Goal: Task Accomplishment & Management: Use online tool/utility

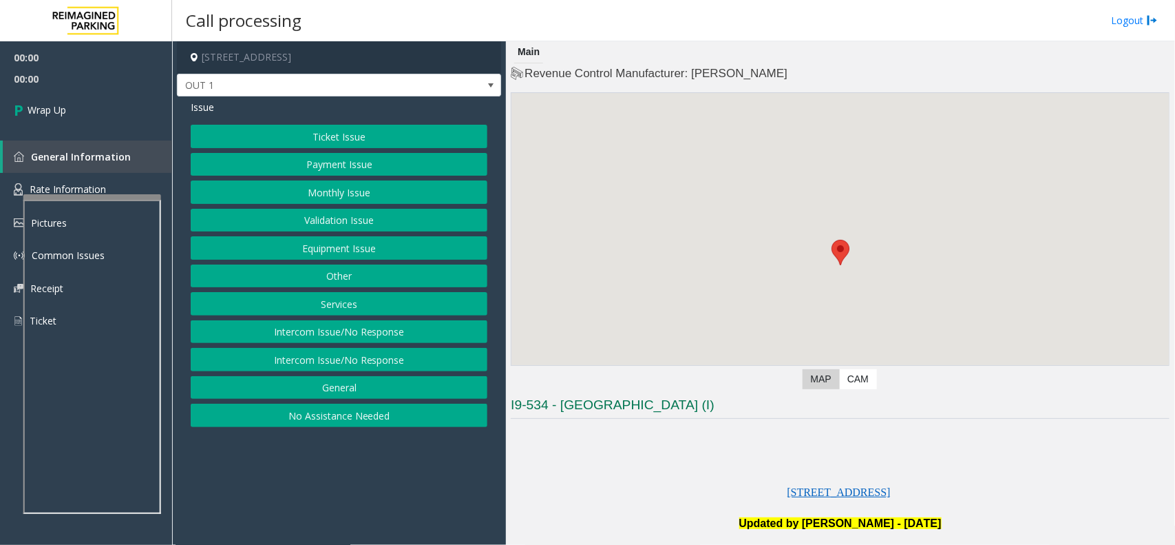
click at [396, 386] on button "General" at bounding box center [339, 387] width 297 height 23
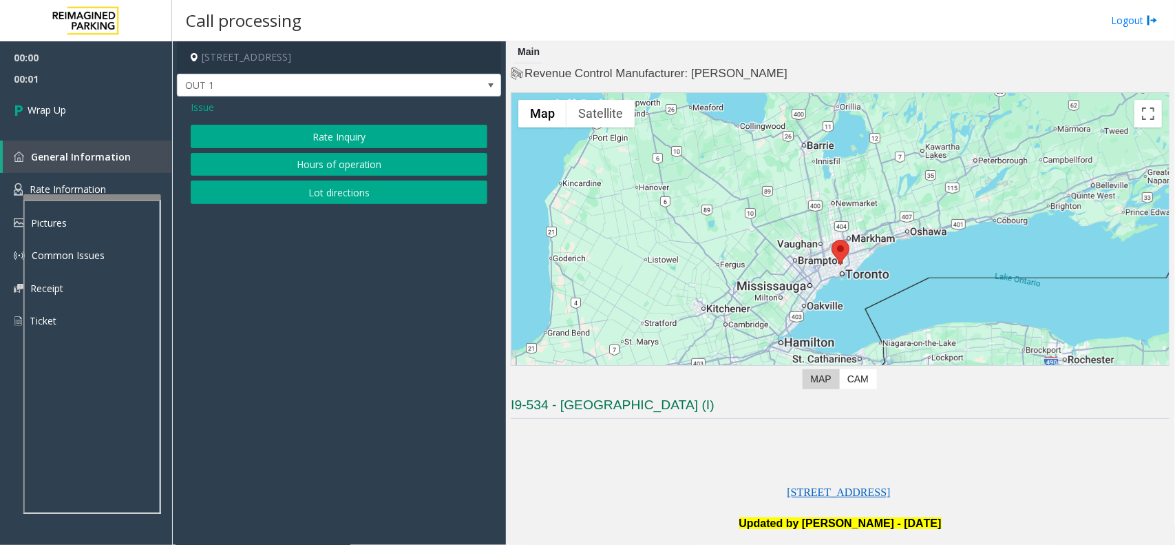
click at [202, 114] on span "Issue" at bounding box center [202, 107] width 23 height 14
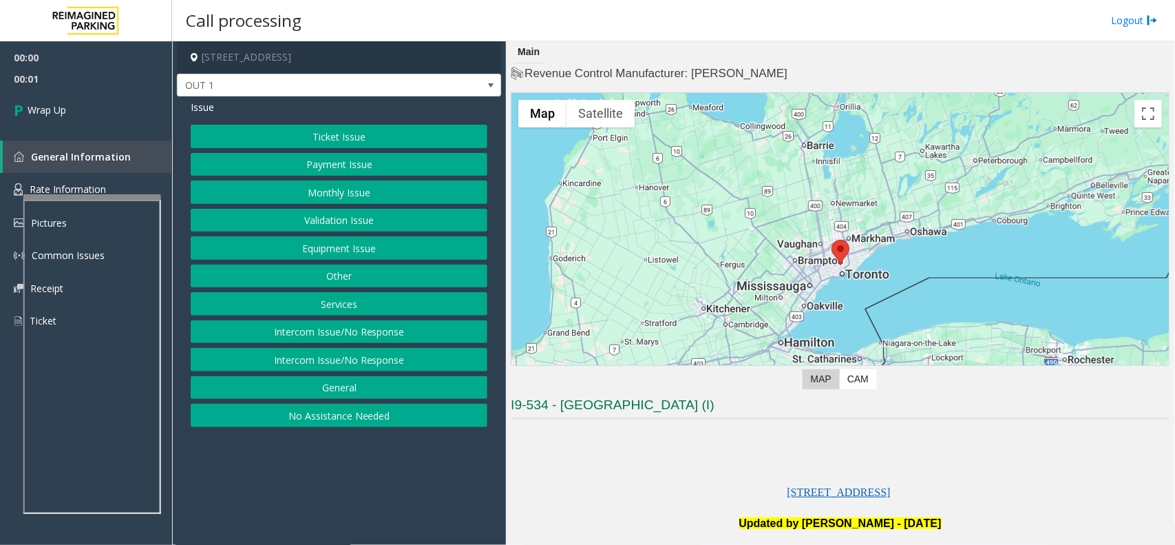
click at [338, 315] on button "Services" at bounding box center [339, 303] width 297 height 23
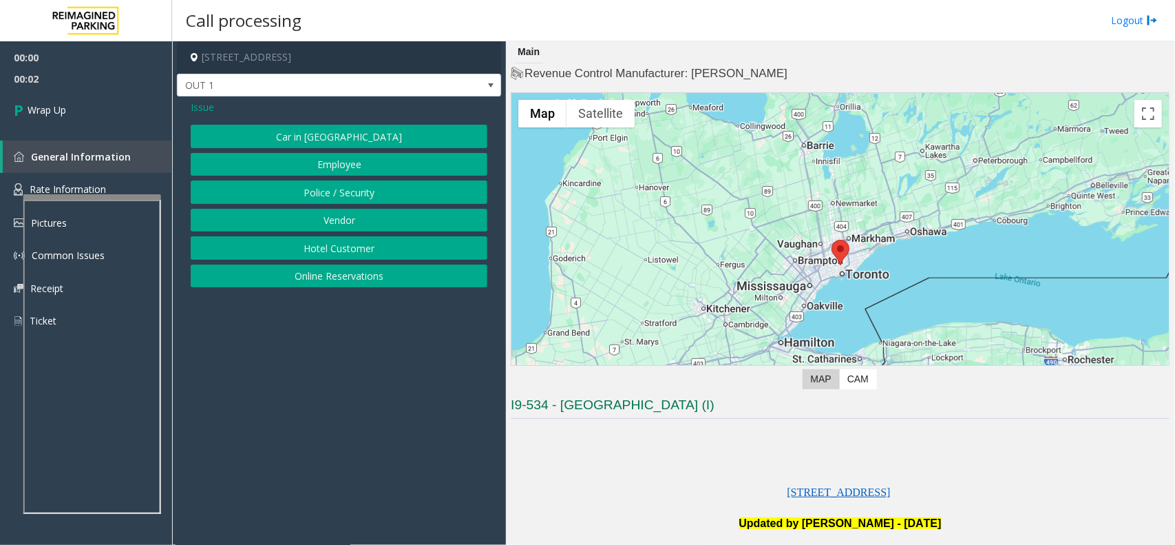
click at [335, 332] on app-call-processing-form "2200 Yonge Street, Toronto, ON OUT 1 Issue Car in Tow Employee Police / Securit…" at bounding box center [339, 292] width 334 height 503
click at [207, 110] on span "Issue" at bounding box center [202, 107] width 23 height 14
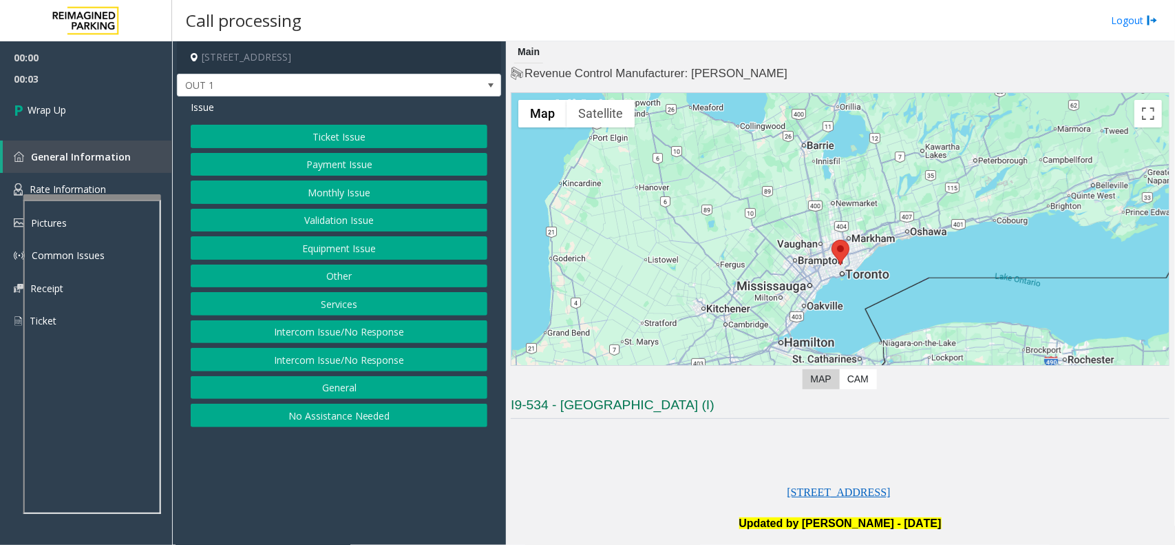
click at [352, 324] on button "Intercom Issue/No Response" at bounding box center [339, 331] width 297 height 23
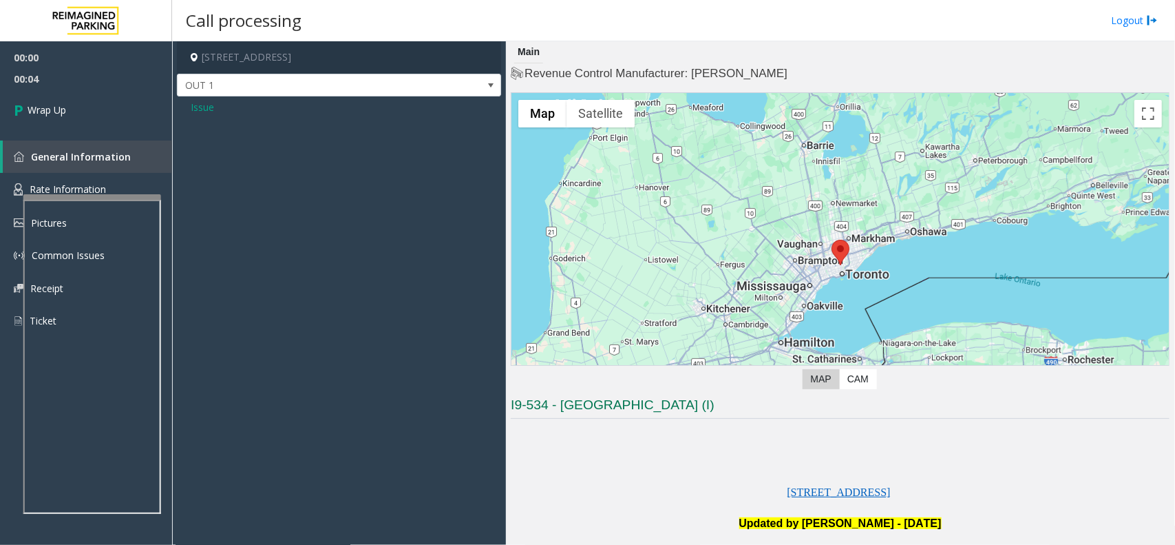
click at [196, 114] on span "Issue" at bounding box center [202, 107] width 23 height 14
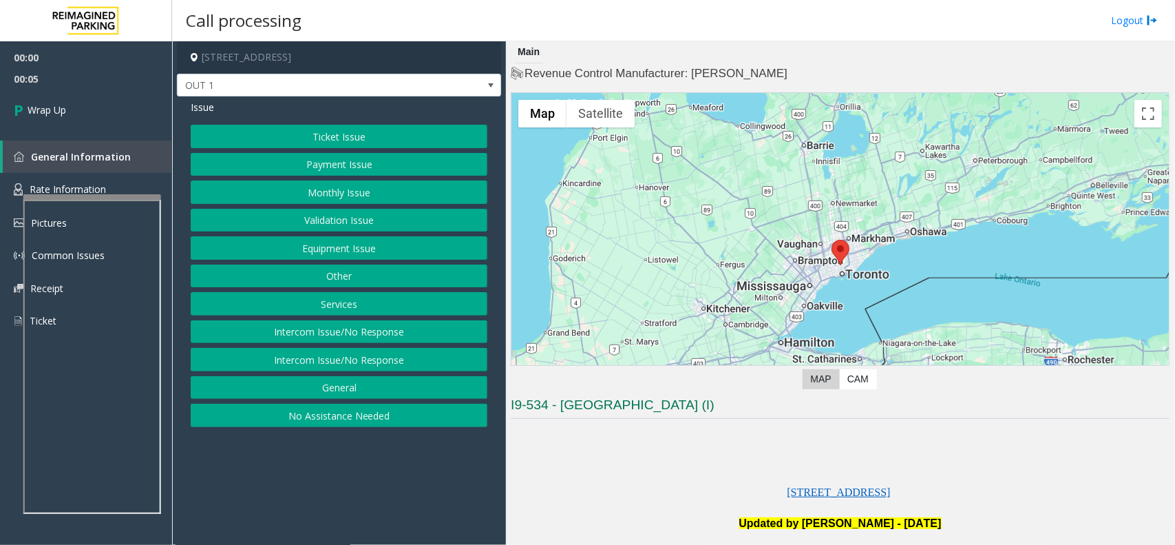
click at [339, 364] on button "Intercom Issue/No Response" at bounding box center [339, 359] width 297 height 23
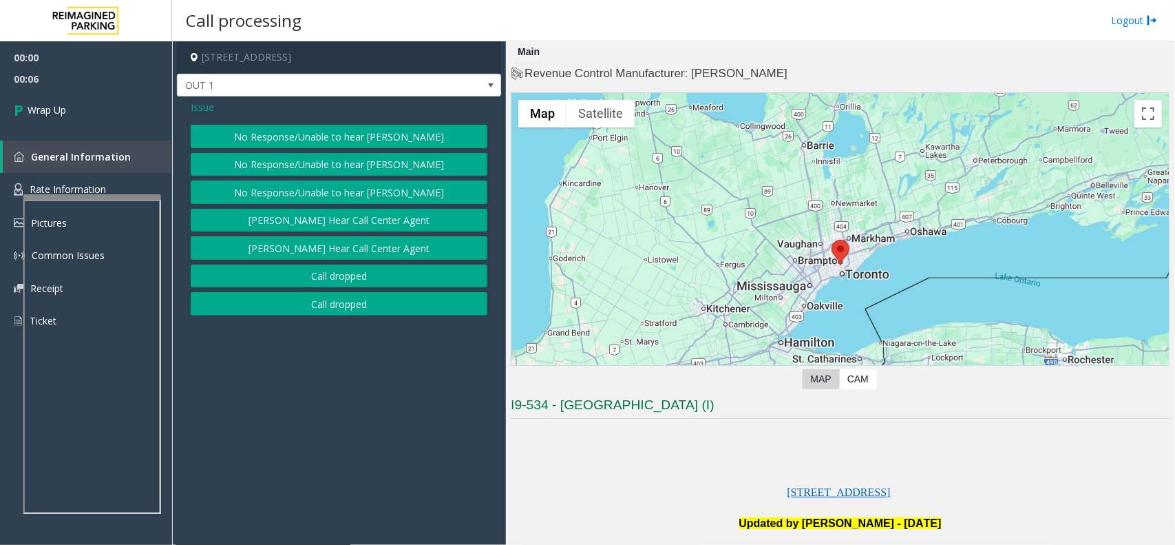
click at [322, 308] on button "Call dropped" at bounding box center [339, 303] width 297 height 23
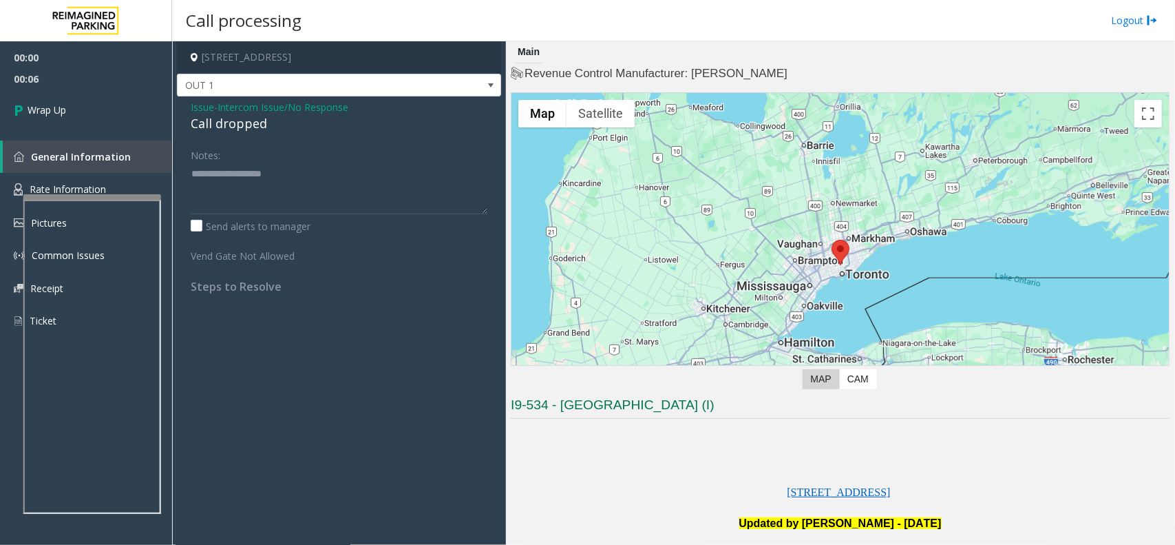
click at [242, 129] on div "Call dropped" at bounding box center [339, 123] width 297 height 19
type textarea "**********"
click at [121, 125] on link "Wrap Up" at bounding box center [86, 109] width 172 height 41
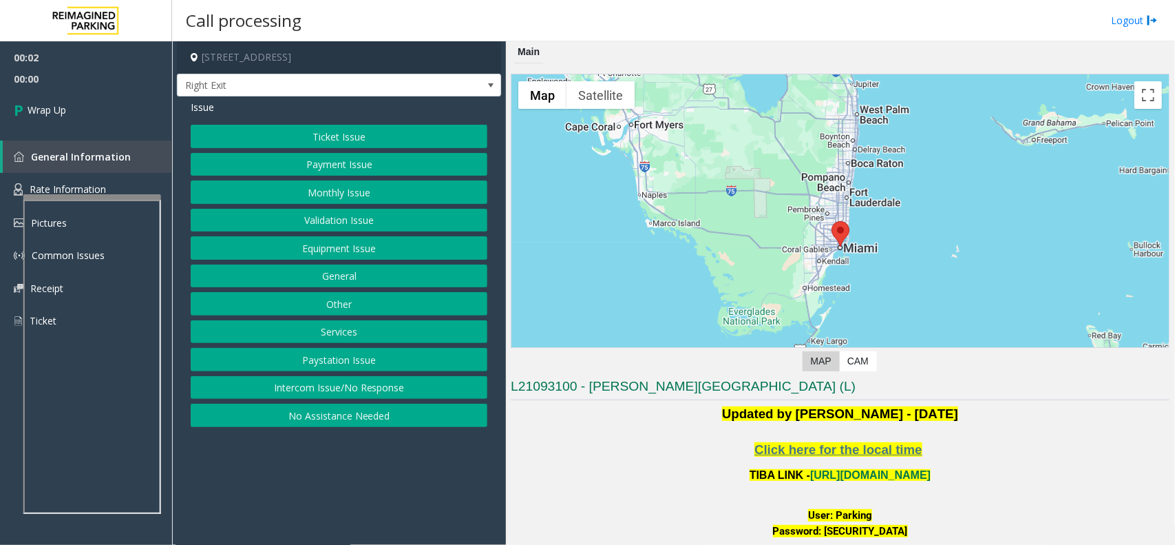
drag, startPoint x: 376, startPoint y: 388, endPoint x: 356, endPoint y: 357, distance: 36.9
click at [376, 388] on button "Intercom Issue/No Response" at bounding box center [339, 387] width 297 height 23
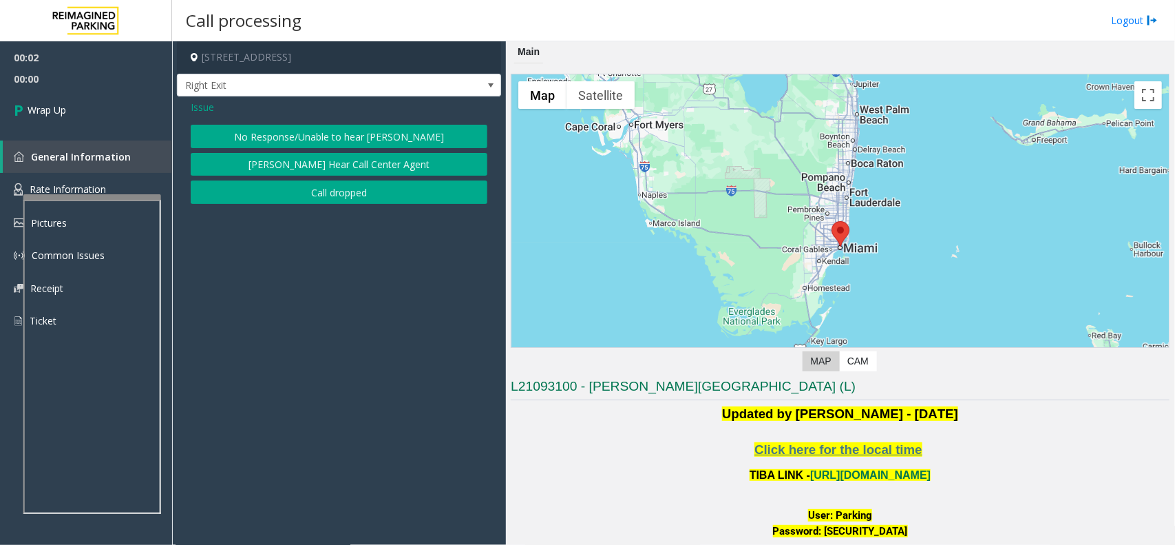
click at [311, 200] on button "Call dropped" at bounding box center [339, 191] width 297 height 23
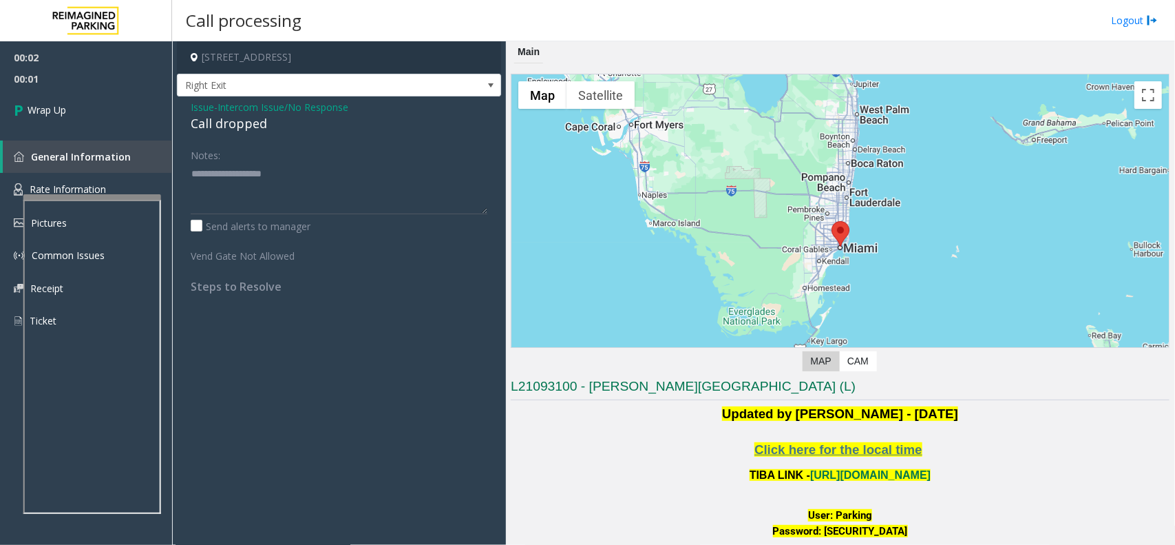
click at [249, 127] on div "Call dropped" at bounding box center [339, 123] width 297 height 19
type textarea "**********"
click at [124, 127] on link "Wrap Up" at bounding box center [86, 109] width 172 height 41
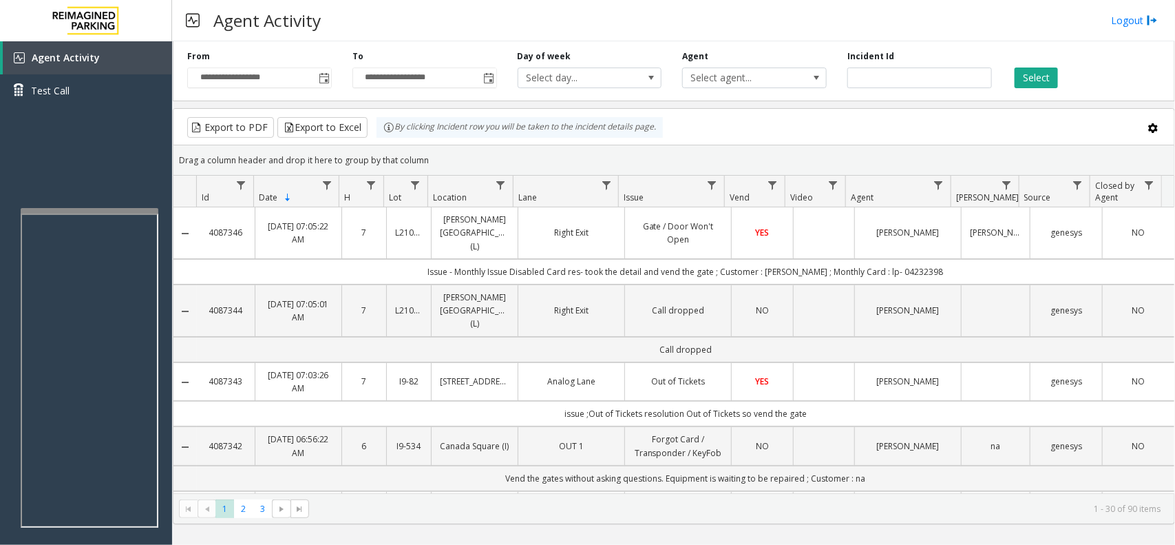
drag, startPoint x: 432, startPoint y: 159, endPoint x: 376, endPoint y: 126, distance: 64.8
click at [376, 126] on kendo-grid "Export to PDF Export to Excel By clicking Incident row you will be taken to the…" at bounding box center [674, 316] width 1002 height 416
click at [443, 153] on div "Drag a column header and drop it here to group by that column" at bounding box center [673, 160] width 1001 height 24
drag, startPoint x: 439, startPoint y: 154, endPoint x: 335, endPoint y: 108, distance: 113.5
click at [335, 108] on kendo-grid "Export to PDF Export to Excel By clicking Incident row you will be taken to the…" at bounding box center [674, 316] width 1002 height 416
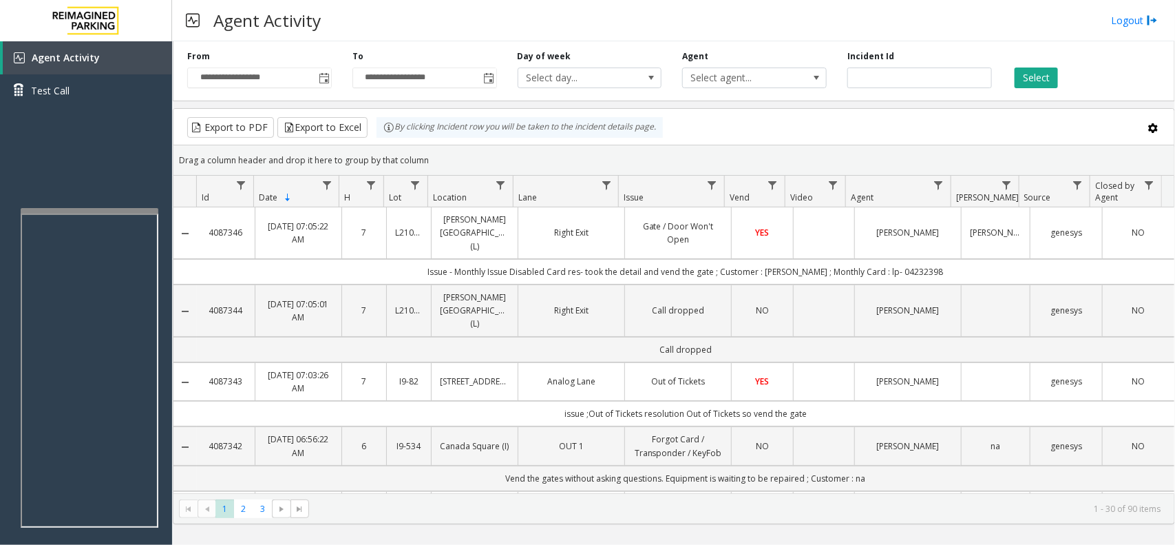
click at [424, 150] on div "Drag a column header and drop it here to group by that column" at bounding box center [673, 160] width 1001 height 24
drag, startPoint x: 403, startPoint y: 139, endPoint x: 374, endPoint y: 127, distance: 31.8
click at [374, 127] on kendo-grid "Export to PDF Export to Excel By clicking Incident row you will be taken to the…" at bounding box center [674, 316] width 1002 height 416
click at [427, 145] on kendo-grid-group-panel "Drag a column header and drop it here to group by that column" at bounding box center [673, 160] width 1001 height 30
drag, startPoint x: 434, startPoint y: 157, endPoint x: 346, endPoint y: 118, distance: 96.2
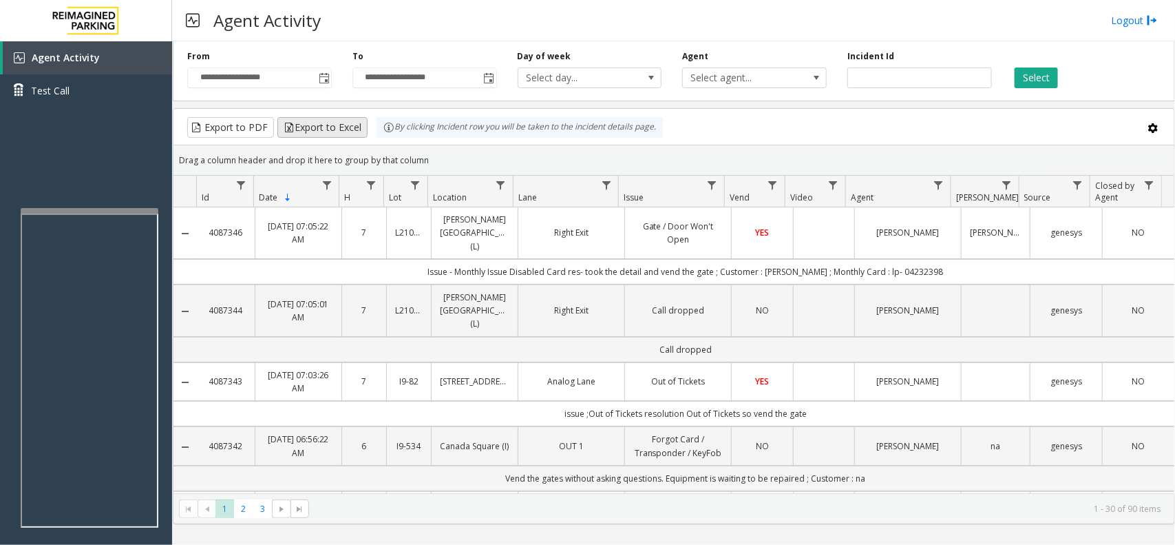
click at [346, 118] on kendo-grid "Export to PDF Export to Excel By clicking Incident row you will be taken to the…" at bounding box center [674, 316] width 1002 height 416
click at [439, 160] on div "Drag a column header and drop it here to group by that column" at bounding box center [673, 160] width 1001 height 24
drag, startPoint x: 436, startPoint y: 162, endPoint x: 358, endPoint y: 129, distance: 84.3
click at [358, 129] on kendo-grid "Export to PDF Export to Excel By clicking Incident row you will be taken to the…" at bounding box center [674, 316] width 1002 height 416
click at [414, 149] on div "Drag a column header and drop it here to group by that column" at bounding box center [673, 160] width 1001 height 24
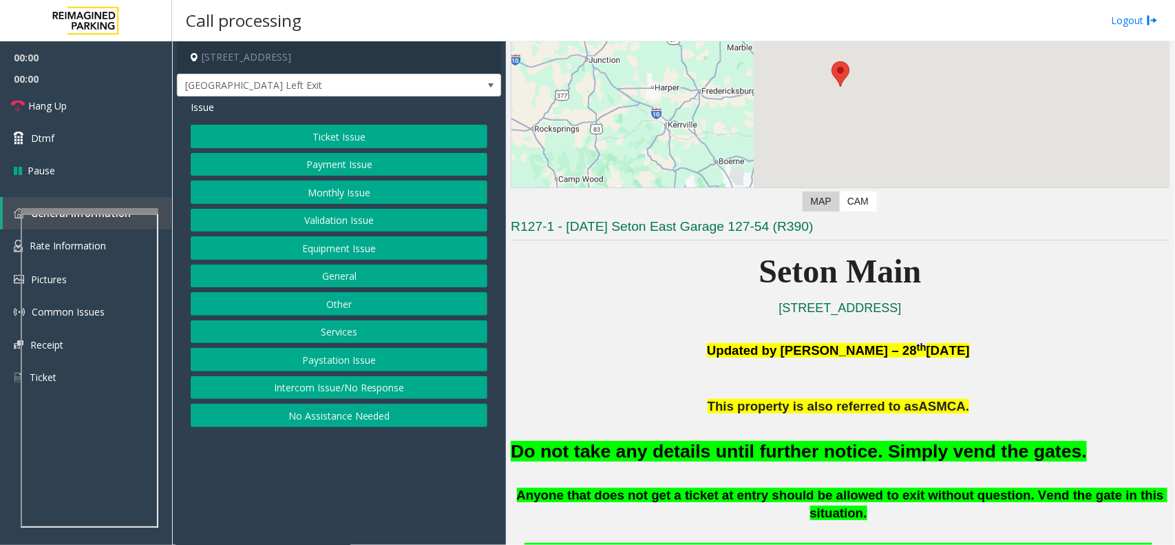
scroll to position [430, 0]
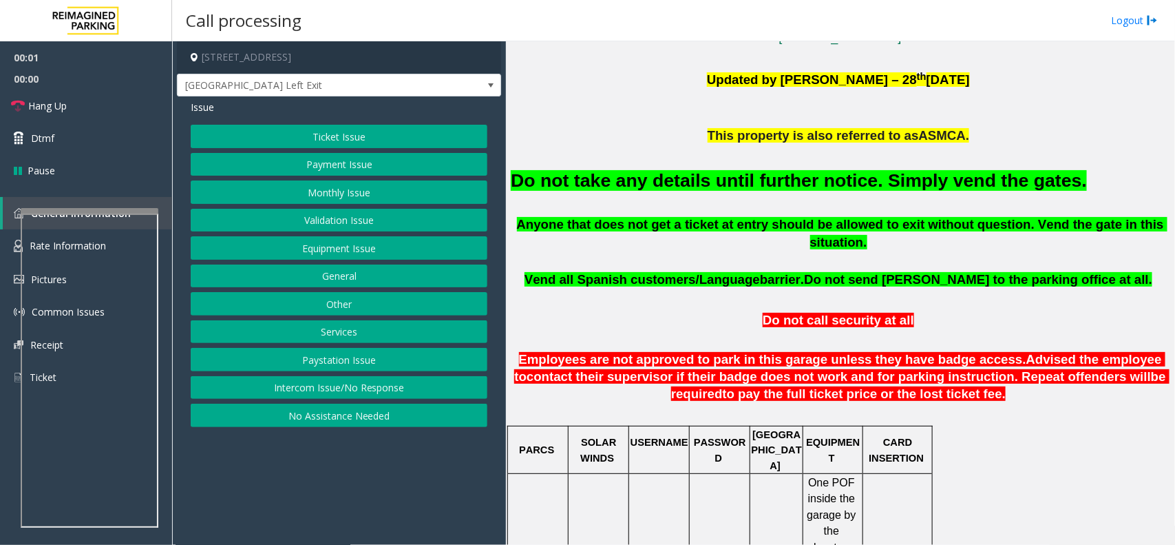
click at [341, 136] on button "Ticket Issue" at bounding box center [339, 136] width 297 height 23
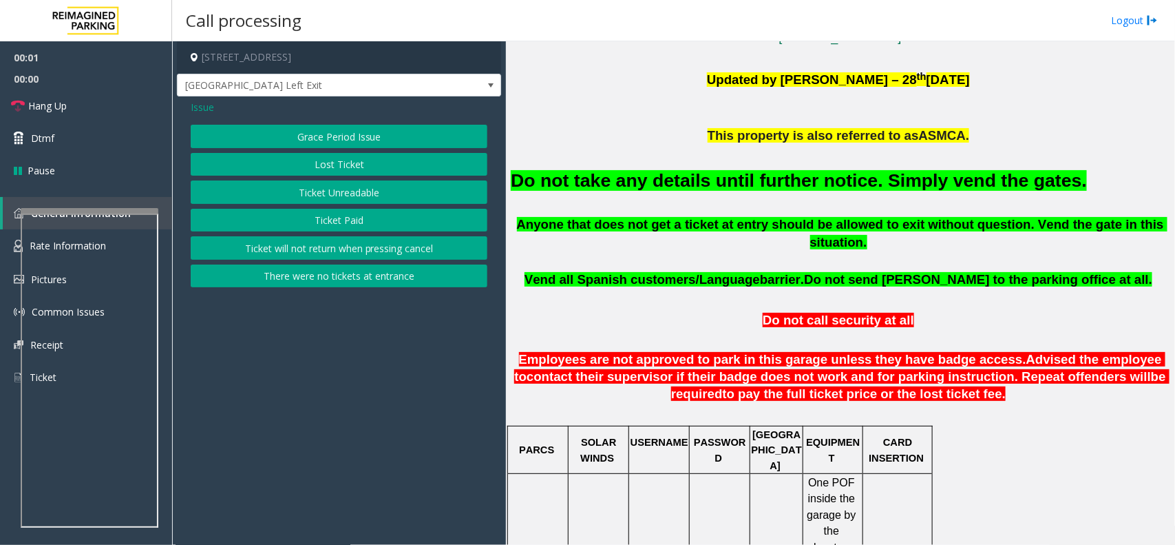
click at [349, 193] on button "Ticket Unreadable" at bounding box center [339, 191] width 297 height 23
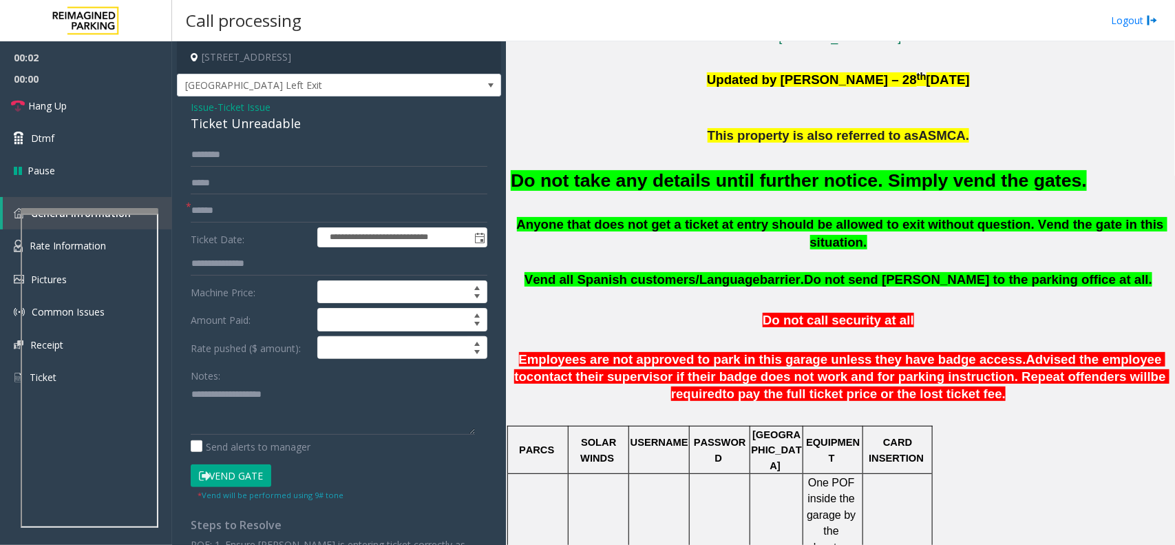
click at [685, 198] on div "Do not take any details until further notice. Simply vend the gates." at bounding box center [840, 180] width 659 height 70
click at [688, 194] on div "Do not take any details until further notice. Simply vend the gates." at bounding box center [840, 180] width 659 height 70
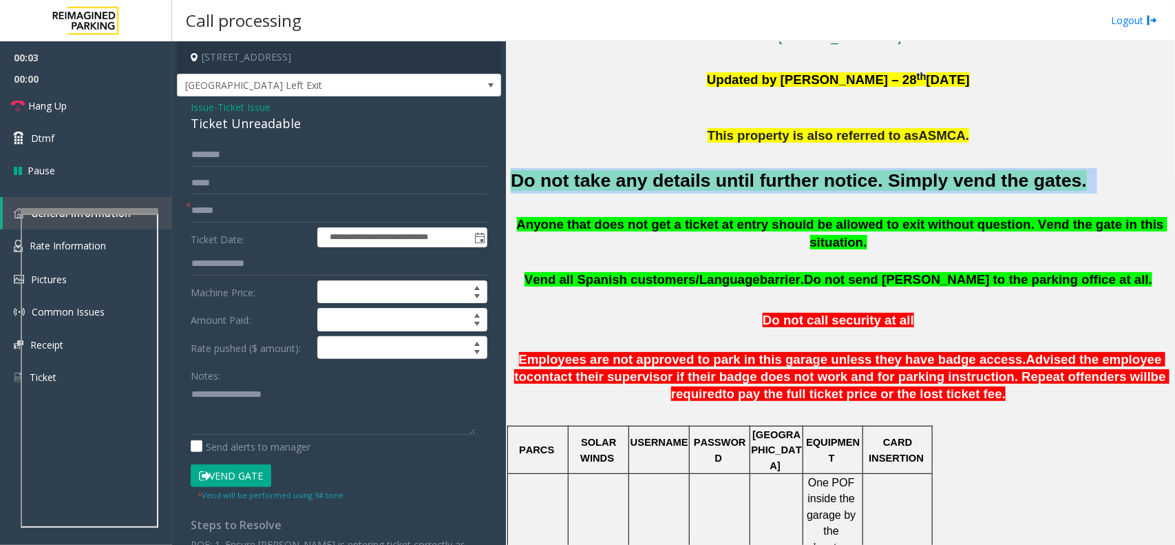
click at [687, 193] on h2 "Do not take any details until further notice. Simply vend the gates." at bounding box center [840, 180] width 659 height 25
click at [686, 193] on h2 "Do not take any details until further notice. Simply vend the gates." at bounding box center [840, 180] width 659 height 25
copy h2 "Do not take any details until further notice. Simply vend the gates."
click at [242, 467] on button "Vend Gate" at bounding box center [231, 475] width 81 height 23
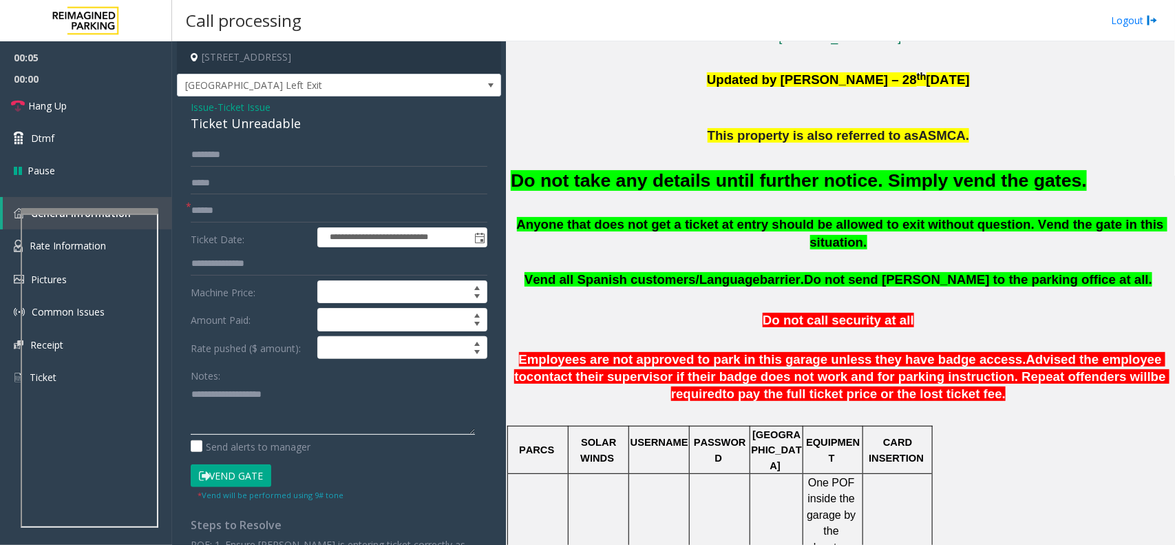
click at [296, 401] on textarea at bounding box center [333, 409] width 284 height 52
paste textarea "**********"
type textarea "**********"
click at [291, 215] on input "text" at bounding box center [339, 210] width 297 height 23
type input "**"
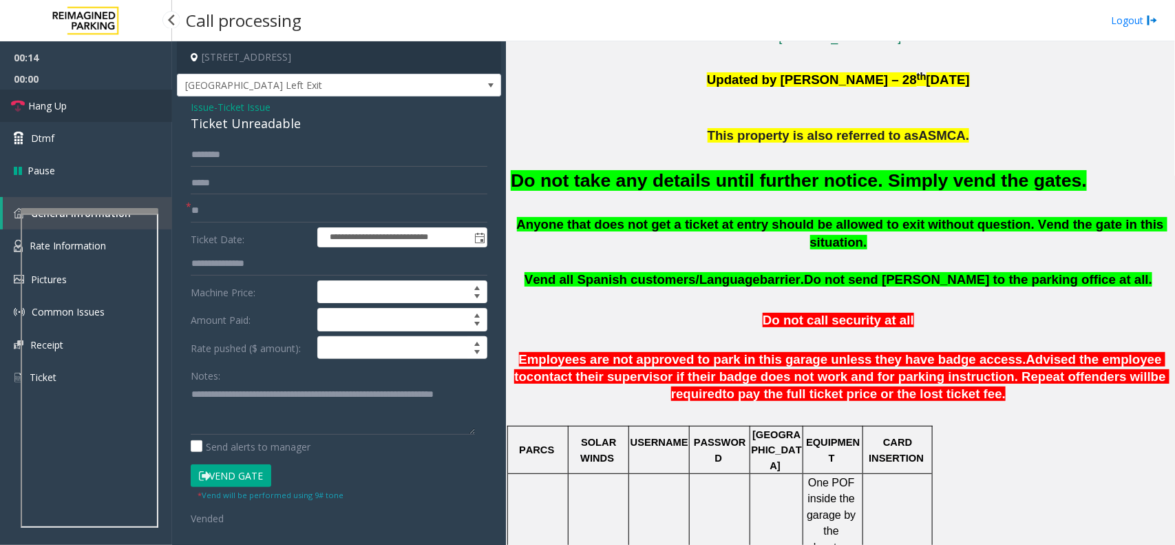
click at [111, 115] on link "Hang Up" at bounding box center [86, 105] width 172 height 32
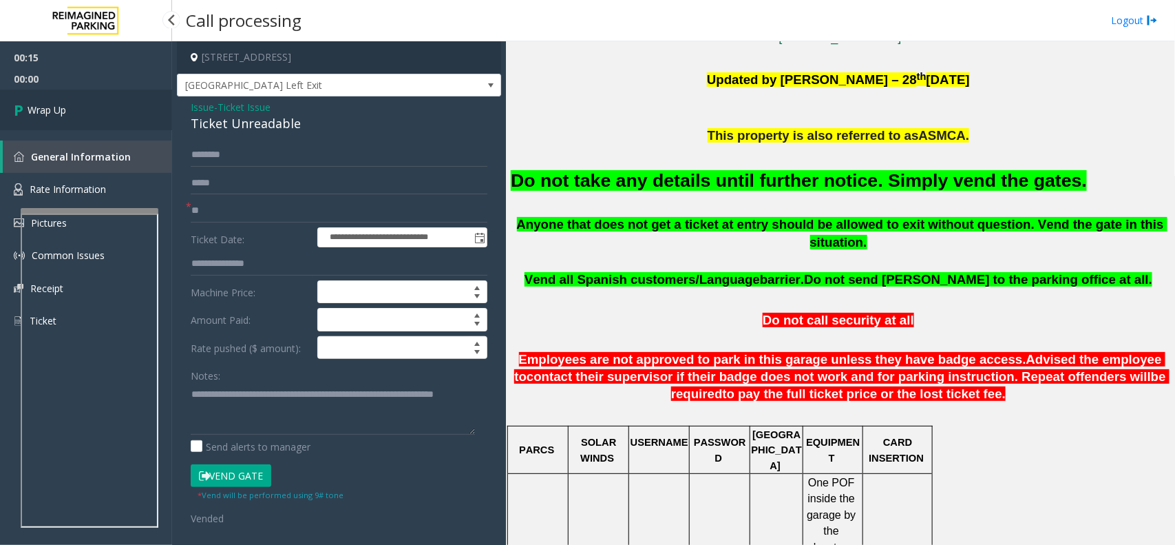
click at [97, 103] on link "Wrap Up" at bounding box center [86, 109] width 172 height 41
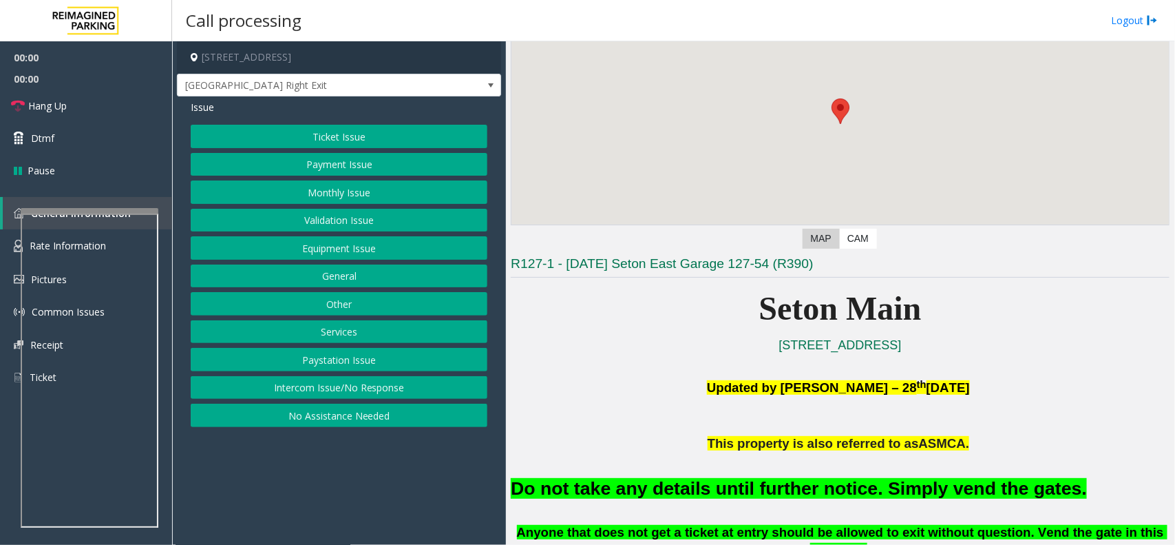
scroll to position [430, 0]
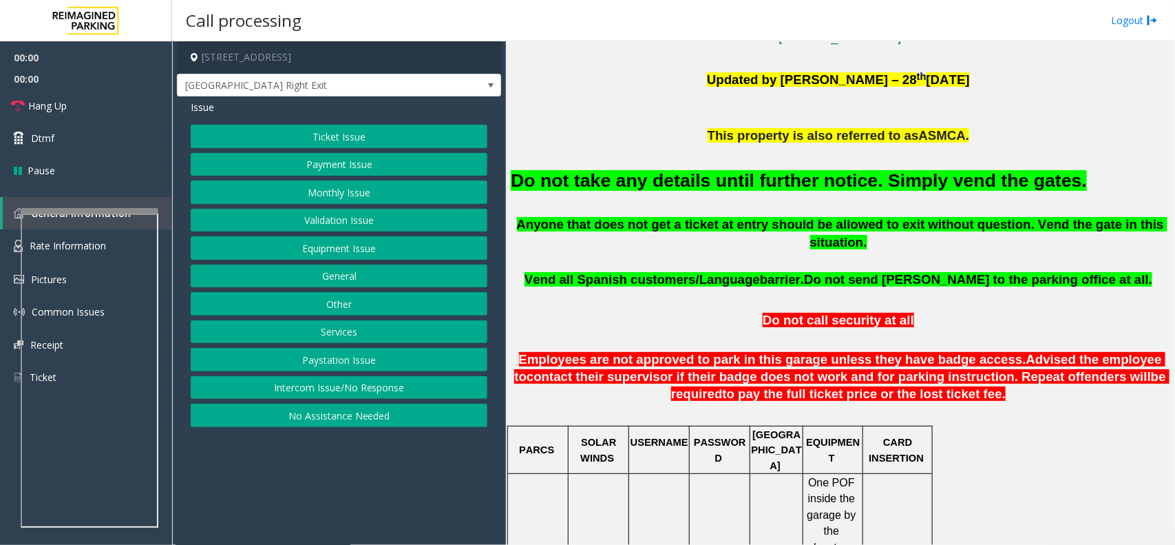
click at [771, 191] on h2 "Do not take any details until further notice. Simply vend the gates." at bounding box center [840, 180] width 659 height 25
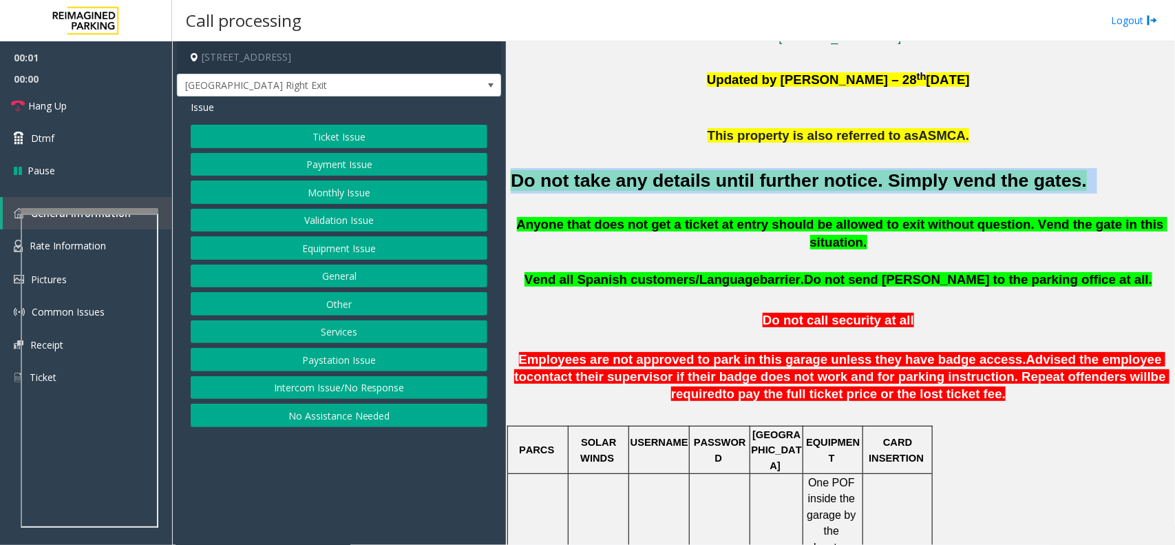
click at [771, 191] on h2 "Do not take any details until further notice. Simply vend the gates." at bounding box center [840, 180] width 659 height 25
copy h2 "Do not take any details until further notice. Simply vend the gates."
click at [383, 251] on button "Equipment Issue" at bounding box center [339, 247] width 297 height 23
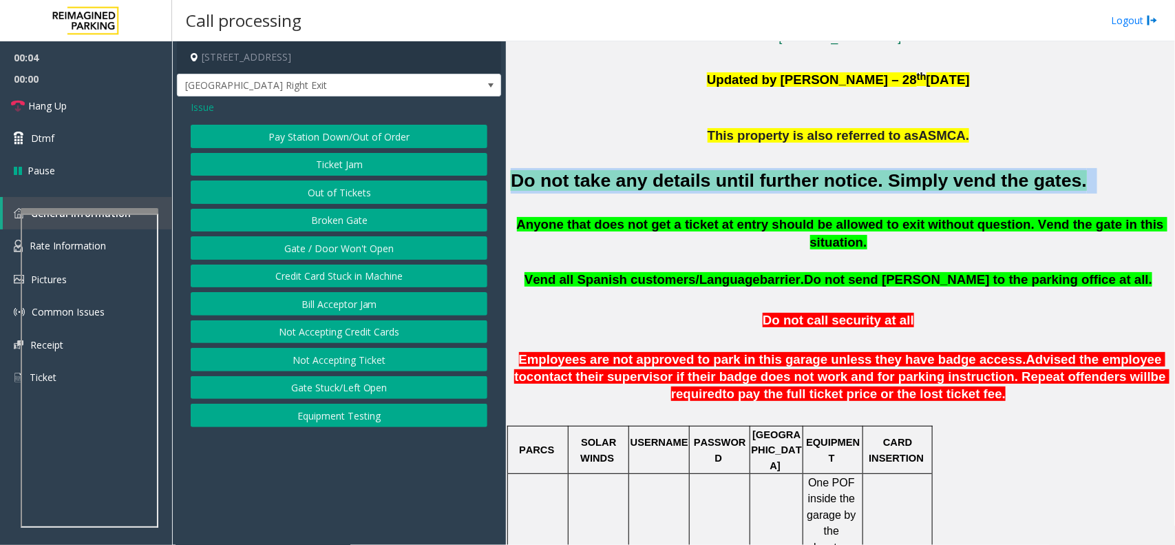
click at [383, 248] on button "Gate / Door Won't Open" at bounding box center [339, 247] width 297 height 23
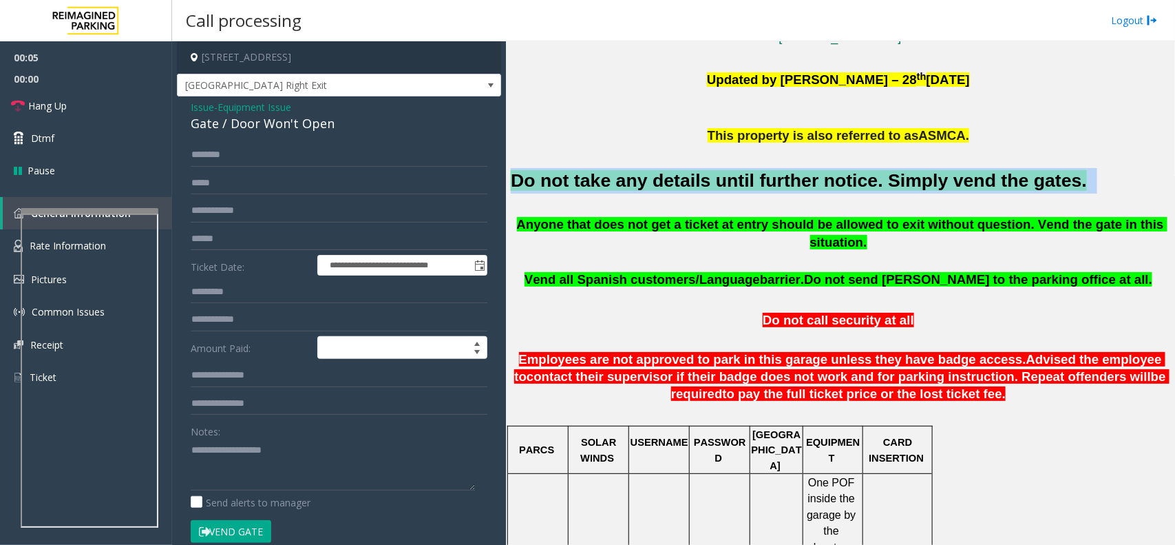
click at [235, 539] on button "Vend Gate" at bounding box center [231, 531] width 81 height 23
click at [239, 529] on button "Vend Gate" at bounding box center [231, 531] width 81 height 23
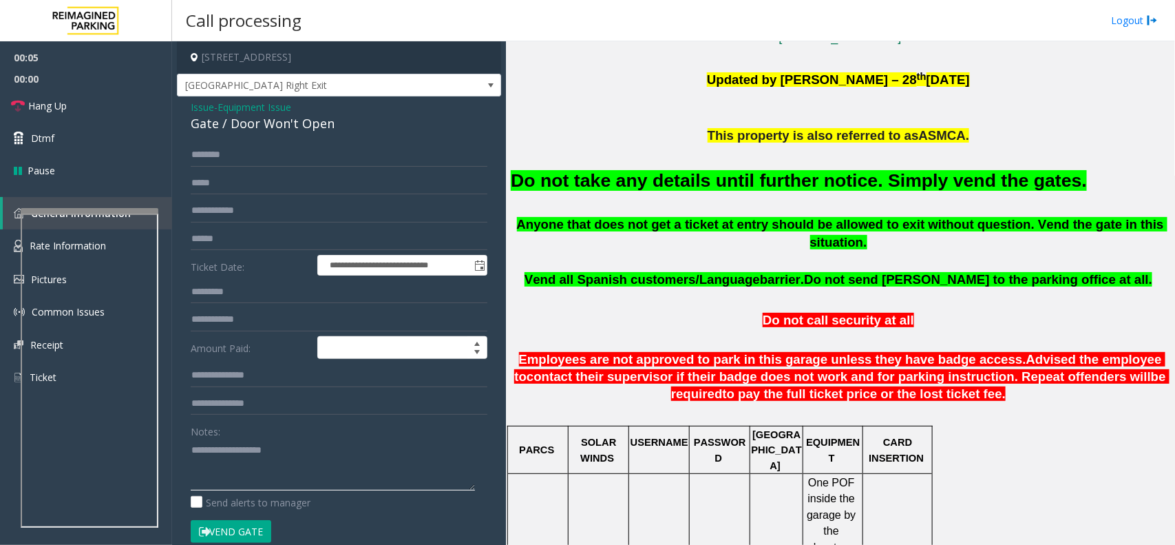
click at [260, 470] on textarea at bounding box center [333, 465] width 284 height 52
paste textarea "**********"
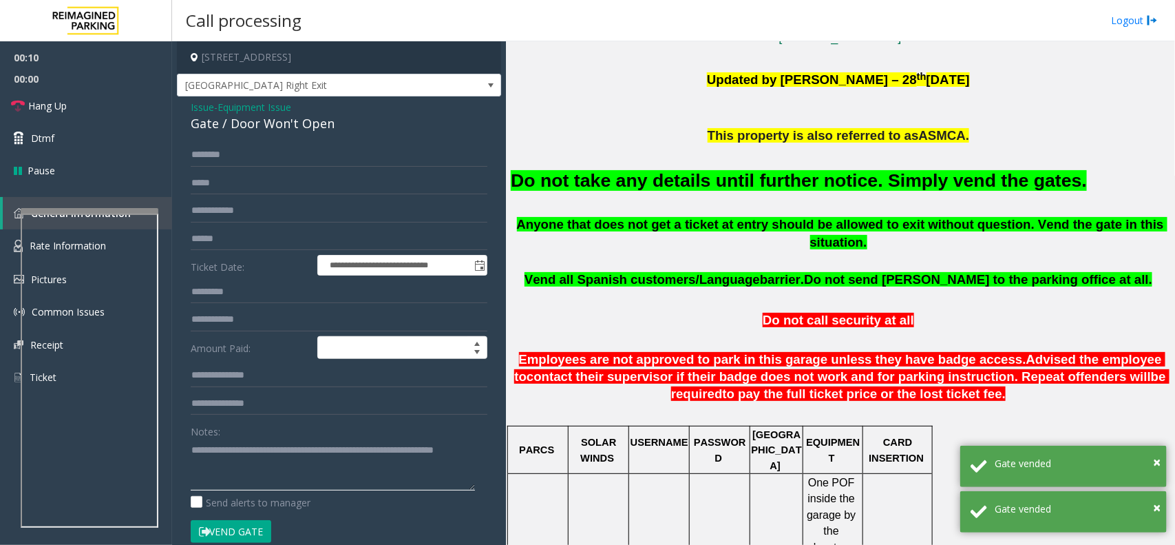
type textarea "**********"
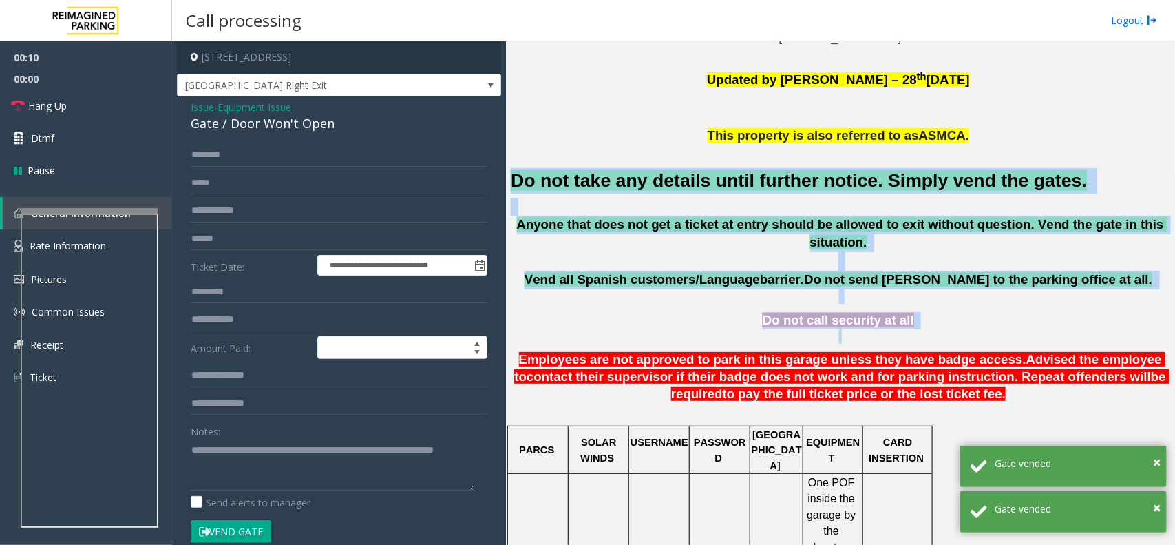
drag, startPoint x: 542, startPoint y: 191, endPoint x: 909, endPoint y: 310, distance: 386.7
click at [909, 328] on p at bounding box center [840, 335] width 659 height 15
drag, startPoint x: 921, startPoint y: 303, endPoint x: 693, endPoint y: 160, distance: 268.8
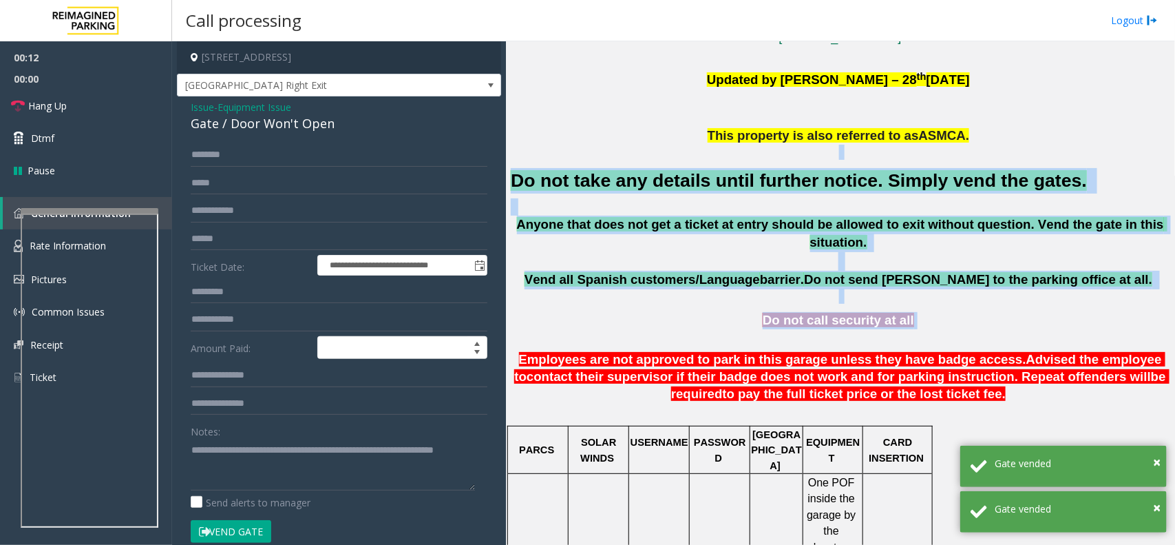
click at [679, 150] on p at bounding box center [840, 152] width 659 height 15
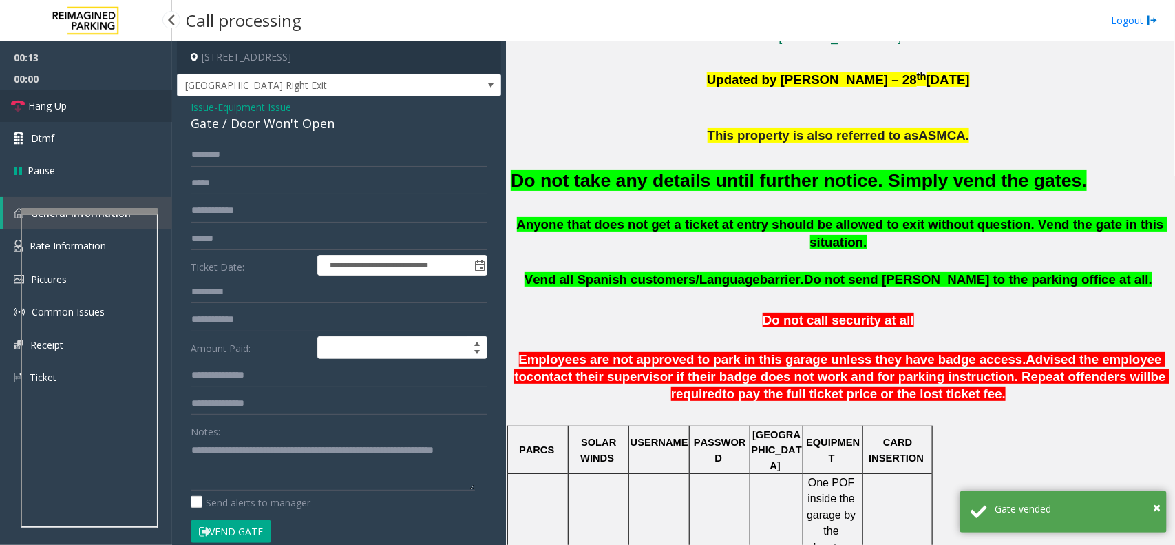
click at [118, 104] on link "Hang Up" at bounding box center [86, 105] width 172 height 32
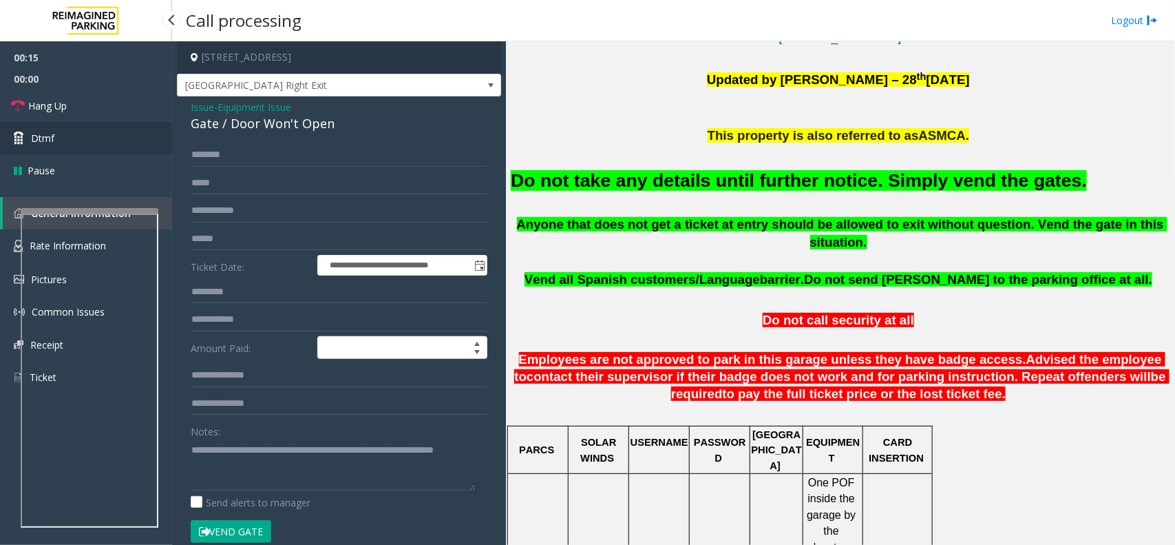
click at [98, 147] on link "Dtmf" at bounding box center [86, 138] width 172 height 32
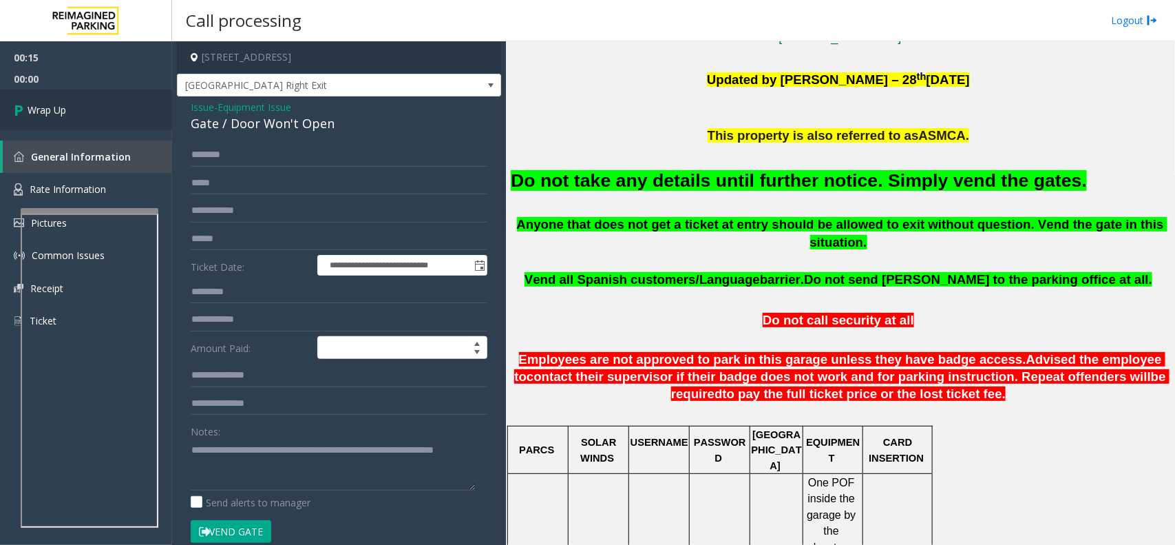
click at [95, 115] on bs-modal-backdrop at bounding box center [587, 272] width 1175 height 545
click at [95, 112] on link "Wrap Up" at bounding box center [86, 109] width 172 height 41
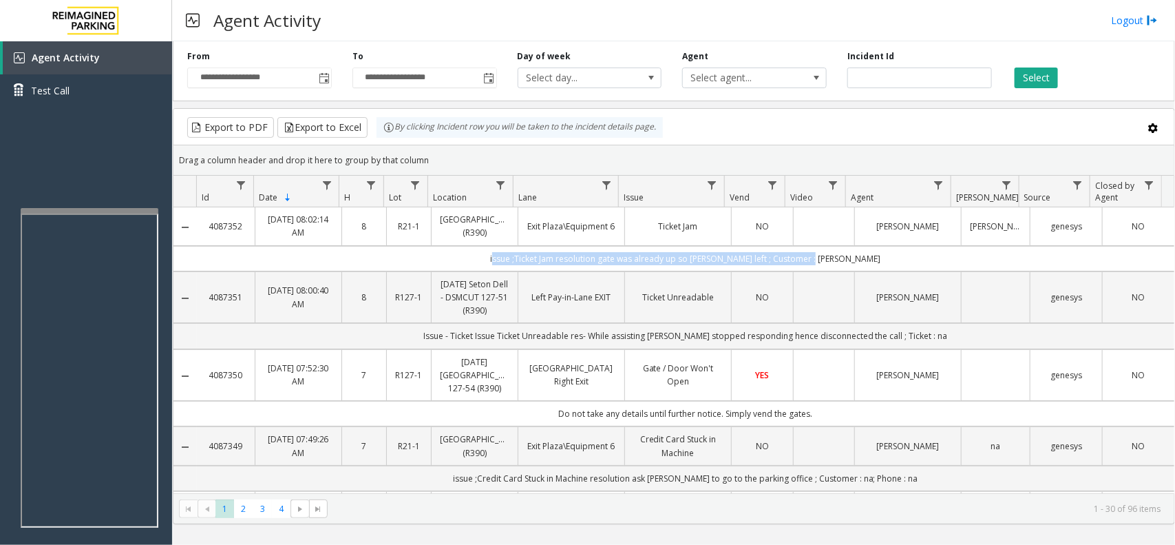
drag, startPoint x: 506, startPoint y: 269, endPoint x: 892, endPoint y: 280, distance: 385.7
click at [892, 271] on td "issue ;Ticket Jam resolution gate was already up so parker left ; Customer : su…" at bounding box center [686, 258] width 978 height 25
click at [888, 271] on td "issue ;Ticket Jam resolution gate was already up so parker left ; Customer : su…" at bounding box center [686, 258] width 978 height 25
click at [886, 270] on td "issue ;Ticket Jam resolution gate was already up so parker left ; Customer : su…" at bounding box center [686, 258] width 978 height 25
click at [881, 265] on td "issue ;Ticket Jam resolution gate was already up so parker left ; Customer : su…" at bounding box center [686, 258] width 978 height 25
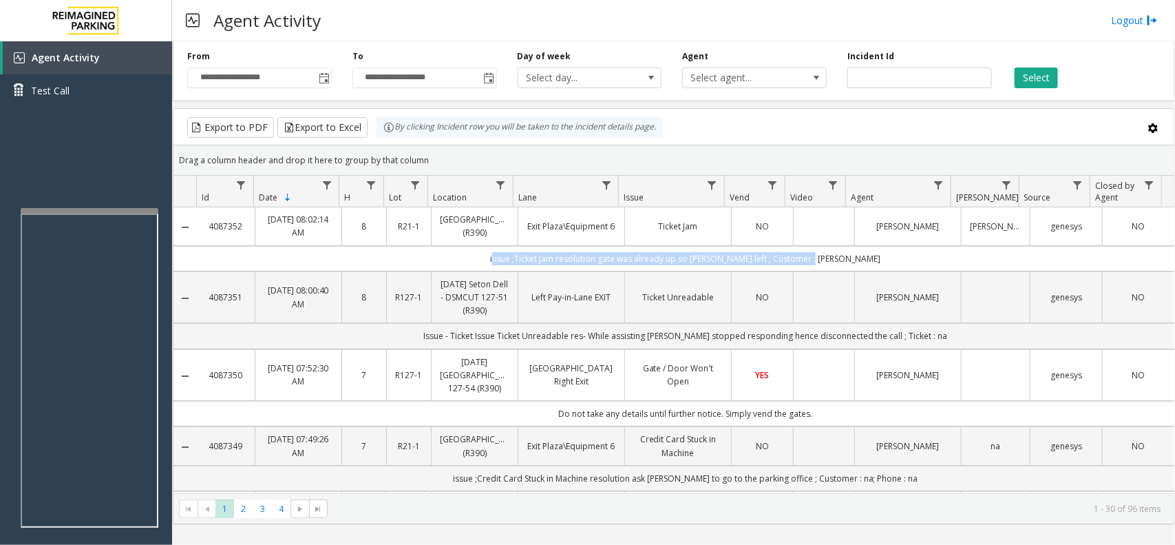
drag, startPoint x: 876, startPoint y: 272, endPoint x: 497, endPoint y: 273, distance: 379.3
click at [500, 271] on td "issue ;Ticket Jam resolution gate was already up so parker left ; Customer : su…" at bounding box center [686, 258] width 978 height 25
click at [497, 271] on td "issue ;Ticket Jam resolution gate was already up so parker left ; Customer : su…" at bounding box center [686, 258] width 978 height 25
drag, startPoint x: 855, startPoint y: 262, endPoint x: 509, endPoint y: 277, distance: 345.9
click at [509, 271] on td "issue ;Ticket Jam resolution gate was already up so parker left ; Customer : su…" at bounding box center [686, 258] width 978 height 25
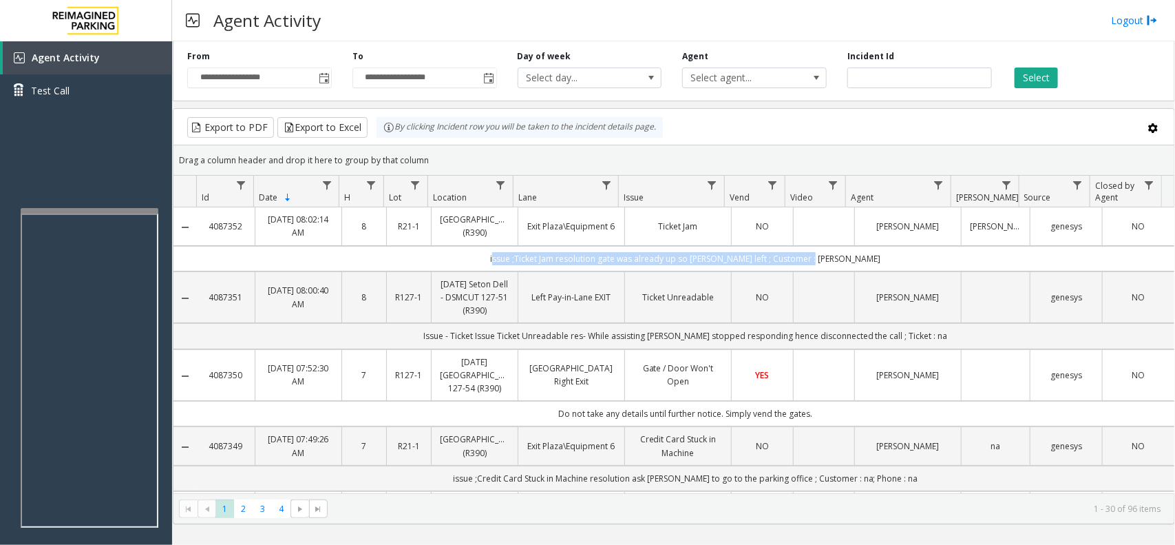
click at [494, 271] on td "issue ;Ticket Jam resolution gate was already up so parker left ; Customer : su…" at bounding box center [686, 258] width 978 height 25
drag, startPoint x: 494, startPoint y: 274, endPoint x: 886, endPoint y: 269, distance: 391.8
click at [886, 269] on td "issue ;Ticket Jam resolution gate was already up so parker left ; Customer : su…" at bounding box center [686, 258] width 978 height 25
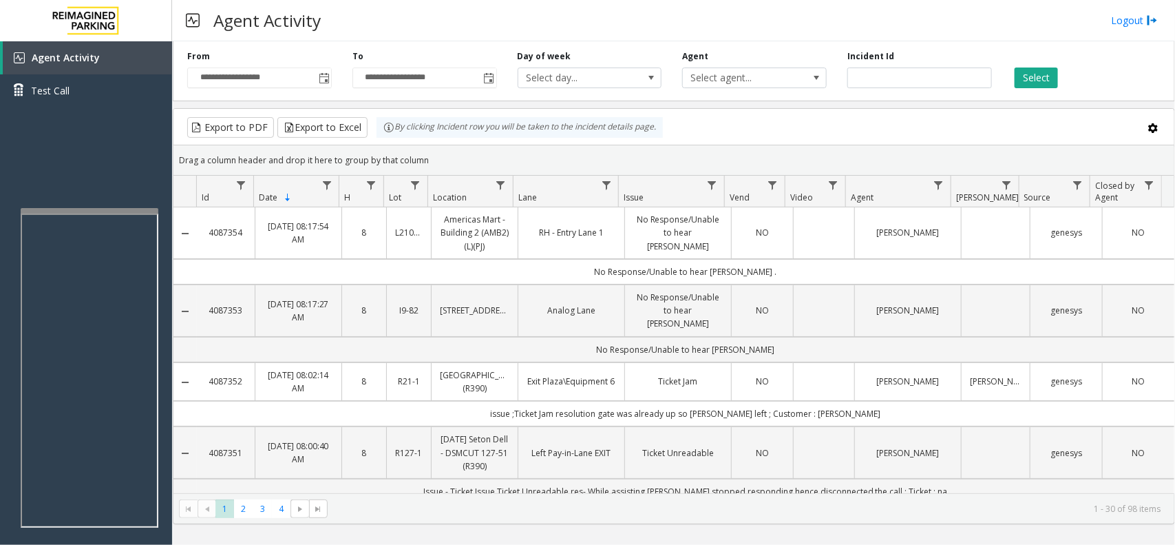
drag, startPoint x: 437, startPoint y: 162, endPoint x: 379, endPoint y: 133, distance: 65.0
click at [379, 133] on kendo-grid "Export to PDF Export to Excel By clicking Incident row you will be taken to the…" at bounding box center [674, 316] width 1002 height 416
click at [445, 143] on kendo-grid-toolbar "Export to PDF Export to Excel By clicking Incident row you will be taken to the…" at bounding box center [673, 127] width 1001 height 36
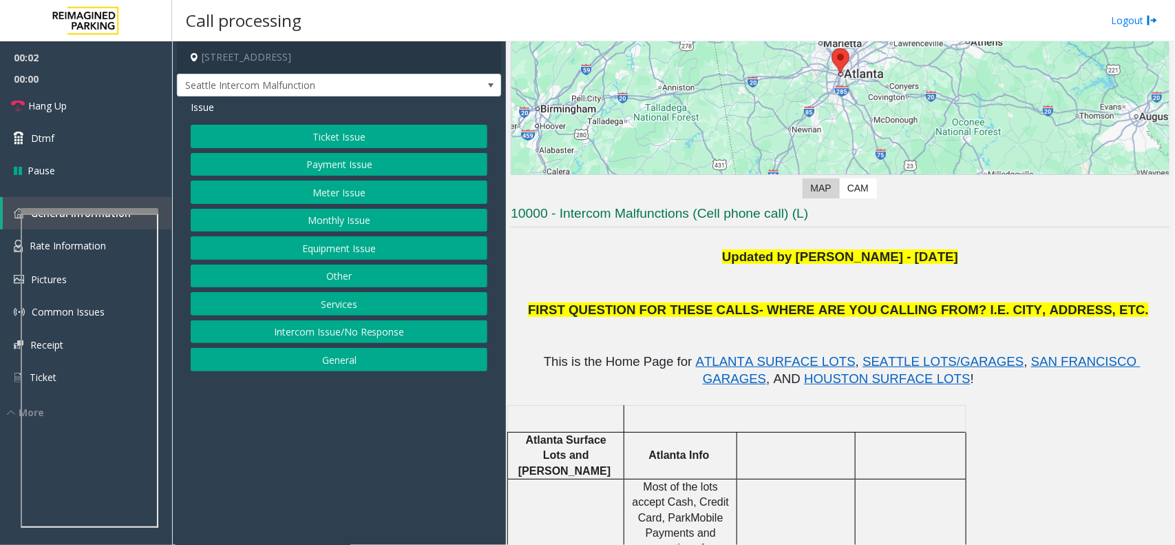
scroll to position [172, 0]
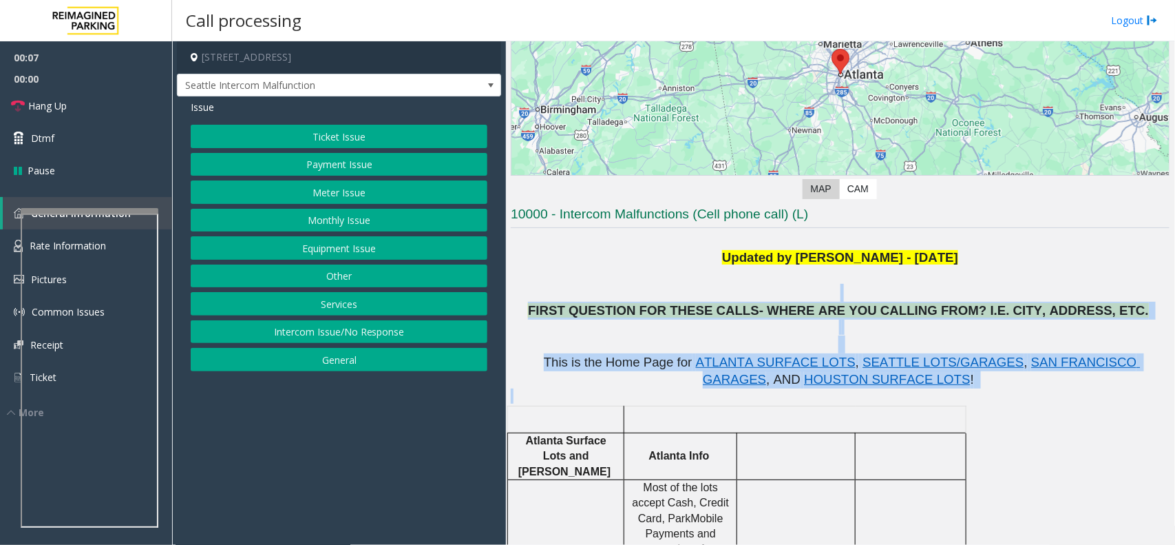
drag, startPoint x: 562, startPoint y: 290, endPoint x: 886, endPoint y: 389, distance: 338.4
click at [890, 392] on p at bounding box center [840, 395] width 659 height 15
drag, startPoint x: 892, startPoint y: 392, endPoint x: 657, endPoint y: 267, distance: 266.1
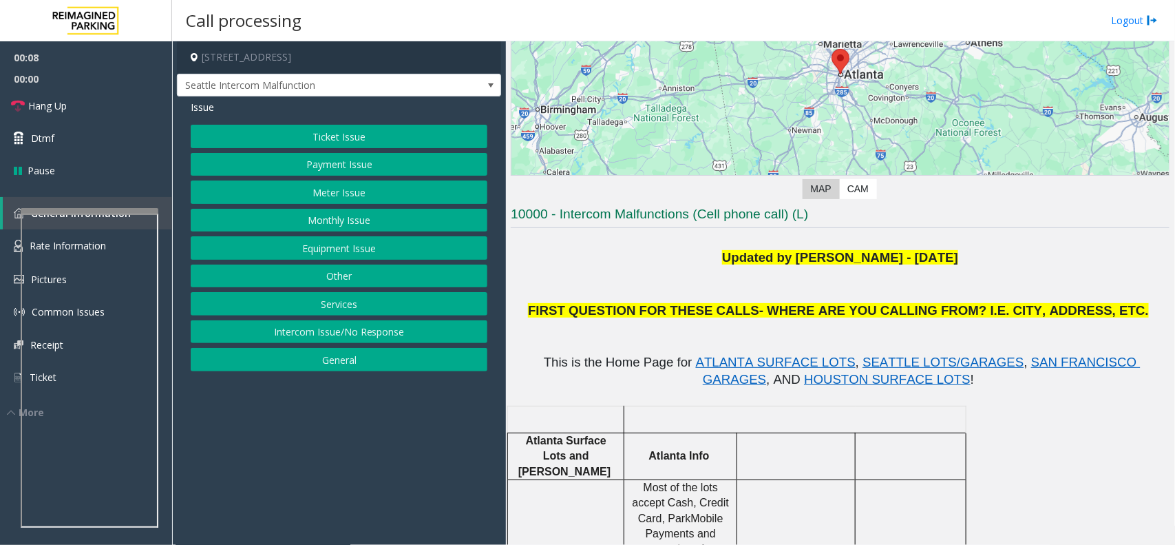
click at [640, 263] on p "Updated by Pranav Babbar - 23rd Jan 2023" at bounding box center [840, 258] width 659 height 18
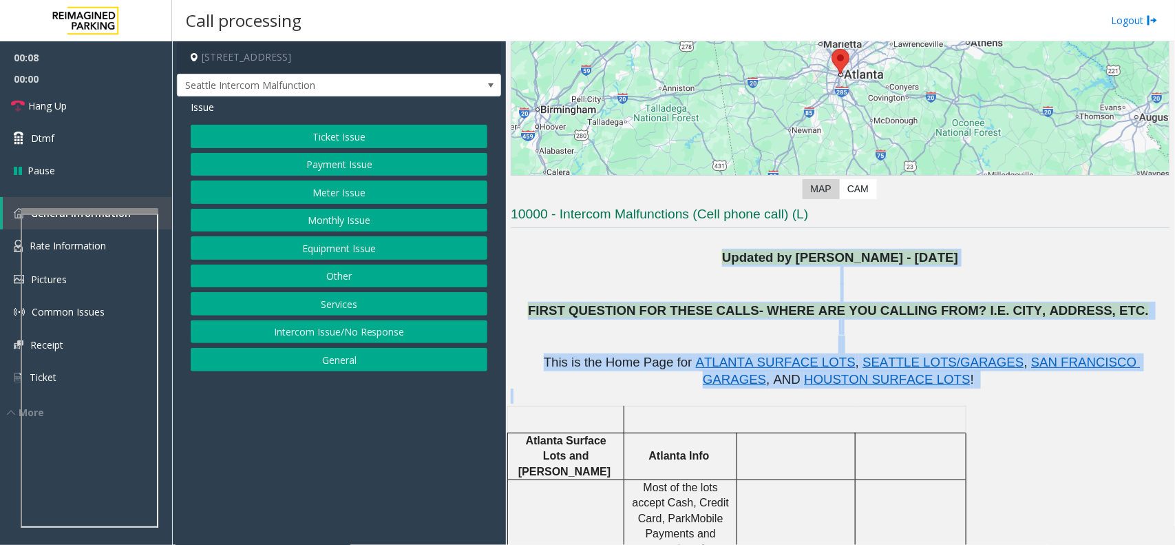
drag, startPoint x: 640, startPoint y: 263, endPoint x: 867, endPoint y: 389, distance: 259.8
click at [927, 398] on p at bounding box center [840, 395] width 659 height 15
drag, startPoint x: 927, startPoint y: 398, endPoint x: 600, endPoint y: 229, distance: 368.0
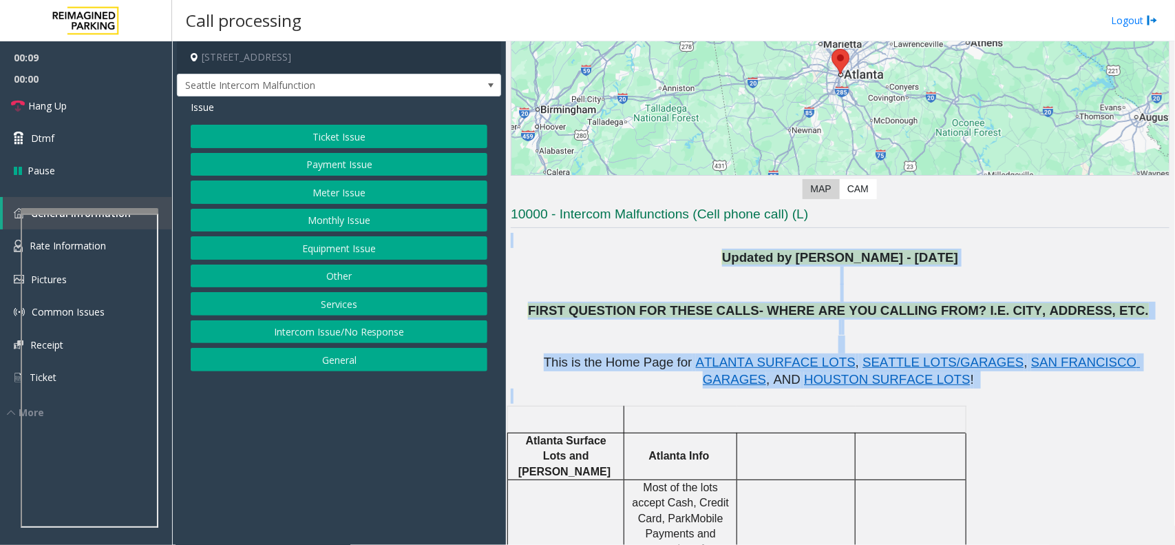
click at [668, 262] on p "Updated by Pranav Babbar - 23rd Jan 2023" at bounding box center [840, 258] width 659 height 18
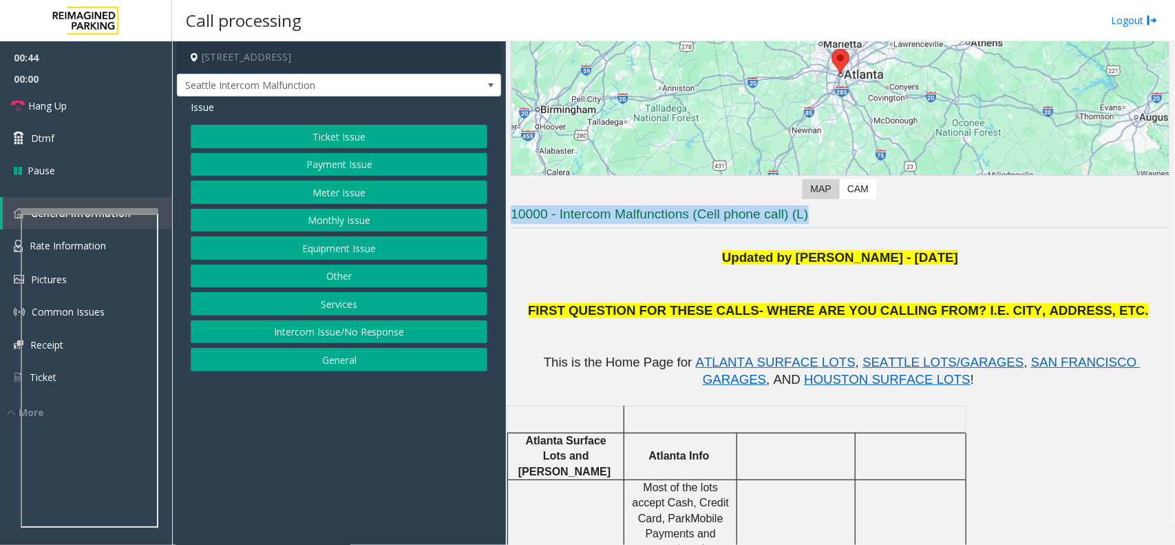
drag, startPoint x: 854, startPoint y: 207, endPoint x: 472, endPoint y: 221, distance: 382.3
click at [472, 221] on div "154 Peachtree Street Southwest, Atlanta, GA Seattle Intercom Malfunction Issue …" at bounding box center [673, 292] width 1002 height 503
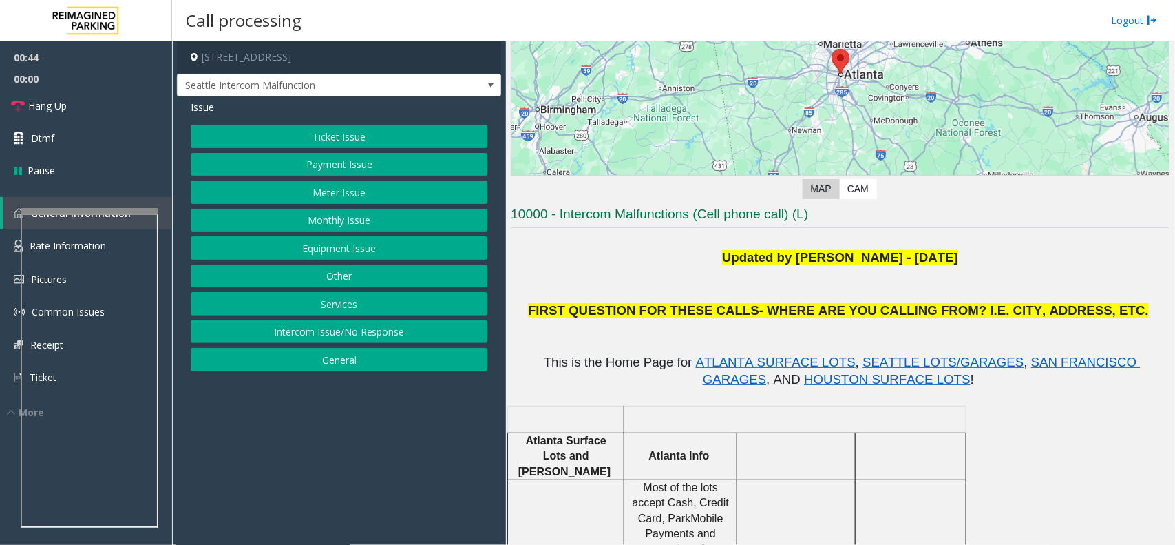
click at [624, 239] on p at bounding box center [840, 240] width 659 height 15
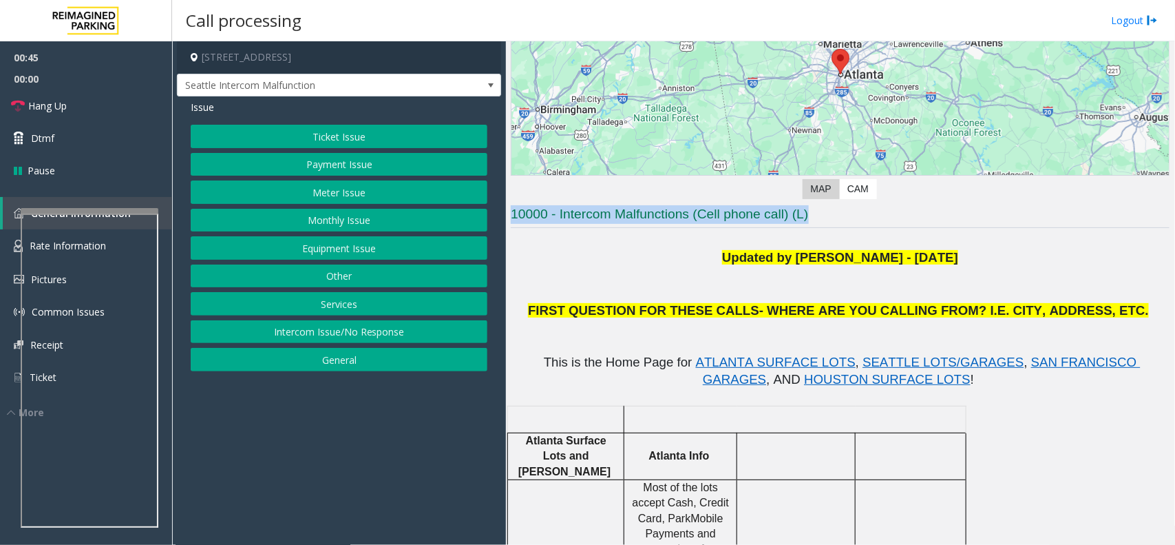
drag, startPoint x: 856, startPoint y: 215, endPoint x: 428, endPoint y: 210, distance: 427.6
click at [428, 210] on div "154 Peachtree Street Southwest, Atlanta, GA Seattle Intercom Malfunction Issue …" at bounding box center [673, 292] width 1002 height 503
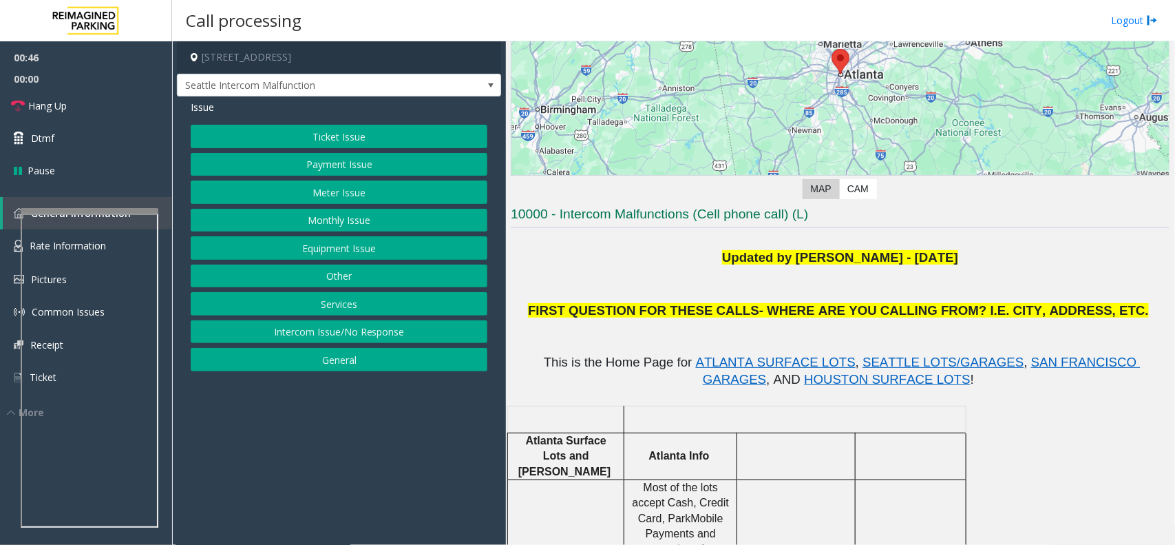
click at [609, 238] on p at bounding box center [840, 240] width 659 height 15
drag, startPoint x: 845, startPoint y: 215, endPoint x: 593, endPoint y: 221, distance: 252.0
click at [593, 221] on h3 "10000 - Intercom Malfunctions (Cell phone call) (L)" at bounding box center [840, 216] width 659 height 23
click at [518, 226] on h3 "10000 - Intercom Malfunctions (Cell phone call) (L)" at bounding box center [840, 216] width 659 height 23
click at [350, 241] on button "Equipment Issue" at bounding box center [339, 247] width 297 height 23
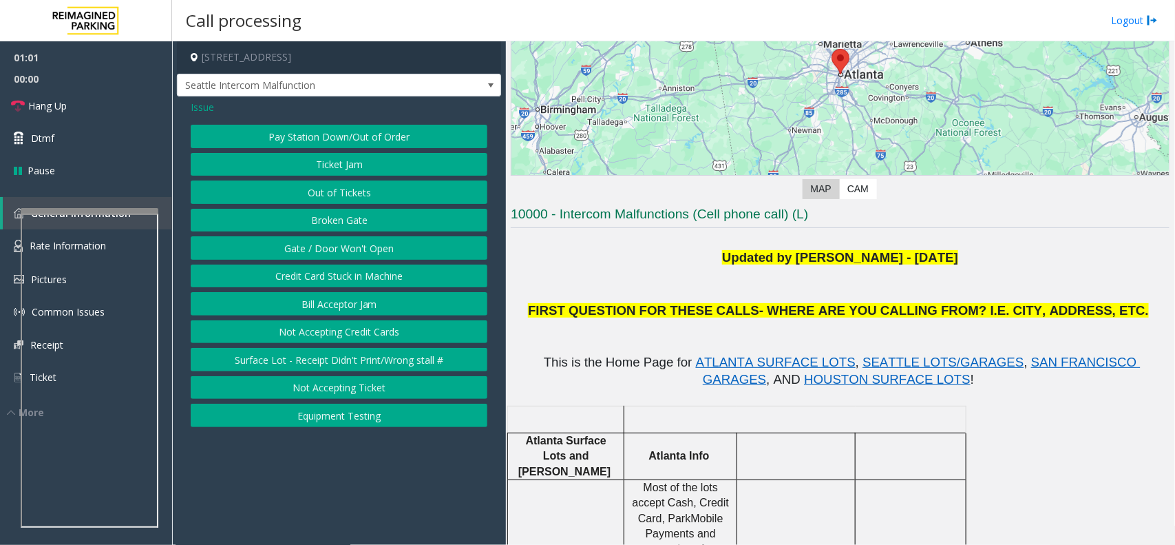
click at [349, 241] on button "Gate / Door Won't Open" at bounding box center [339, 247] width 297 height 23
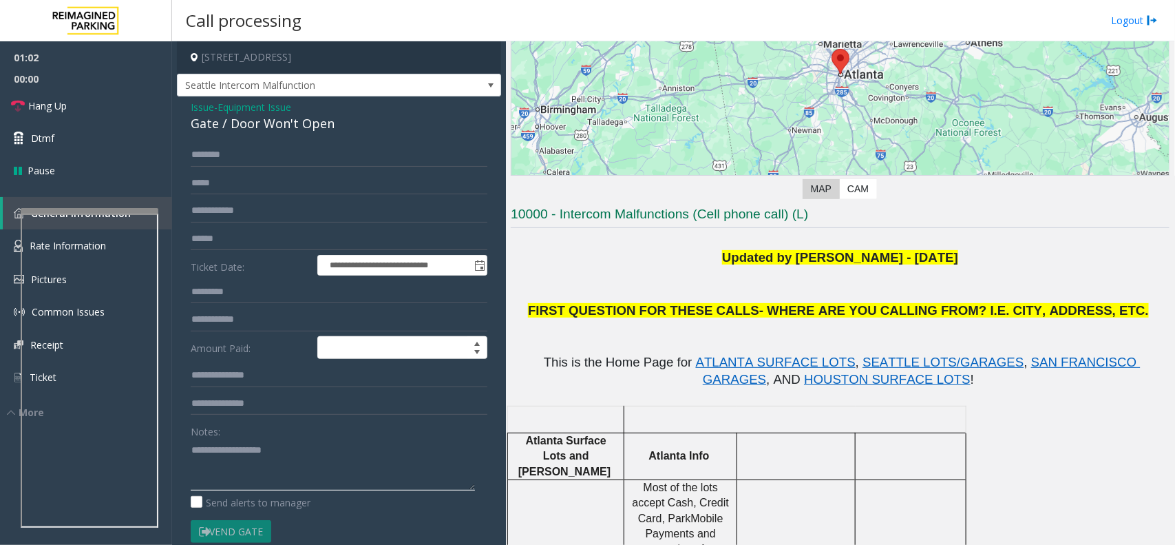
click at [235, 442] on textarea at bounding box center [333, 465] width 284 height 52
click at [86, 104] on link "Hang Up" at bounding box center [86, 105] width 172 height 32
click at [266, 446] on textarea at bounding box center [333, 465] width 284 height 52
click at [302, 120] on div "Gate / Door Won't Open" at bounding box center [339, 123] width 297 height 19
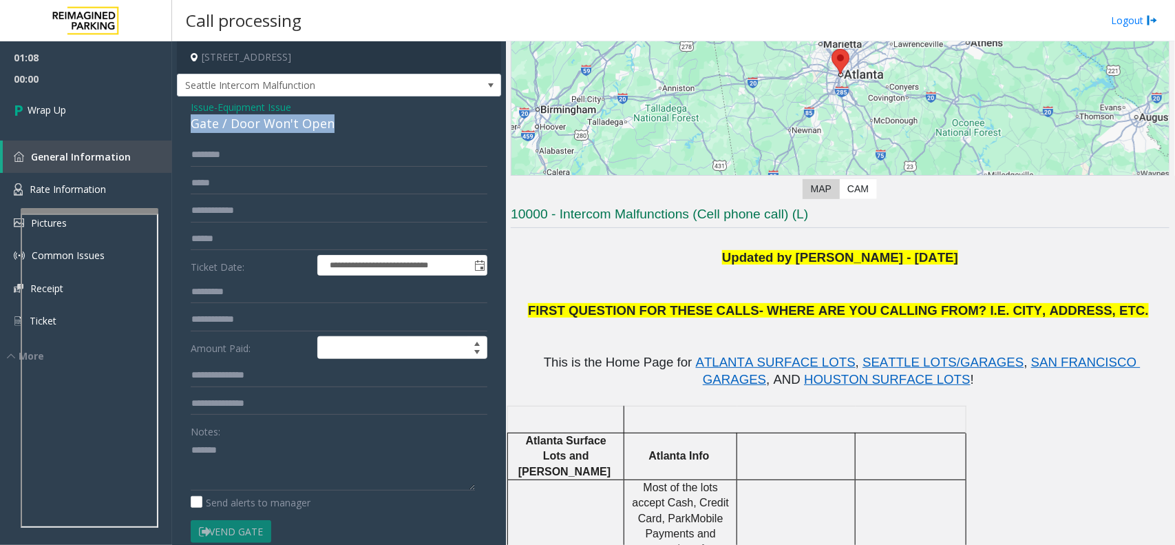
click at [302, 120] on div "Gate / Door Won't Open" at bounding box center [339, 123] width 297 height 19
copy div "Gate / Door Won't Open"
click at [296, 474] on textarea at bounding box center [333, 465] width 284 height 52
paste textarea "**********"
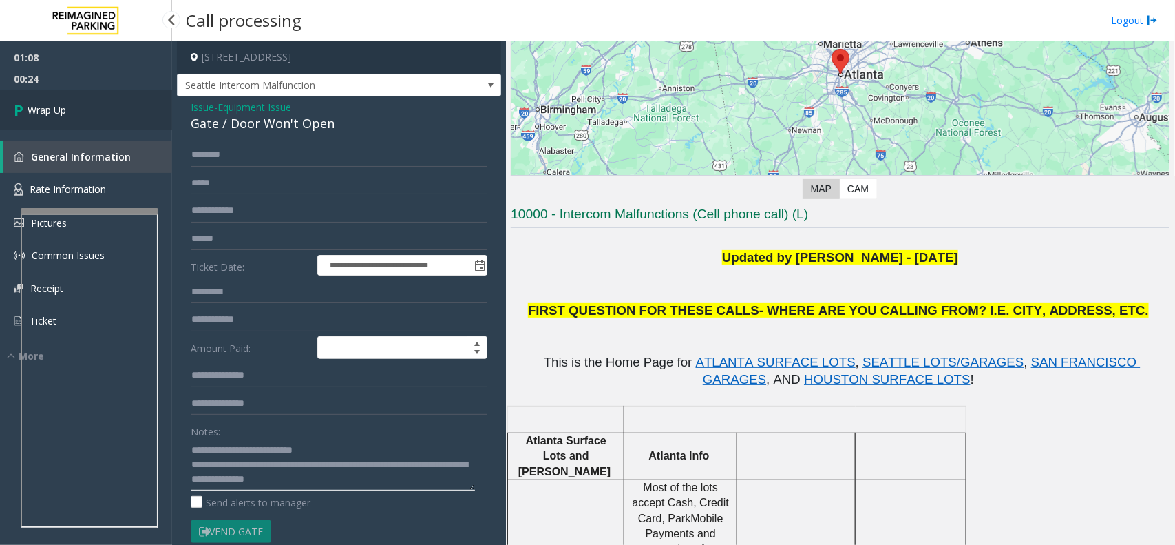
type textarea "**********"
click at [140, 116] on link "Wrap Up" at bounding box center [86, 109] width 172 height 41
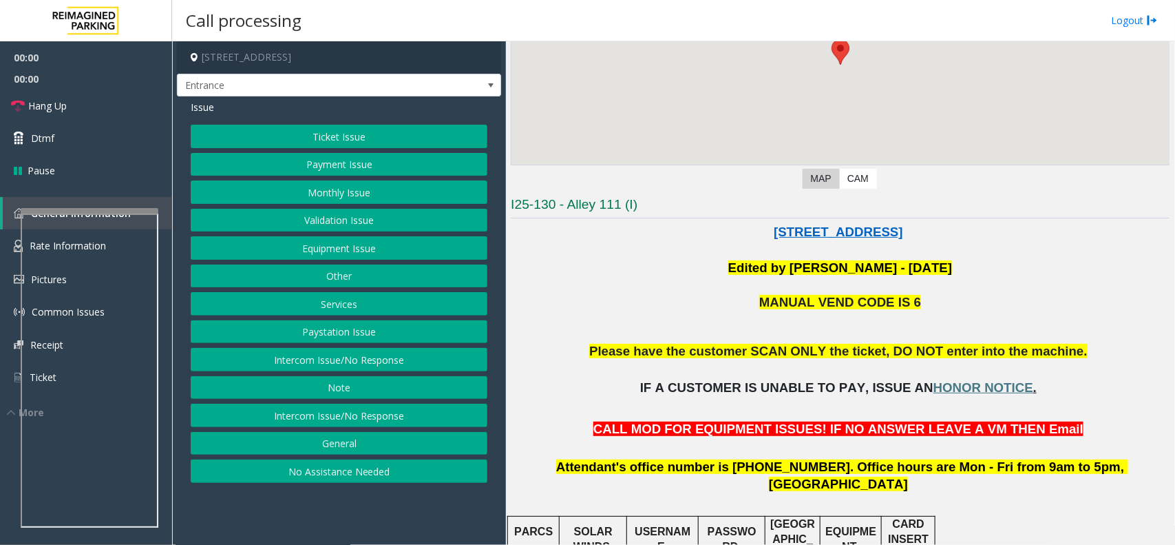
scroll to position [344, 0]
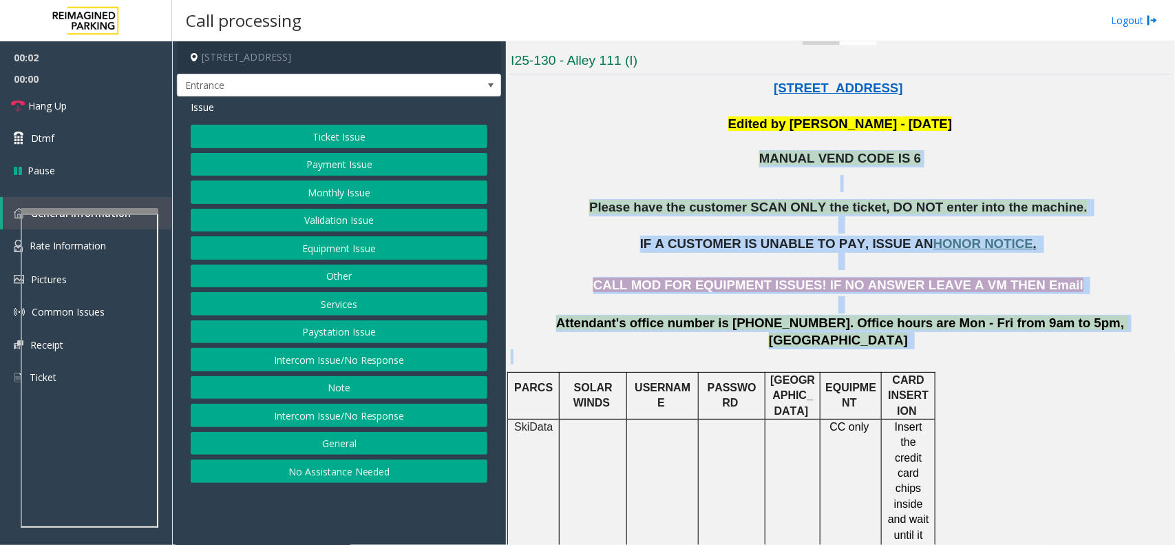
drag, startPoint x: 607, startPoint y: 165, endPoint x: 1079, endPoint y: 360, distance: 510.9
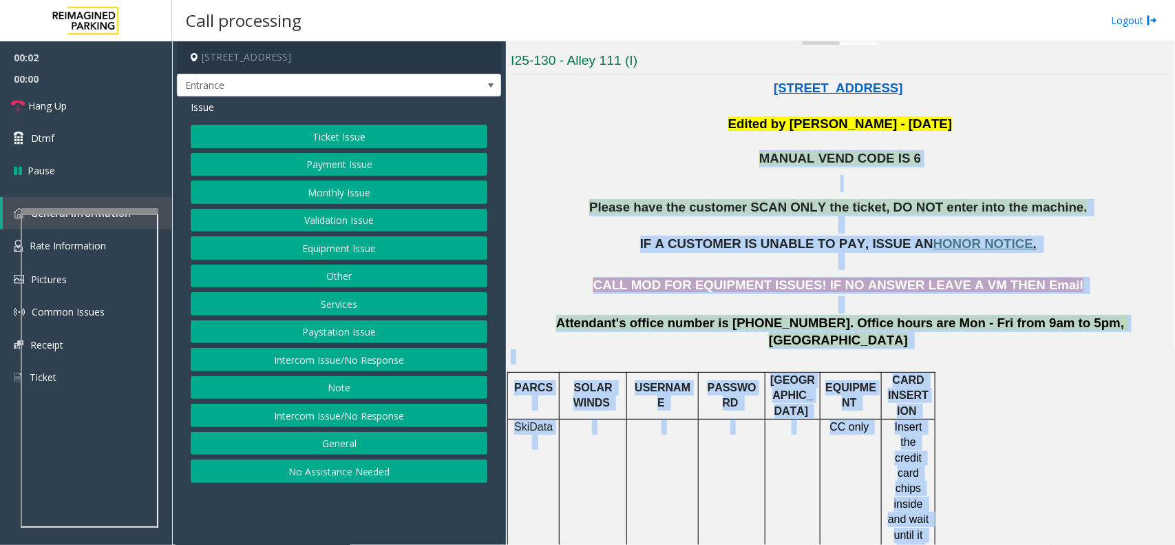
drag, startPoint x: 1079, startPoint y: 360, endPoint x: 668, endPoint y: 156, distance: 459.1
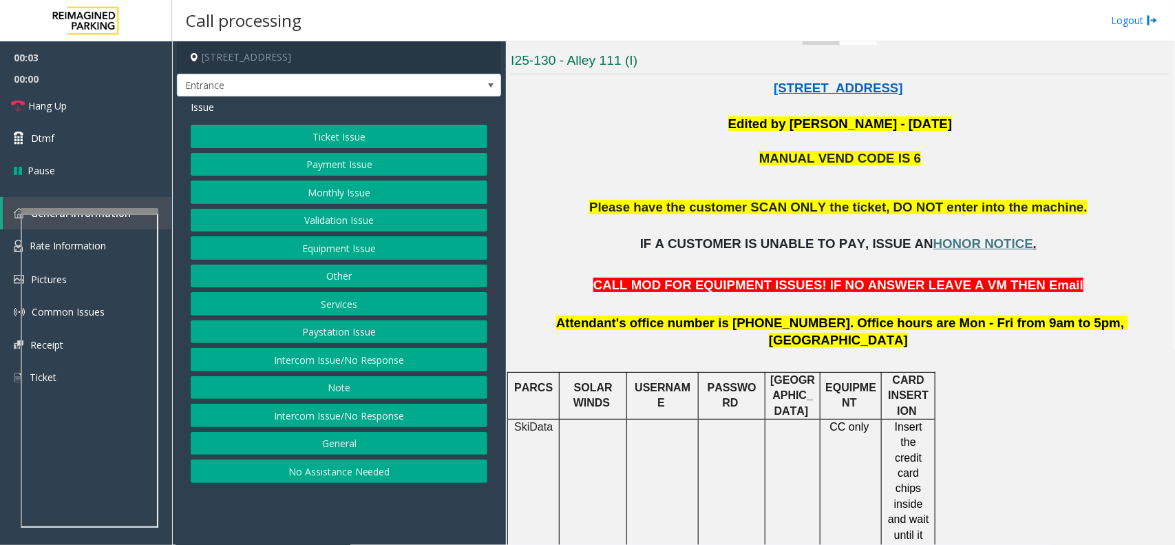
click at [604, 136] on p at bounding box center [840, 142] width 659 height 18
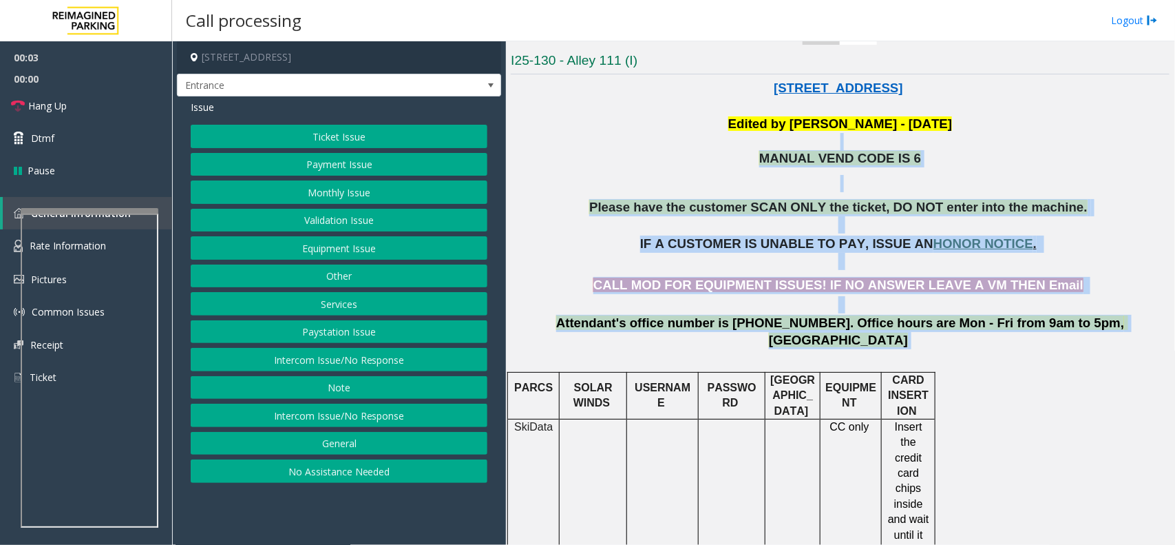
drag, startPoint x: 604, startPoint y: 136, endPoint x: 1136, endPoint y: 322, distance: 562.8
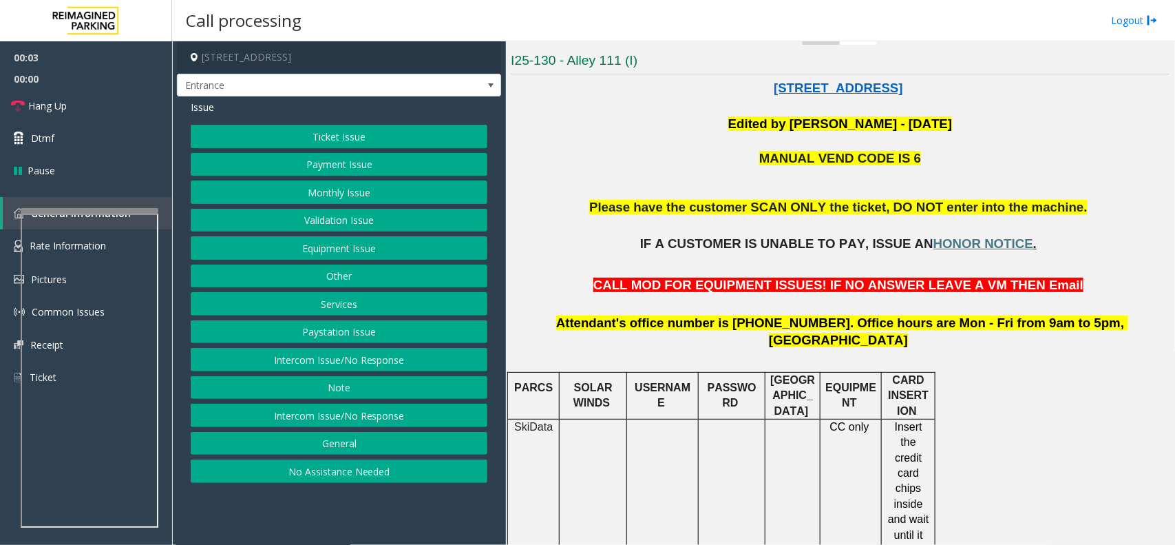
click at [1175, 352] on div "Main Revenue Control Manufacturer: ZEAG ← Move left → Move right ↑ Move up ↓ Mo…" at bounding box center [840, 292] width 668 height 503
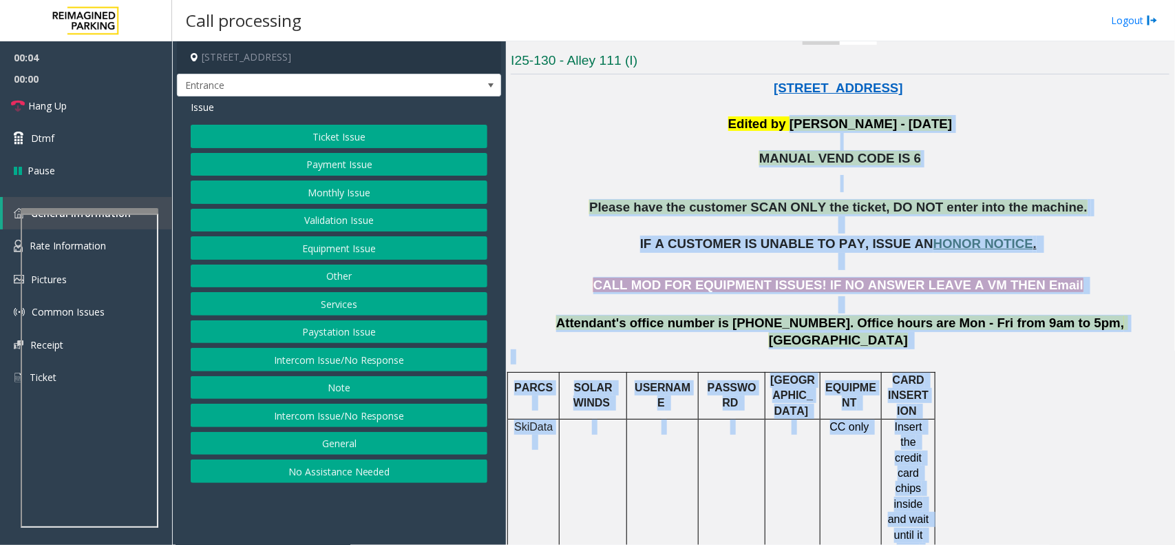
drag, startPoint x: 1175, startPoint y: 352, endPoint x: 790, endPoint y: 124, distance: 447.3
click at [790, 124] on div "Main Revenue Control Manufacturer: ZEAG ← Move left → Move right ↑ Move up ↓ Mo…" at bounding box center [840, 292] width 668 height 503
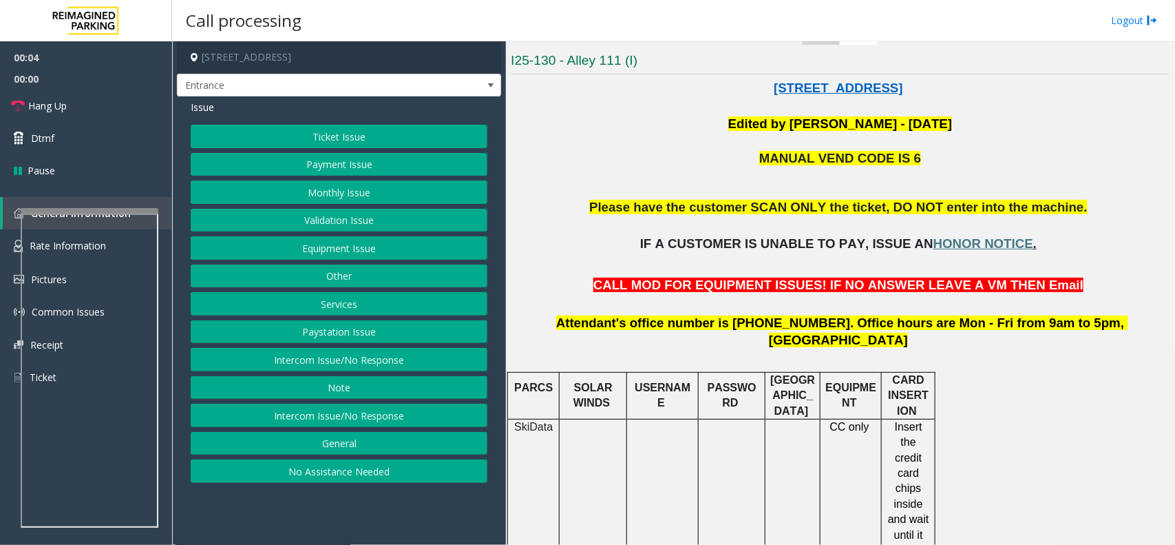
click at [603, 101] on p at bounding box center [840, 106] width 659 height 18
click at [352, 305] on button "Services" at bounding box center [339, 303] width 297 height 23
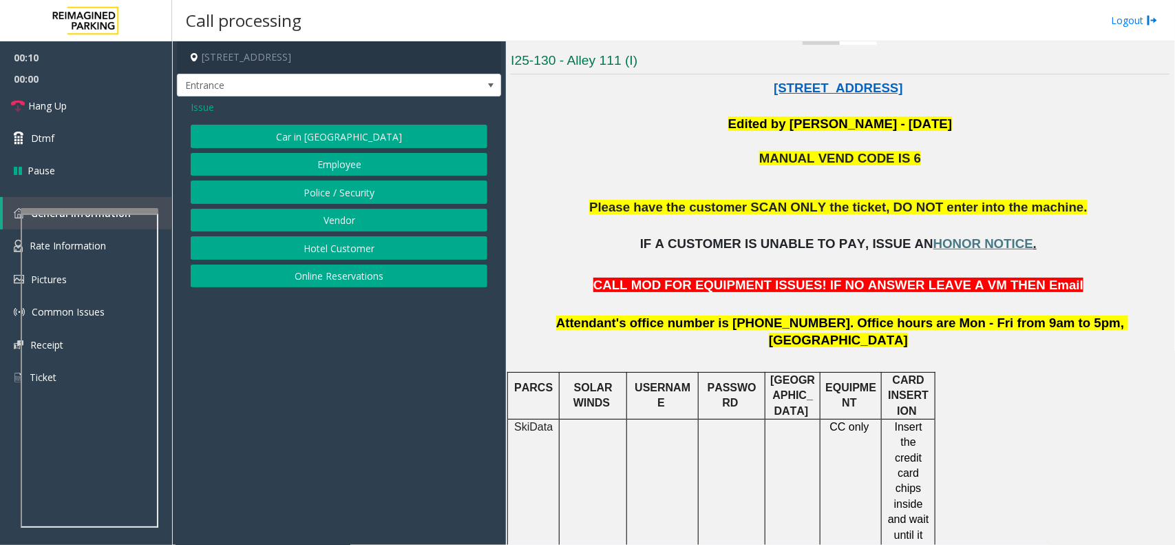
click at [322, 191] on button "Police / Security" at bounding box center [339, 191] width 297 height 23
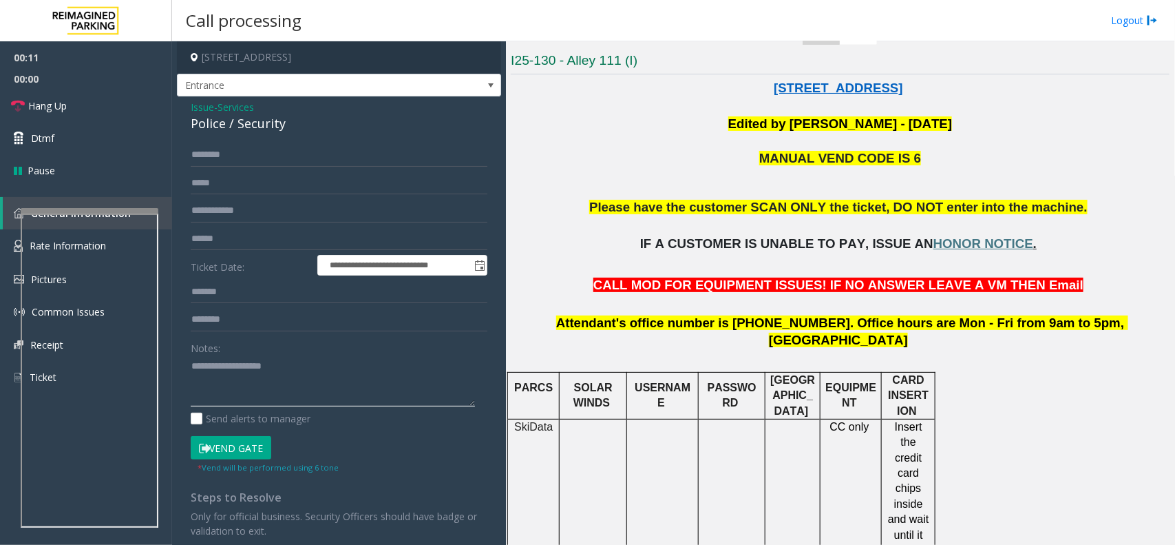
click at [271, 394] on textarea at bounding box center [333, 381] width 284 height 52
click at [204, 124] on div "Police / Security" at bounding box center [339, 123] width 297 height 19
copy div "Police"
click at [260, 372] on textarea at bounding box center [333, 381] width 284 height 52
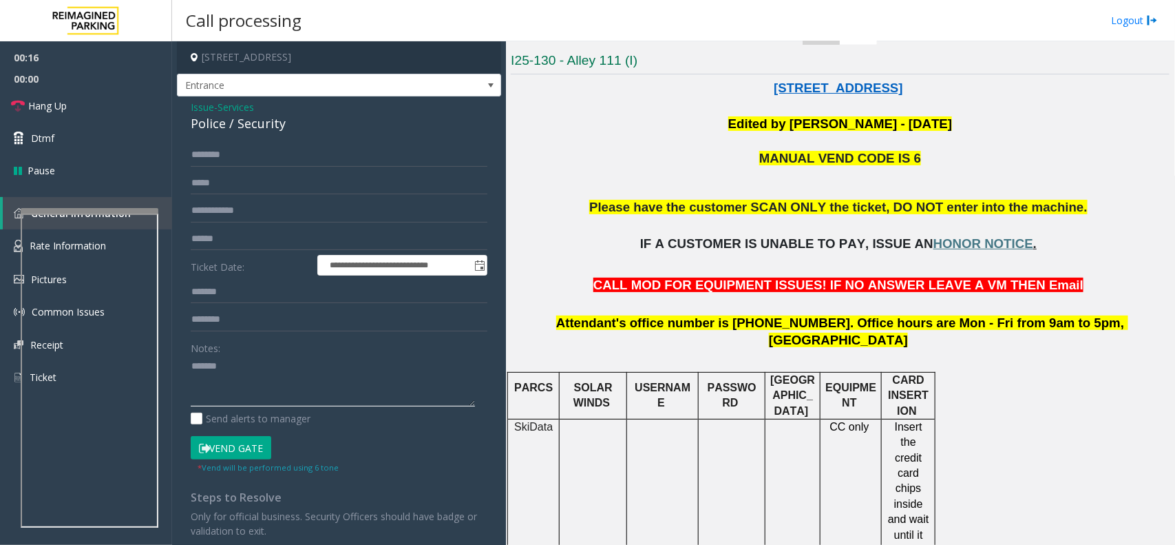
paste textarea "*******"
type textarea "**********"
click at [266, 210] on input "text" at bounding box center [339, 210] width 297 height 23
type input "**********"
click at [280, 369] on textarea at bounding box center [333, 381] width 284 height 52
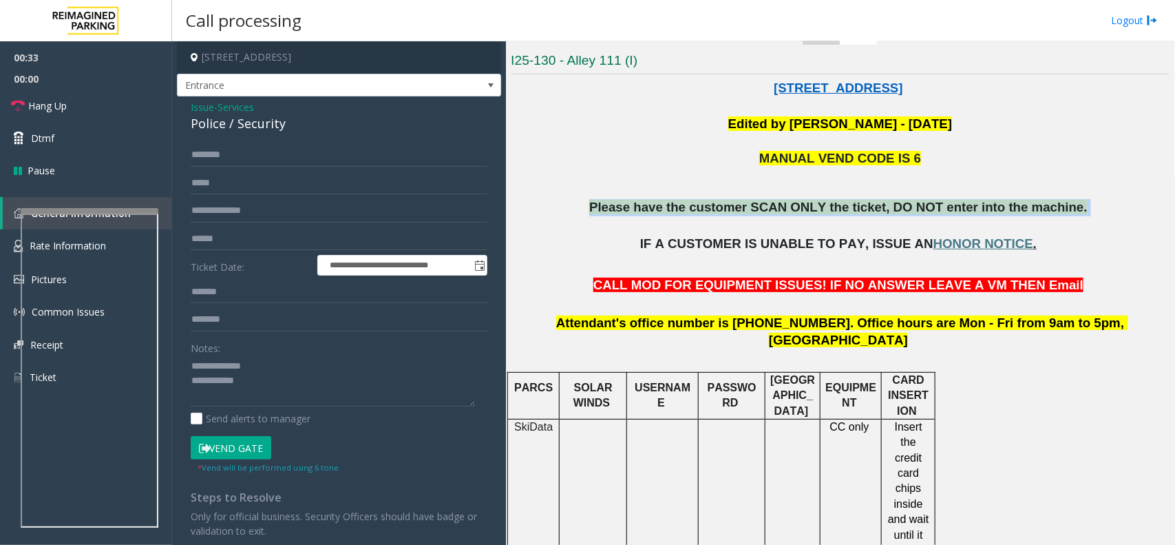
drag, startPoint x: 611, startPoint y: 205, endPoint x: 1065, endPoint y: 214, distance: 453.8
click at [1065, 214] on p "Please have the customer SCAN ONLY the ticket, DO NOT enter into the machine." at bounding box center [840, 216] width 659 height 34
click at [1067, 215] on p "Please have the customer SCAN ONLY the ticket, DO NOT enter into the machine." at bounding box center [840, 216] width 659 height 34
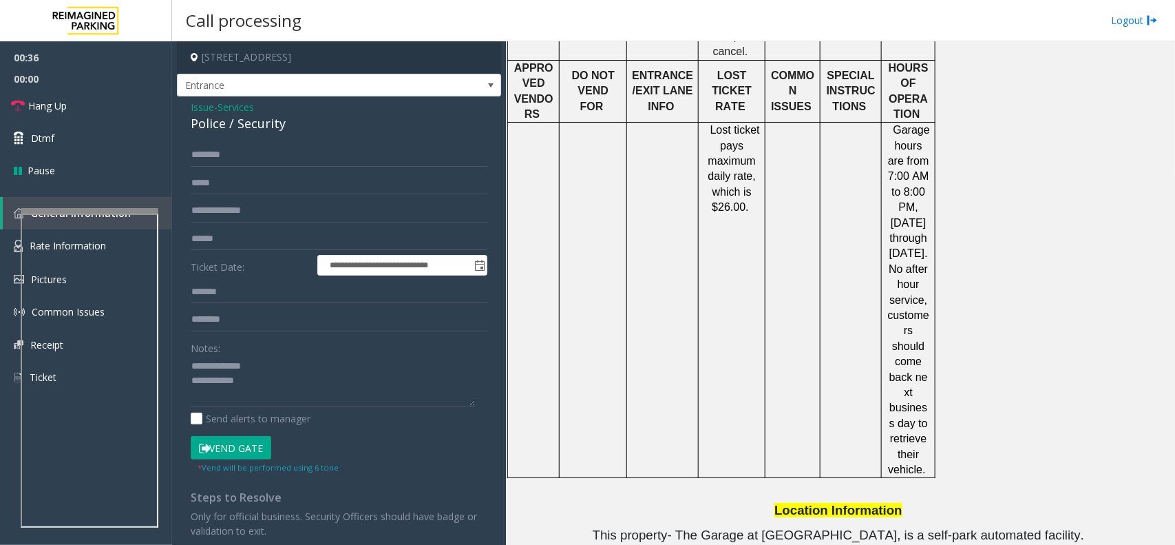
scroll to position [1623, 0]
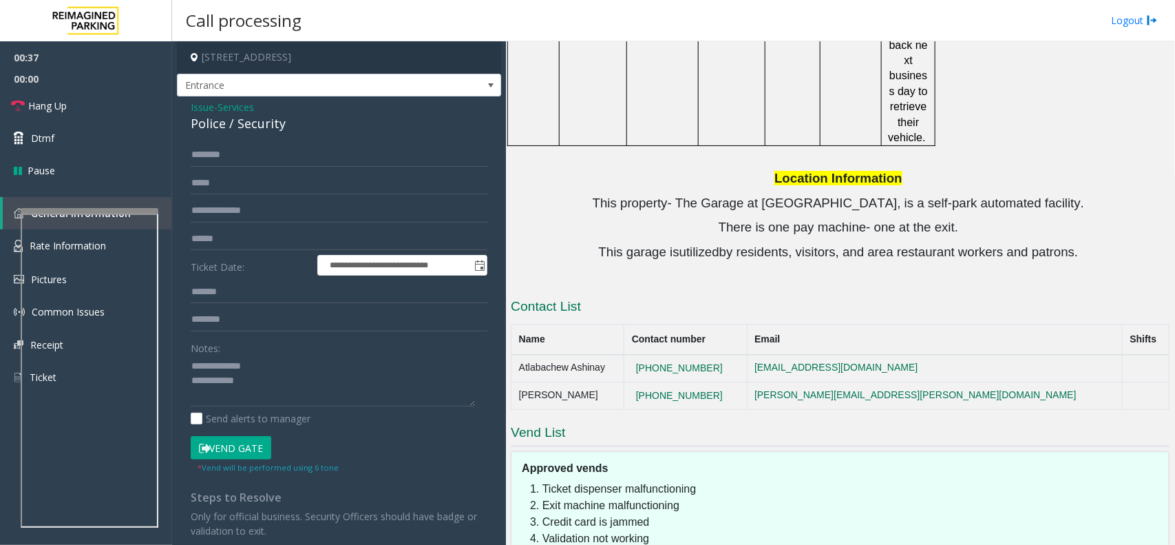
click at [248, 436] on button "Vend Gate" at bounding box center [231, 447] width 81 height 23
click at [280, 394] on textarea at bounding box center [333, 381] width 284 height 52
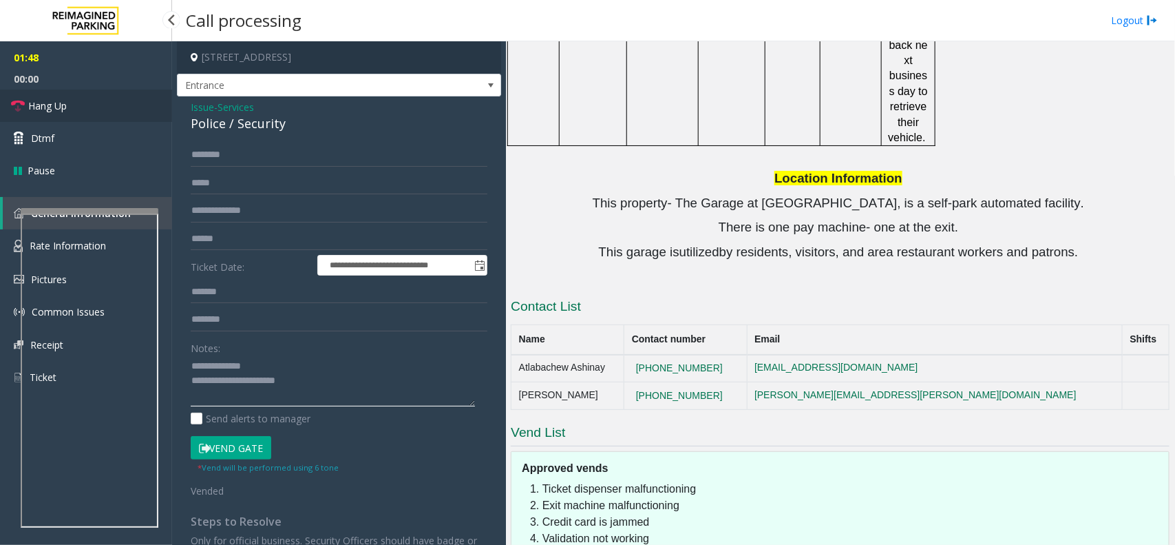
type textarea "**********"
click at [95, 98] on link "Hang Up" at bounding box center [86, 105] width 172 height 32
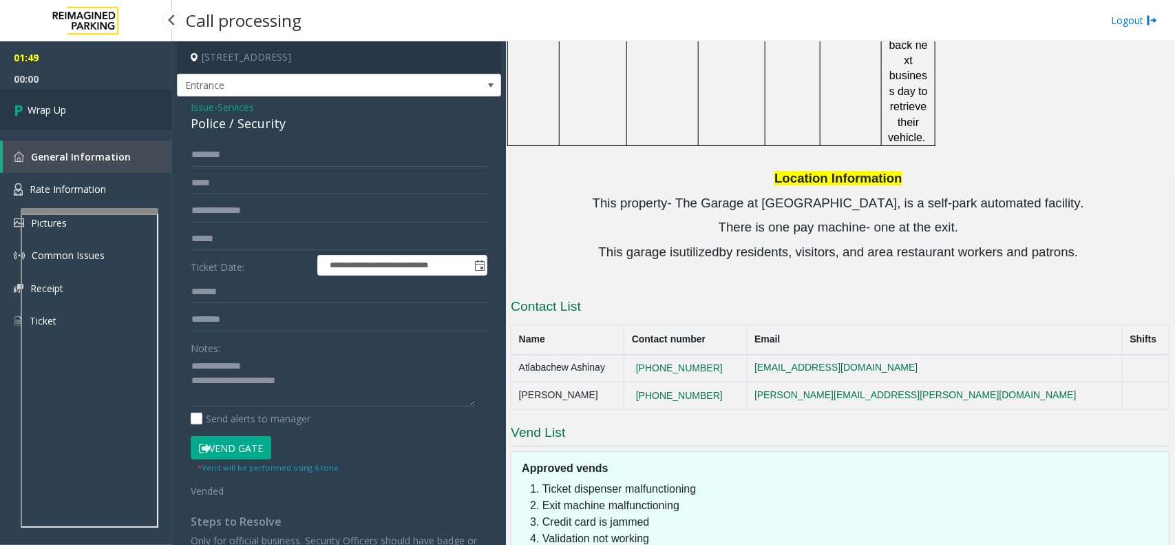
click at [95, 98] on link "Wrap Up" at bounding box center [86, 109] width 172 height 41
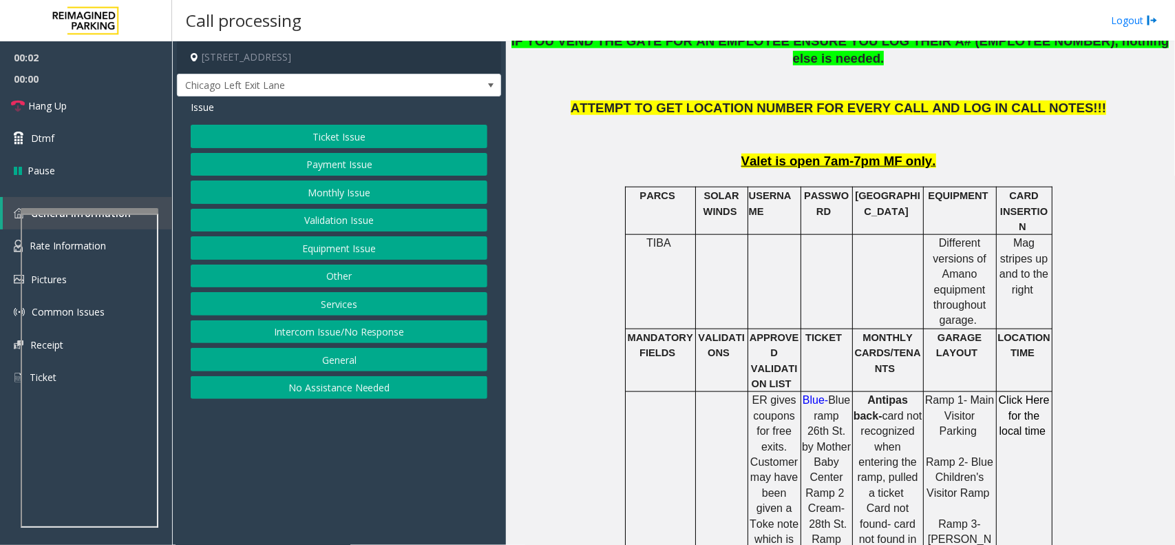
scroll to position [344, 0]
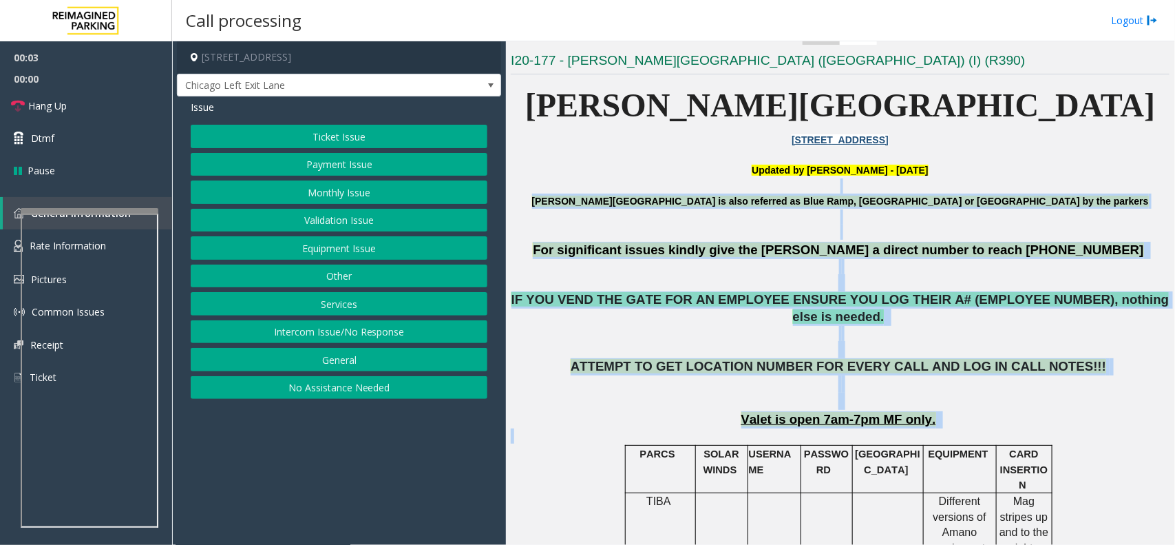
drag, startPoint x: 598, startPoint y: 181, endPoint x: 1066, endPoint y: 427, distance: 528.7
click at [1059, 411] on p "Valet is open 7am-7pm MF only." at bounding box center [840, 419] width 659 height 17
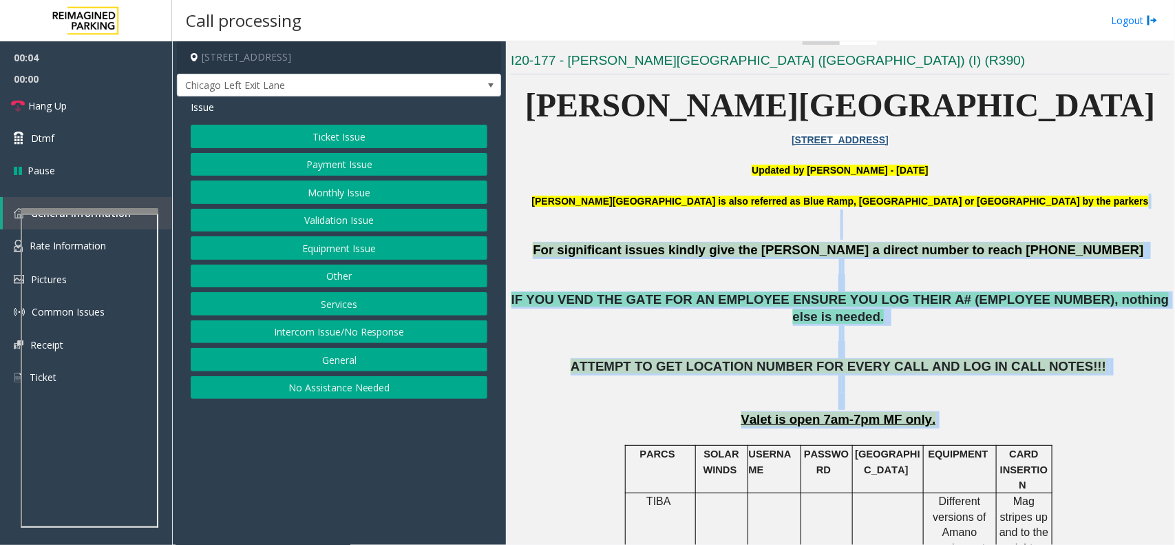
drag, startPoint x: 1071, startPoint y: 394, endPoint x: 642, endPoint y: 213, distance: 466.2
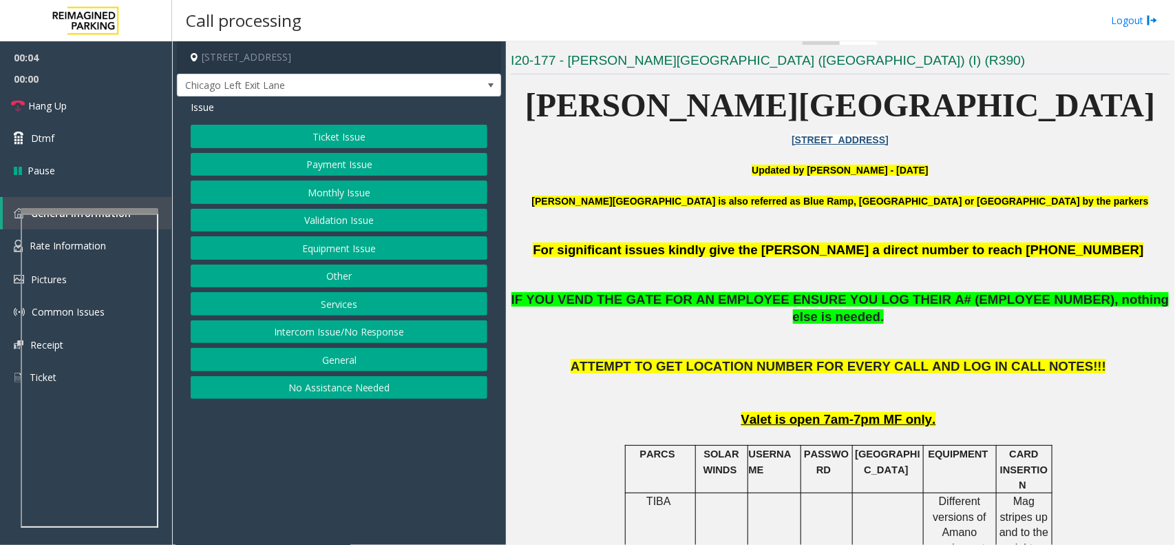
click at [599, 173] on p "Updated by Sunil Dhyani - 28th Aug 2025" at bounding box center [840, 169] width 659 height 15
click at [377, 187] on button "Monthly Issue" at bounding box center [339, 191] width 297 height 23
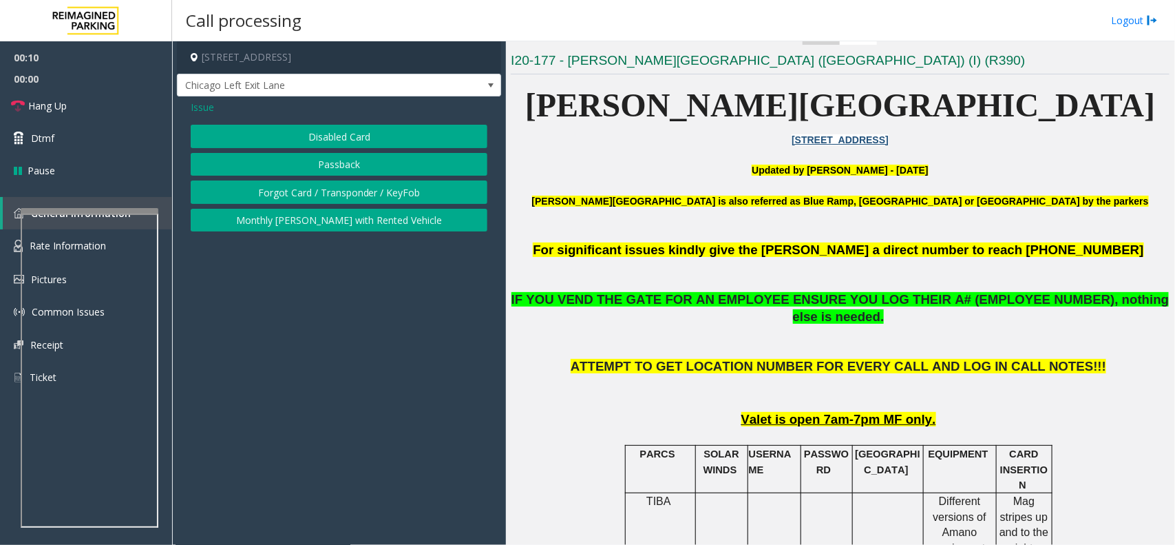
click at [203, 111] on span "Issue" at bounding box center [202, 107] width 23 height 14
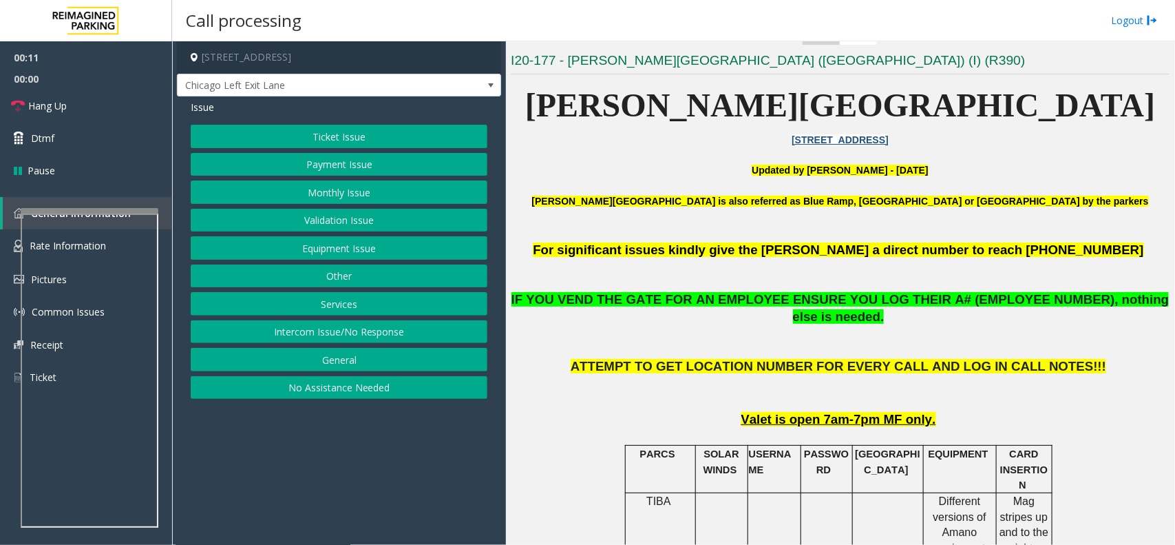
click at [362, 198] on button "Monthly Issue" at bounding box center [339, 191] width 297 height 23
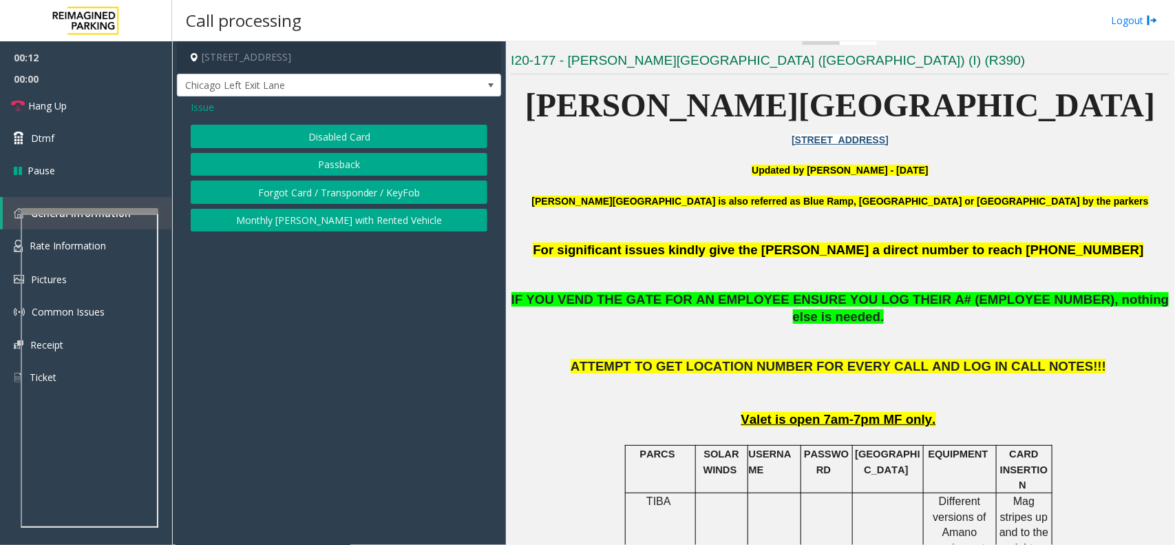
click at [361, 193] on button "Forgot Card / Transponder / KeyFob" at bounding box center [339, 191] width 297 height 23
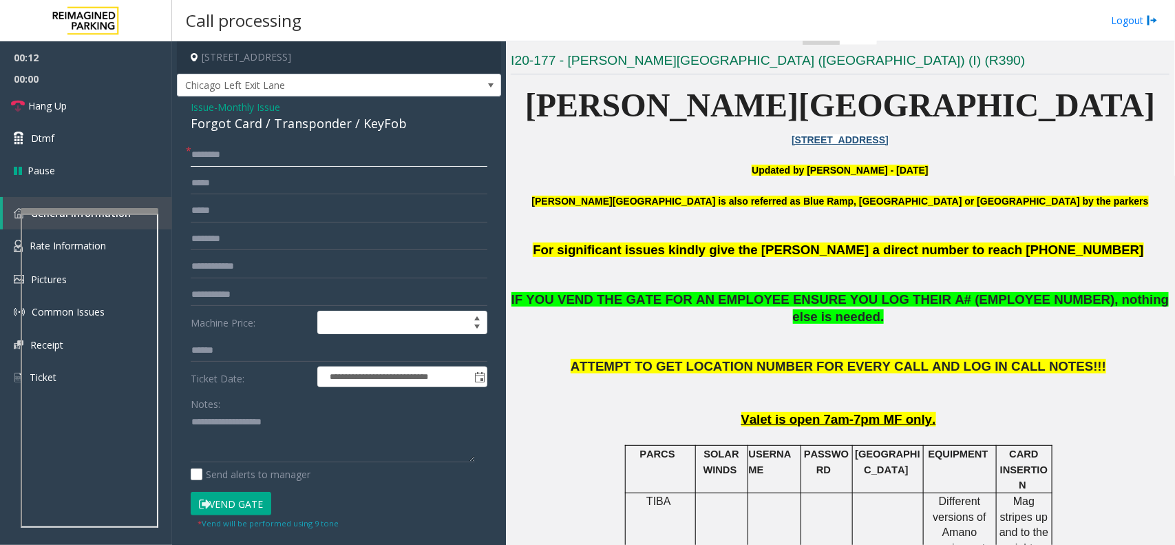
click at [239, 156] on input "text" at bounding box center [339, 154] width 297 height 23
type input "**"
click at [294, 436] on textarea at bounding box center [333, 437] width 284 height 52
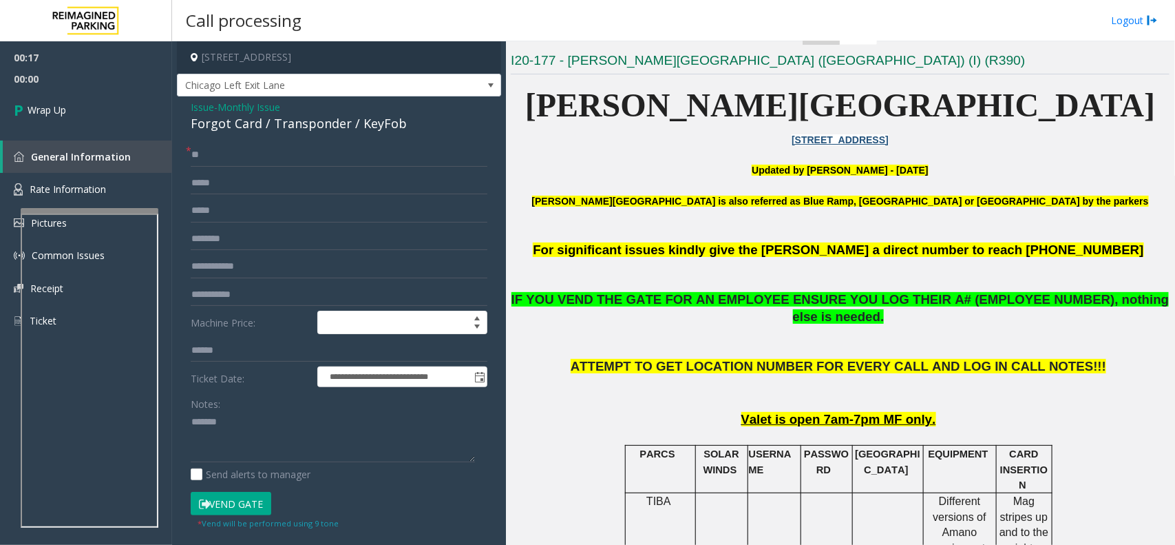
click at [352, 129] on div "Forgot Card / Transponder / KeyFob" at bounding box center [339, 123] width 297 height 19
copy div "Forgot Card / Transponder / KeyFob"
drag, startPoint x: 276, startPoint y: 425, endPoint x: 277, endPoint y: 415, distance: 9.7
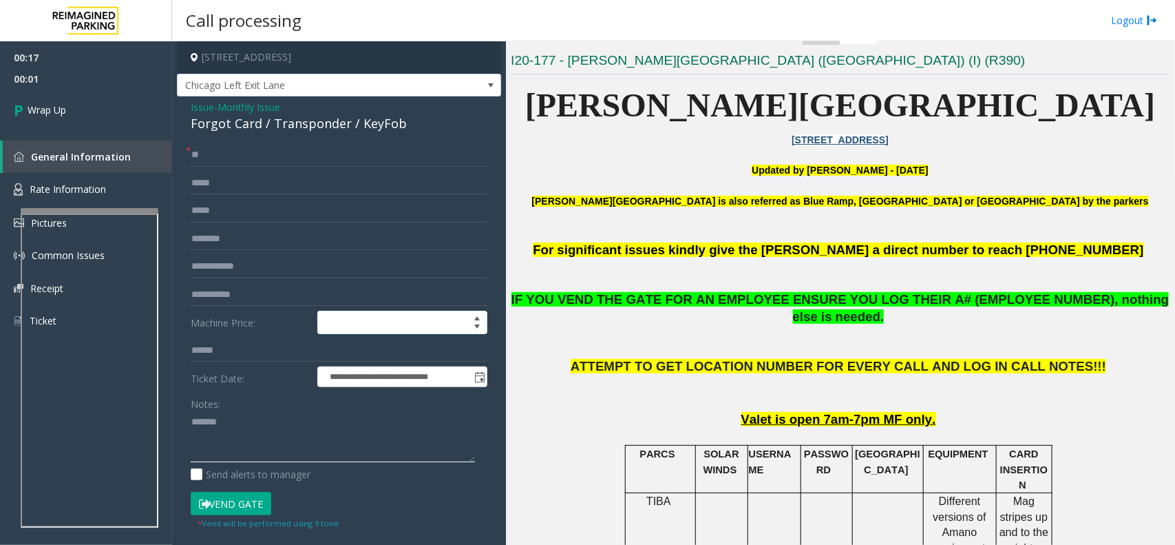
click at [277, 415] on textarea at bounding box center [333, 437] width 284 height 52
paste textarea "**********"
type textarea "**********"
click at [110, 115] on link "Wrap Up" at bounding box center [86, 109] width 172 height 41
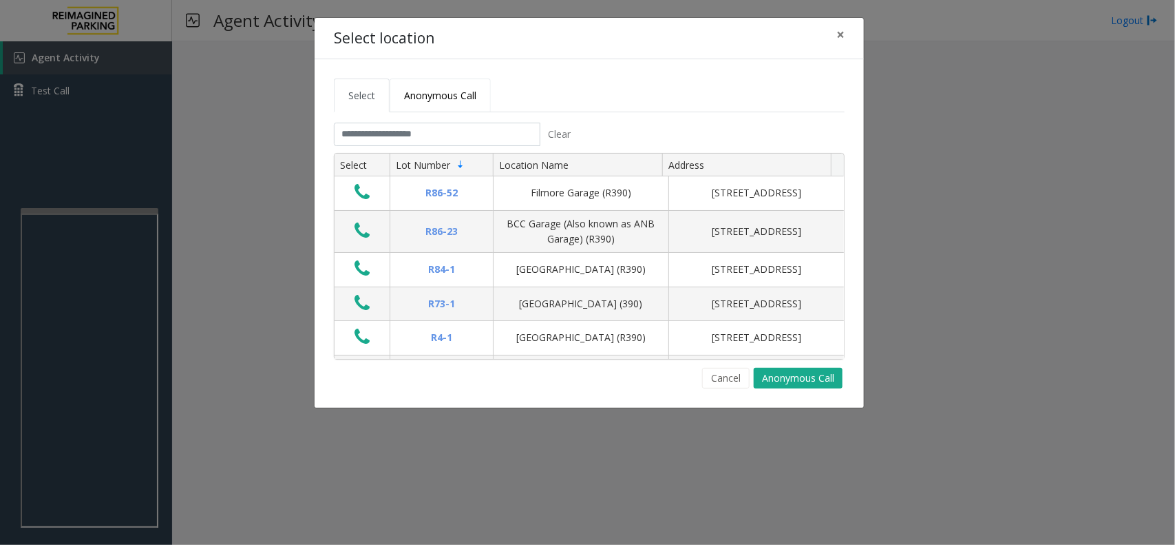
click at [421, 108] on link "Anonymous Call" at bounding box center [440, 95] width 101 height 34
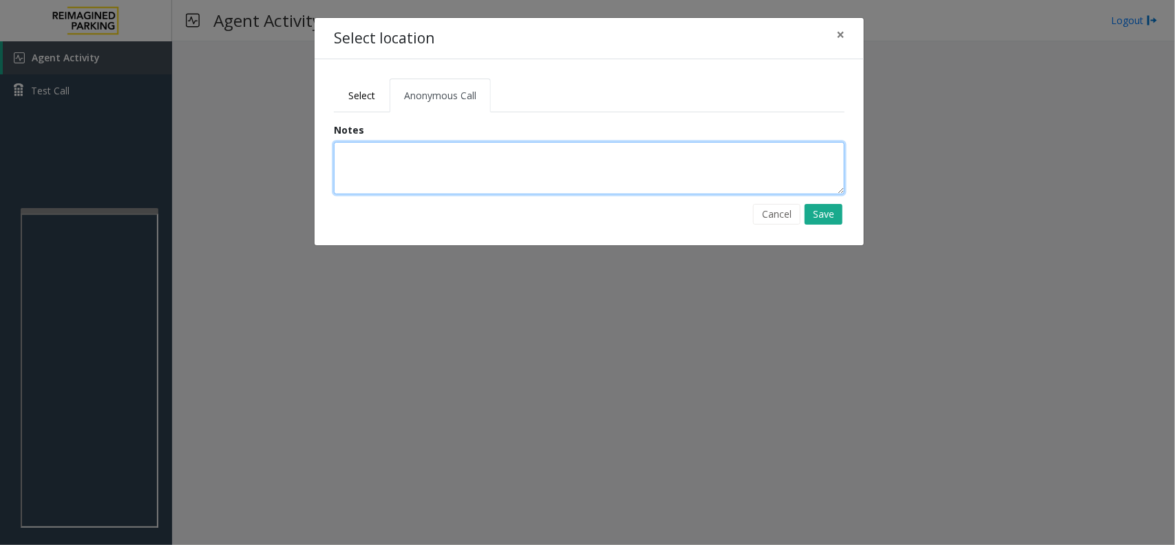
click at [423, 142] on textarea at bounding box center [589, 168] width 511 height 52
type textarea "**********"
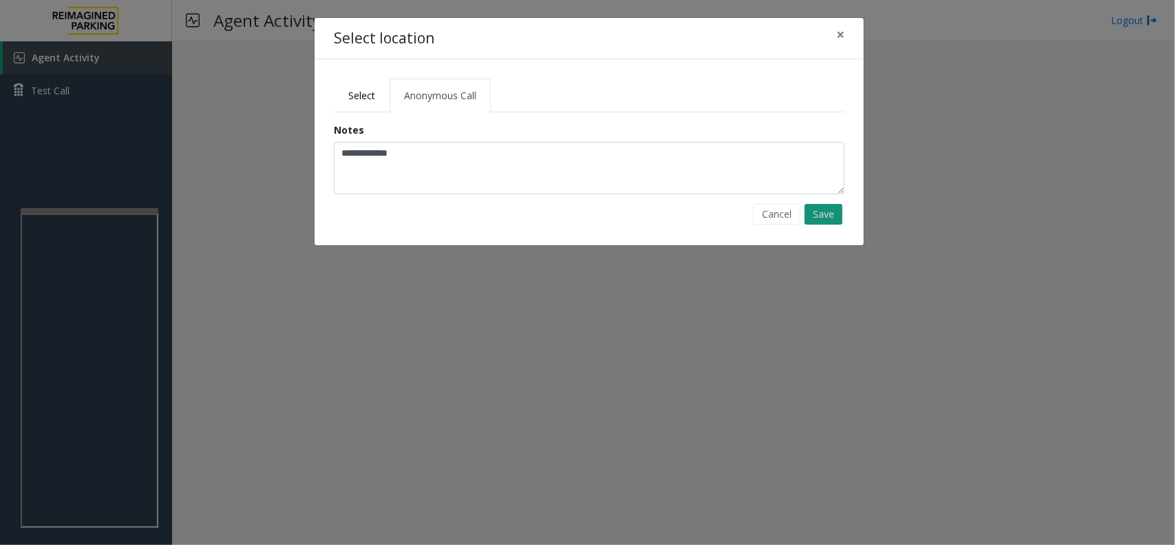
click at [824, 219] on button "Save" at bounding box center [824, 214] width 38 height 21
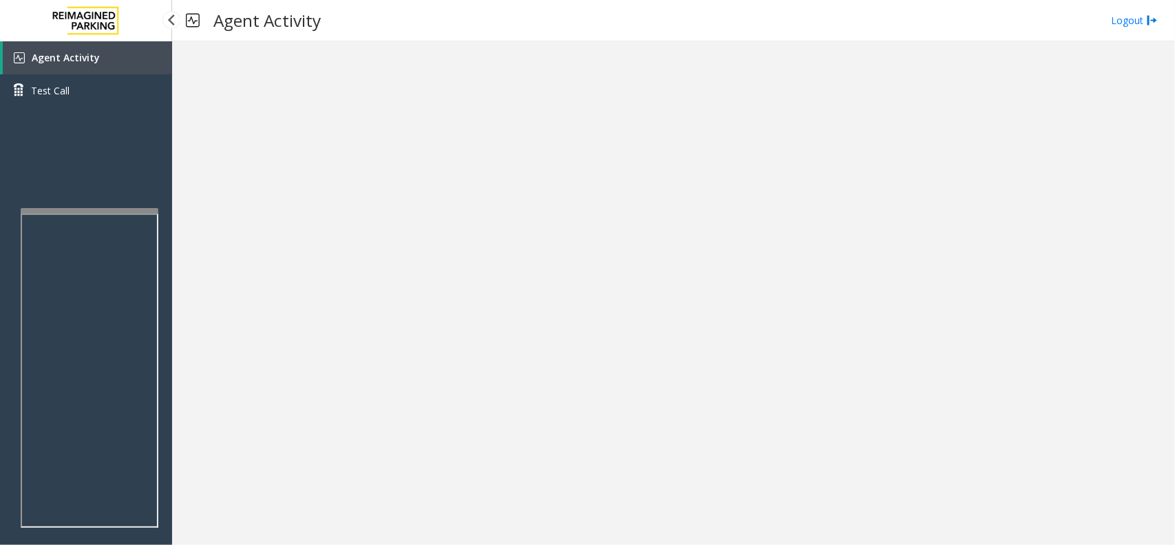
click at [91, 59] on span "Agent Activity" at bounding box center [66, 57] width 68 height 13
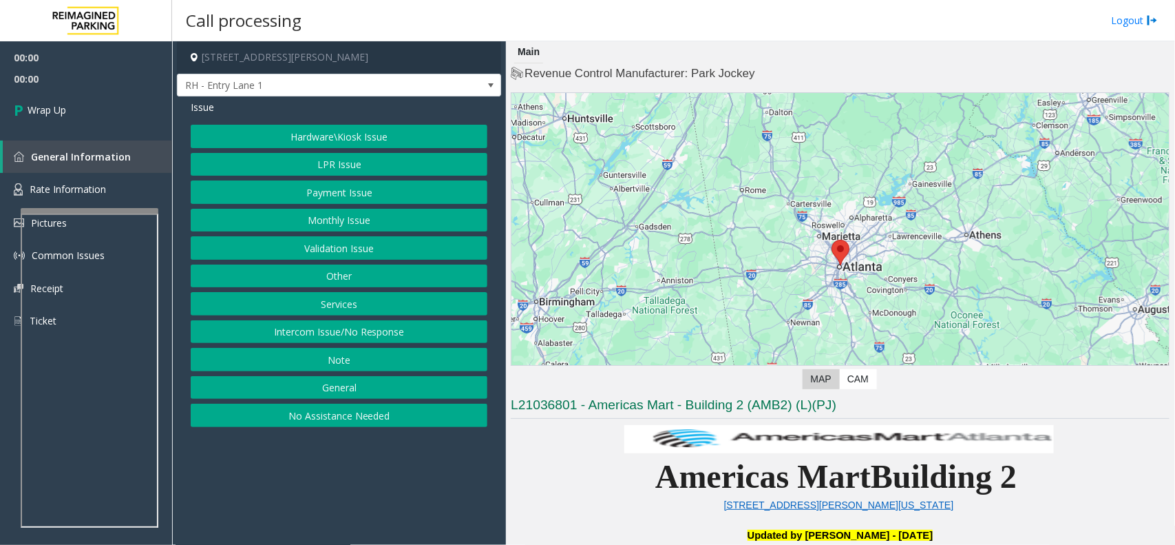
click at [397, 336] on button "Intercom Issue/No Response" at bounding box center [339, 331] width 297 height 23
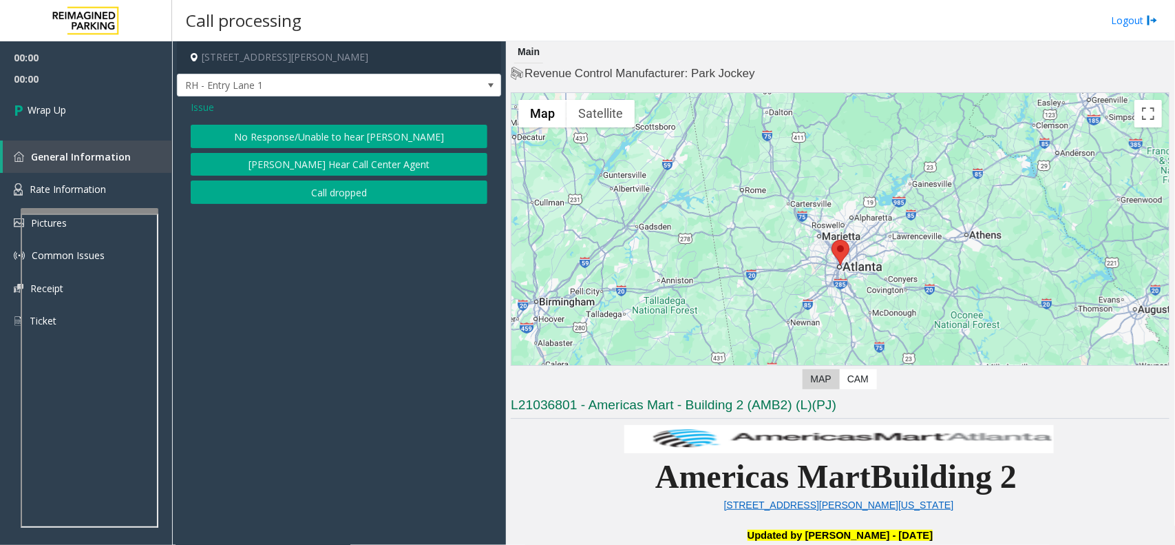
click at [313, 196] on button "Call dropped" at bounding box center [339, 191] width 297 height 23
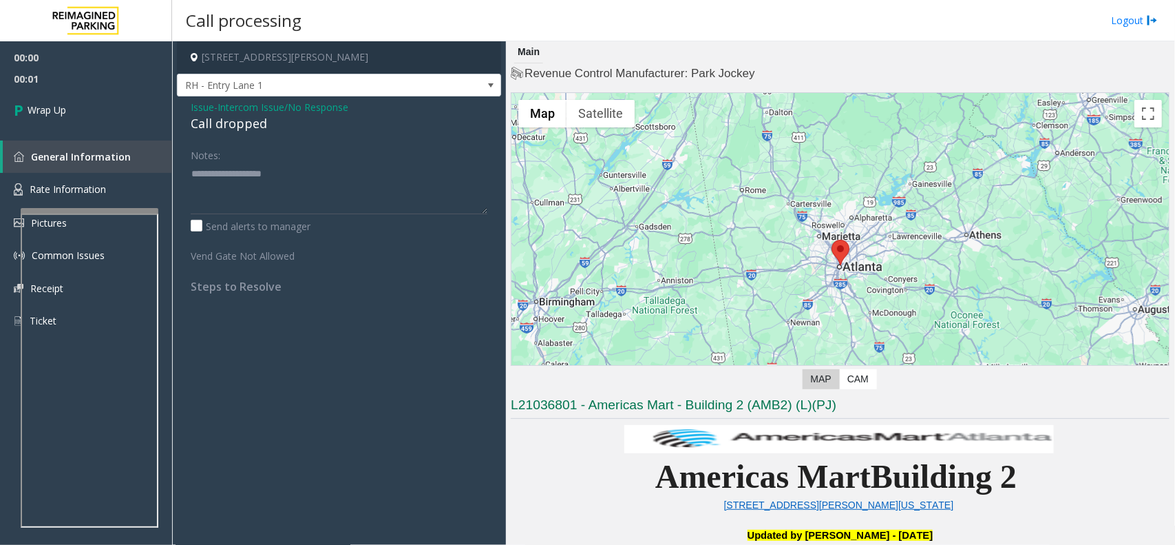
click at [242, 122] on div "Call dropped" at bounding box center [339, 123] width 297 height 19
type textarea "**********"
click at [103, 107] on link "Wrap Up" at bounding box center [86, 109] width 172 height 41
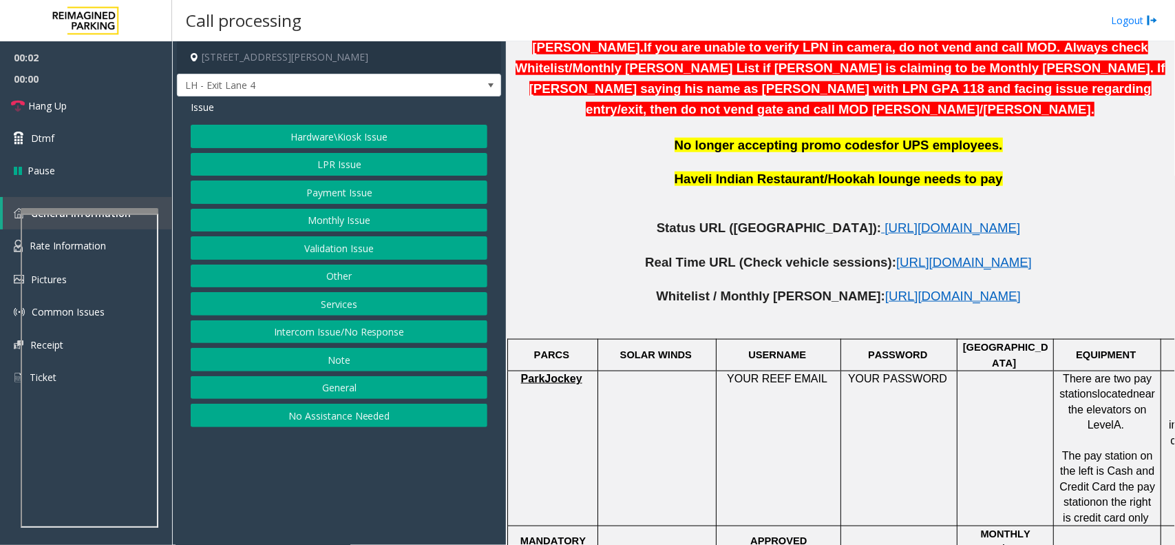
scroll to position [688, 0]
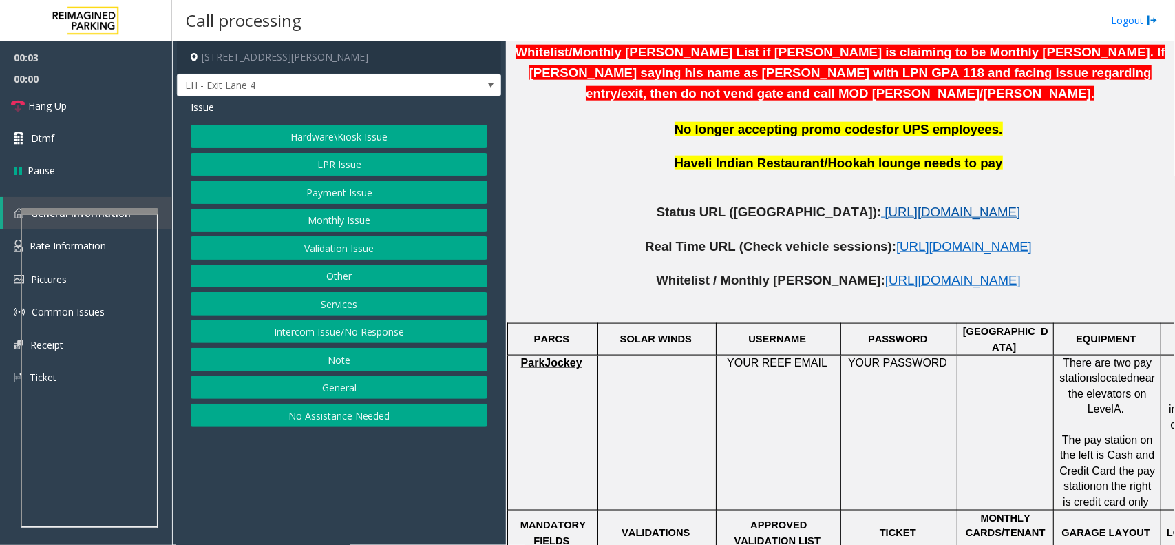
click at [885, 204] on span "https://www.parkjockey.com/en-us/manage/1633/status" at bounding box center [953, 211] width 136 height 14
click at [363, 132] on button "Hardware\Kiosk Issue" at bounding box center [339, 136] width 297 height 23
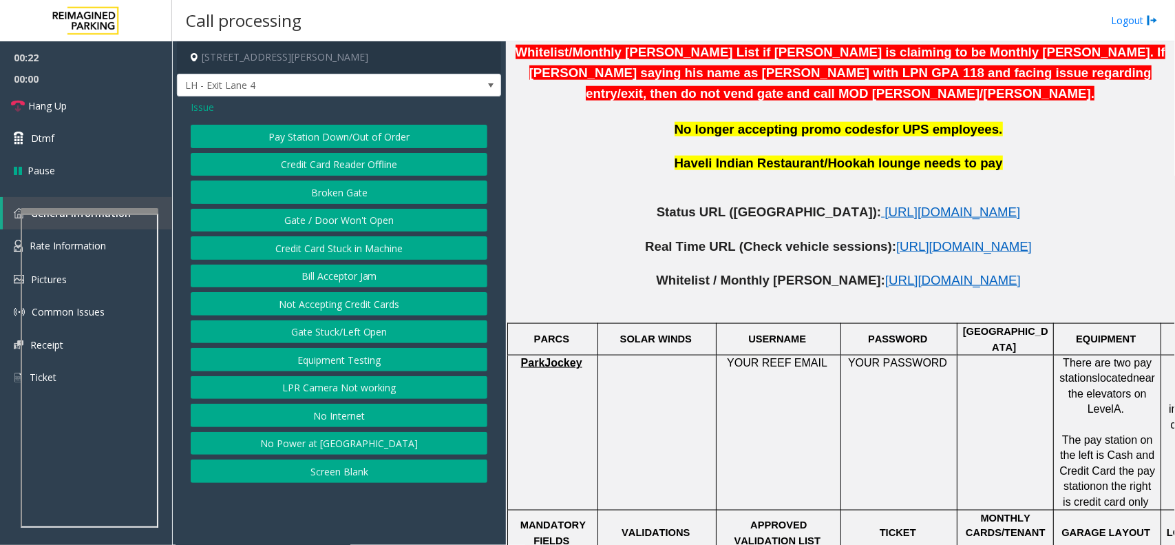
click at [328, 392] on button "LPR Camera Not working" at bounding box center [339, 387] width 297 height 23
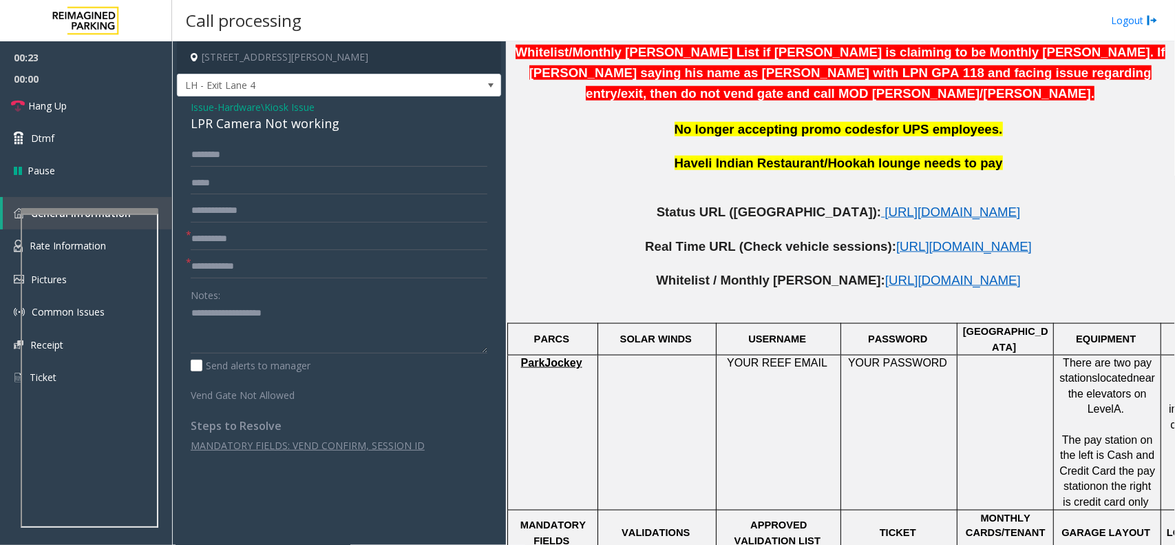
click at [246, 222] on form "* * Notes: Send alerts to manager Vend Gate Not Allowed" at bounding box center [339, 272] width 297 height 259
click at [256, 200] on input "text" at bounding box center [339, 210] width 297 height 23
click at [249, 234] on input "text" at bounding box center [339, 238] width 297 height 23
type input "**"
click at [255, 214] on input "text" at bounding box center [339, 210] width 297 height 23
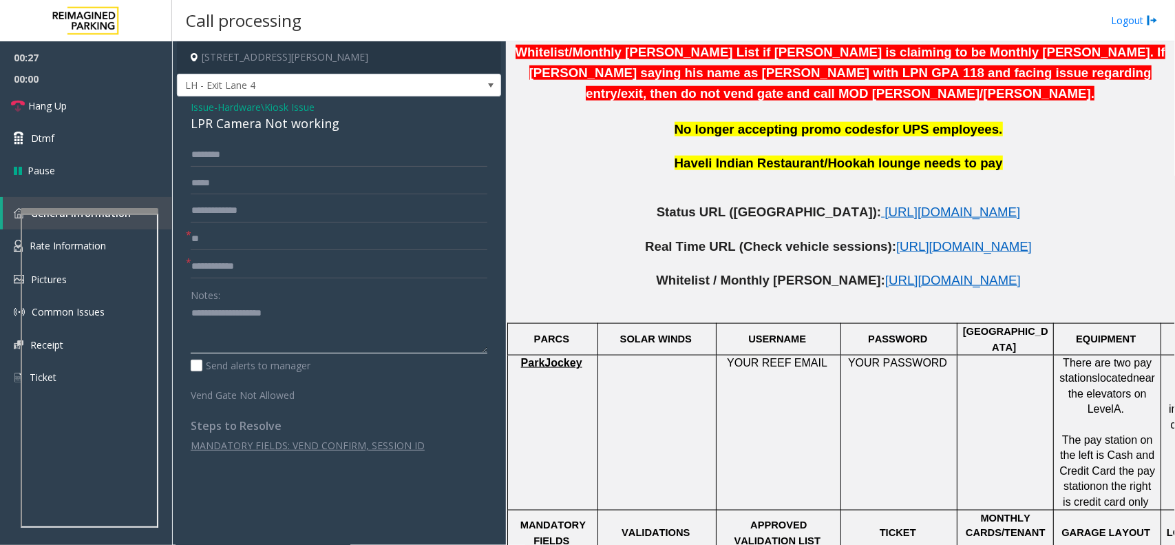
click at [248, 315] on textarea at bounding box center [339, 328] width 297 height 52
type textarea "******"
click at [297, 211] on input "text" at bounding box center [339, 210] width 297 height 23
type input "****"
click at [201, 115] on div "LPR Camera Not working" at bounding box center [339, 123] width 297 height 19
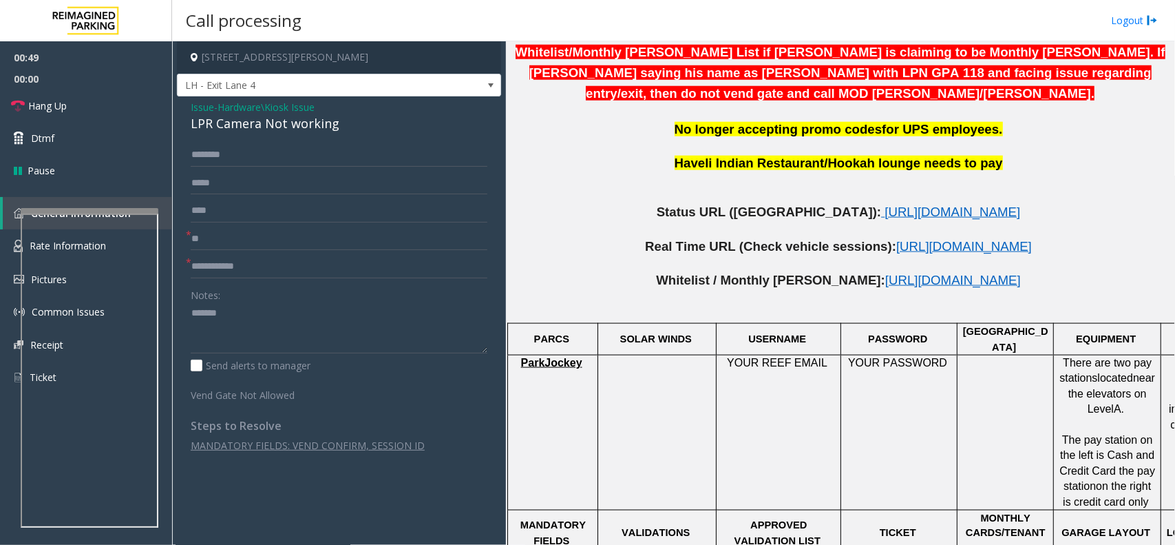
click at [207, 109] on span "Issue" at bounding box center [202, 107] width 23 height 14
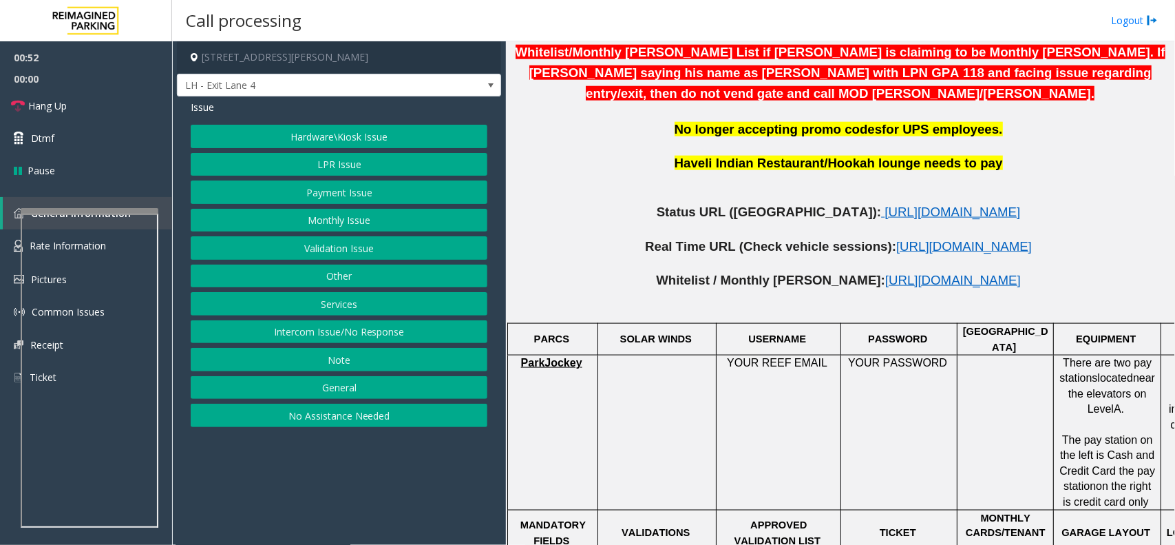
click at [353, 194] on button "Payment Issue" at bounding box center [339, 191] width 297 height 23
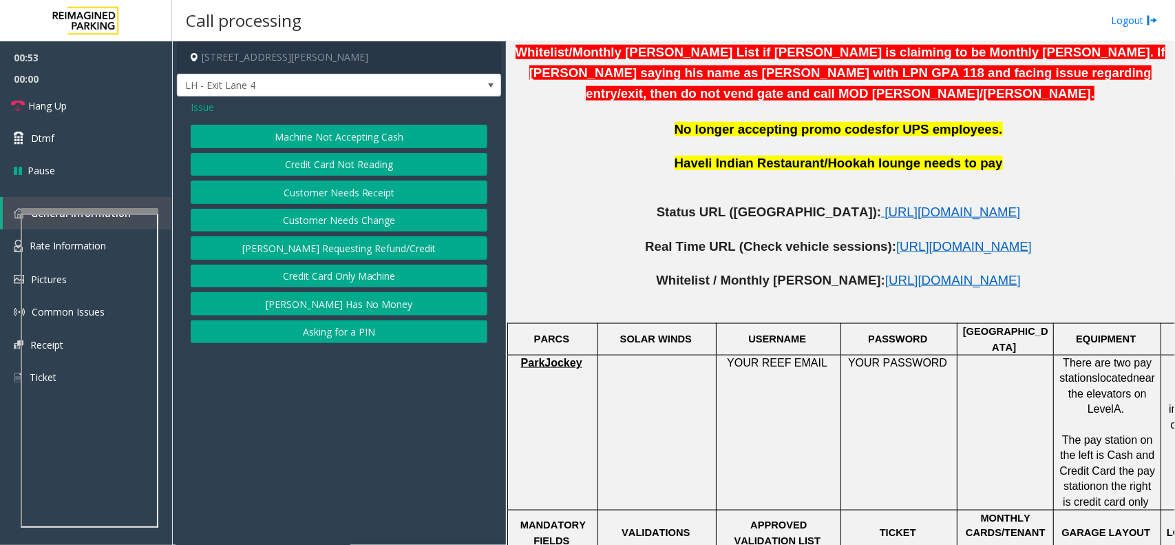
click at [198, 108] on span "Issue" at bounding box center [202, 107] width 23 height 14
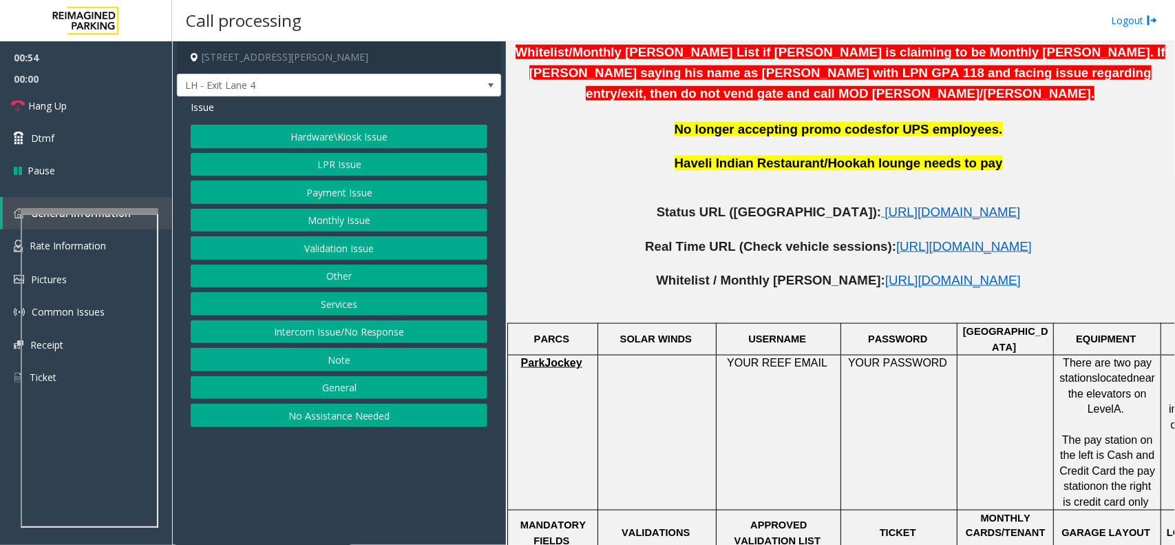
click at [332, 131] on button "Hardware\Kiosk Issue" at bounding box center [339, 136] width 297 height 23
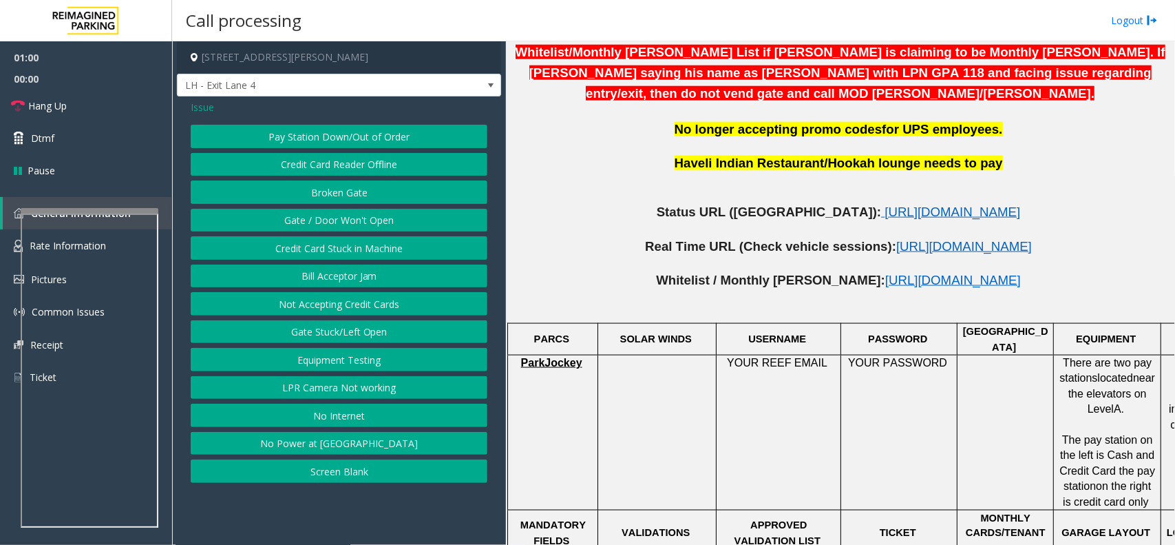
click at [362, 220] on button "Gate / Door Won't Open" at bounding box center [339, 220] width 297 height 23
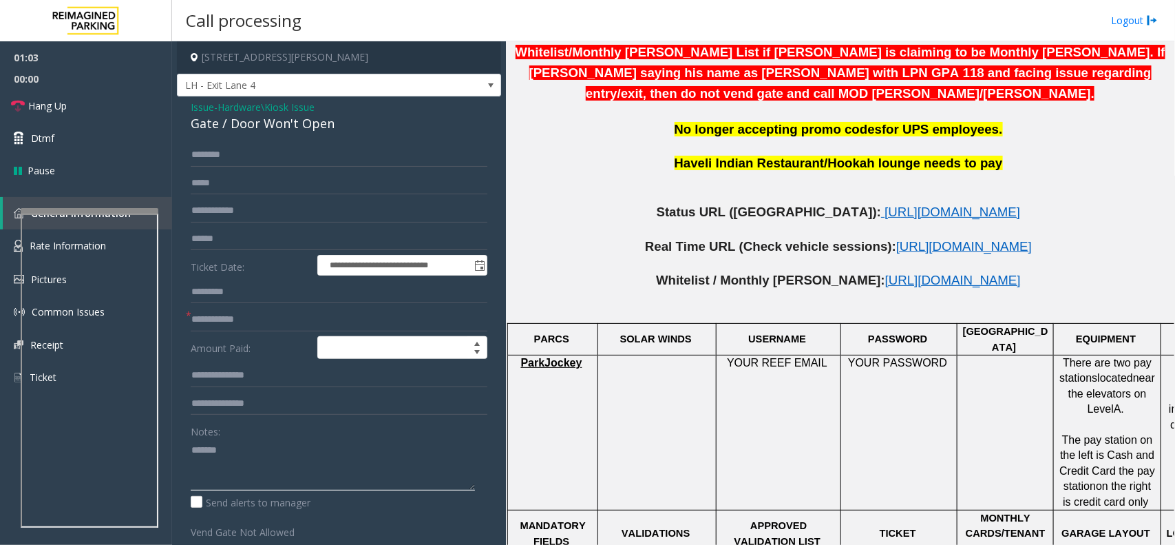
click at [260, 463] on textarea at bounding box center [333, 465] width 284 height 52
type textarea "**********"
click at [233, 211] on input "text" at bounding box center [339, 210] width 297 height 23
type input "*"
click at [366, 466] on textarea at bounding box center [333, 465] width 284 height 52
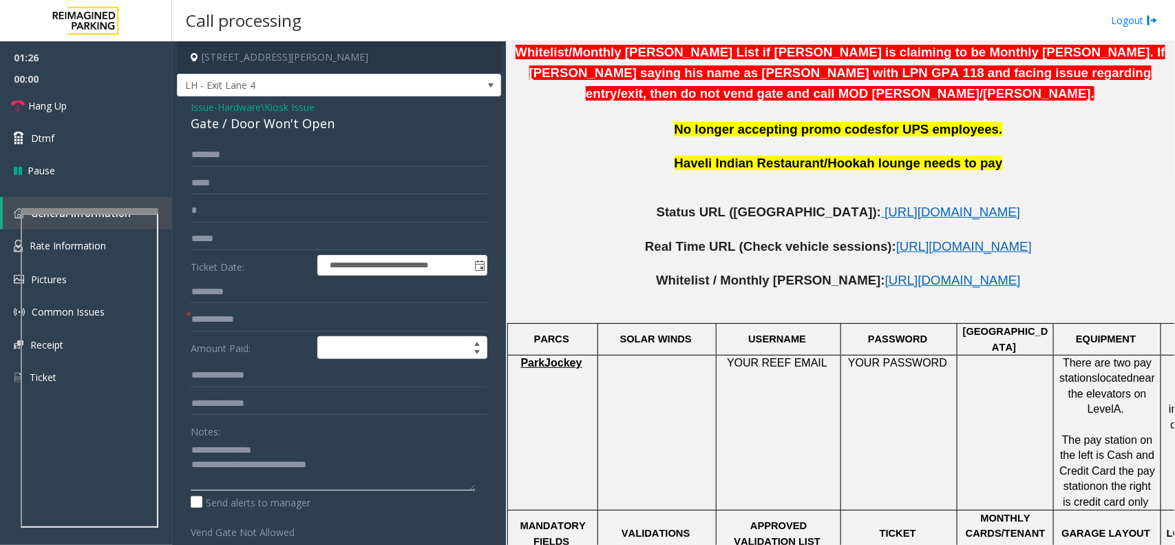
type textarea "**********"
click at [240, 217] on input "*" at bounding box center [339, 210] width 297 height 23
type input "*********"
click at [379, 463] on textarea at bounding box center [333, 465] width 284 height 52
click at [231, 321] on input "text" at bounding box center [339, 319] width 297 height 23
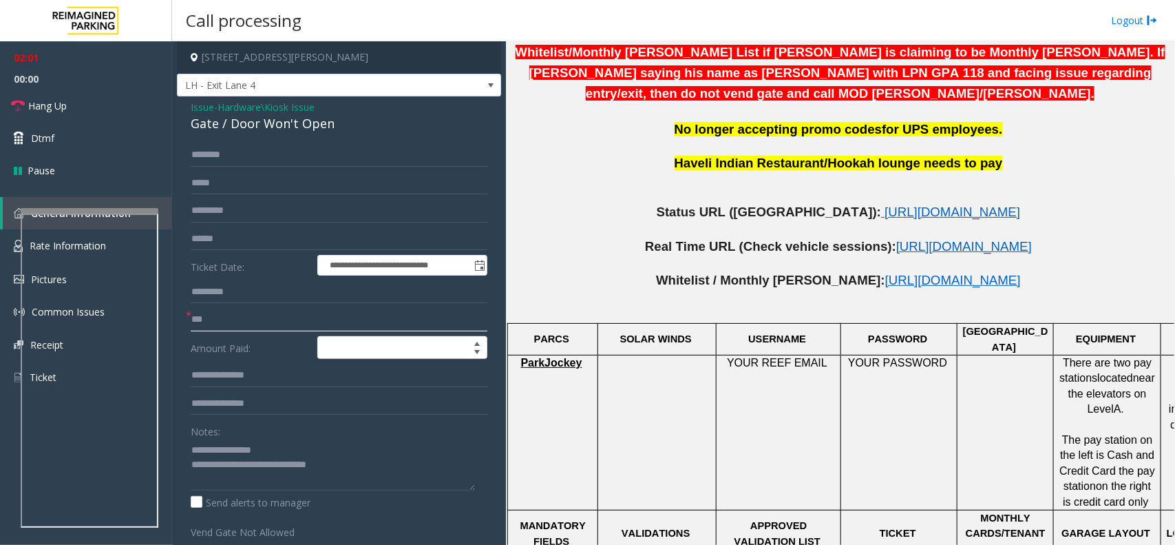
type input "***"
click at [384, 476] on textarea at bounding box center [333, 465] width 284 height 52
click at [64, 96] on link "Hang Up" at bounding box center [86, 105] width 172 height 32
click at [383, 470] on textarea at bounding box center [333, 465] width 284 height 52
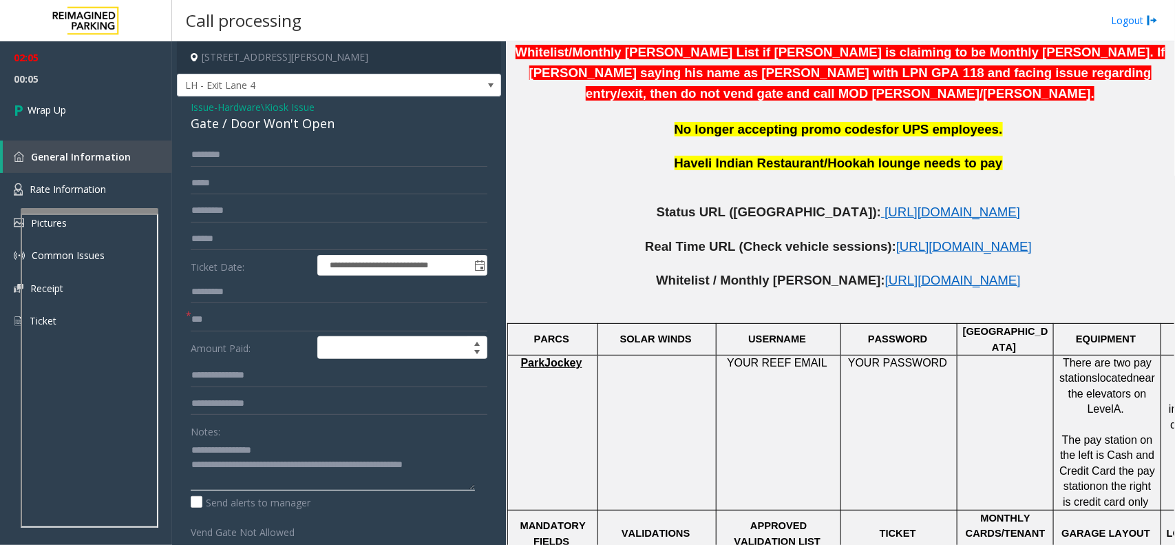
type textarea "**********"
click at [218, 211] on input "*********" at bounding box center [339, 210] width 297 height 23
click at [217, 211] on input "*********" at bounding box center [339, 210] width 297 height 23
type input "**********"
click at [132, 114] on link "Wrap Up" at bounding box center [86, 109] width 172 height 41
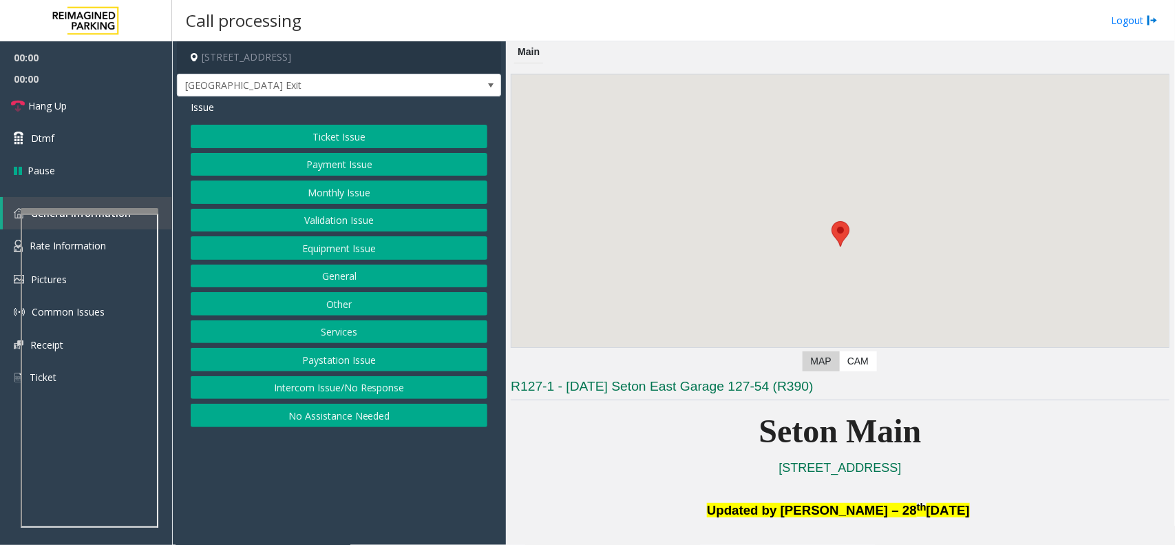
scroll to position [344, 0]
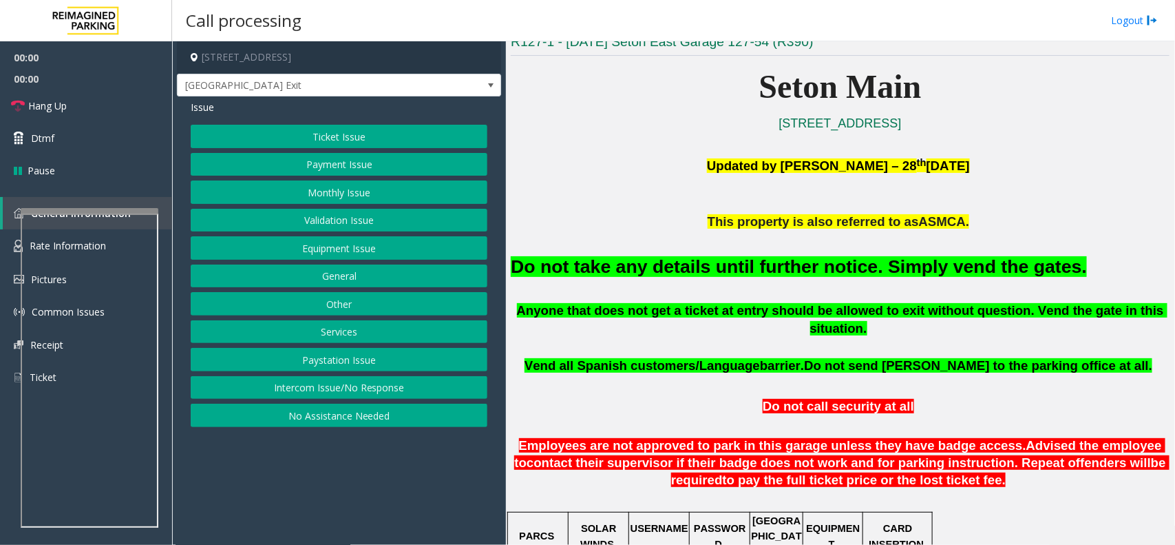
click at [730, 266] on font "Do not take any details until further notice. Simply vend the gates." at bounding box center [799, 266] width 576 height 21
click at [728, 266] on font "Do not take any details until further notice. Simply vend the gates." at bounding box center [799, 266] width 576 height 21
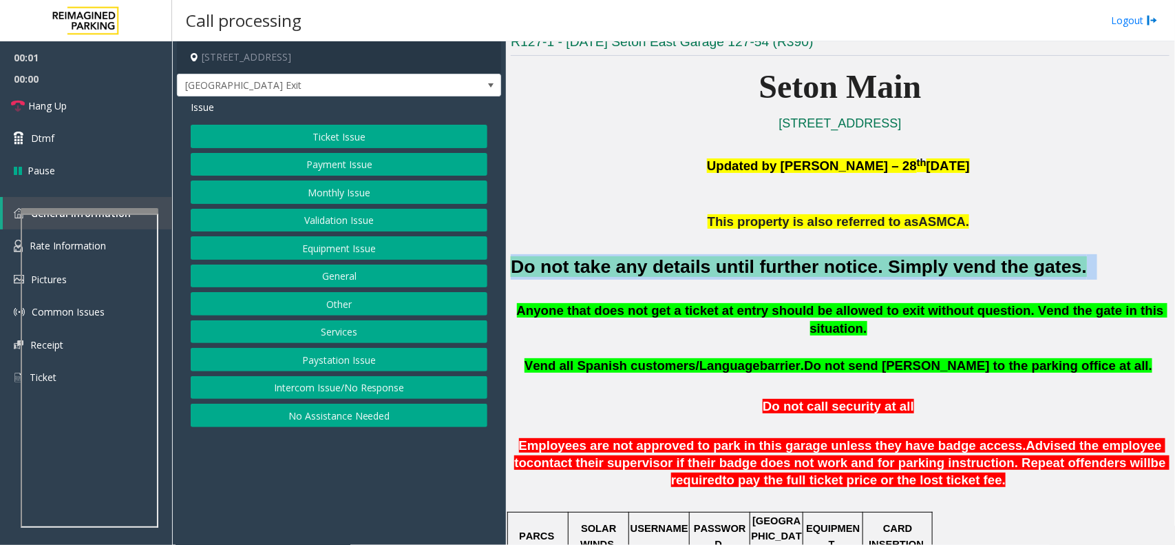
click at [728, 266] on font "Do not take any details until further notice. Simply vend the gates." at bounding box center [799, 266] width 576 height 21
copy h2 "Do not take any details until further notice. Simply vend the gates."
click at [357, 229] on button "Validation Issue" at bounding box center [339, 220] width 297 height 23
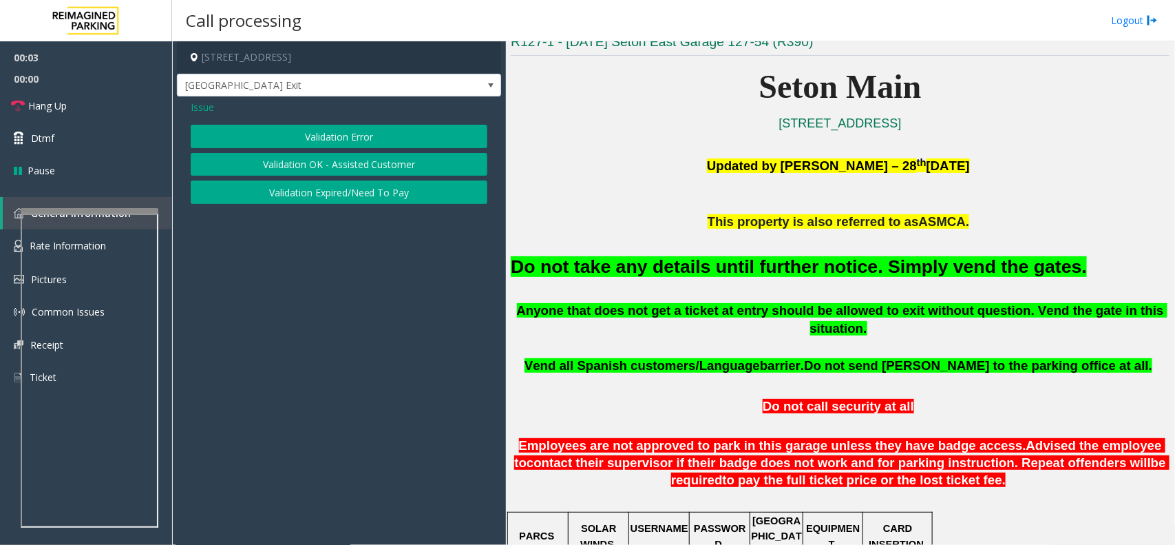
click at [203, 109] on span "Issue" at bounding box center [202, 107] width 23 height 14
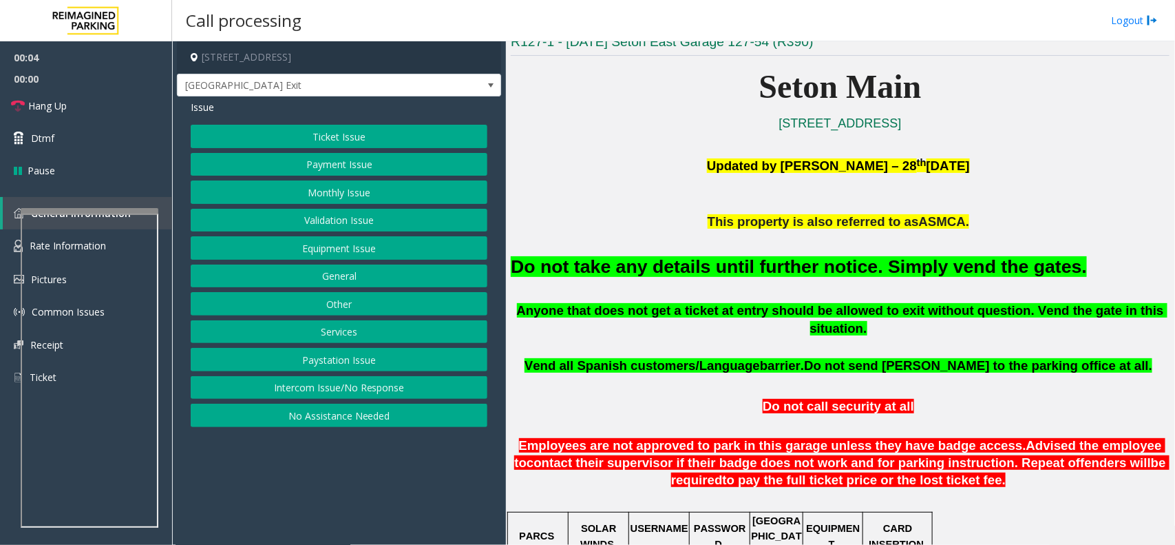
click at [348, 242] on button "Equipment Issue" at bounding box center [339, 247] width 297 height 23
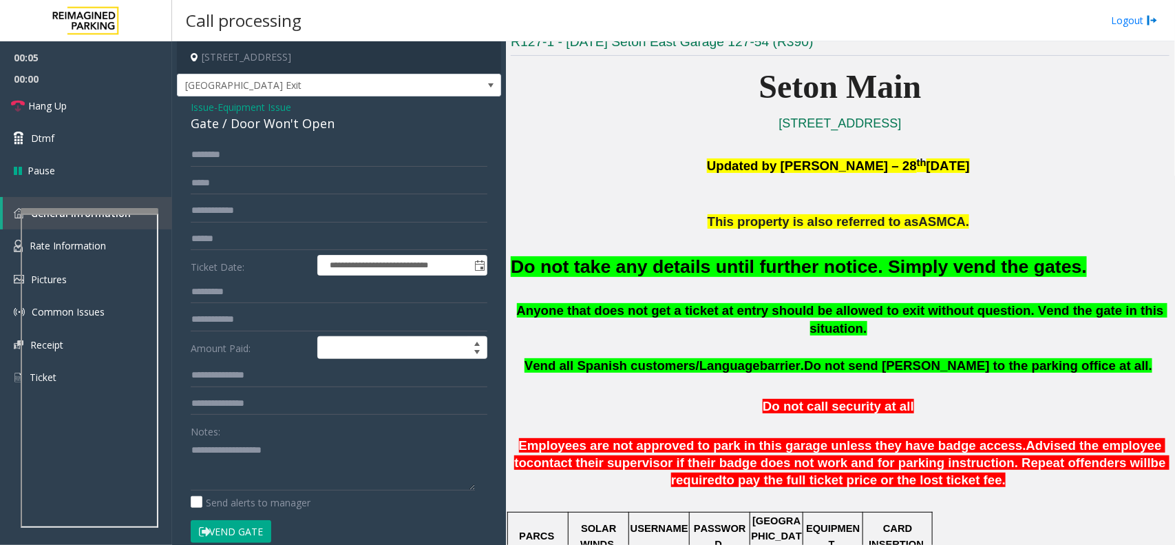
click at [255, 527] on button "Vend Gate" at bounding box center [231, 531] width 81 height 23
click at [262, 476] on textarea at bounding box center [333, 465] width 284 height 52
paste textarea "**********"
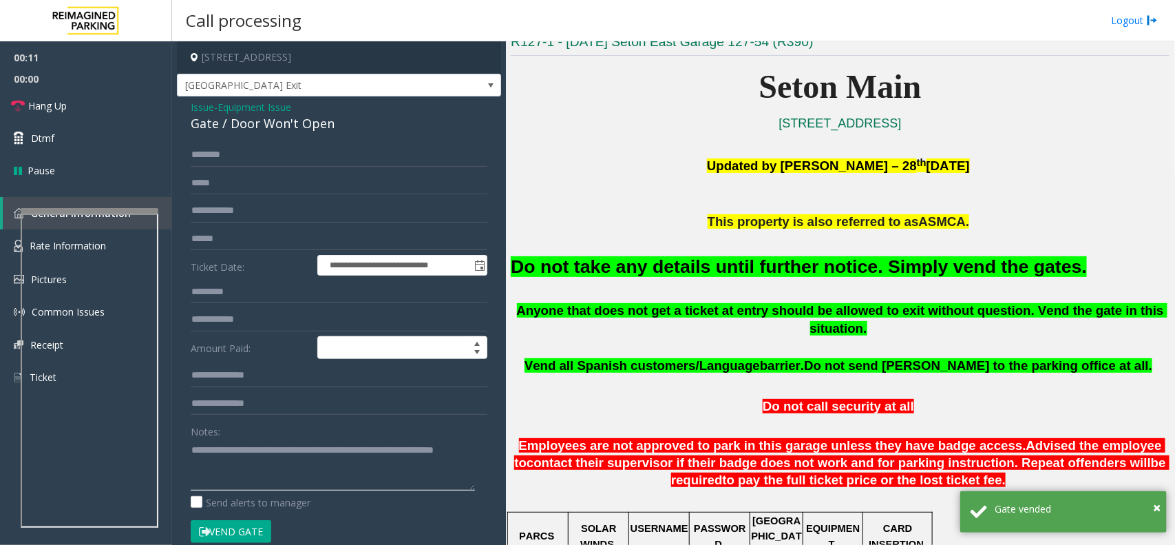
type textarea "**********"
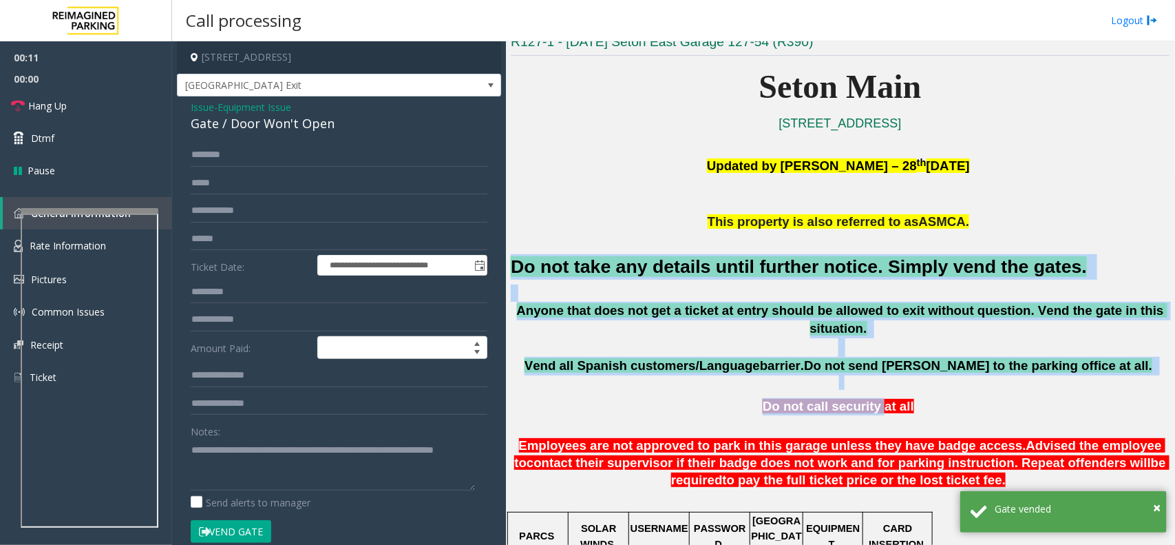
drag, startPoint x: 513, startPoint y: 253, endPoint x: 876, endPoint y: 379, distance: 383.8
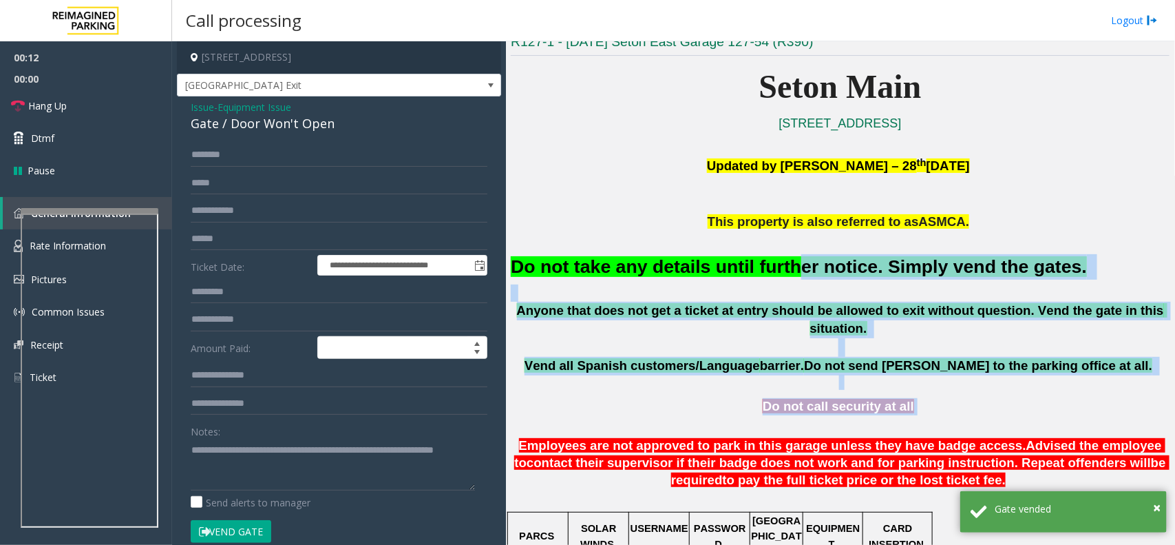
drag, startPoint x: 936, startPoint y: 377, endPoint x: 769, endPoint y: 266, distance: 200.7
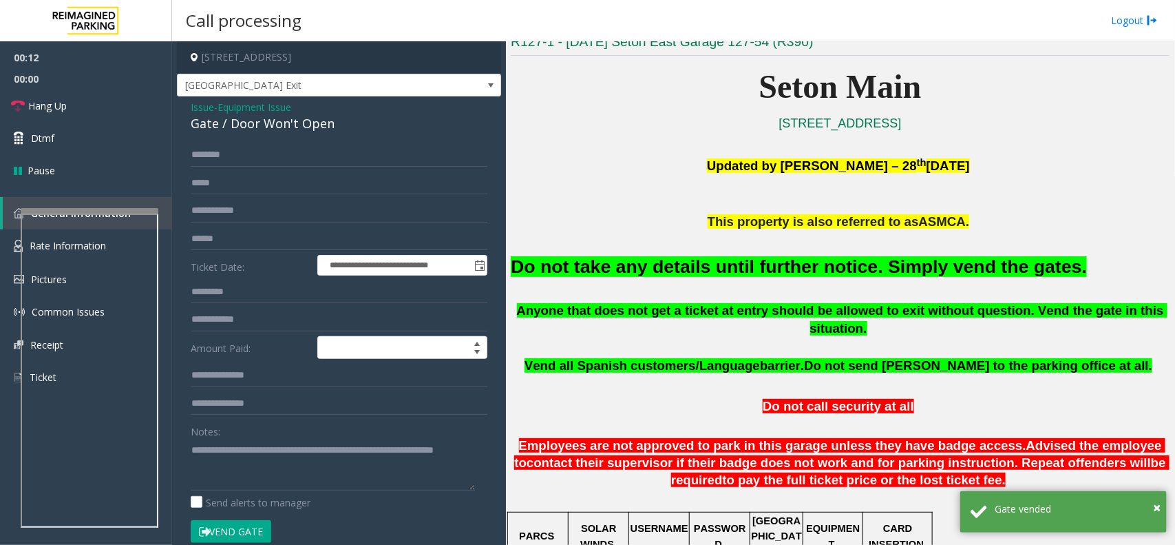
click at [626, 211] on p at bounding box center [840, 203] width 659 height 19
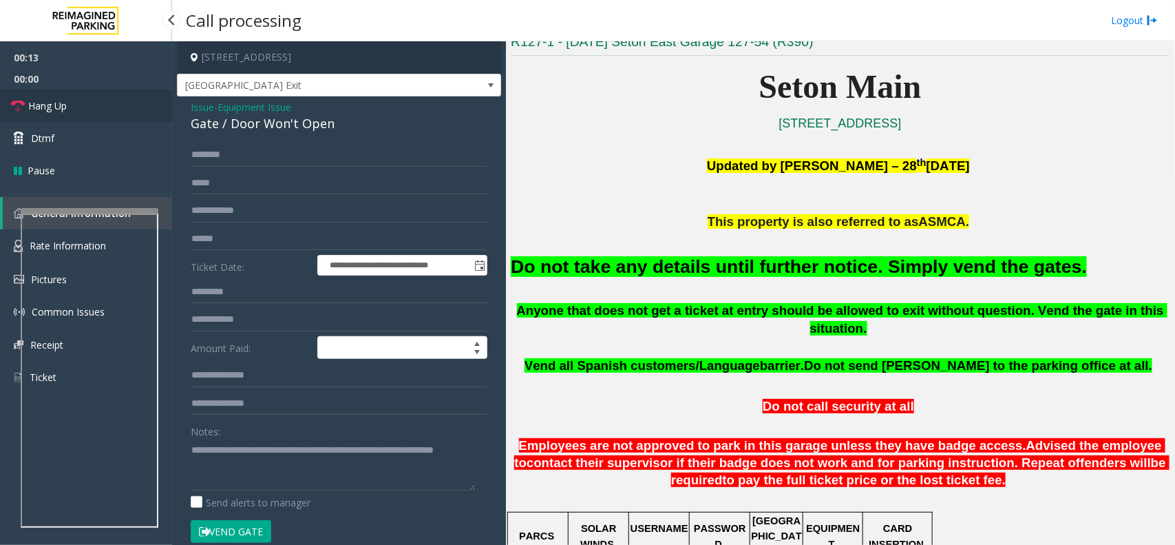
click at [122, 111] on link "Hang Up" at bounding box center [86, 105] width 172 height 32
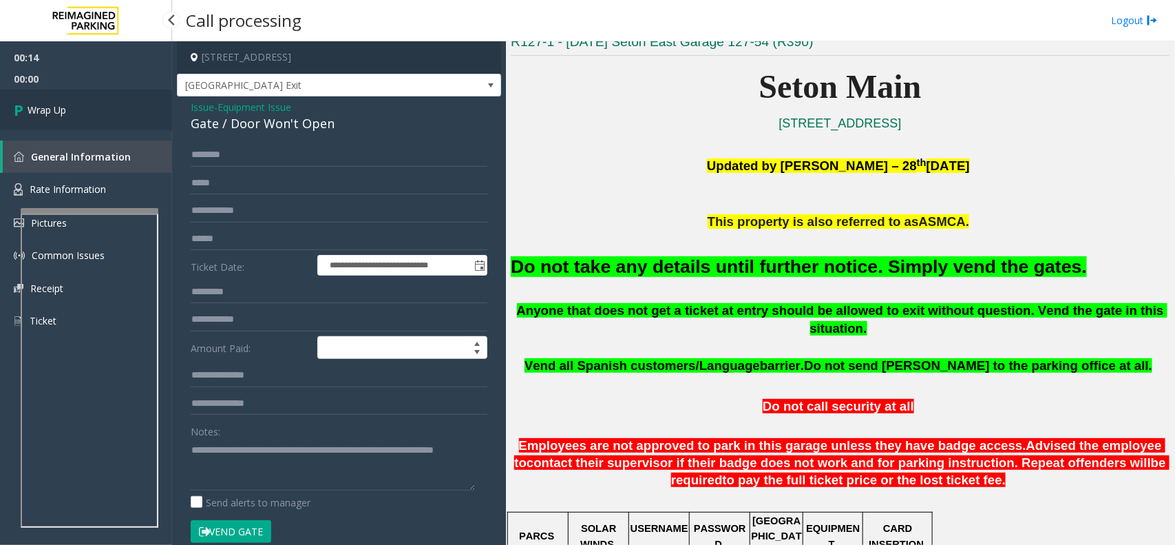
click at [120, 124] on link "Wrap Up" at bounding box center [86, 109] width 172 height 41
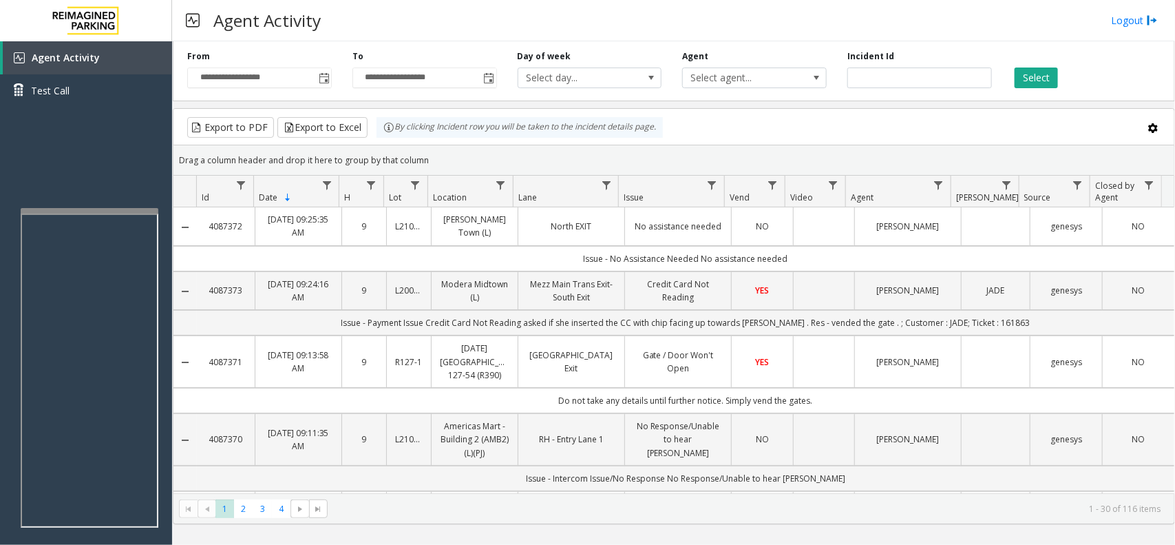
drag, startPoint x: 787, startPoint y: 399, endPoint x: 792, endPoint y: 413, distance: 14.6
click at [793, 118] on div "Export to PDF Export to Excel By clicking Incident row you will be taken to the…" at bounding box center [674, 127] width 978 height 21
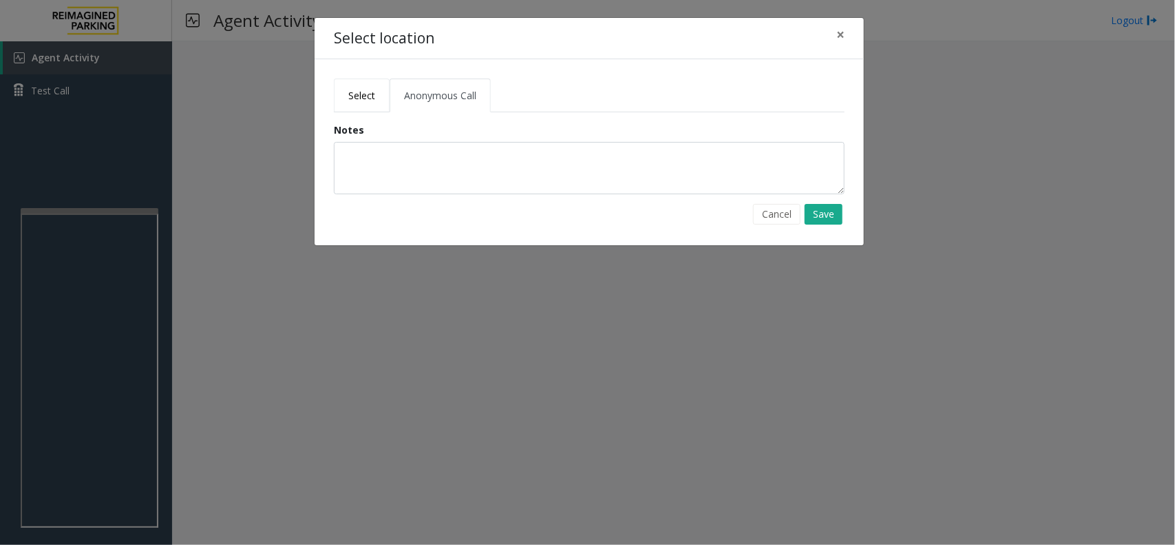
click at [346, 96] on link "Select" at bounding box center [362, 95] width 56 height 34
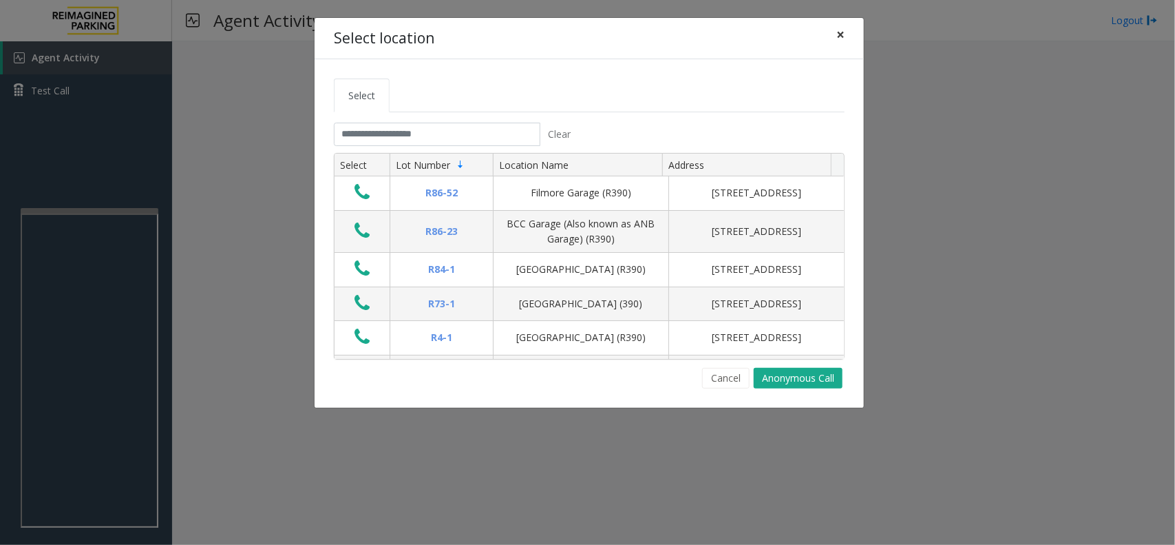
click at [842, 36] on span "×" at bounding box center [840, 34] width 8 height 19
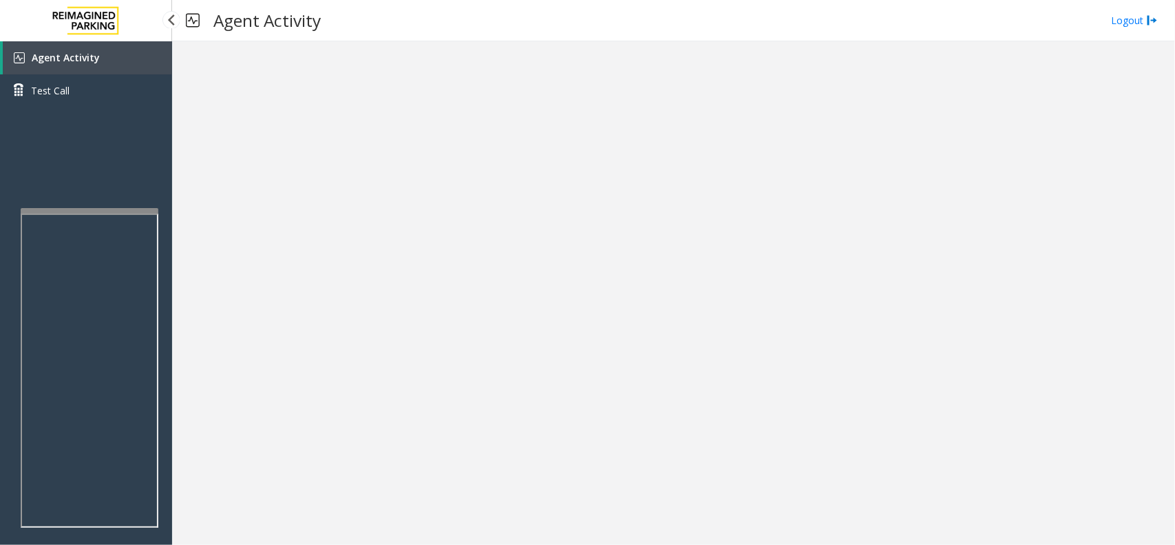
click at [107, 49] on link "Agent Activity" at bounding box center [87, 57] width 169 height 33
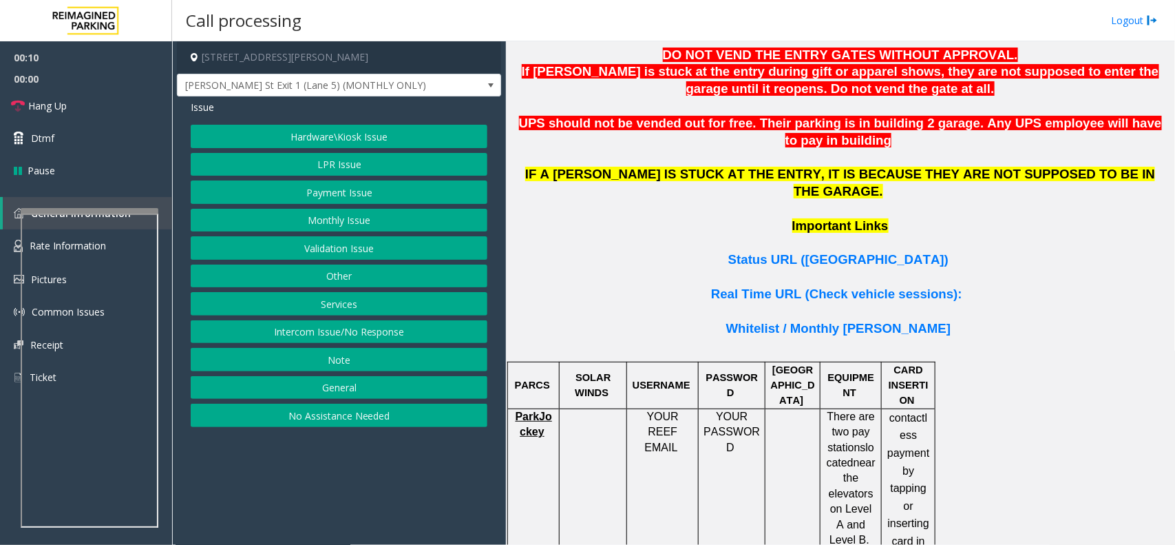
scroll to position [430, 0]
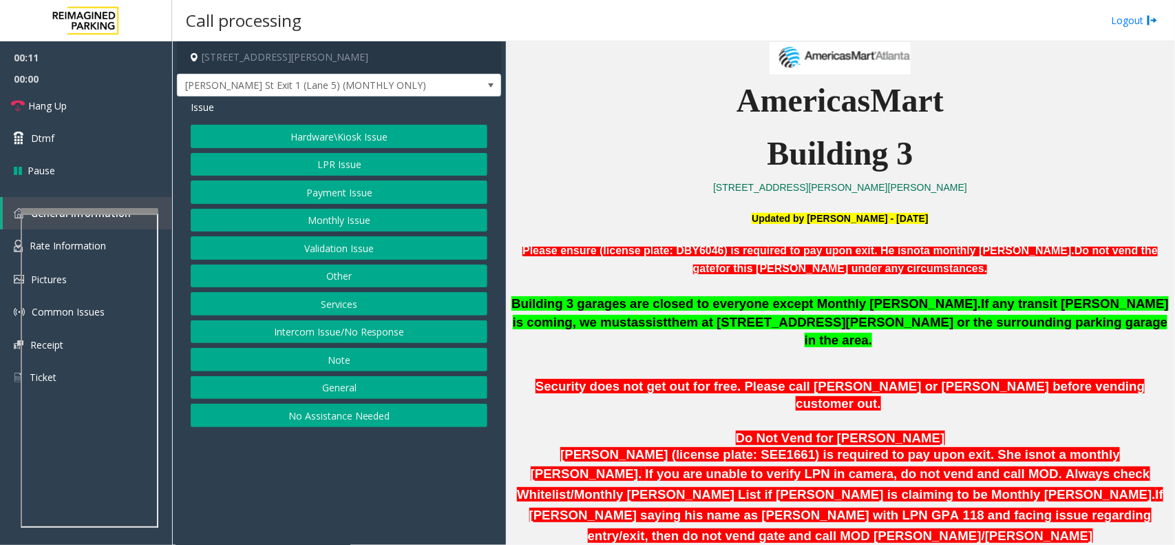
click at [358, 333] on button "Intercom Issue/No Response" at bounding box center [339, 331] width 297 height 23
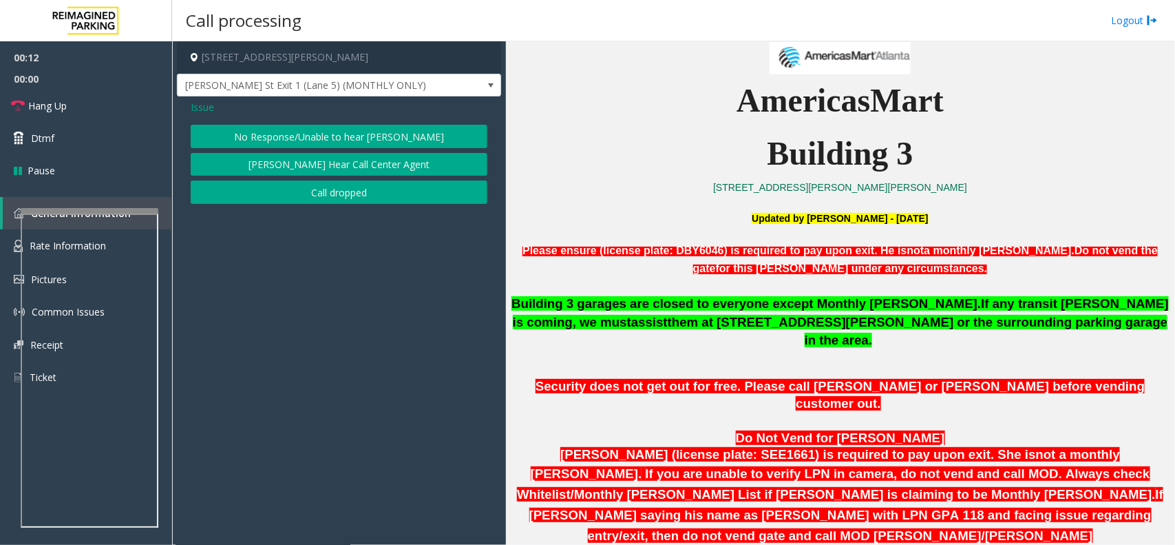
click at [329, 129] on button "No Response/Unable to hear [PERSON_NAME]" at bounding box center [339, 136] width 297 height 23
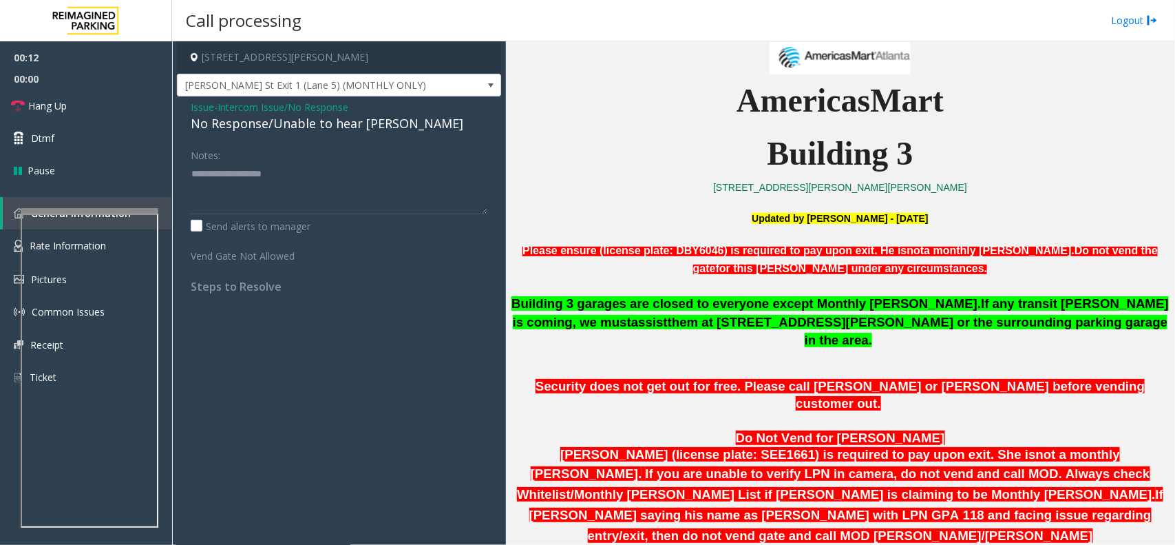
click at [329, 126] on div "No Response/Unable to hear [PERSON_NAME]" at bounding box center [339, 123] width 297 height 19
click at [329, 125] on div "No Response/Unable to hear [PERSON_NAME]" at bounding box center [339, 123] width 297 height 19
type textarea "**********"
click at [424, 162] on div "Notes:" at bounding box center [339, 178] width 297 height 71
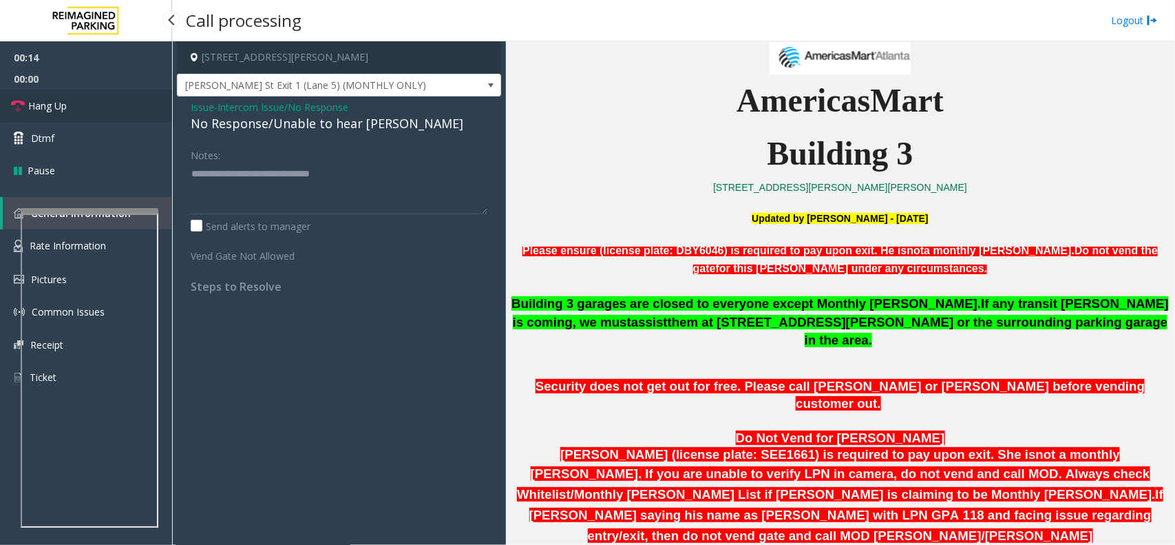
click at [93, 112] on link "Hang Up" at bounding box center [86, 105] width 172 height 32
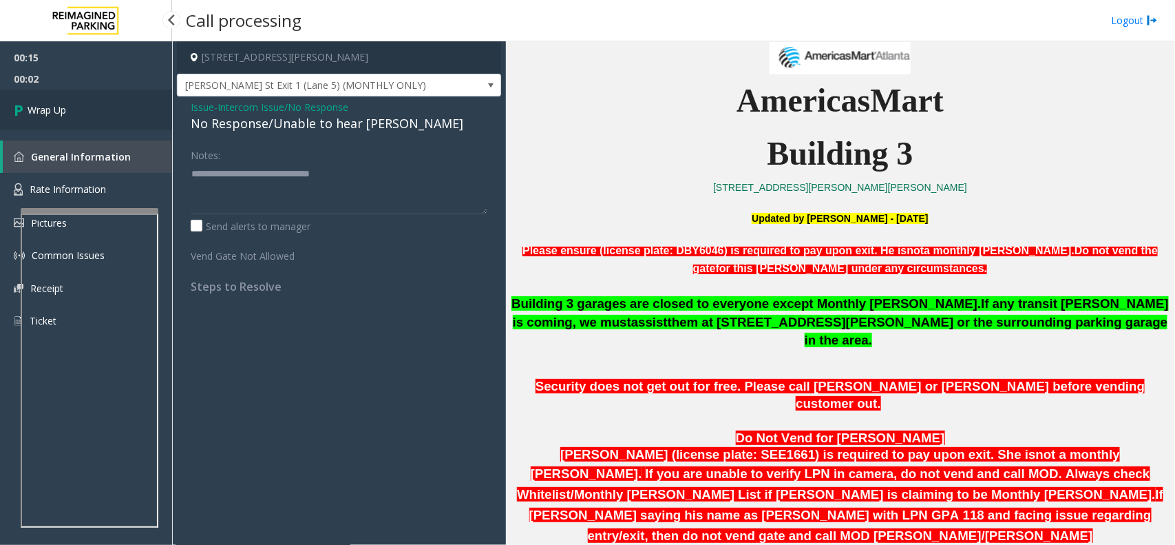
click at [88, 114] on link "Wrap Up" at bounding box center [86, 109] width 172 height 41
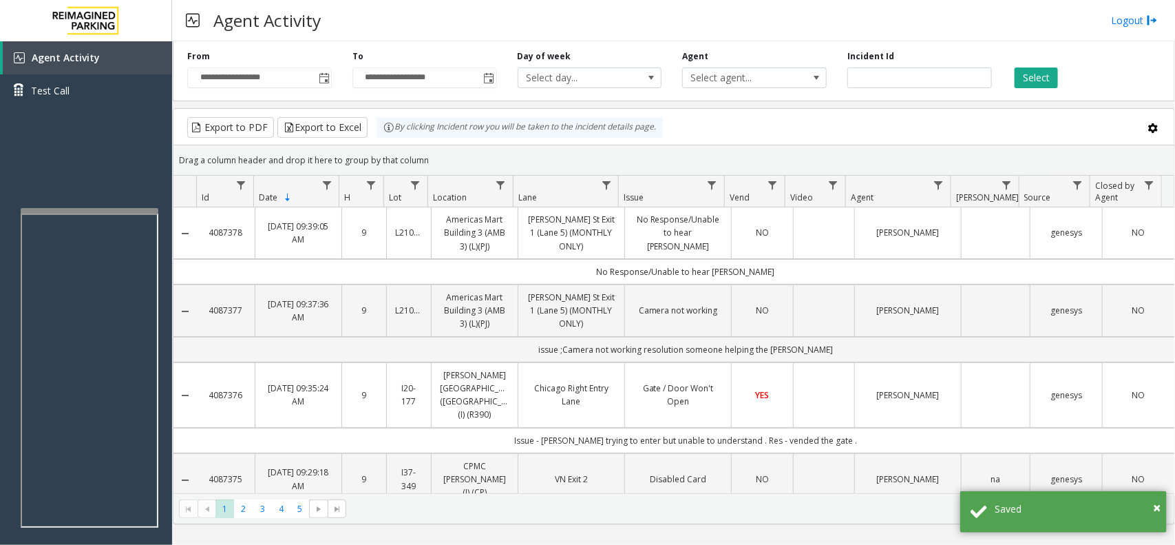
click at [978, 231] on td "Data table" at bounding box center [995, 233] width 69 height 52
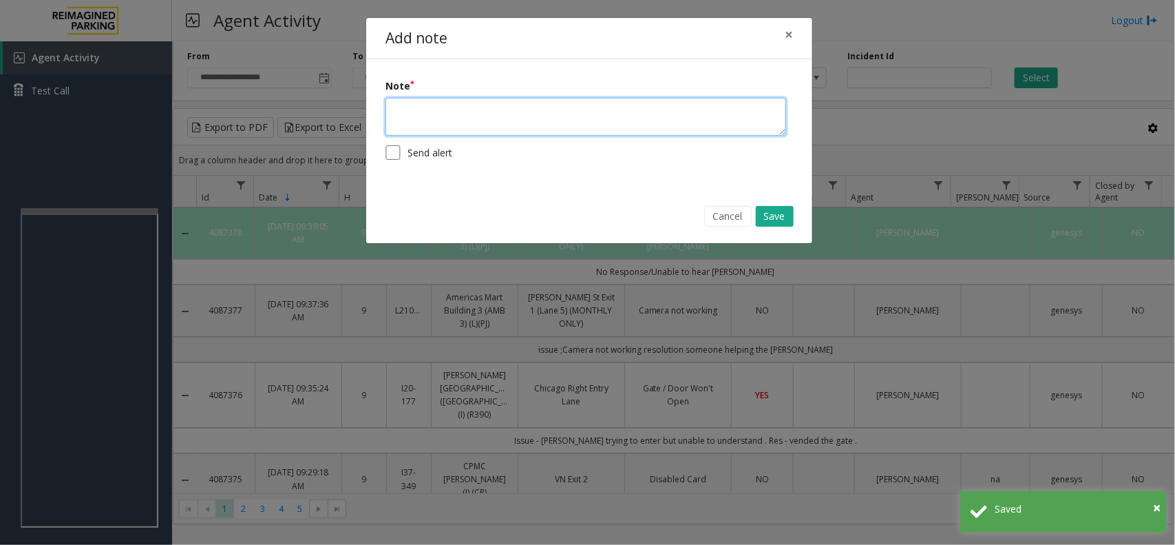
click at [547, 131] on textarea at bounding box center [586, 117] width 401 height 38
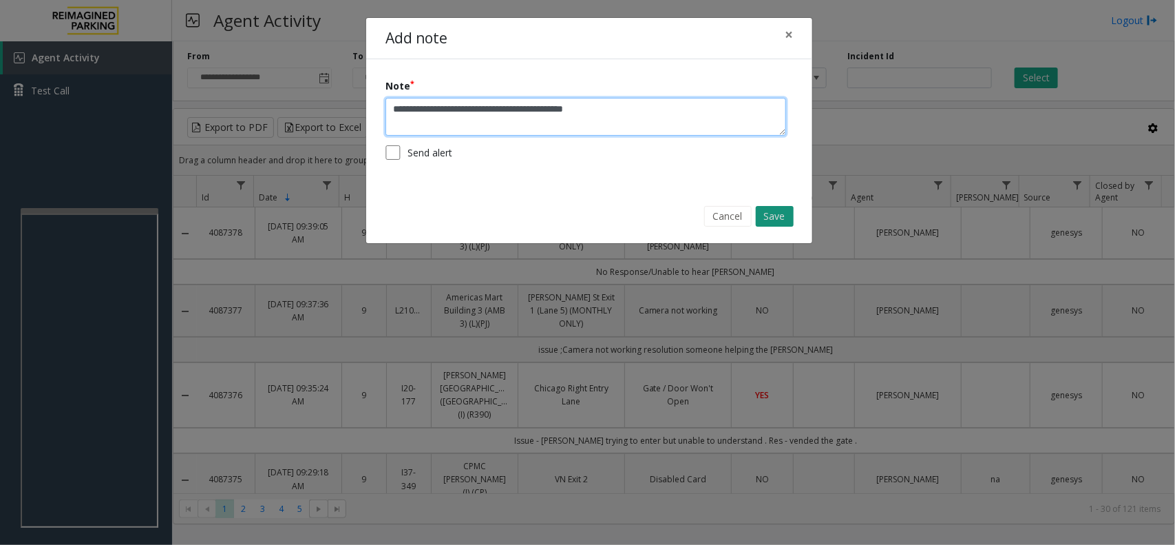
type textarea "**********"
click at [786, 218] on button "Save" at bounding box center [775, 216] width 38 height 21
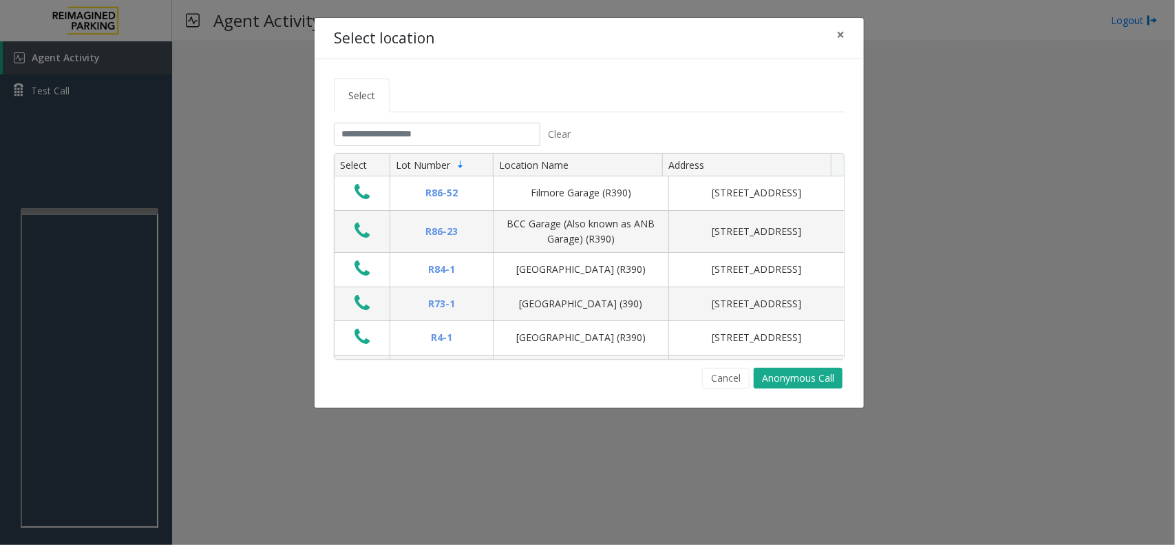
click at [414, 120] on tabset "Select Clear Select Lot Number Location Name Address R86-52 Filmore Garage (R39…" at bounding box center [589, 233] width 511 height 310
click at [412, 125] on input "text" at bounding box center [437, 134] width 207 height 23
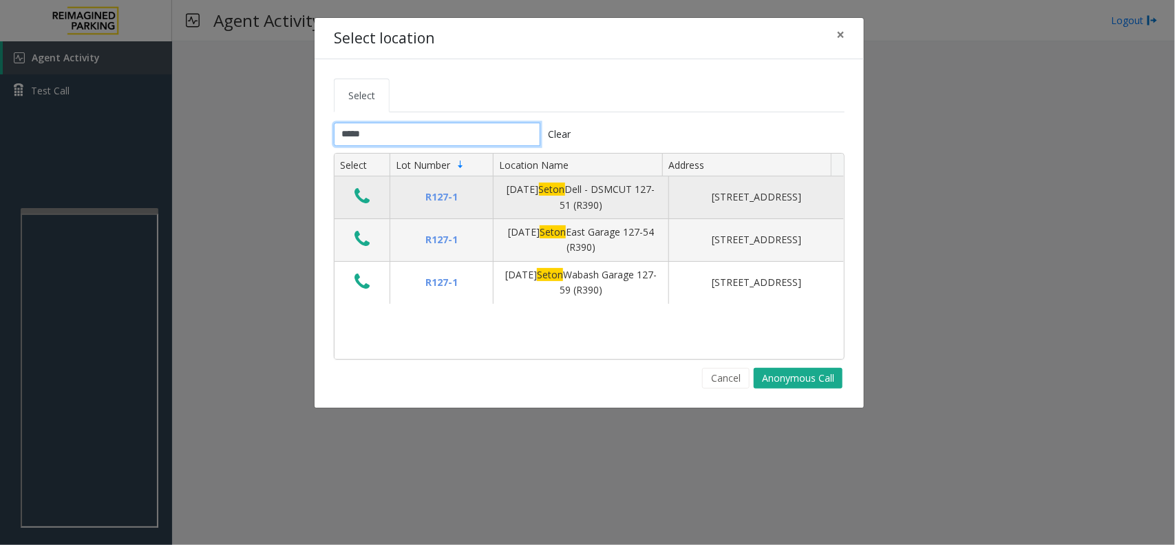
type input "*****"
drag, startPoint x: 359, startPoint y: 200, endPoint x: 359, endPoint y: 187, distance: 13.1
click at [359, 193] on icon "Data table" at bounding box center [362, 196] width 15 height 19
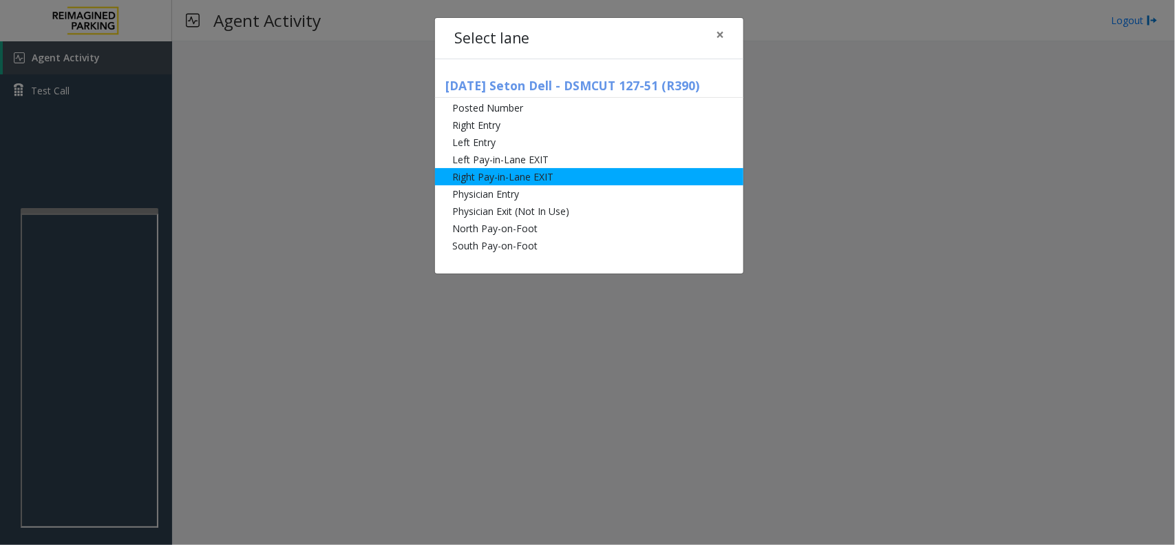
click at [553, 180] on li "Right Pay-in-Lane EXIT" at bounding box center [589, 176] width 308 height 17
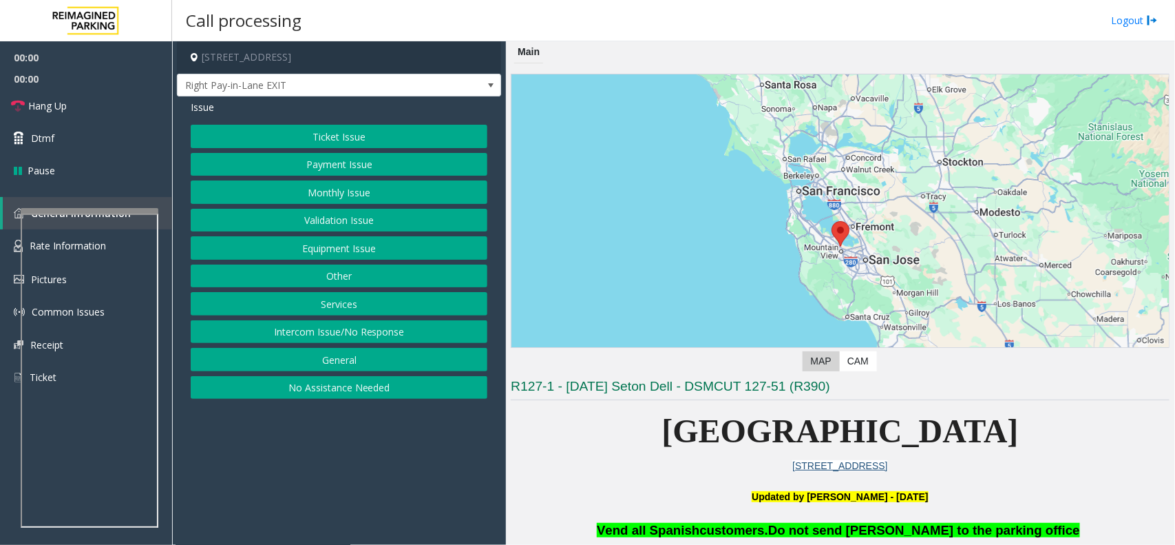
scroll to position [344, 0]
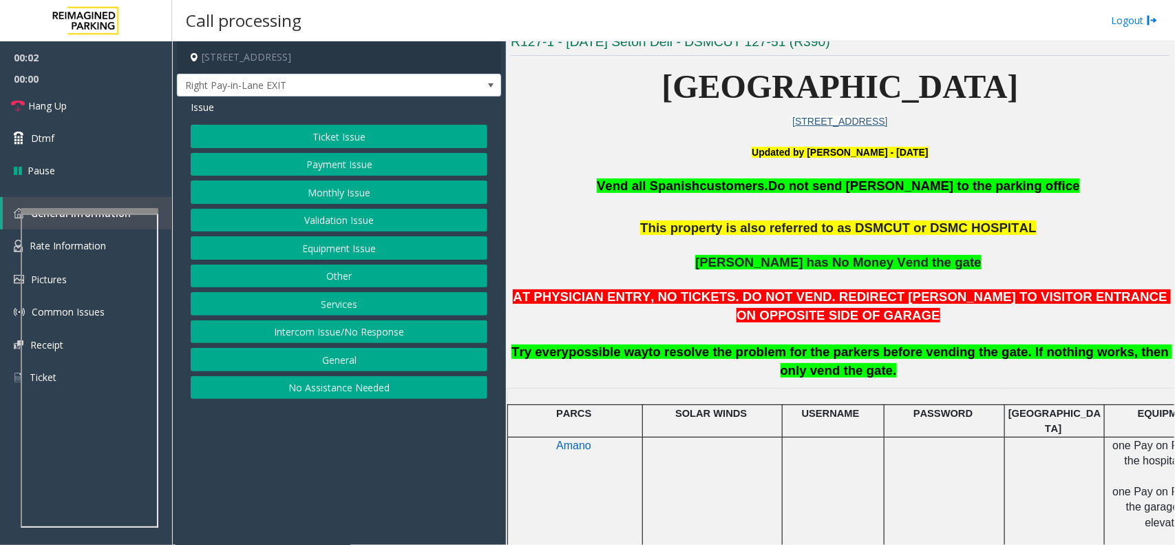
click at [752, 191] on span "customers." at bounding box center [733, 185] width 69 height 14
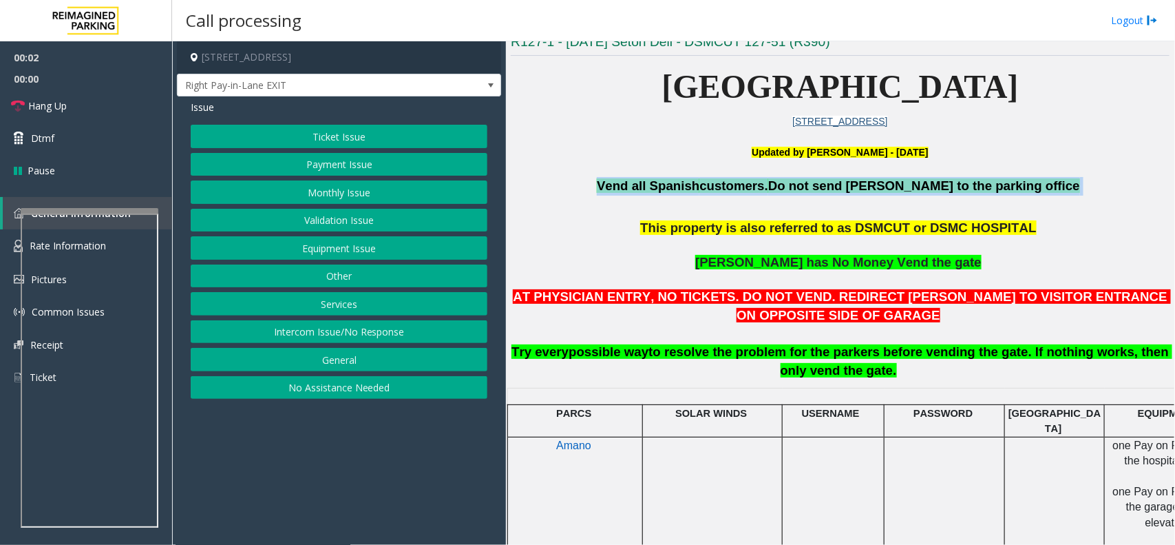
click at [752, 191] on span "customers." at bounding box center [733, 185] width 69 height 14
copy p "Vend all Spanish customers. Do not send parkers to the parking office"
click at [321, 253] on button "Equipment Issue" at bounding box center [339, 247] width 297 height 23
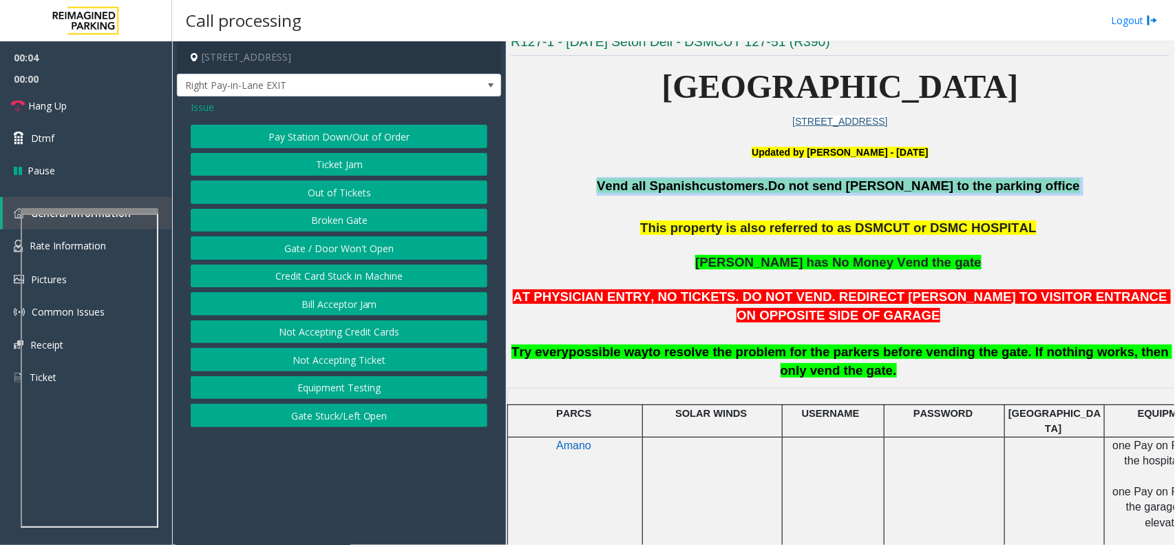
click at [321, 253] on button "Gate / Door Won't Open" at bounding box center [339, 247] width 297 height 23
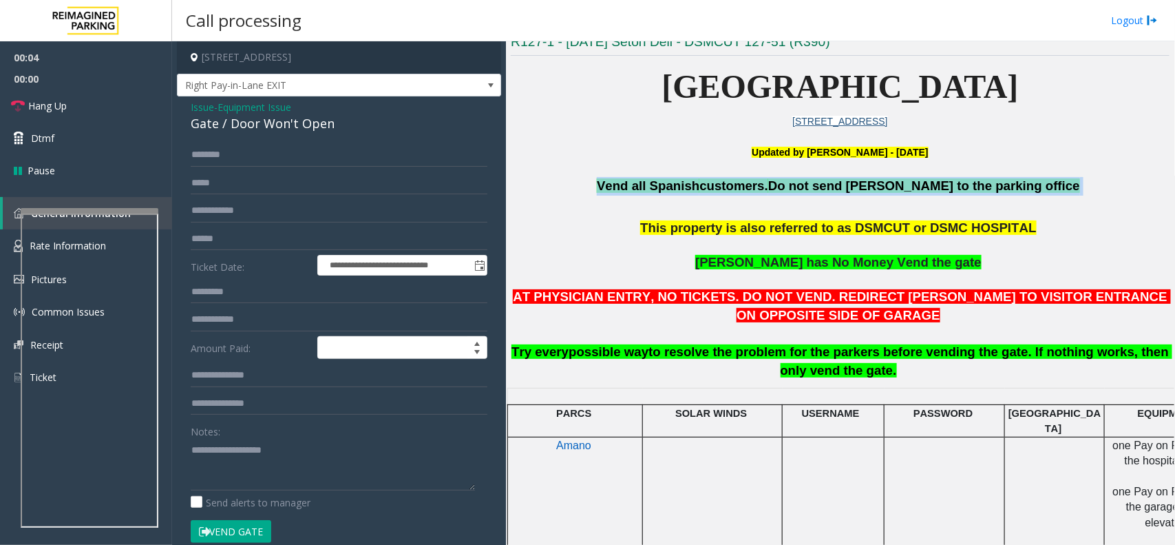
click at [262, 531] on button "Vend Gate" at bounding box center [231, 531] width 81 height 23
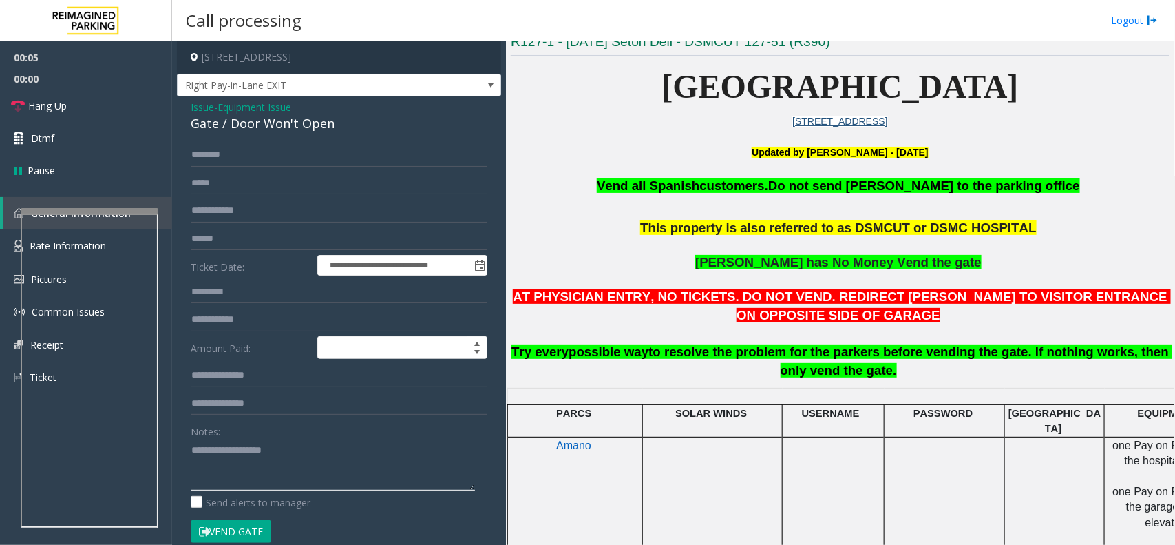
click at [294, 450] on textarea at bounding box center [333, 465] width 284 height 52
paste textarea "**********"
type textarea "**********"
click at [74, 96] on link "Hang Up" at bounding box center [86, 105] width 172 height 32
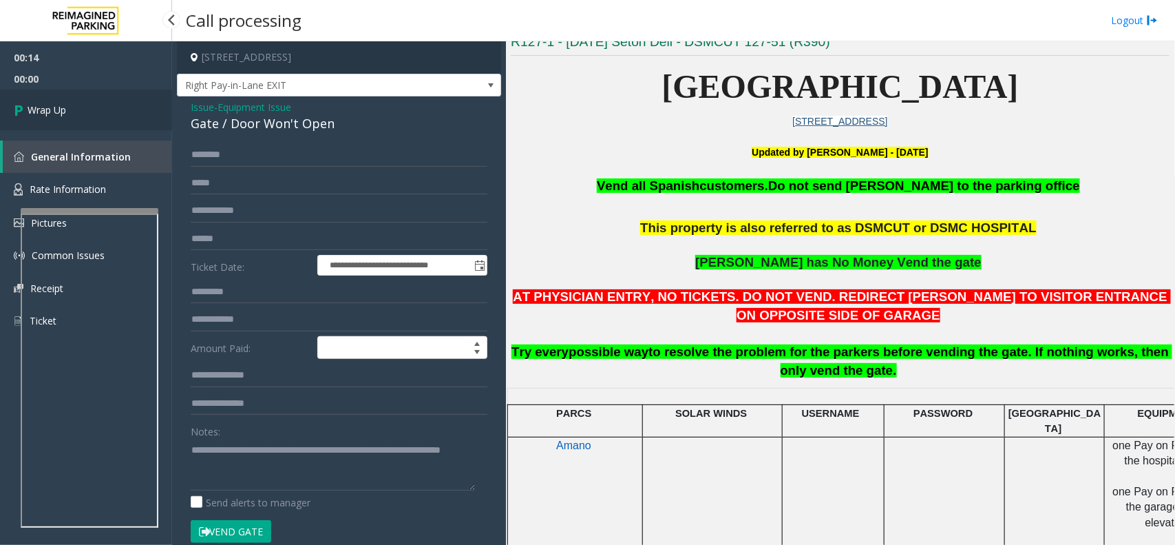
click at [77, 111] on link "Wrap Up" at bounding box center [86, 109] width 172 height 41
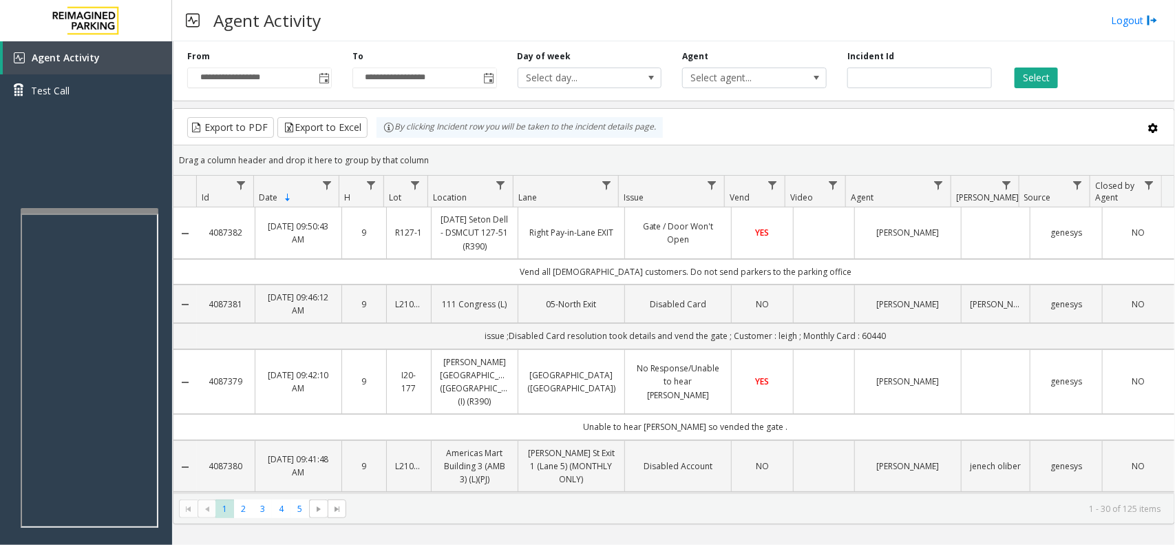
drag, startPoint x: 435, startPoint y: 156, endPoint x: 387, endPoint y: 133, distance: 53.3
click at [382, 131] on kendo-grid "Export to PDF Export to Excel By clicking Incident row you will be taken to the…" at bounding box center [674, 316] width 1002 height 416
click at [434, 156] on div "Drag a column header and drop it here to group by that column" at bounding box center [673, 160] width 1001 height 24
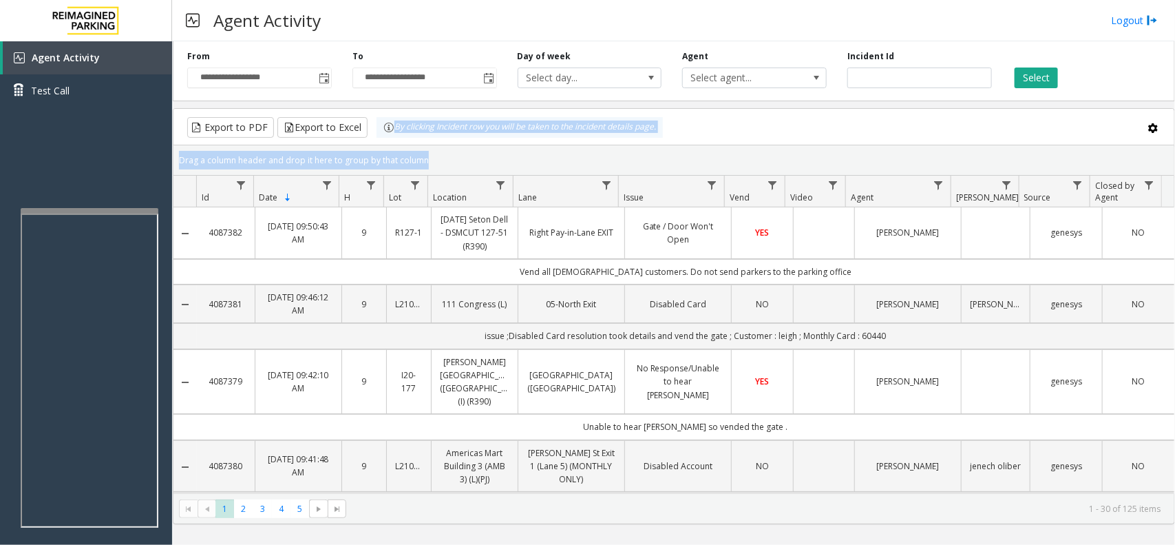
drag, startPoint x: 434, startPoint y: 156, endPoint x: 400, endPoint y: 141, distance: 36.7
click at [400, 141] on kendo-grid "Export to PDF Export to Excel By clicking Incident row you will be taken to the…" at bounding box center [674, 316] width 1002 height 416
click at [432, 157] on div "Drag a column header and drop it here to group by that column" at bounding box center [673, 160] width 1001 height 24
drag, startPoint x: 432, startPoint y: 157, endPoint x: 390, endPoint y: 136, distance: 47.1
click at [390, 136] on kendo-grid "Export to PDF Export to Excel By clicking Incident row you will be taken to the…" at bounding box center [674, 316] width 1002 height 416
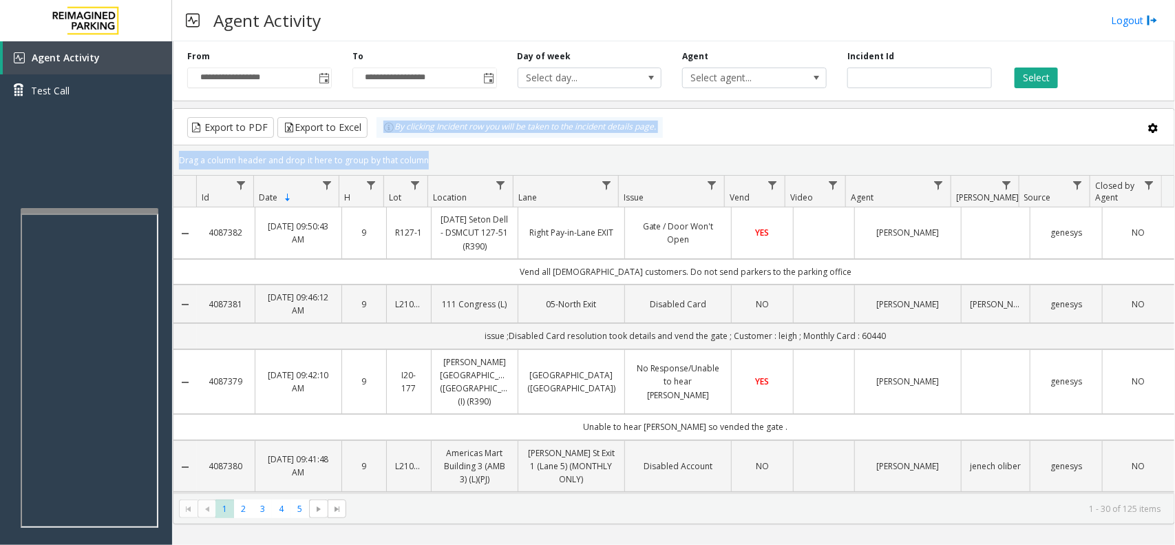
click at [429, 156] on div "Drag a column header and drop it here to group by that column" at bounding box center [673, 160] width 1001 height 24
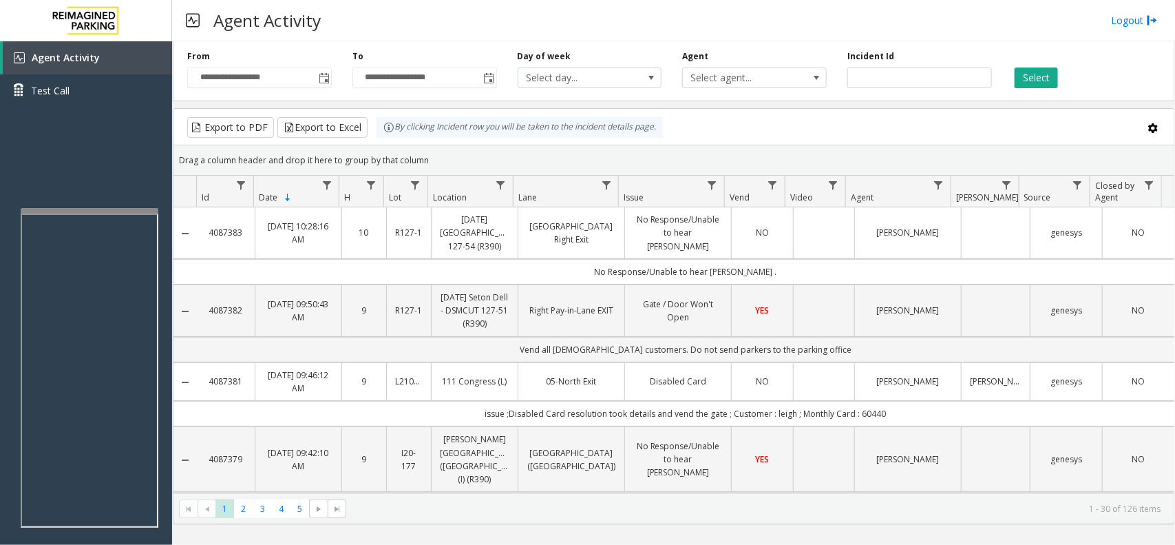
drag, startPoint x: 447, startPoint y: 151, endPoint x: 386, endPoint y: 117, distance: 70.9
click at [386, 117] on kendo-grid "Export to PDF Export to Excel By clicking Incident row you will be taken to the…" at bounding box center [674, 316] width 1002 height 416
click at [423, 150] on div "Drag a column header and drop it here to group by that column" at bounding box center [673, 160] width 1001 height 24
drag, startPoint x: 438, startPoint y: 162, endPoint x: 387, endPoint y: 139, distance: 56.1
click at [387, 139] on kendo-grid "Export to PDF Export to Excel By clicking Incident row you will be taken to the…" at bounding box center [674, 316] width 1002 height 416
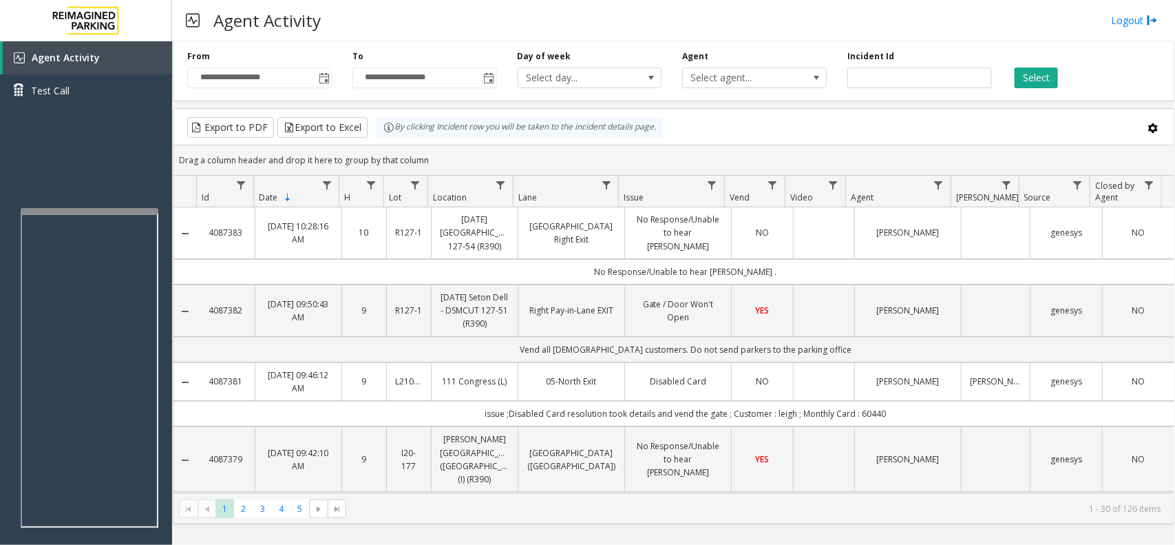
click at [421, 149] on div "Drag a column header and drop it here to group by that column" at bounding box center [673, 160] width 1001 height 24
drag, startPoint x: 434, startPoint y: 157, endPoint x: 367, endPoint y: 124, distance: 74.5
click at [367, 124] on kendo-grid "Export to PDF Export to Excel By clicking Incident row you will be taken to the…" at bounding box center [674, 316] width 1002 height 416
click at [439, 155] on div "Drag a column header and drop it here to group by that column" at bounding box center [673, 160] width 1001 height 24
drag, startPoint x: 444, startPoint y: 158, endPoint x: 386, endPoint y: 140, distance: 61.4
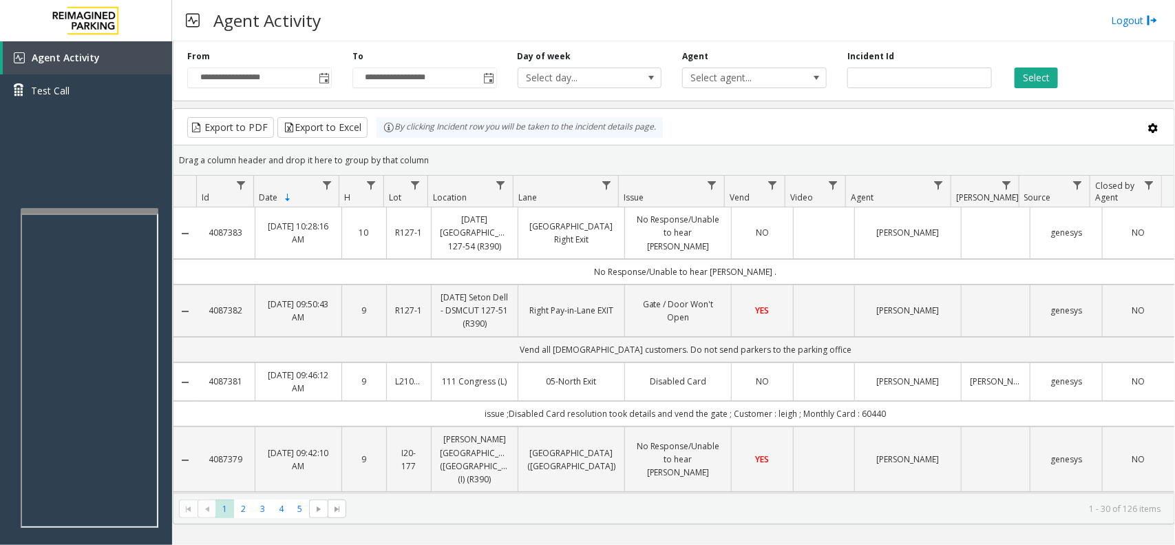
click at [386, 140] on kendo-grid "Export to PDF Export to Excel By clicking Incident row you will be taken to the…" at bounding box center [674, 316] width 1002 height 416
click at [432, 154] on div "Drag a column header and drop it here to group by that column" at bounding box center [673, 160] width 1001 height 24
click at [446, 160] on div "Drag a column header and drop it here to group by that column" at bounding box center [673, 160] width 1001 height 24
drag, startPoint x: 437, startPoint y: 160, endPoint x: 390, endPoint y: 136, distance: 53.3
click at [390, 136] on kendo-grid "Export to PDF Export to Excel By clicking Incident row you will be taken to the…" at bounding box center [674, 316] width 1002 height 416
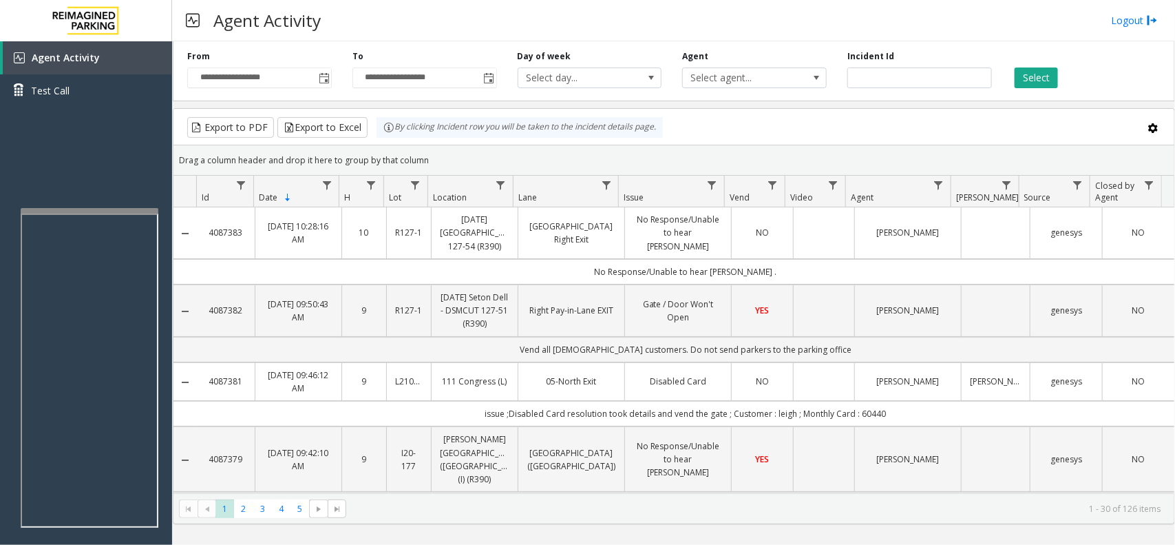
click at [435, 164] on div "Drag a column header and drop it here to group by that column" at bounding box center [673, 160] width 1001 height 24
drag, startPoint x: 441, startPoint y: 153, endPoint x: 369, endPoint y: 128, distance: 76.4
click at [369, 128] on kendo-grid "Export to PDF Export to Excel By clicking Incident row you will be taken to the…" at bounding box center [674, 316] width 1002 height 416
click at [461, 149] on div "Drag a column header and drop it here to group by that column" at bounding box center [673, 160] width 1001 height 24
drag, startPoint x: 401, startPoint y: 142, endPoint x: 374, endPoint y: 125, distance: 31.9
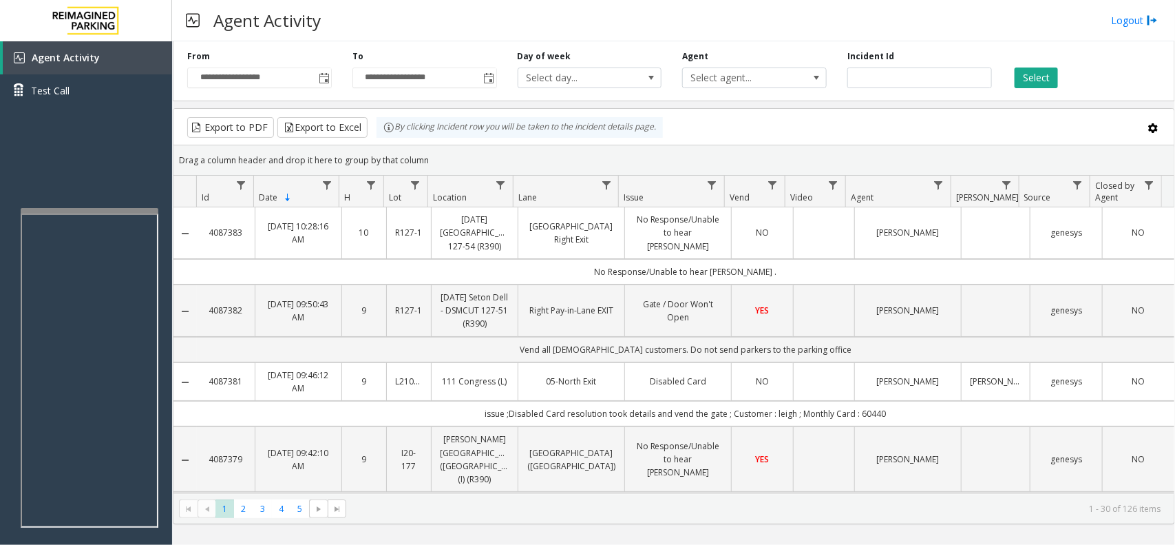
click at [374, 125] on kendo-grid "Export to PDF Export to Excel By clicking Incident row you will be taken to the…" at bounding box center [674, 316] width 1002 height 416
click at [430, 147] on kendo-grid-group-panel "Drag a column header and drop it here to group by that column" at bounding box center [673, 160] width 1001 height 30
drag, startPoint x: 425, startPoint y: 155, endPoint x: 391, endPoint y: 141, distance: 37.1
click at [391, 141] on kendo-grid "Export to PDF Export to Excel By clicking Incident row you will be taken to the…" at bounding box center [674, 316] width 1002 height 416
click at [427, 160] on div "Drag a column header and drop it here to group by that column" at bounding box center [673, 160] width 1001 height 24
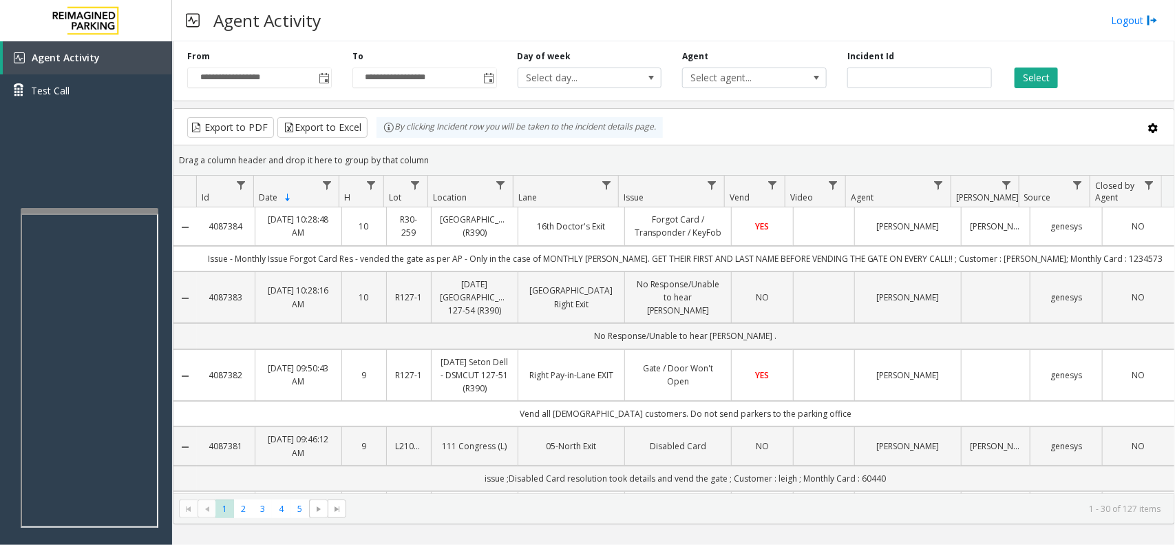
drag, startPoint x: 436, startPoint y: 164, endPoint x: 372, endPoint y: 136, distance: 69.7
click at [372, 136] on kendo-grid "Export to PDF Export to Excel By clicking Incident row you will be taken to the…" at bounding box center [674, 316] width 1002 height 416
click at [459, 148] on div "Drag a column header and drop it here to group by that column" at bounding box center [673, 160] width 1001 height 24
drag, startPoint x: 428, startPoint y: 156, endPoint x: 410, endPoint y: 146, distance: 20.3
click at [391, 138] on kendo-grid "Export to PDF Export to Excel By clicking Incident row you will be taken to the…" at bounding box center [674, 316] width 1002 height 416
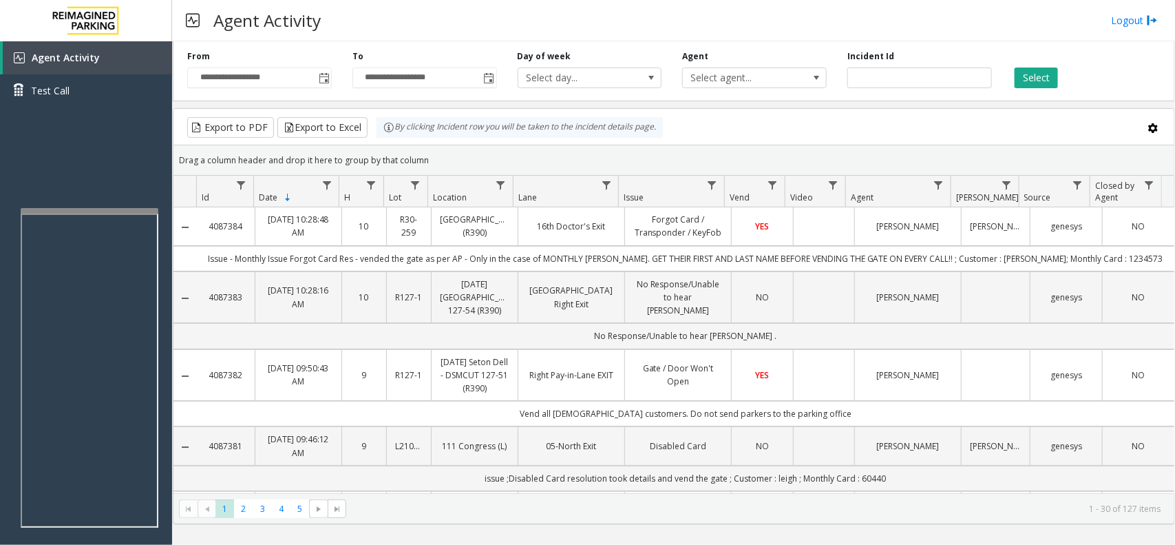
click at [445, 155] on div "Drag a column header and drop it here to group by that column" at bounding box center [673, 160] width 1001 height 24
drag, startPoint x: 439, startPoint y: 156, endPoint x: 370, endPoint y: 145, distance: 69.2
click at [370, 145] on kendo-grid "Export to PDF Export to Excel By clicking Incident row you will be taken to the…" at bounding box center [674, 316] width 1002 height 416
click at [439, 167] on div "Drag a column header and drop it here to group by that column" at bounding box center [673, 160] width 1001 height 24
drag, startPoint x: 429, startPoint y: 165, endPoint x: 366, endPoint y: 135, distance: 70.2
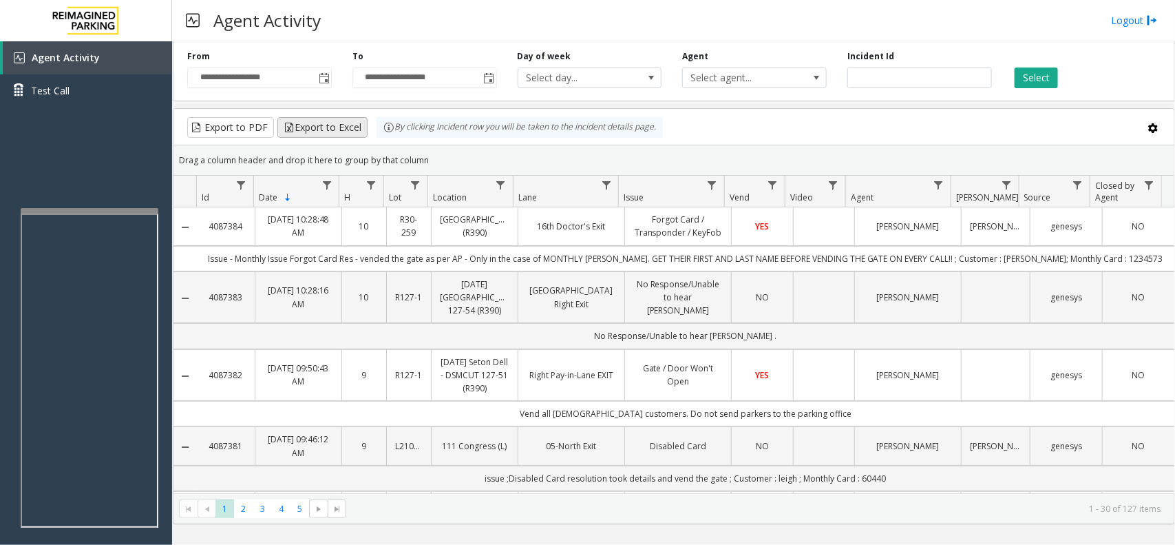
click at [366, 135] on kendo-grid "Export to PDF Export to Excel By clicking Incident row you will be taken to the…" at bounding box center [674, 316] width 1002 height 416
click at [421, 160] on div "Drag a column header and drop it here to group by that column" at bounding box center [673, 160] width 1001 height 24
drag, startPoint x: 441, startPoint y: 157, endPoint x: 383, endPoint y: 136, distance: 60.8
click at [383, 136] on kendo-grid "Export to PDF Export to Excel By clicking Incident row you will be taken to the…" at bounding box center [674, 316] width 1002 height 416
click at [431, 159] on div "Drag a column header and drop it here to group by that column" at bounding box center [673, 160] width 1001 height 24
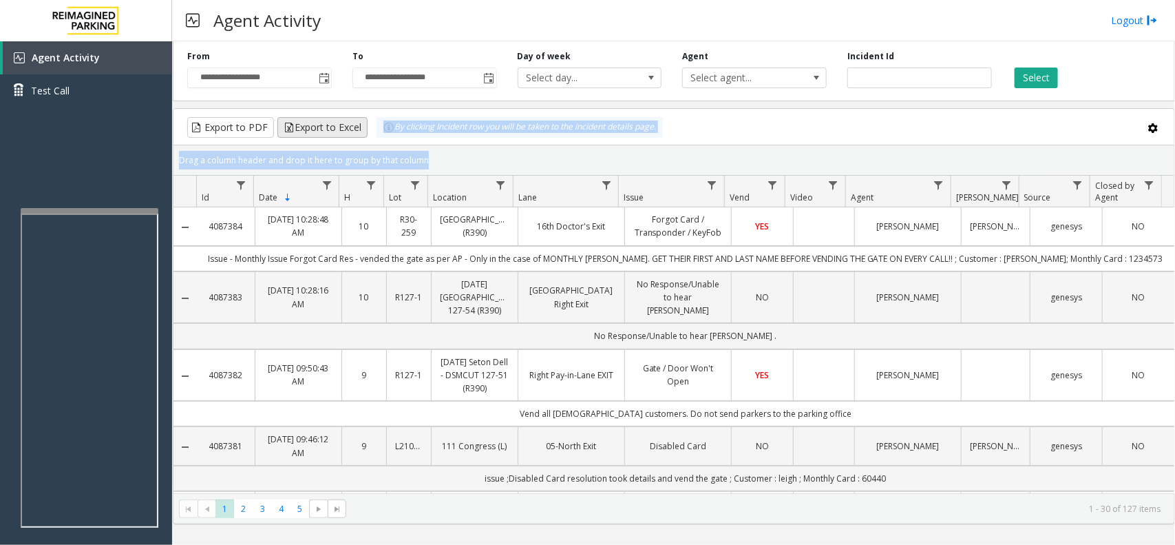
drag, startPoint x: 431, startPoint y: 159, endPoint x: 364, endPoint y: 125, distance: 75.4
click at [361, 125] on kendo-grid "Export to PDF Export to Excel By clicking Incident row you will be taken to the…" at bounding box center [674, 316] width 1002 height 416
click at [435, 164] on div "Drag a column header and drop it here to group by that column" at bounding box center [673, 160] width 1001 height 24
drag, startPoint x: 435, startPoint y: 164, endPoint x: 384, endPoint y: 139, distance: 56.7
click at [387, 141] on kendo-grid "Export to PDF Export to Excel By clicking Incident row you will be taken to the…" at bounding box center [674, 316] width 1002 height 416
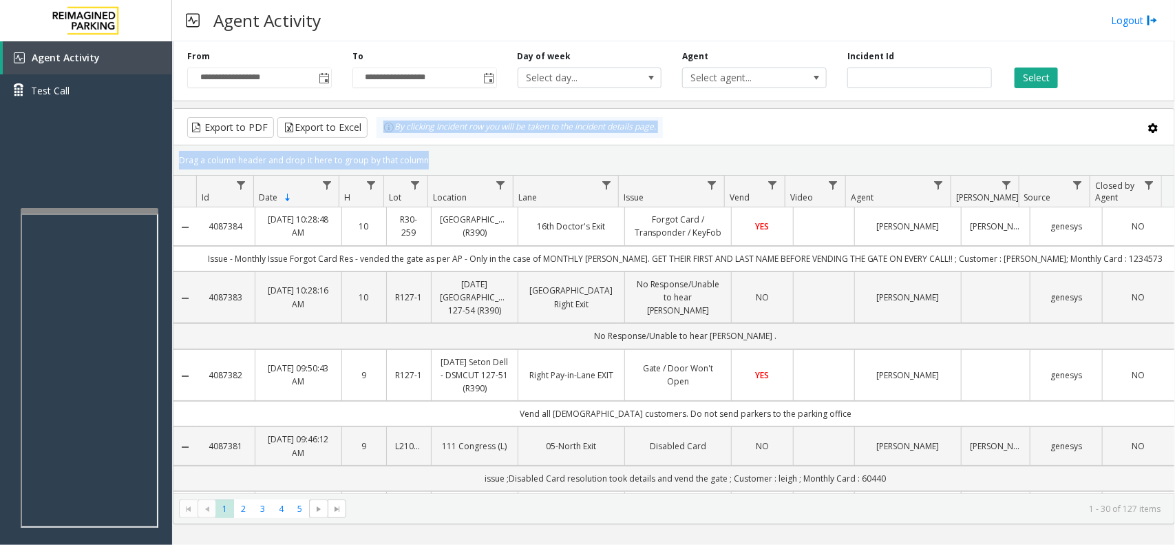
click at [415, 157] on div "Drag a column header and drop it here to group by that column" at bounding box center [673, 160] width 1001 height 24
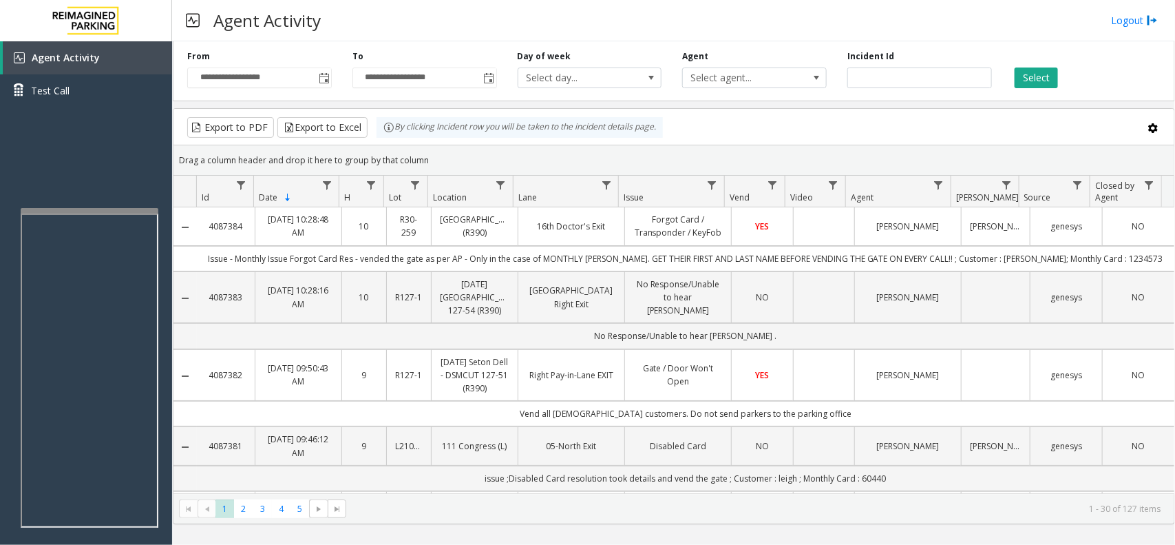
drag, startPoint x: 427, startPoint y: 157, endPoint x: 372, endPoint y: 131, distance: 60.4
click at [372, 131] on kendo-grid "Export to PDF Export to Excel By clicking Incident row you will be taken to the…" at bounding box center [674, 316] width 1002 height 416
click at [434, 160] on div "Drag a column header and drop it here to group by that column" at bounding box center [673, 160] width 1001 height 24
drag, startPoint x: 427, startPoint y: 160, endPoint x: 370, endPoint y: 133, distance: 63.4
click at [370, 133] on kendo-grid "Export to PDF Export to Excel By clicking Incident row you will be taken to the…" at bounding box center [674, 316] width 1002 height 416
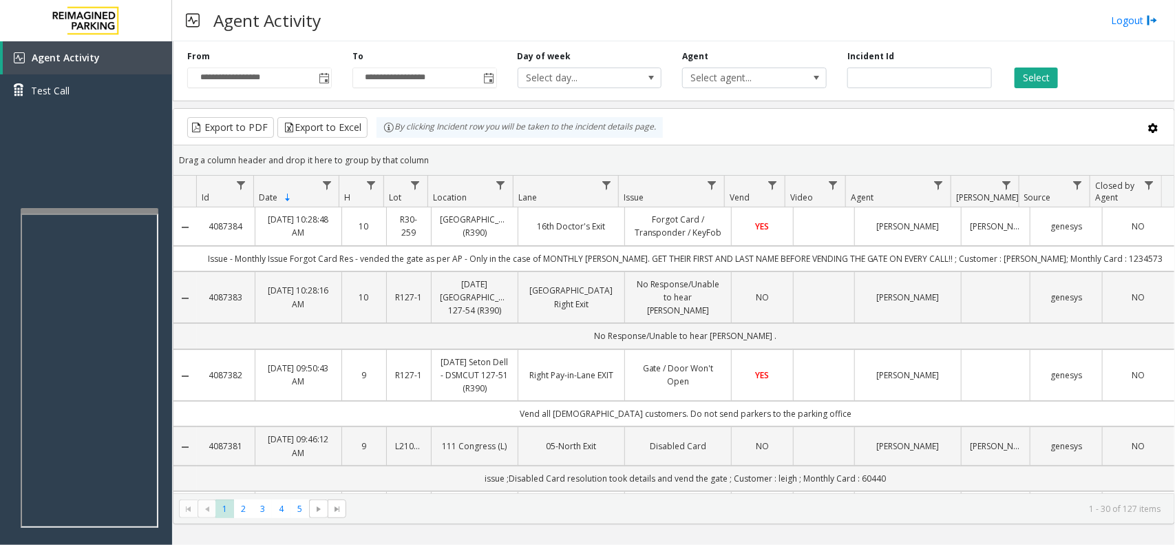
click at [420, 159] on div "Drag a column header and drop it here to group by that column" at bounding box center [673, 160] width 1001 height 24
drag, startPoint x: 425, startPoint y: 159, endPoint x: 392, endPoint y: 135, distance: 40.3
click at [392, 135] on kendo-grid "Export to PDF Export to Excel By clicking Incident row you will be taken to the…" at bounding box center [674, 316] width 1002 height 416
click at [438, 156] on div "Drag a column header and drop it here to group by that column" at bounding box center [673, 160] width 1001 height 24
drag, startPoint x: 429, startPoint y: 162, endPoint x: 376, endPoint y: 138, distance: 57.9
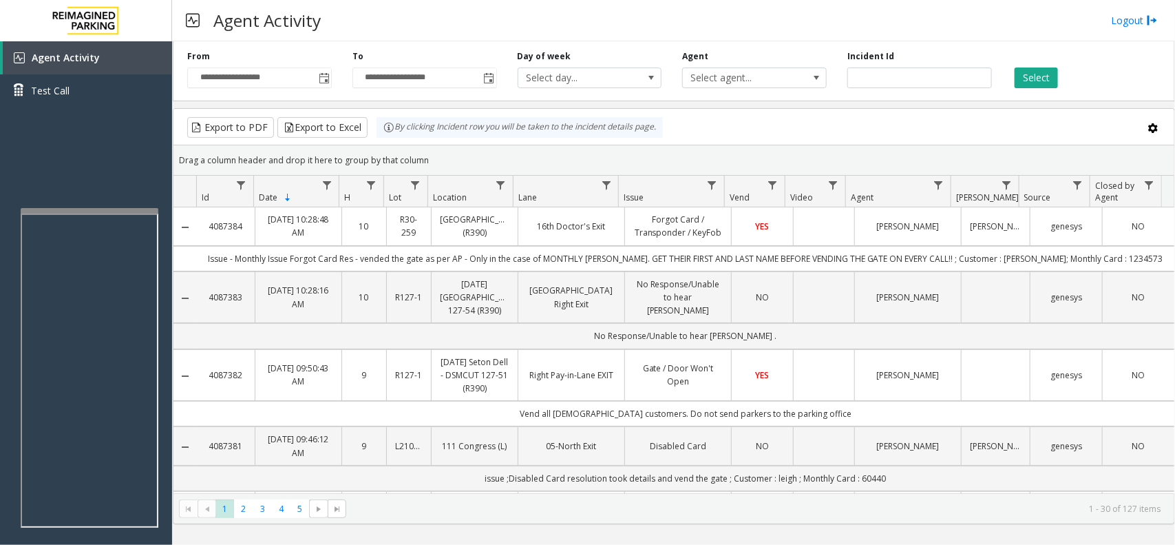
click at [376, 138] on kendo-grid "Export to PDF Export to Excel By clicking Incident row you will be taken to the…" at bounding box center [674, 316] width 1002 height 416
click at [445, 149] on div "Drag a column header and drop it here to group by that column" at bounding box center [673, 160] width 1001 height 24
click at [465, 118] on div "By clicking Incident row you will be taken to the incident details page." at bounding box center [520, 127] width 286 height 21
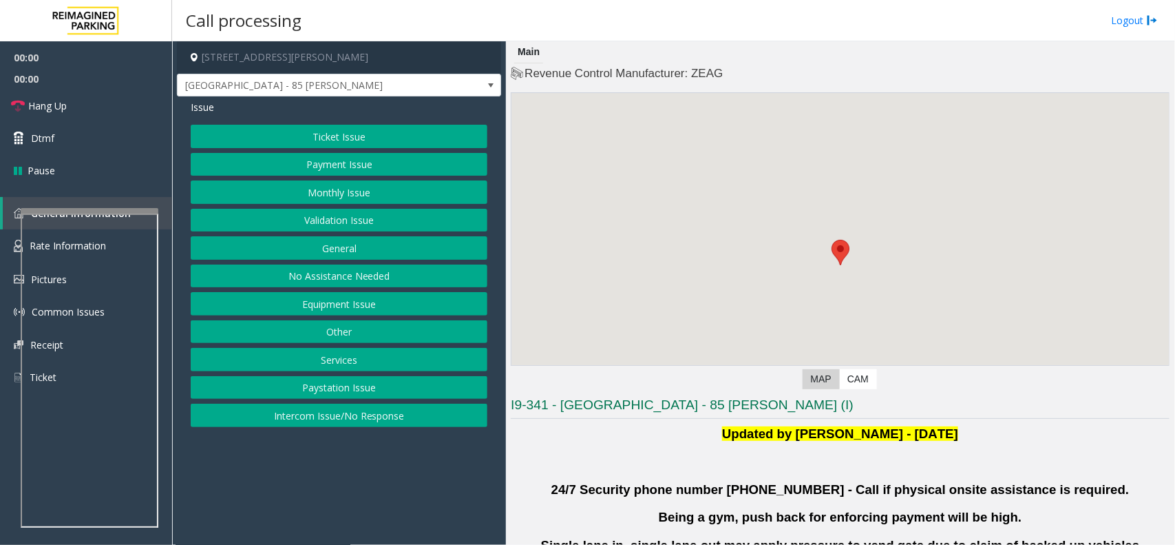
scroll to position [430, 0]
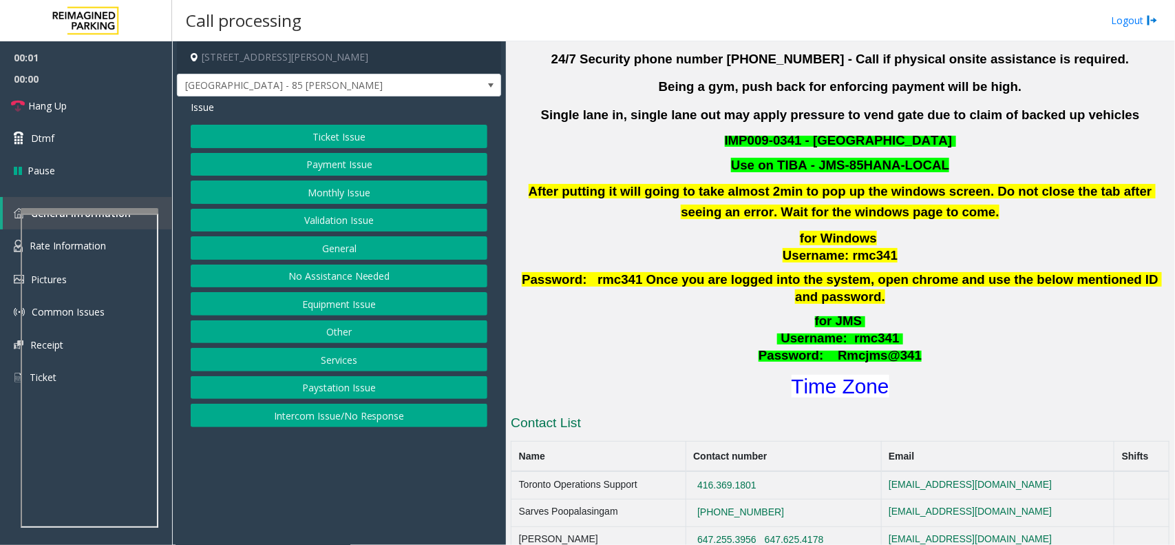
click at [391, 226] on button "Validation Issue" at bounding box center [339, 220] width 297 height 23
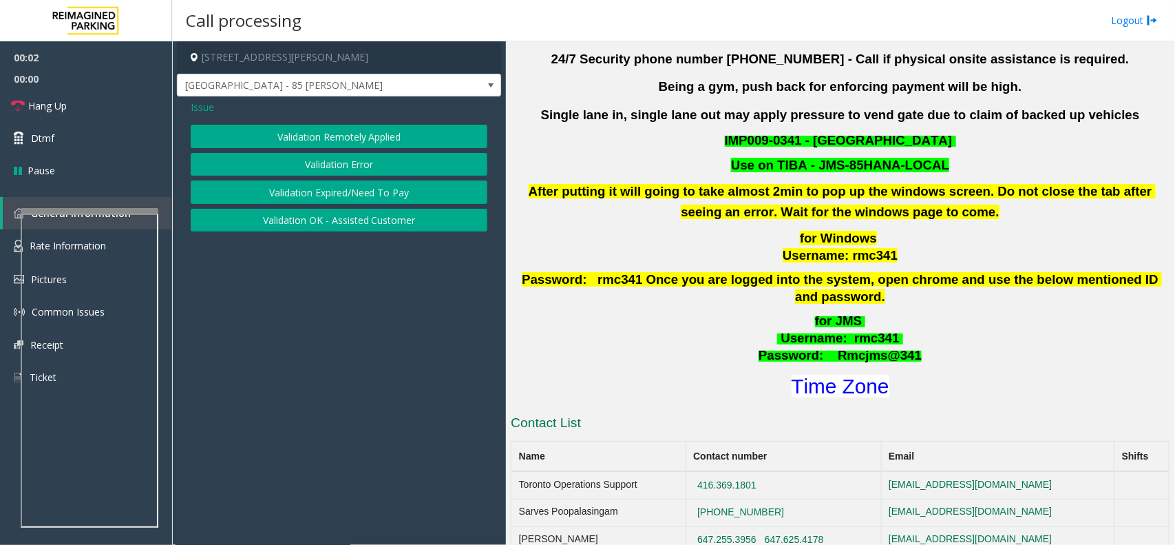
click at [343, 169] on button "Validation Error" at bounding box center [339, 164] width 297 height 23
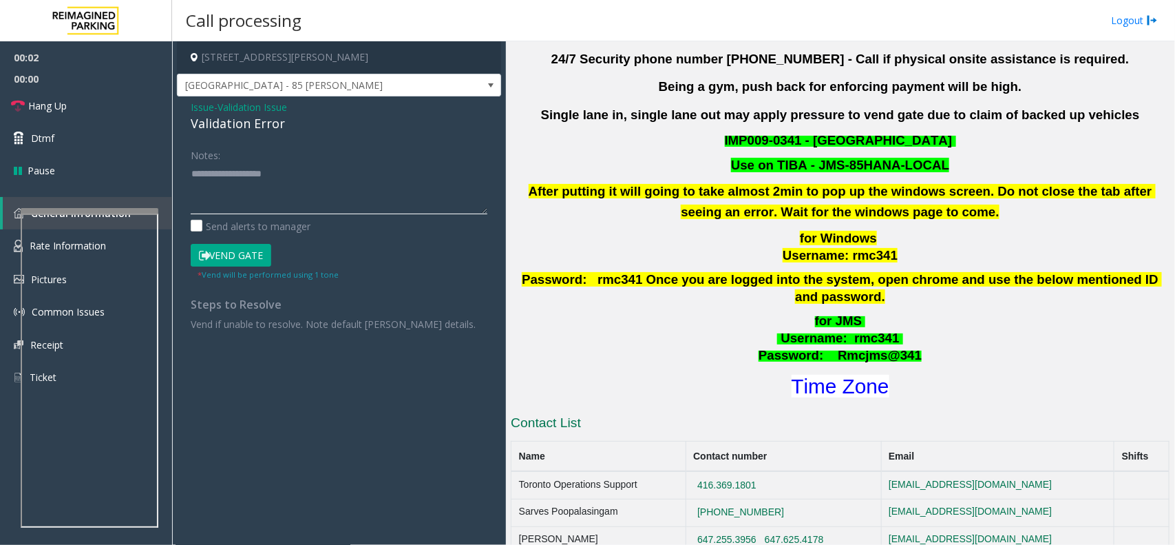
click at [306, 209] on textarea at bounding box center [339, 188] width 297 height 52
click at [245, 125] on div "Validation Error" at bounding box center [339, 123] width 297 height 19
copy div "Validation Error"
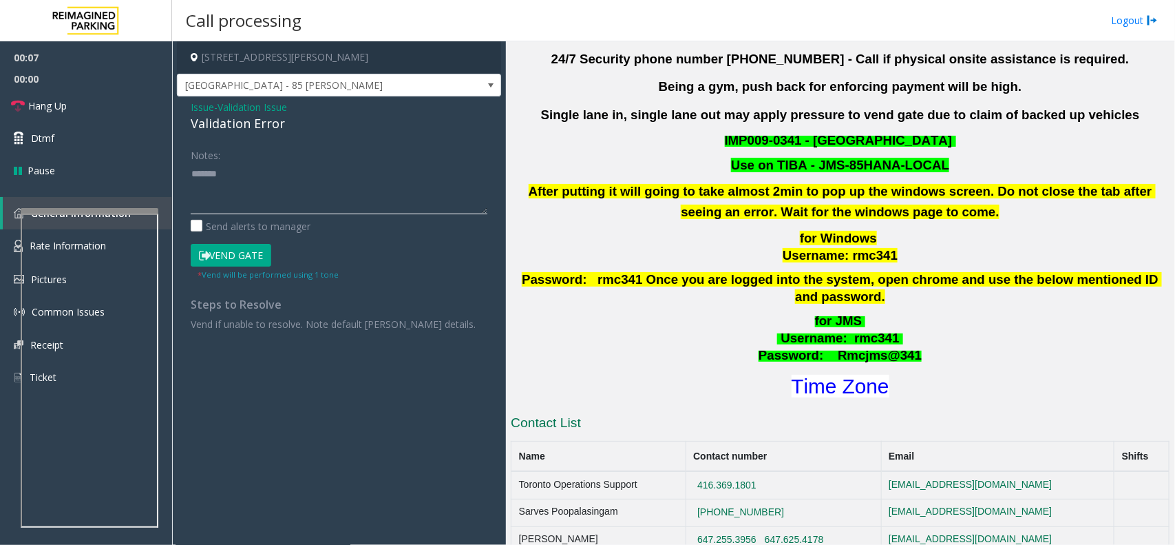
click at [262, 202] on textarea at bounding box center [339, 188] width 297 height 52
paste textarea "**********"
drag, startPoint x: 599, startPoint y: 59, endPoint x: 949, endPoint y: 158, distance: 363.5
click at [949, 158] on div "Updated by [PERSON_NAME] - [DATE] 24/7 Security phone number [PHONE_NUMBER] - C…" at bounding box center [840, 196] width 659 height 407
click at [989, 158] on p "Use on TIBA - JMS-85HANA-LOCAL" at bounding box center [840, 165] width 662 height 17
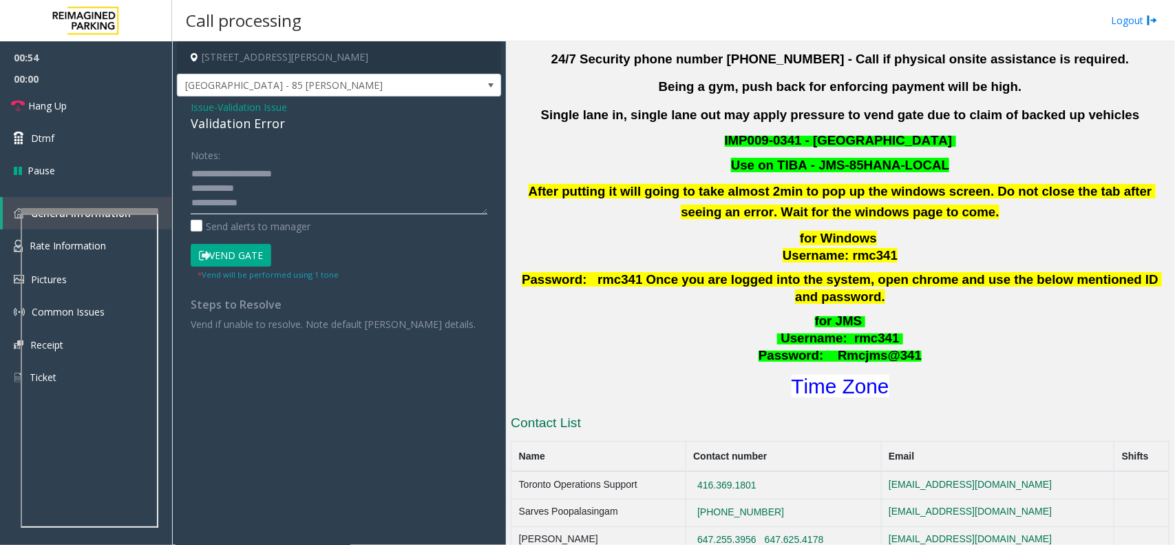
click at [342, 203] on textarea at bounding box center [339, 188] width 297 height 52
click at [821, 384] on div "I9-341 - [GEOGRAPHIC_DATA] - 85 [PERSON_NAME] (I) Updated by [PERSON_NAME] - [D…" at bounding box center [840, 452] width 659 height 973
click at [826, 375] on font "Time Zone" at bounding box center [841, 386] width 98 height 23
click at [246, 253] on button "Vend Gate" at bounding box center [231, 255] width 81 height 23
click at [312, 182] on textarea at bounding box center [339, 188] width 297 height 52
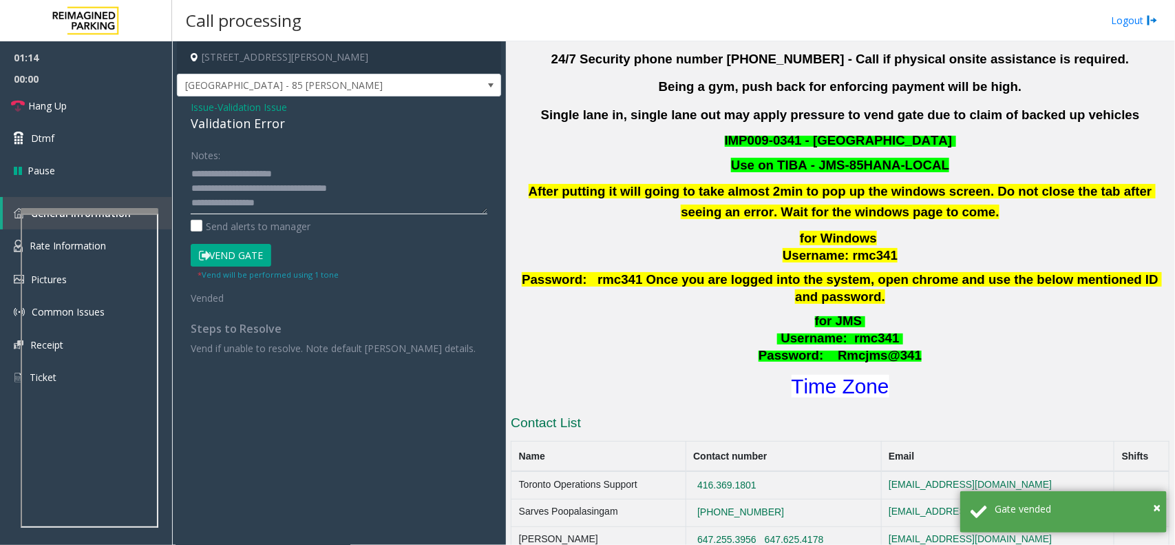
click at [331, 180] on textarea at bounding box center [339, 188] width 297 height 52
click at [332, 176] on textarea at bounding box center [339, 188] width 297 height 52
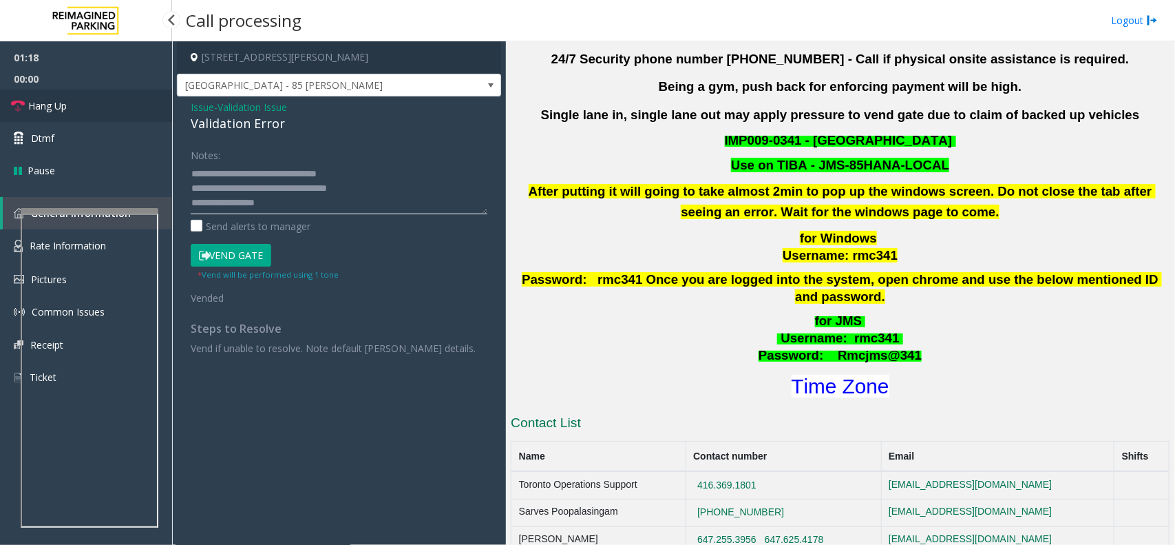
type textarea "**********"
click at [96, 105] on link "Hang Up" at bounding box center [86, 105] width 172 height 32
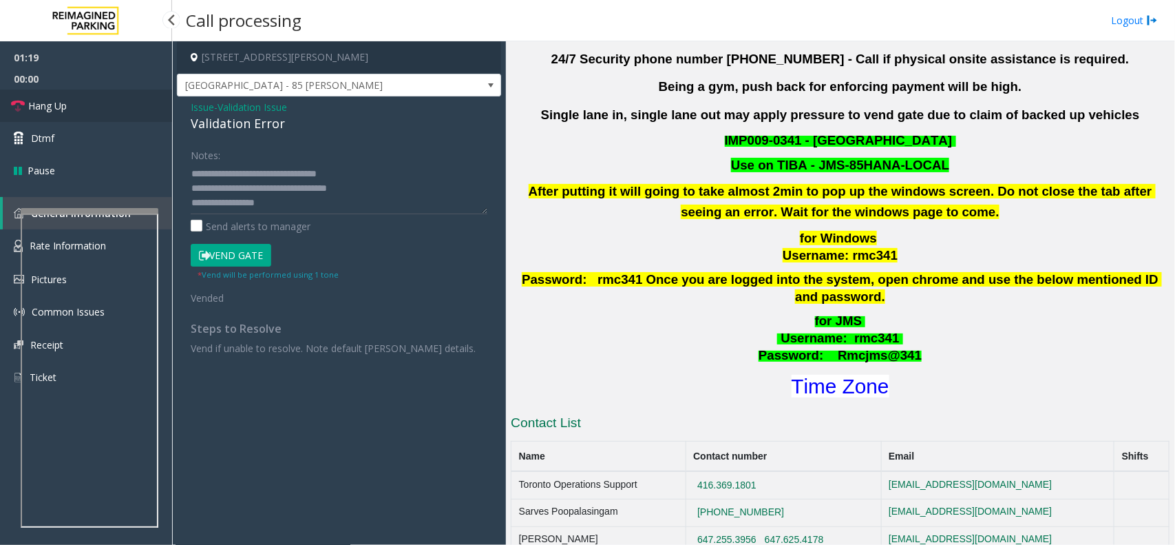
click at [96, 105] on link "Hang Up" at bounding box center [86, 105] width 172 height 32
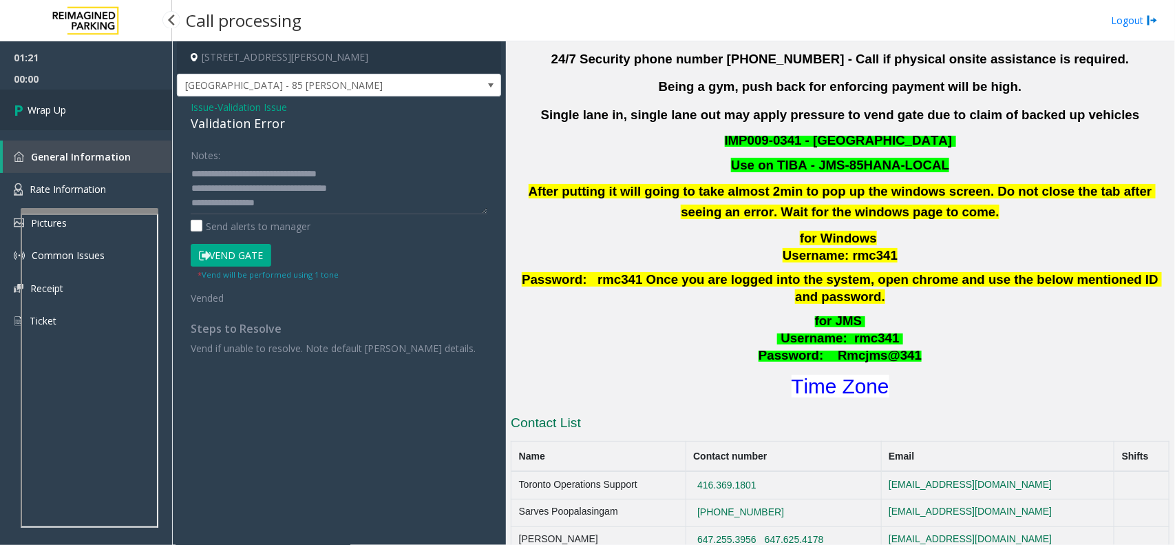
click at [129, 110] on link "Wrap Up" at bounding box center [86, 109] width 172 height 41
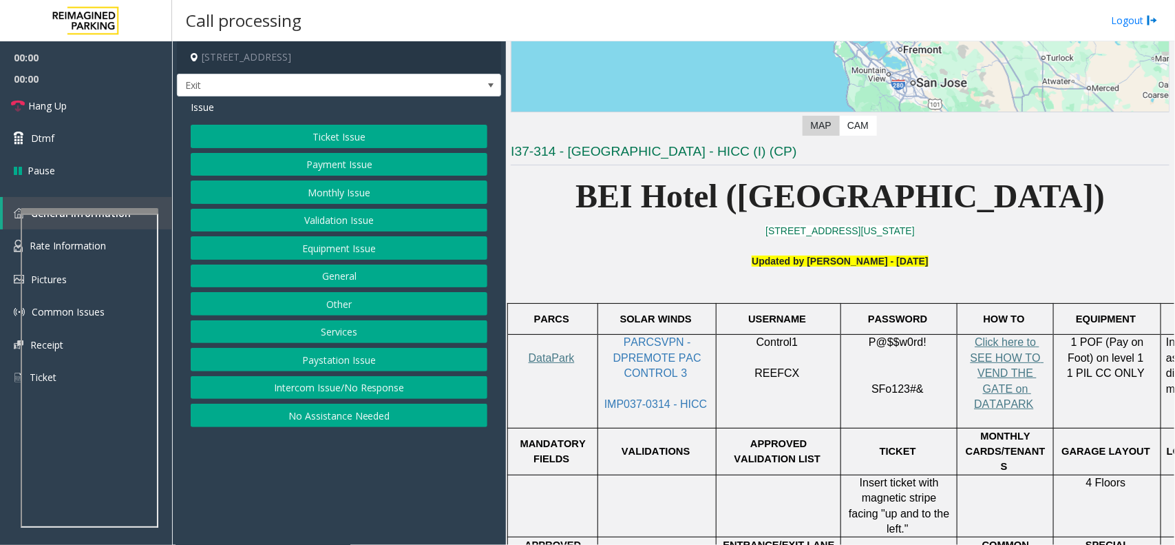
scroll to position [258, 0]
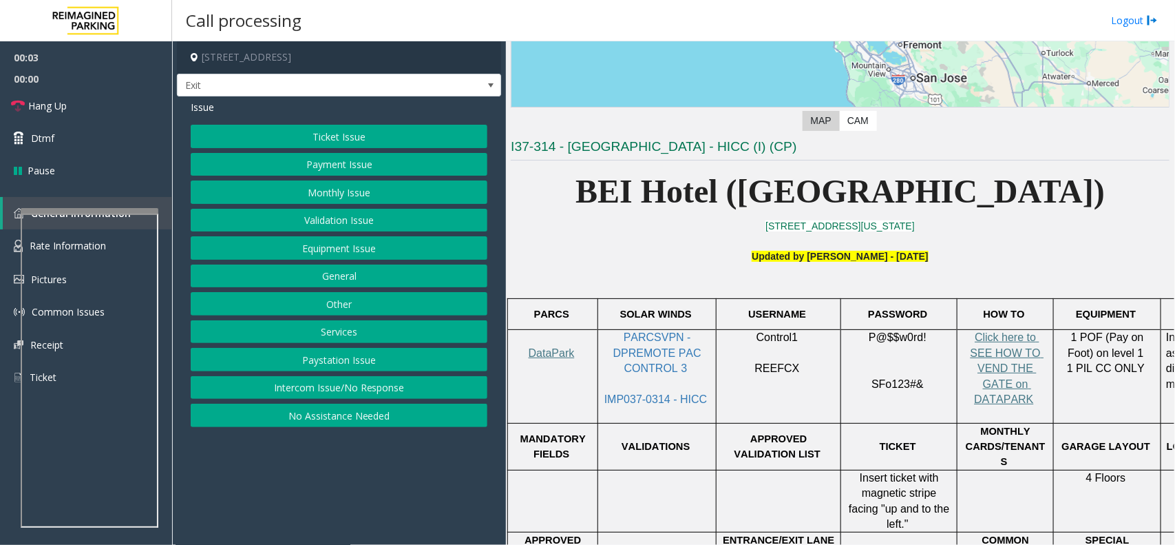
click at [322, 197] on button "Monthly Issue" at bounding box center [339, 191] width 297 height 23
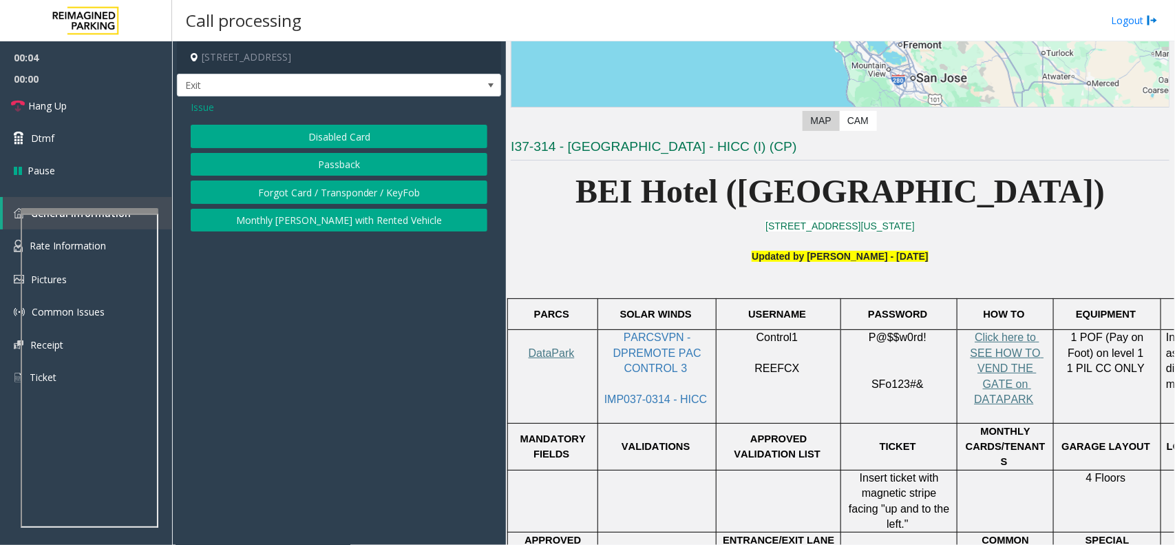
click at [343, 126] on button "Disabled Card" at bounding box center [339, 136] width 297 height 23
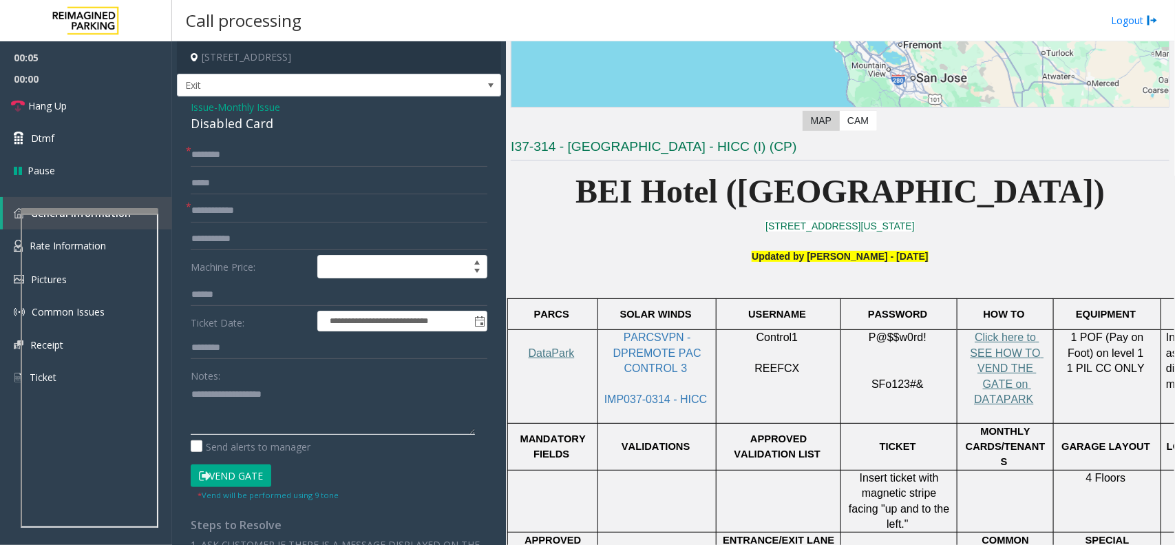
click at [277, 394] on textarea at bounding box center [333, 409] width 284 height 52
click at [246, 118] on div "Disabled Card" at bounding box center [339, 123] width 297 height 19
copy div "Disabled Card"
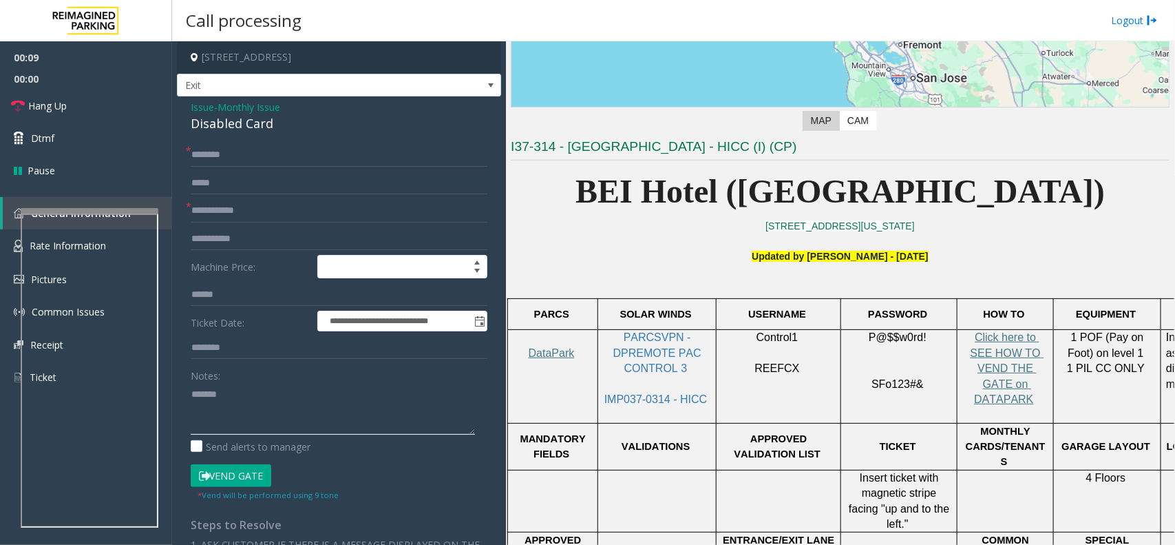
paste textarea "**********"
click at [280, 410] on textarea at bounding box center [333, 409] width 284 height 52
type textarea "**********"
click at [214, 205] on input "text" at bounding box center [339, 210] width 297 height 23
type input "*****"
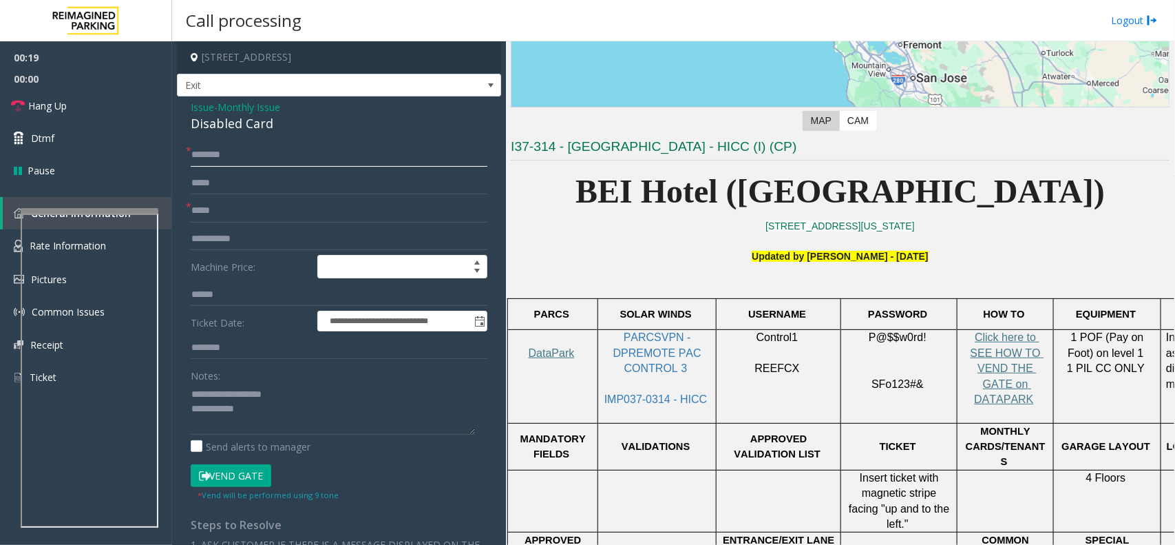
click at [222, 145] on input "text" at bounding box center [339, 154] width 297 height 23
type input "******"
click at [255, 470] on button "Vend Gate" at bounding box center [231, 475] width 81 height 23
click at [284, 418] on textarea at bounding box center [333, 409] width 284 height 52
type textarea "**********"
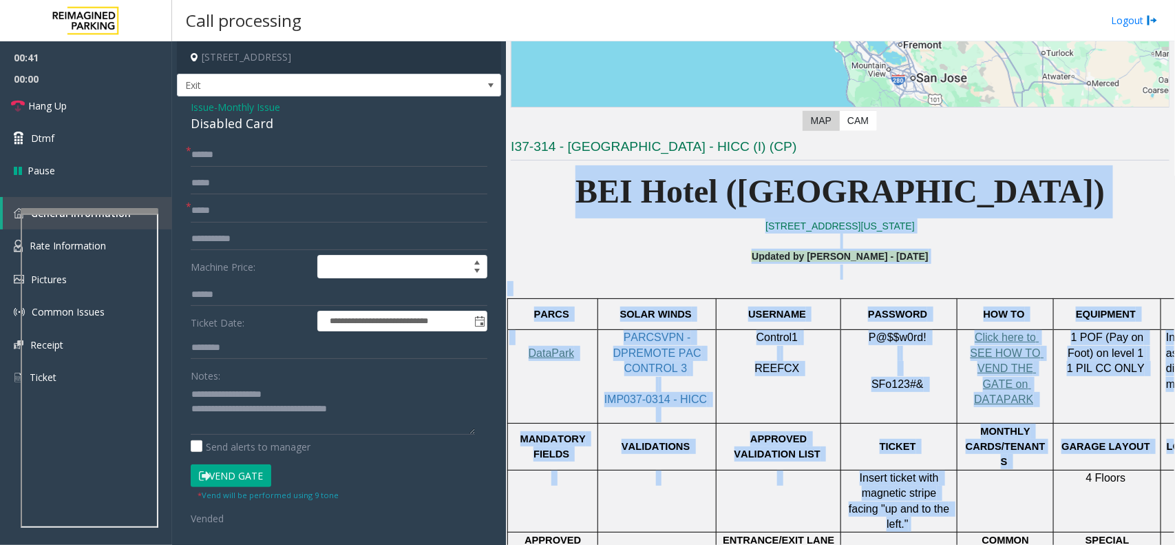
drag, startPoint x: 577, startPoint y: 207, endPoint x: 976, endPoint y: 446, distance: 465.3
click at [772, 306] on p "USERNAME" at bounding box center [779, 313] width 114 height 15
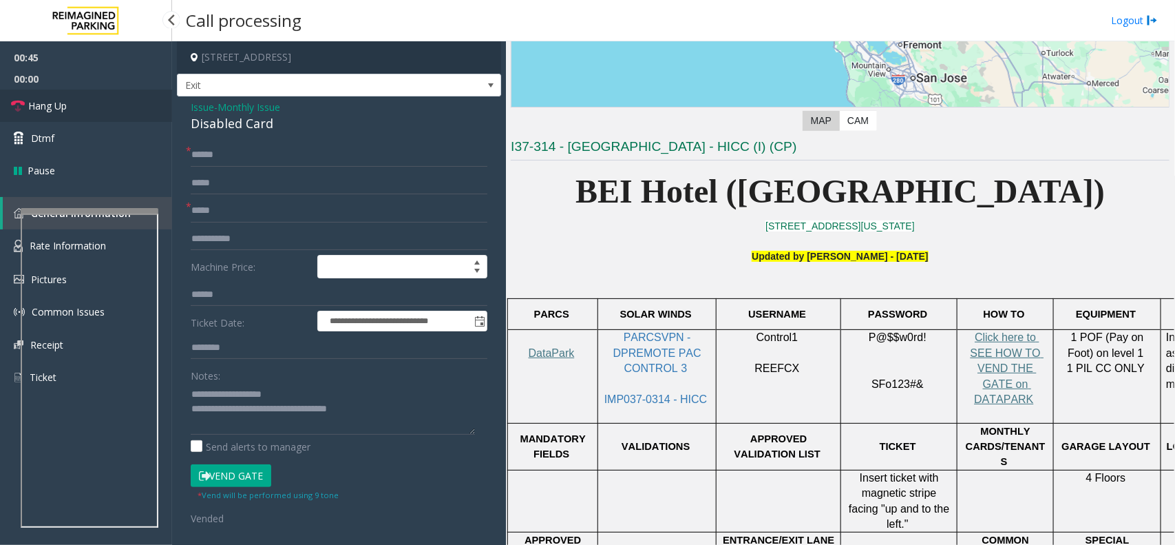
click at [87, 107] on link "Hang Up" at bounding box center [86, 105] width 172 height 32
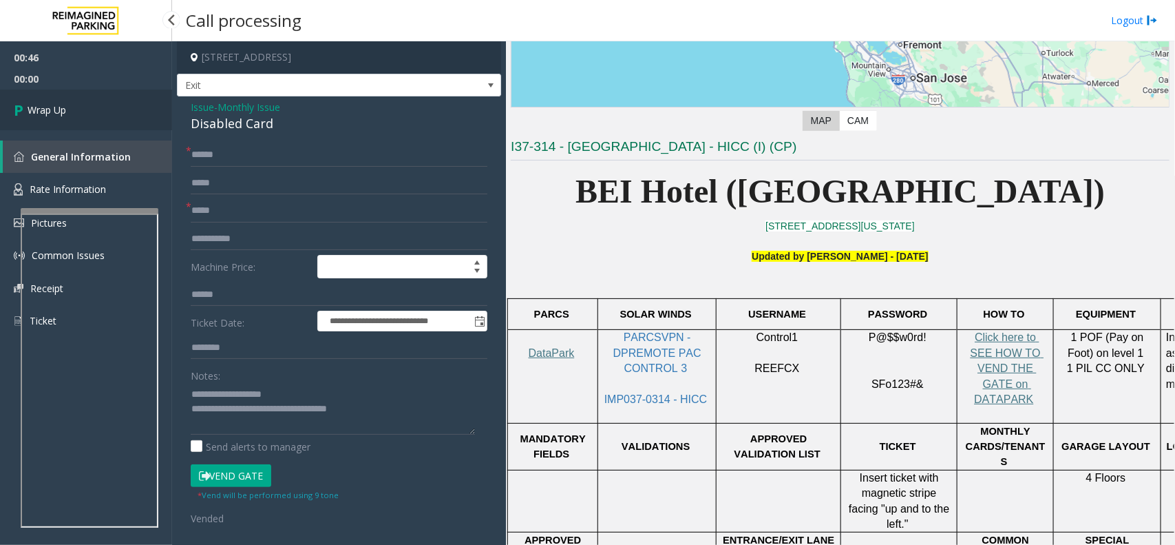
click at [87, 107] on link "Wrap Up" at bounding box center [86, 109] width 172 height 41
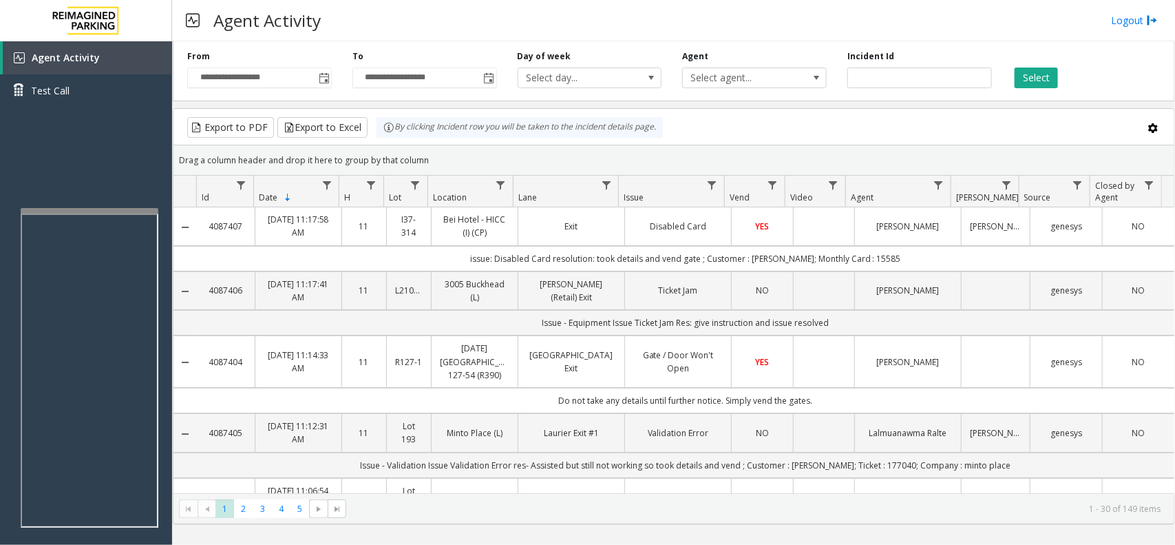
drag, startPoint x: 255, startPoint y: 57, endPoint x: 253, endPoint y: 49, distance: 8.4
click at [255, 56] on div "**********" at bounding box center [259, 69] width 165 height 38
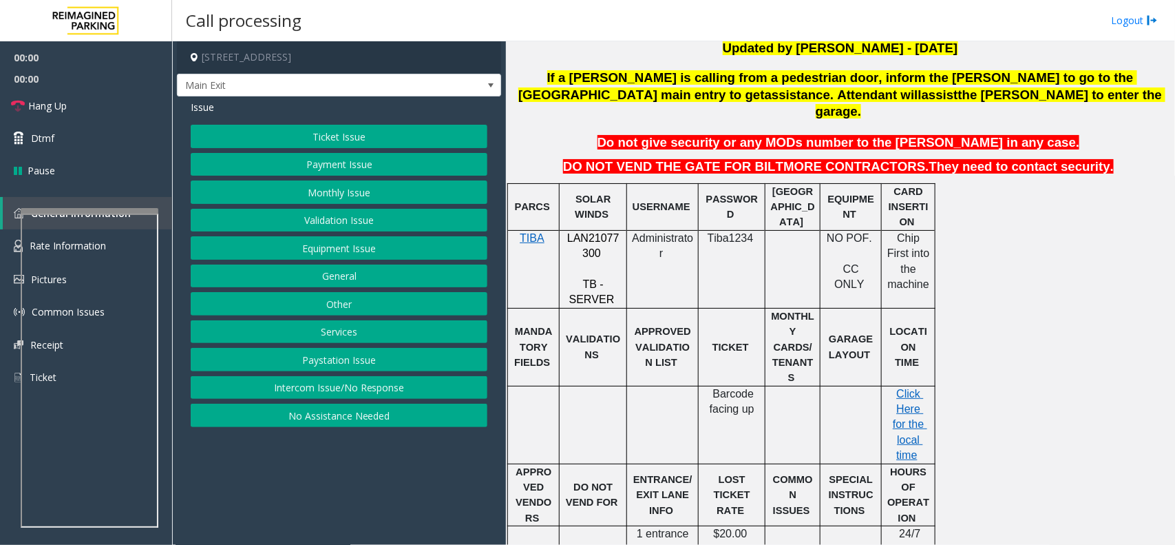
scroll to position [430, 0]
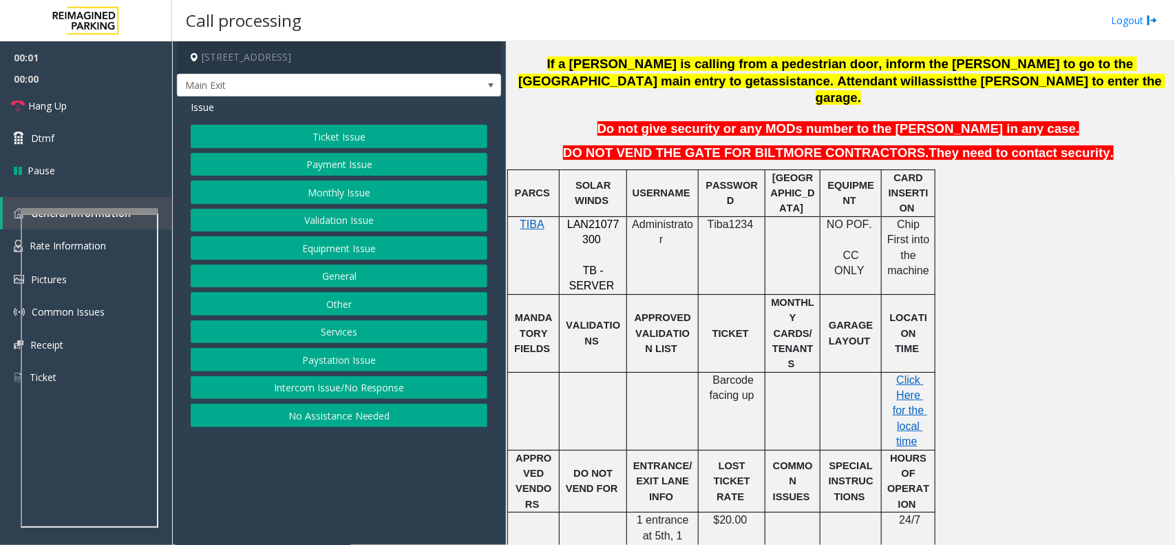
click at [614, 218] on span "LAN21077300" at bounding box center [593, 231] width 52 height 27
copy p "LAN21077300"
click at [348, 200] on button "Monthly Issue" at bounding box center [339, 191] width 297 height 23
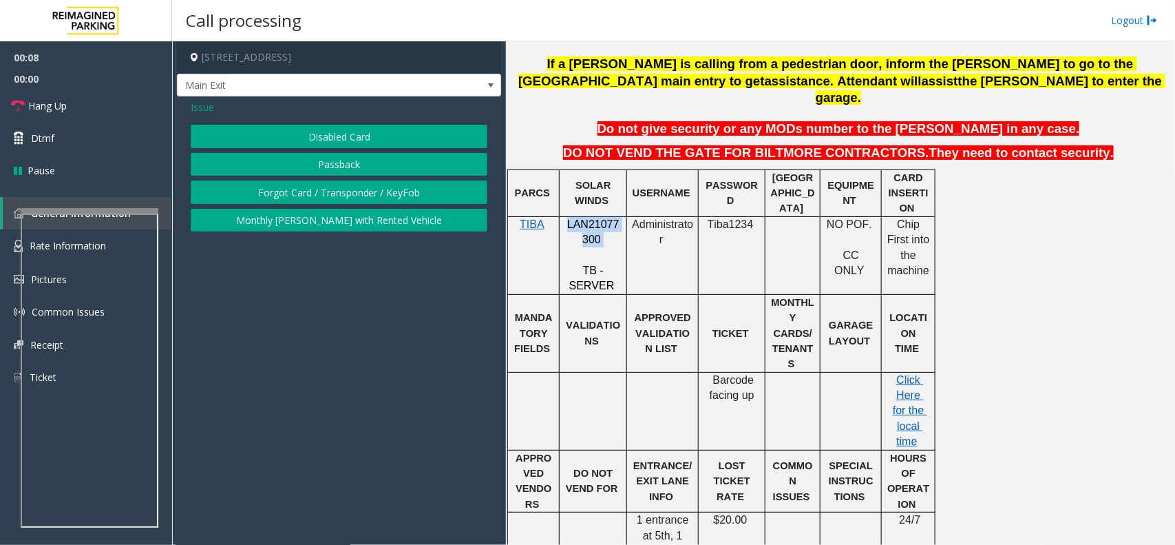
click at [352, 194] on button "Forgot Card / Transponder / KeyFob" at bounding box center [339, 191] width 297 height 23
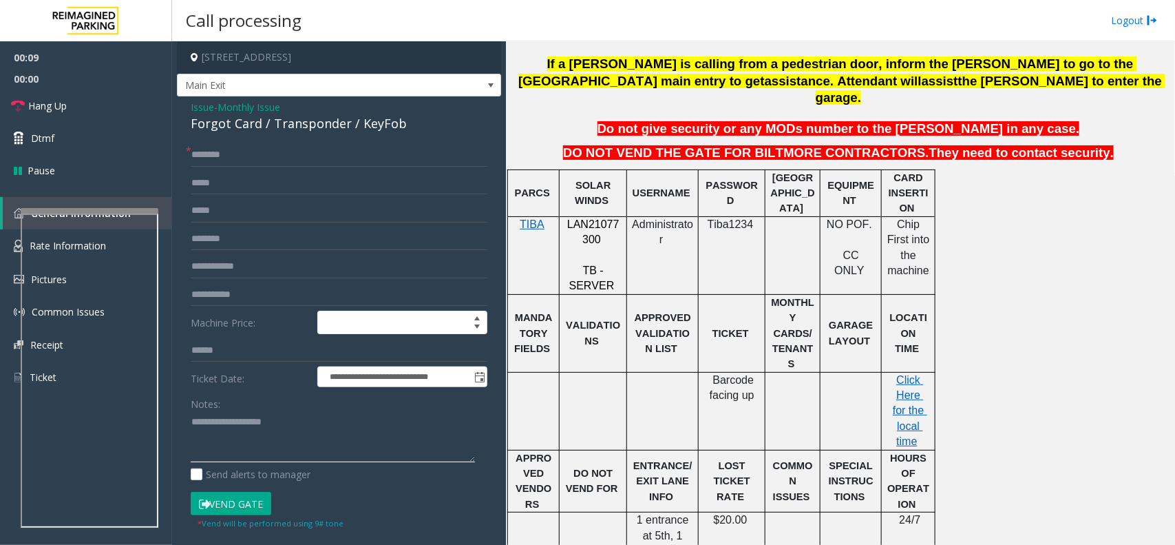
click at [322, 414] on textarea at bounding box center [333, 437] width 284 height 52
click at [271, 443] on textarea at bounding box center [333, 437] width 284 height 52
click at [336, 149] on input "text" at bounding box center [339, 154] width 297 height 23
click at [346, 125] on div "Forgot Card / Transponder / KeyFob" at bounding box center [339, 123] width 297 height 19
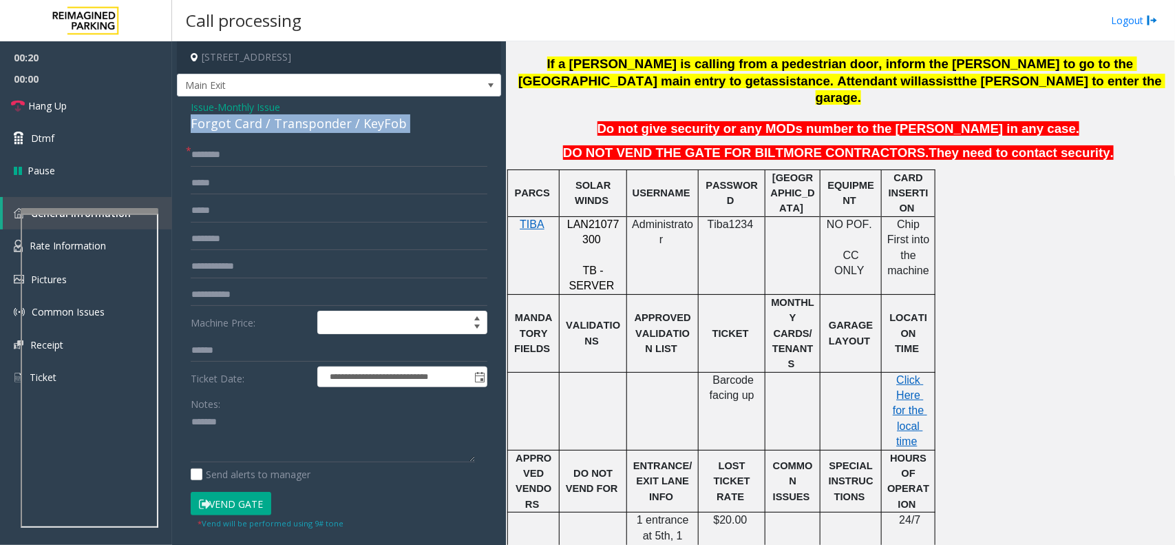
click at [346, 125] on div "Forgot Card / Transponder / KeyFob" at bounding box center [339, 123] width 297 height 19
copy div "Forgot Card / Transponder / KeyFob"
click at [286, 412] on textarea at bounding box center [333, 437] width 284 height 52
paste textarea "**********"
type textarea "**********"
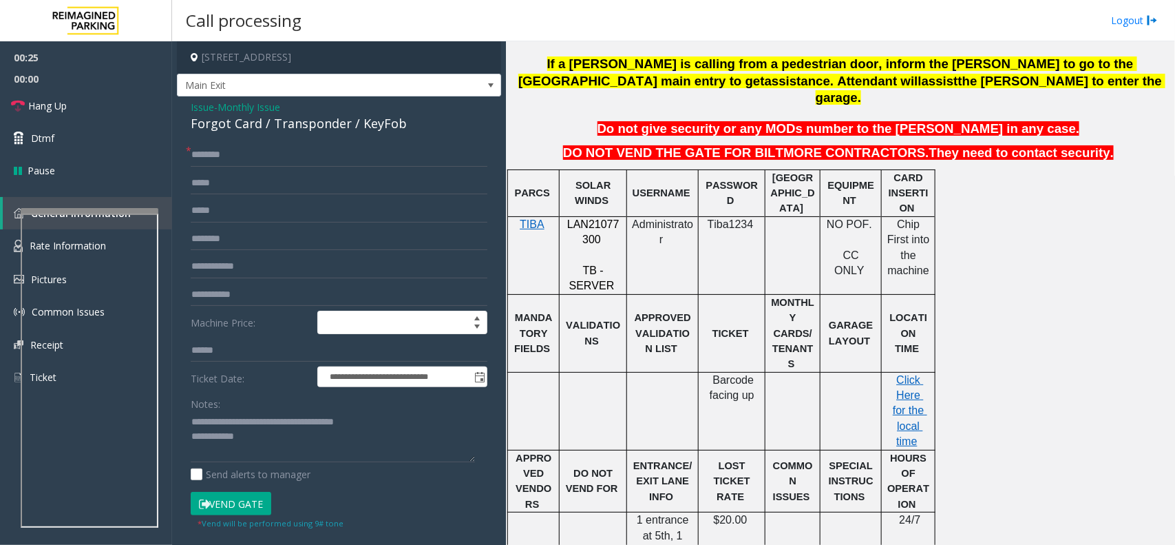
click at [598, 193] on td "SOLAR WINDS" at bounding box center [593, 192] width 67 height 47
click at [600, 213] on div at bounding box center [593, 215] width 67 height 5
click at [608, 217] on p "LAN21077300" at bounding box center [593, 232] width 57 height 31
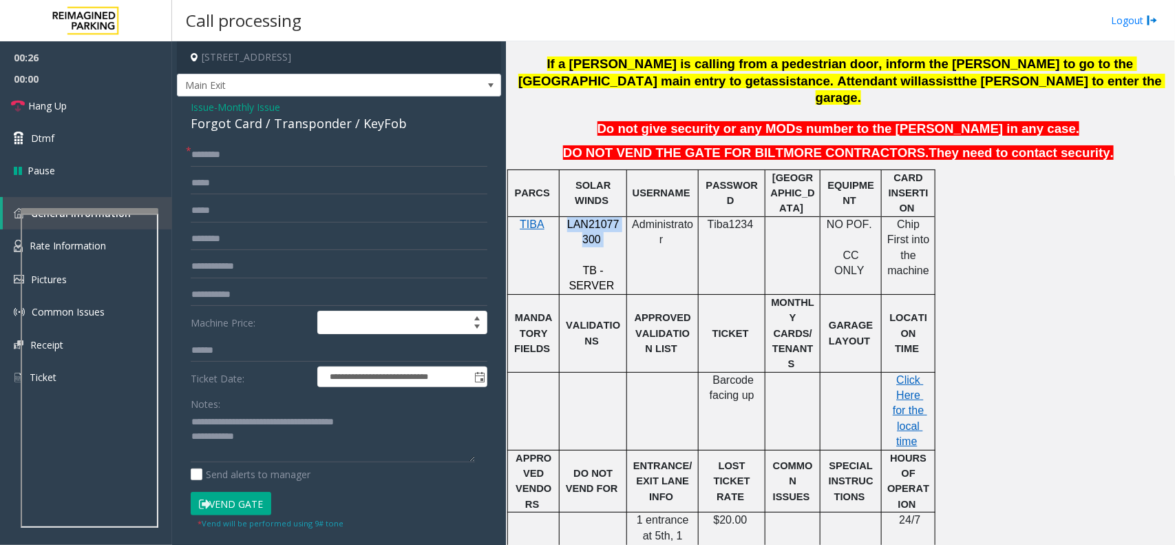
copy p "LAN21077300"
click at [291, 143] on div "**********" at bounding box center [339, 416] width 324 height 641
click at [291, 153] on input "text" at bounding box center [339, 154] width 297 height 23
type input "**********"
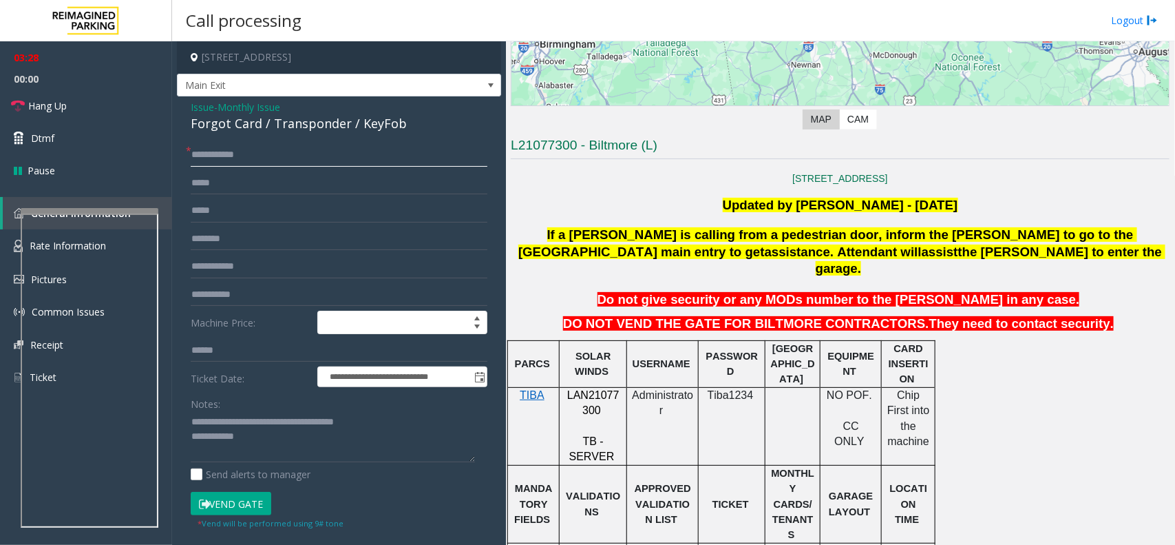
scroll to position [258, 0]
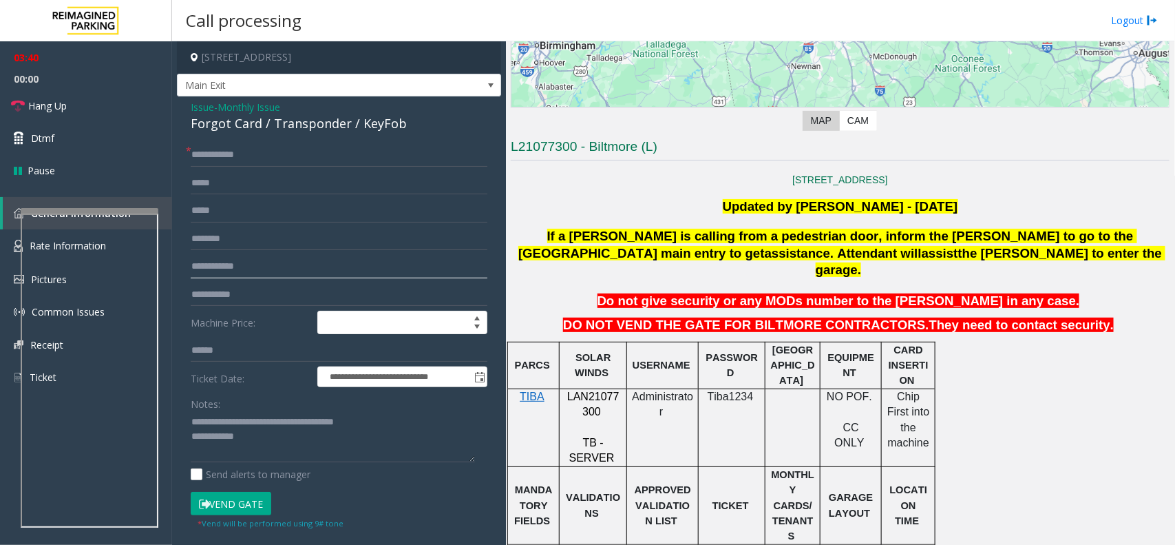
click at [282, 262] on input "text" at bounding box center [339, 266] width 297 height 23
type input "**********"
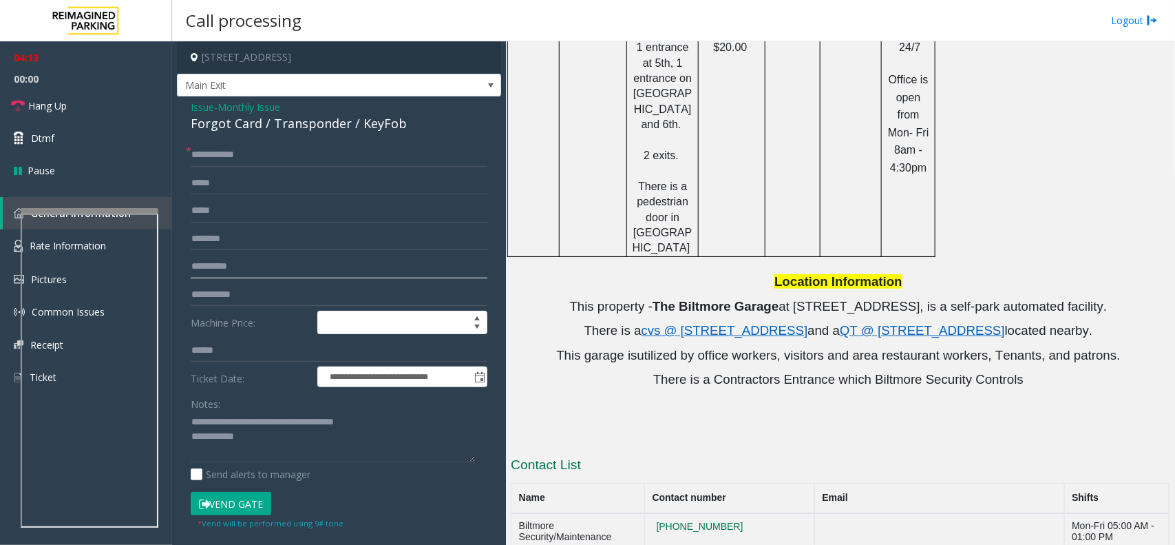
scroll to position [300, 0]
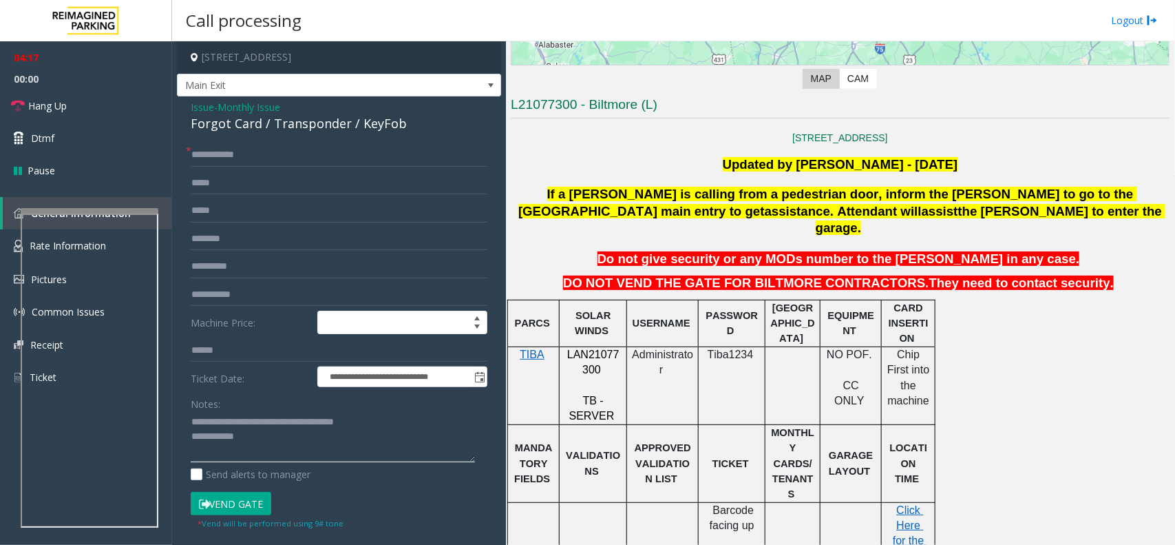
click at [372, 448] on textarea at bounding box center [333, 437] width 284 height 52
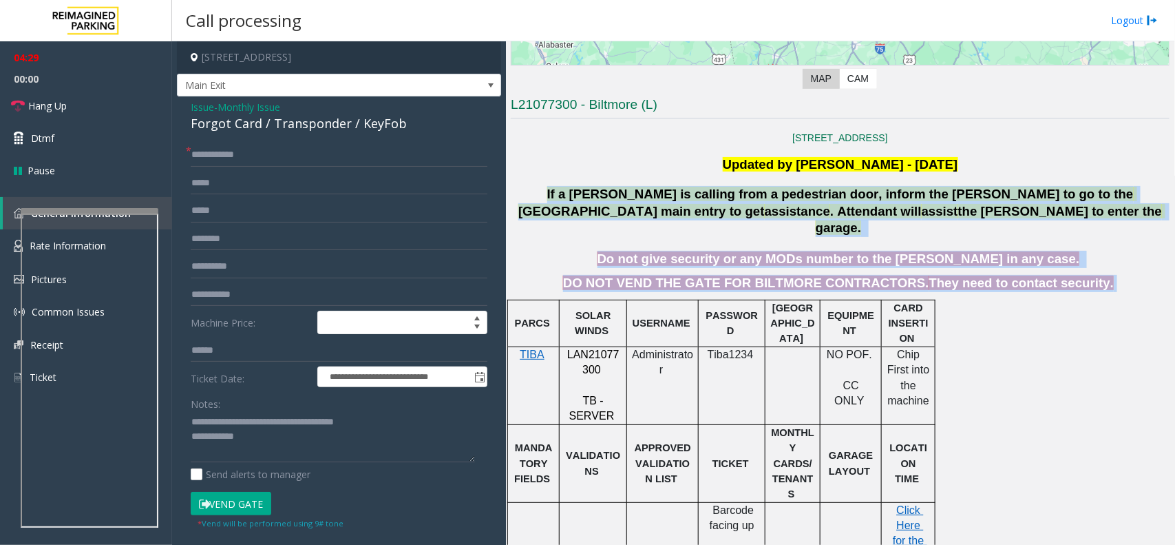
drag, startPoint x: 524, startPoint y: 187, endPoint x: 1021, endPoint y: 322, distance: 515.1
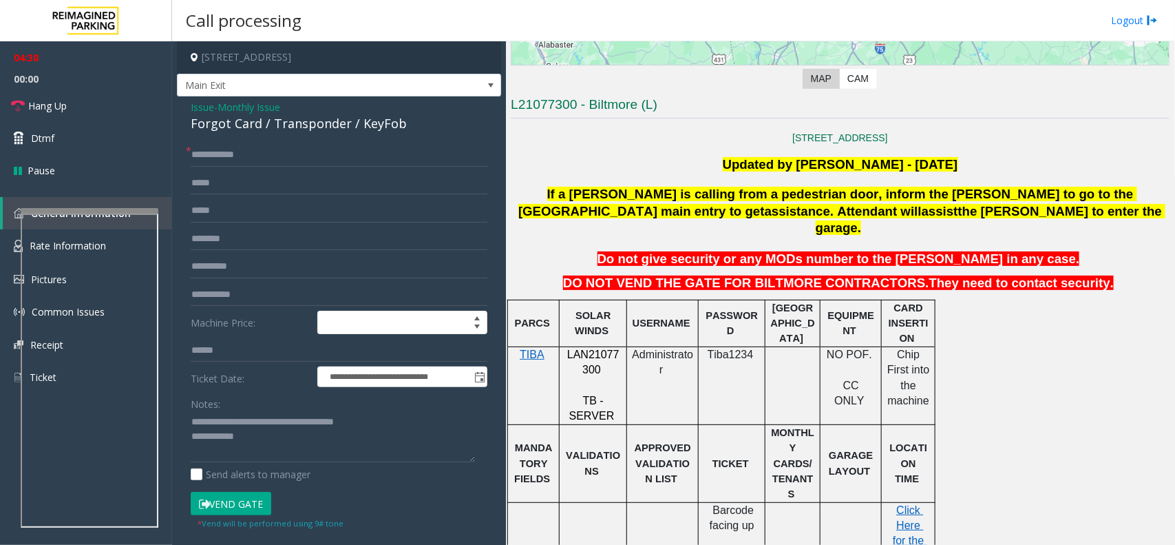
click at [227, 496] on button "Vend Gate" at bounding box center [231, 503] width 81 height 23
click at [248, 442] on textarea at bounding box center [333, 437] width 284 height 52
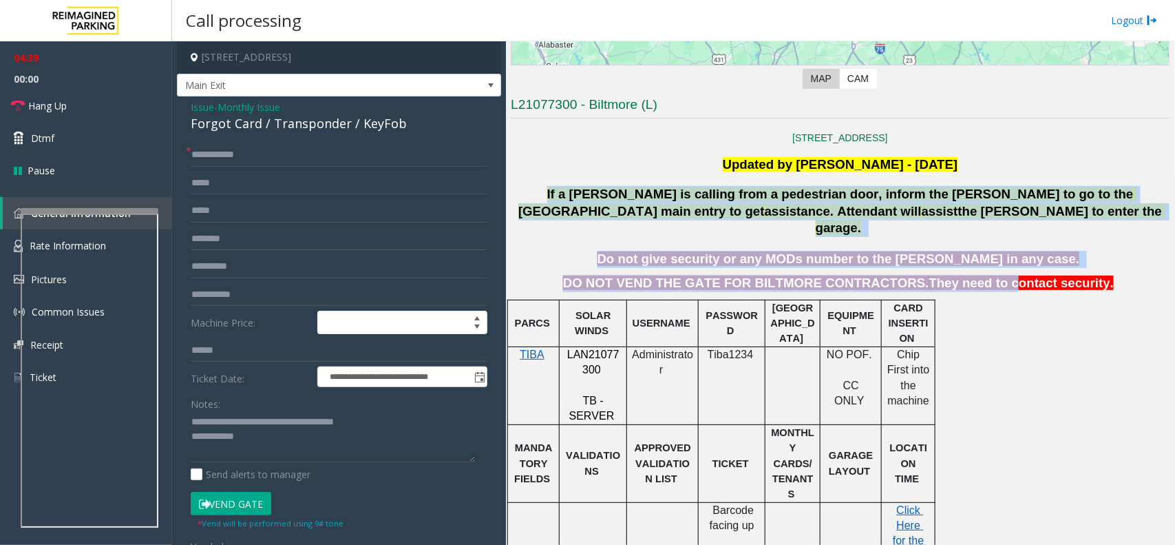
drag, startPoint x: 673, startPoint y: 204, endPoint x: 978, endPoint y: 258, distance: 309.8
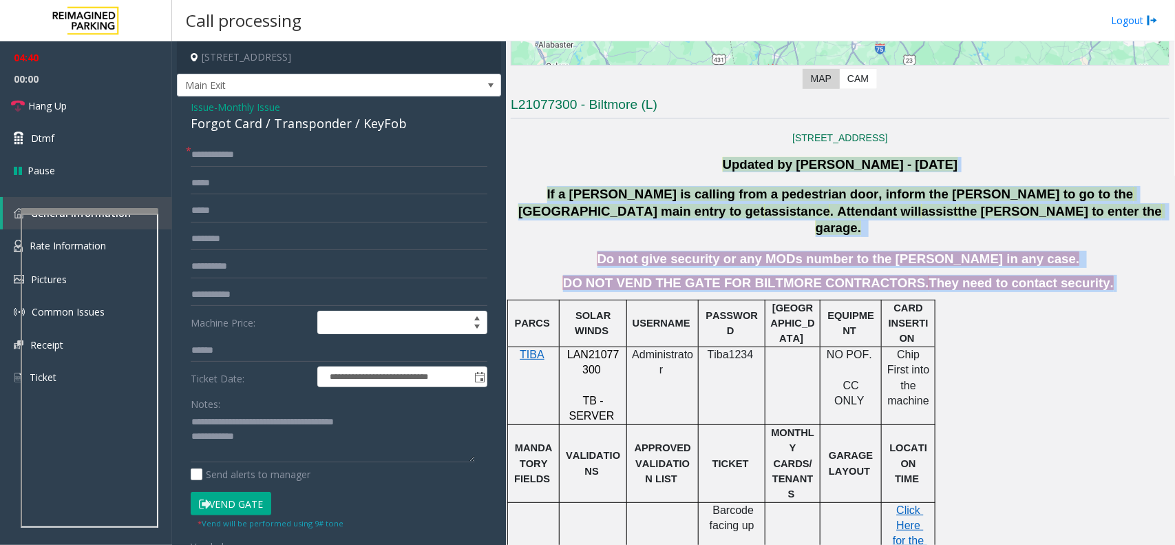
drag, startPoint x: 1071, startPoint y: 275, endPoint x: 635, endPoint y: 153, distance: 452.0
click at [614, 211] on p "If a [PERSON_NAME] is calling from a pedestrian door, inform the [PERSON_NAME] …" at bounding box center [840, 211] width 662 height 51
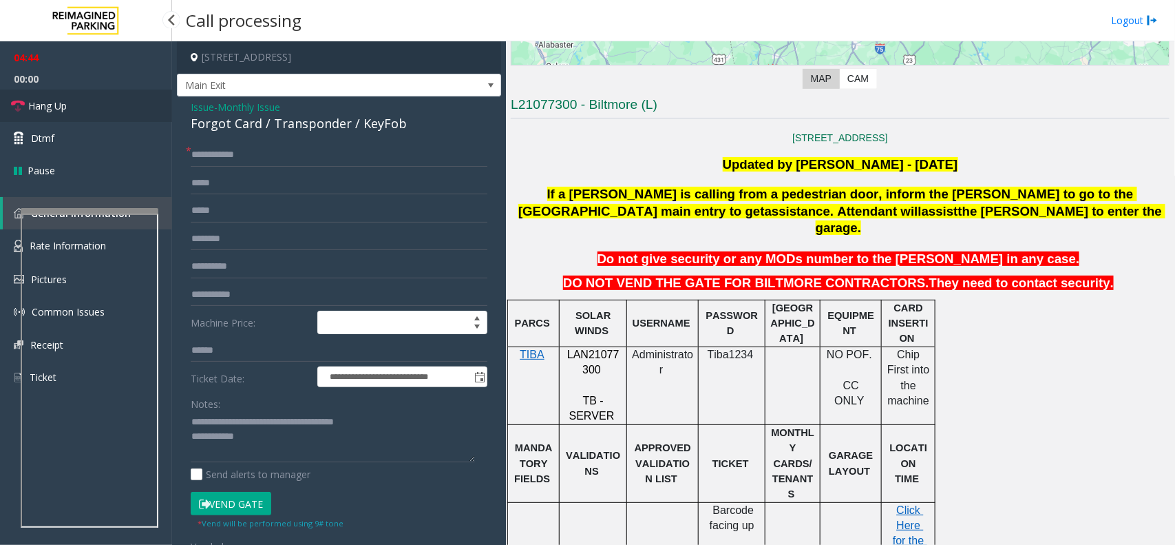
click at [62, 98] on span "Hang Up" at bounding box center [47, 105] width 39 height 14
click at [291, 445] on textarea at bounding box center [333, 437] width 284 height 52
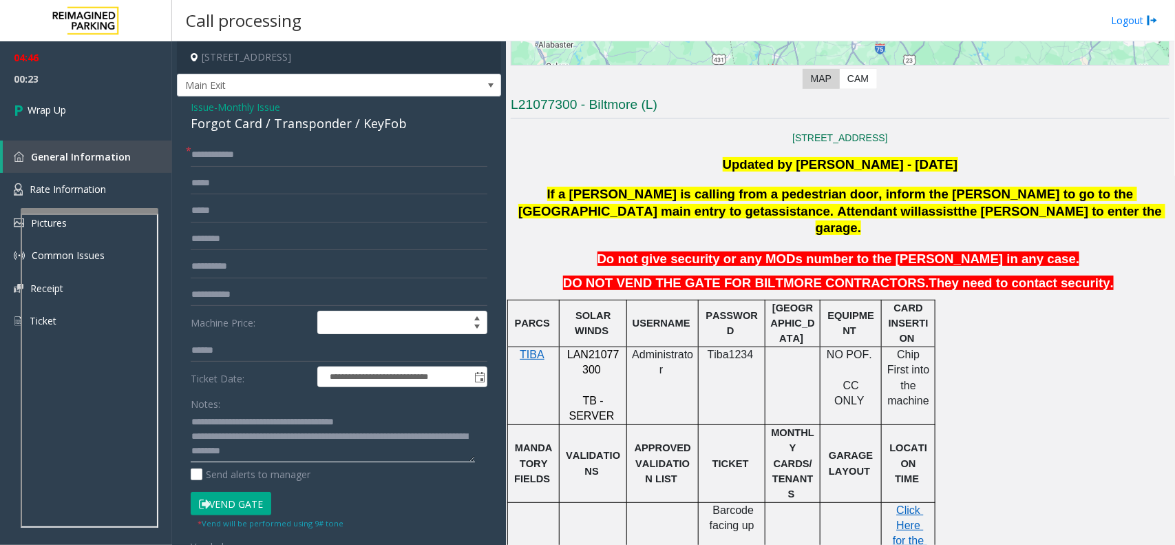
type textarea "**********"
click at [83, 81] on span "00:23" at bounding box center [86, 78] width 172 height 21
click at [94, 100] on link "Wrap Up" at bounding box center [86, 109] width 172 height 41
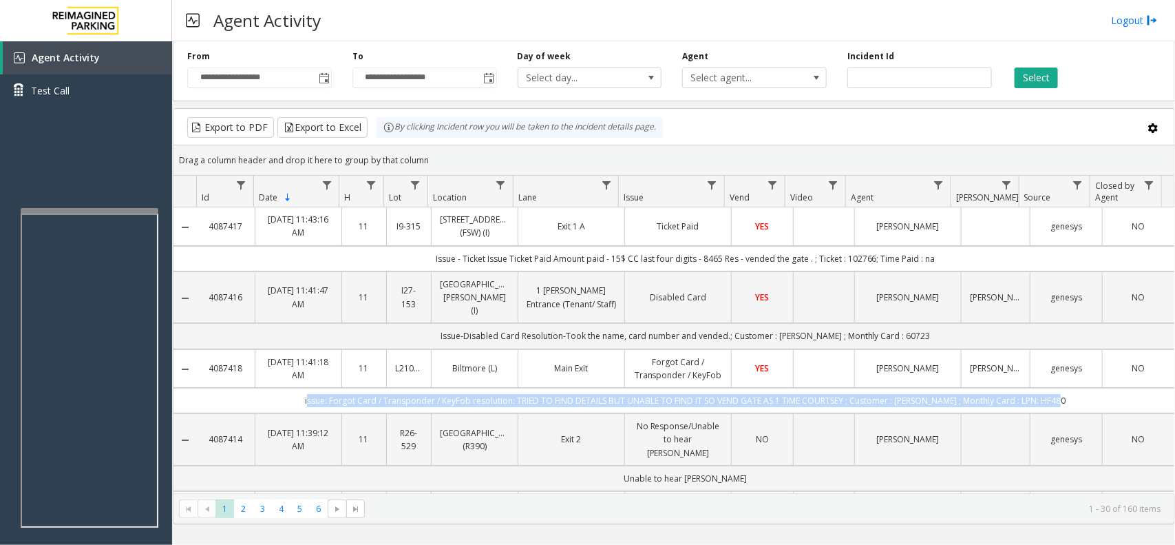
drag, startPoint x: 1071, startPoint y: 388, endPoint x: 277, endPoint y: 383, distance: 794.5
click at [277, 388] on td "issue: Forgot Card / Transponder / KeyFob resolution: TRIED TO FIND DETAILS BUT…" at bounding box center [686, 400] width 978 height 25
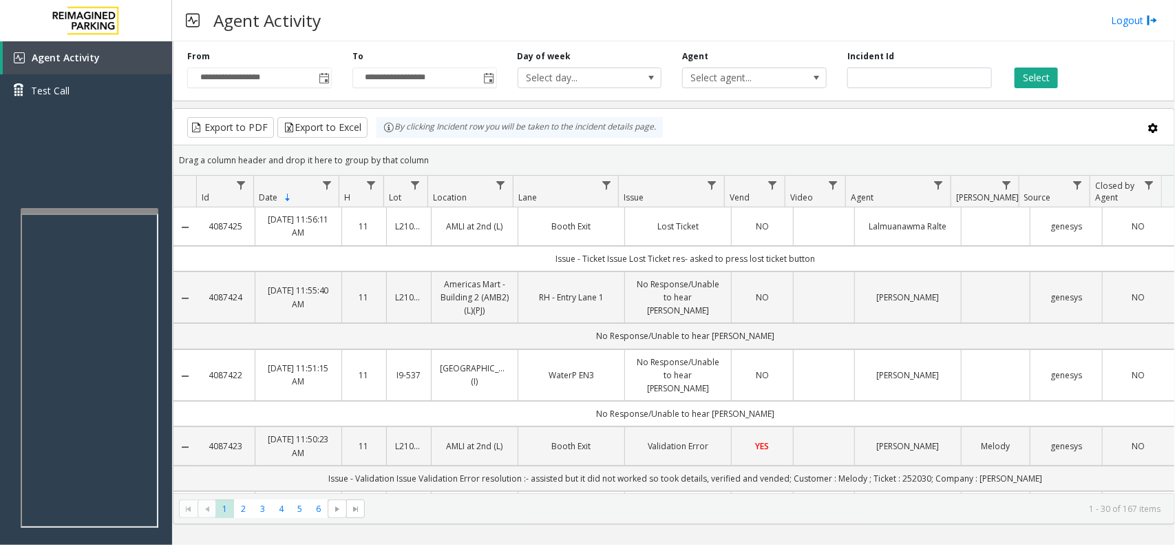
click at [545, 146] on kendo-grid-group-panel "Drag a column header and drop it here to group by that column" at bounding box center [673, 160] width 1001 height 30
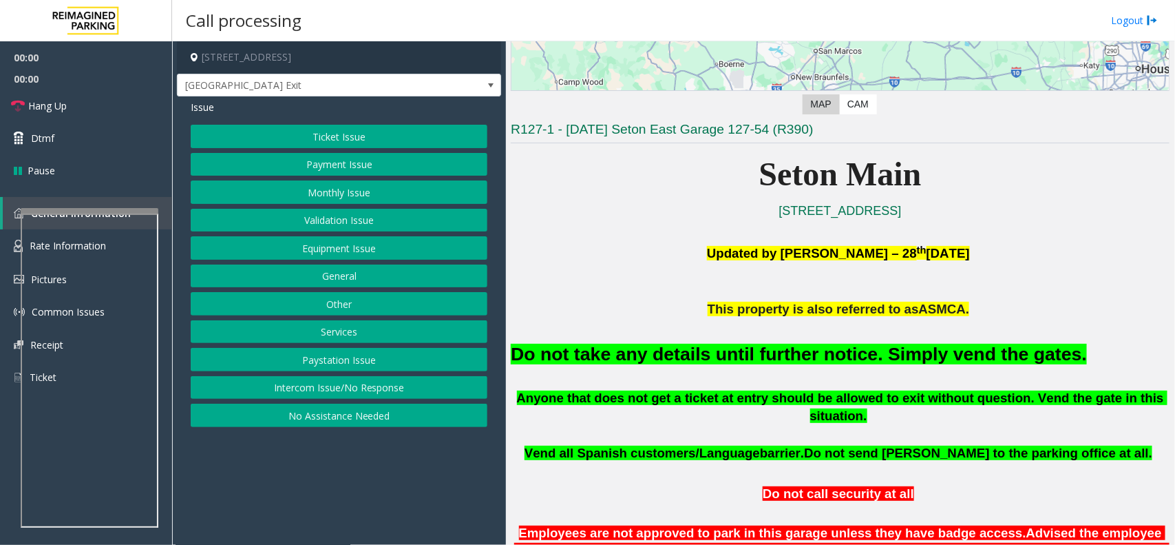
scroll to position [258, 0]
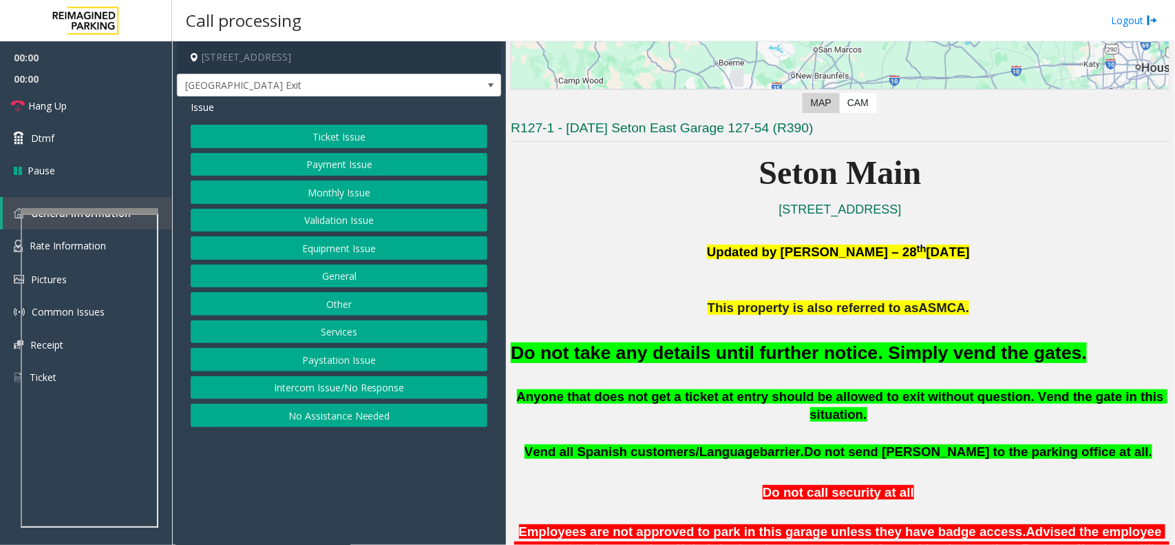
click at [754, 364] on h2 "Do not take any details until further notice. Simply vend the gates." at bounding box center [840, 352] width 659 height 25
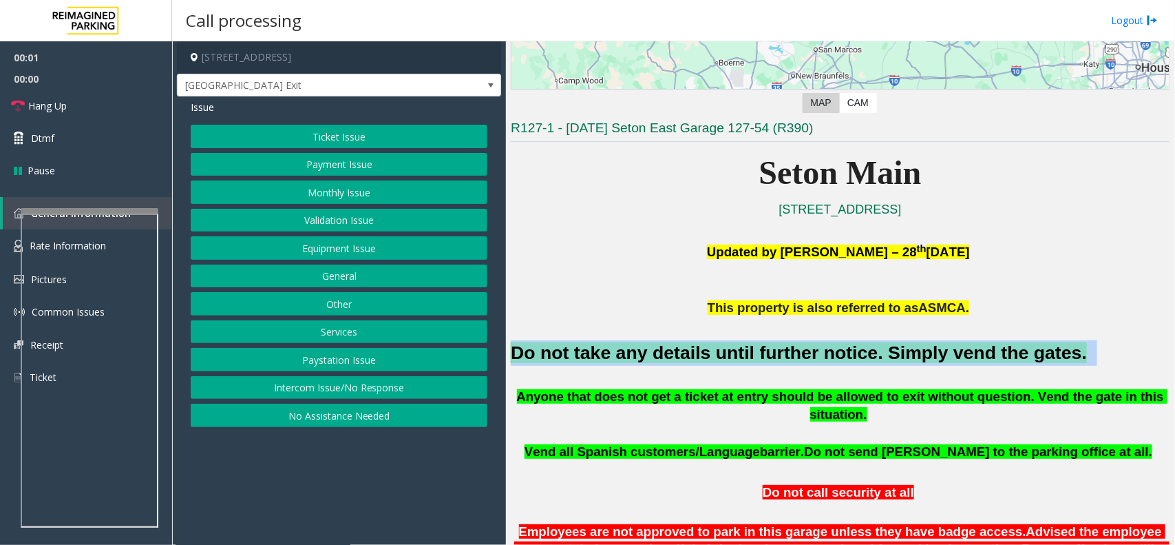
click at [754, 364] on h2 "Do not take any details until further notice. Simply vend the gates." at bounding box center [840, 352] width 659 height 25
copy h2 "Do not take any details until further notice. Simply vend the gates."
click at [373, 213] on button "Validation Issue" at bounding box center [339, 220] width 297 height 23
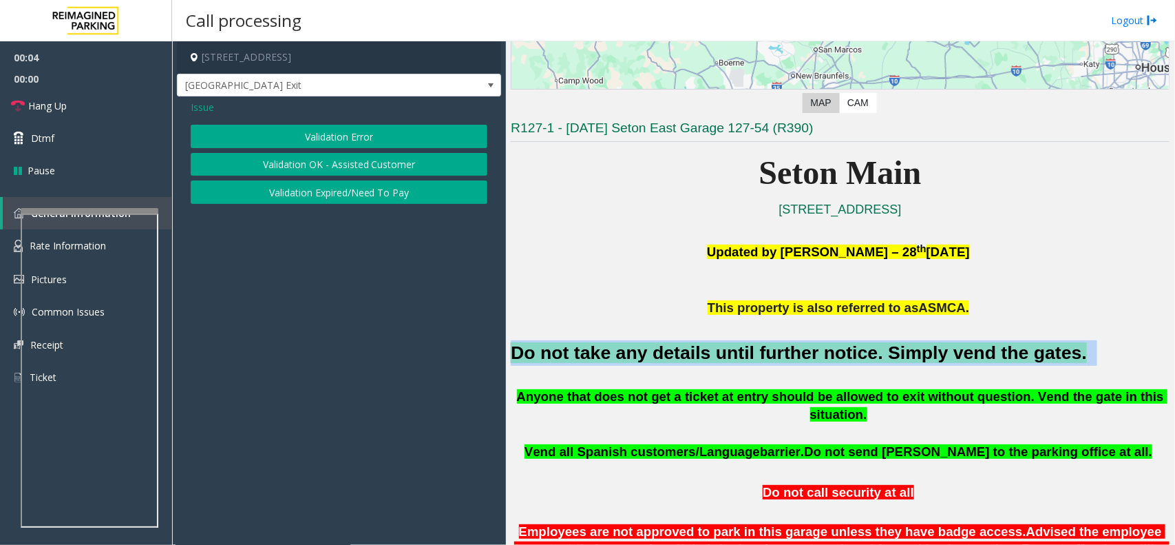
click at [370, 131] on button "Validation Error" at bounding box center [339, 136] width 297 height 23
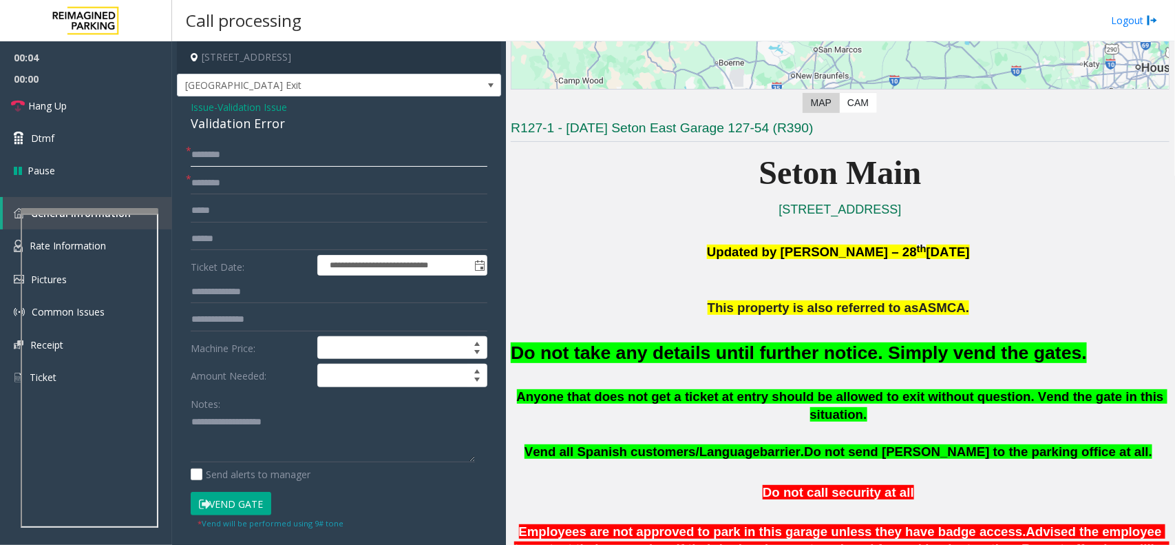
click at [315, 153] on input "text" at bounding box center [339, 154] width 297 height 23
click at [314, 173] on input "text" at bounding box center [339, 182] width 297 height 23
type input "**"
click at [308, 154] on input "text" at bounding box center [339, 154] width 297 height 23
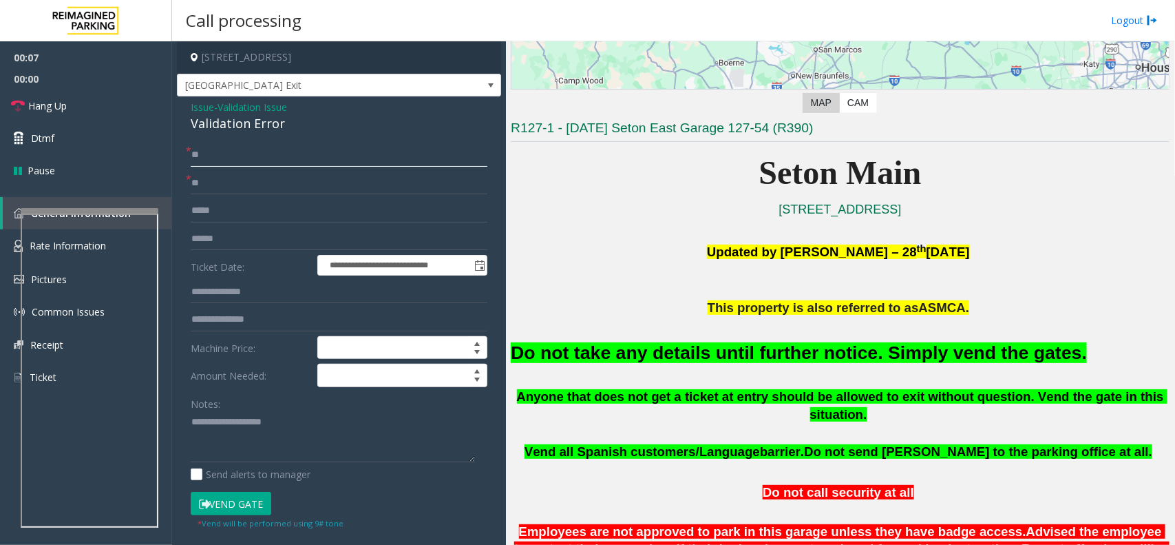
type input "**"
click at [264, 459] on textarea at bounding box center [333, 437] width 284 height 52
click at [235, 507] on button "Vend Gate" at bounding box center [231, 503] width 81 height 23
click at [253, 446] on textarea at bounding box center [333, 437] width 284 height 52
paste textarea "**********"
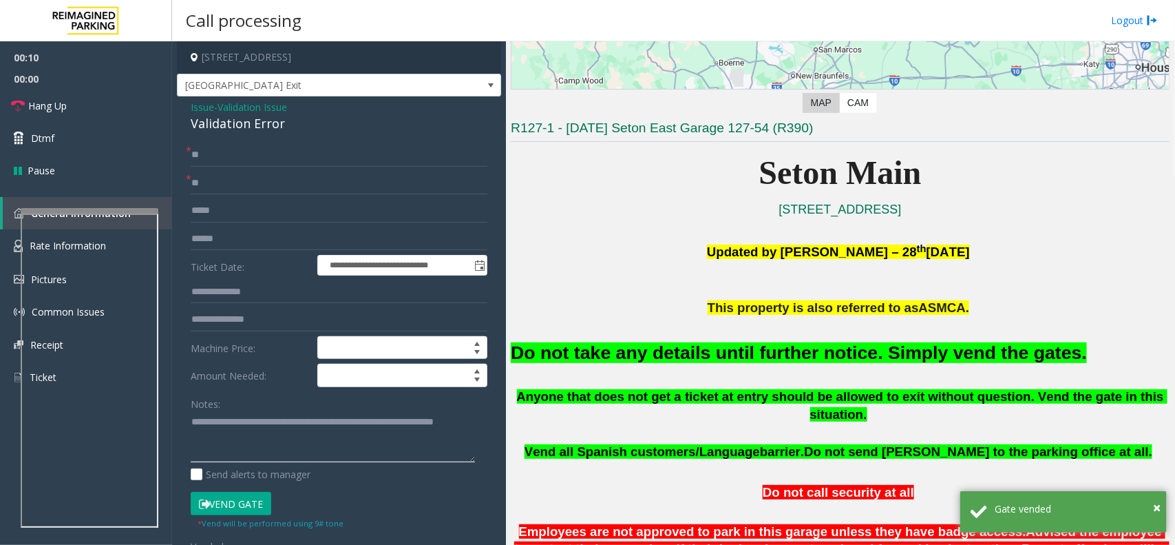
type textarea "**********"
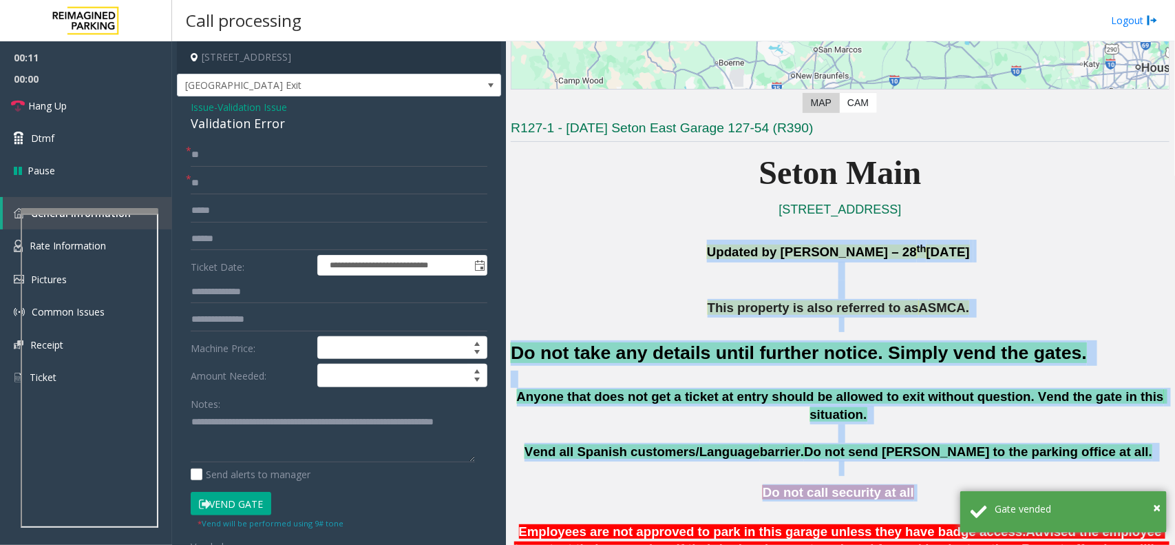
drag, startPoint x: 640, startPoint y: 255, endPoint x: 959, endPoint y: 463, distance: 380.6
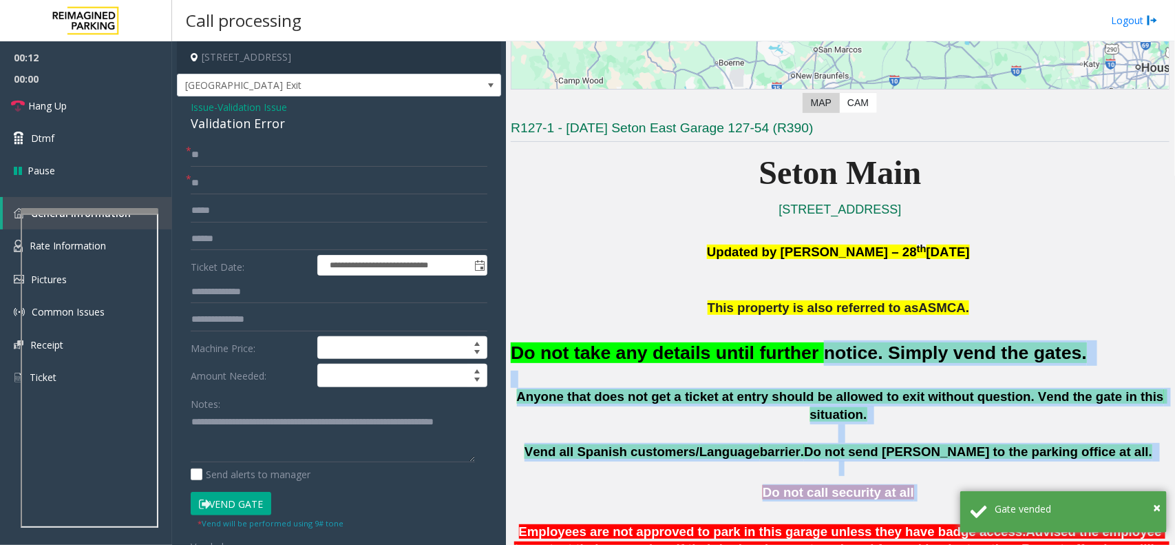
drag, startPoint x: 959, startPoint y: 463, endPoint x: 792, endPoint y: 341, distance: 207.0
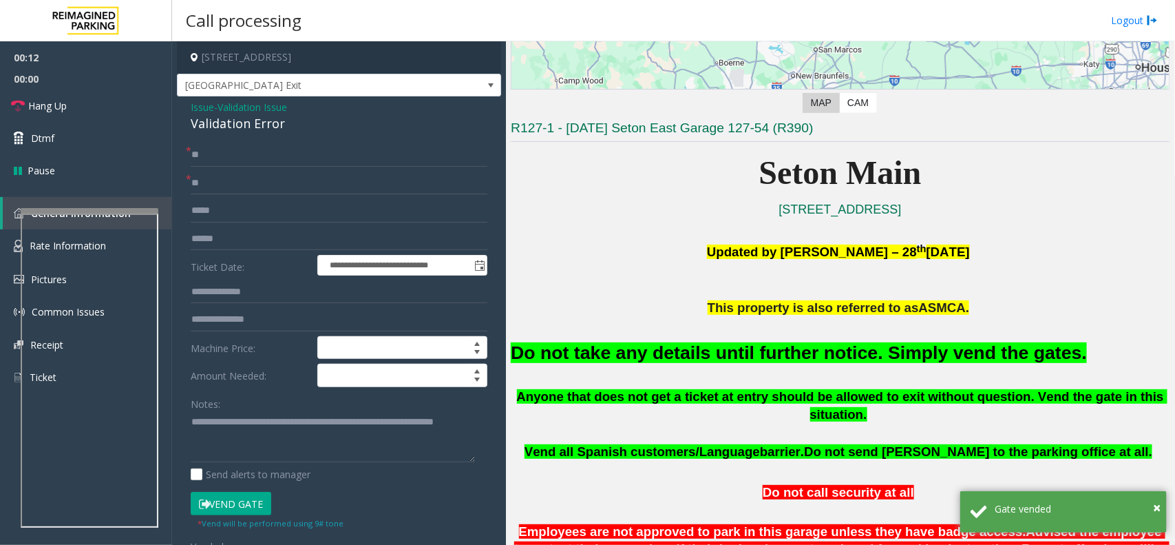
click at [682, 295] on p at bounding box center [840, 289] width 659 height 19
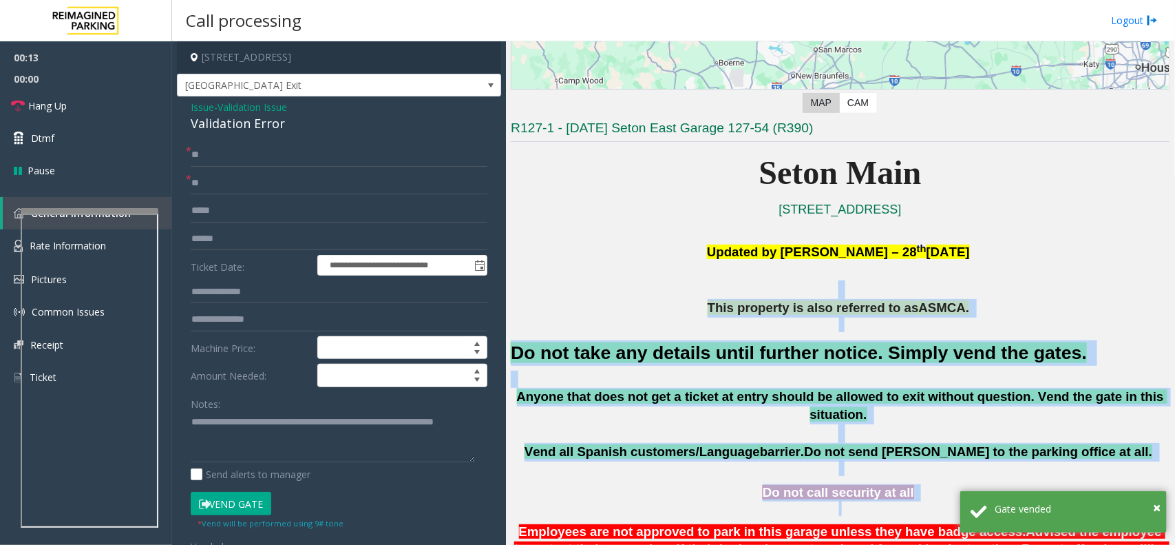
drag, startPoint x: 682, startPoint y: 295, endPoint x: 985, endPoint y: 487, distance: 359.3
click at [985, 501] on p at bounding box center [840, 508] width 659 height 15
drag, startPoint x: 961, startPoint y: 459, endPoint x: 657, endPoint y: 307, distance: 339.3
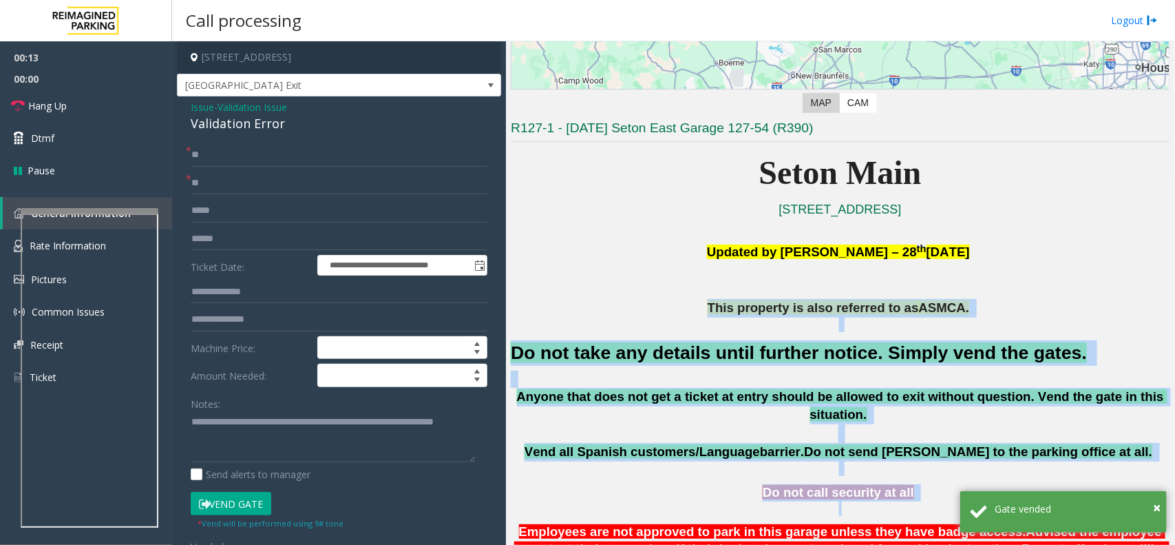
click at [657, 307] on p "This property is also referred to as ASMCA." at bounding box center [840, 308] width 659 height 19
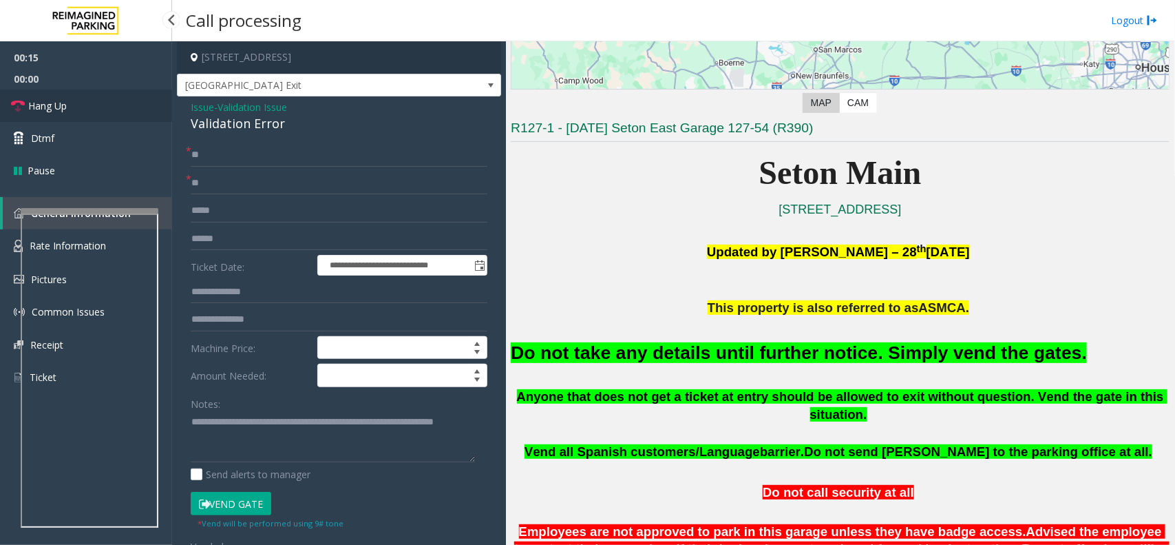
click at [92, 114] on link "Hang Up" at bounding box center [86, 105] width 172 height 32
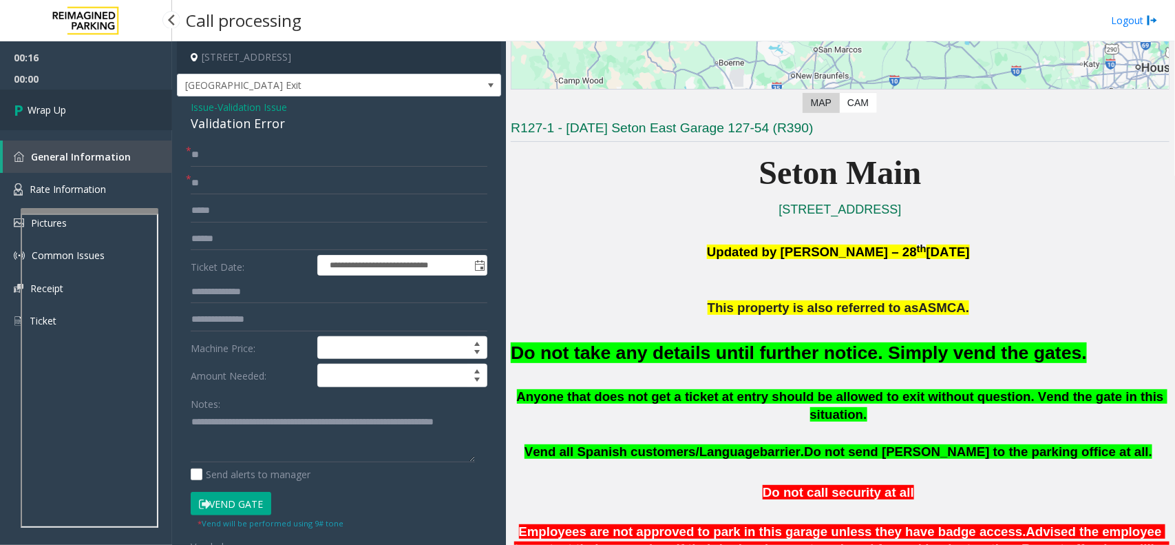
click at [92, 114] on link "Wrap Up" at bounding box center [86, 109] width 172 height 41
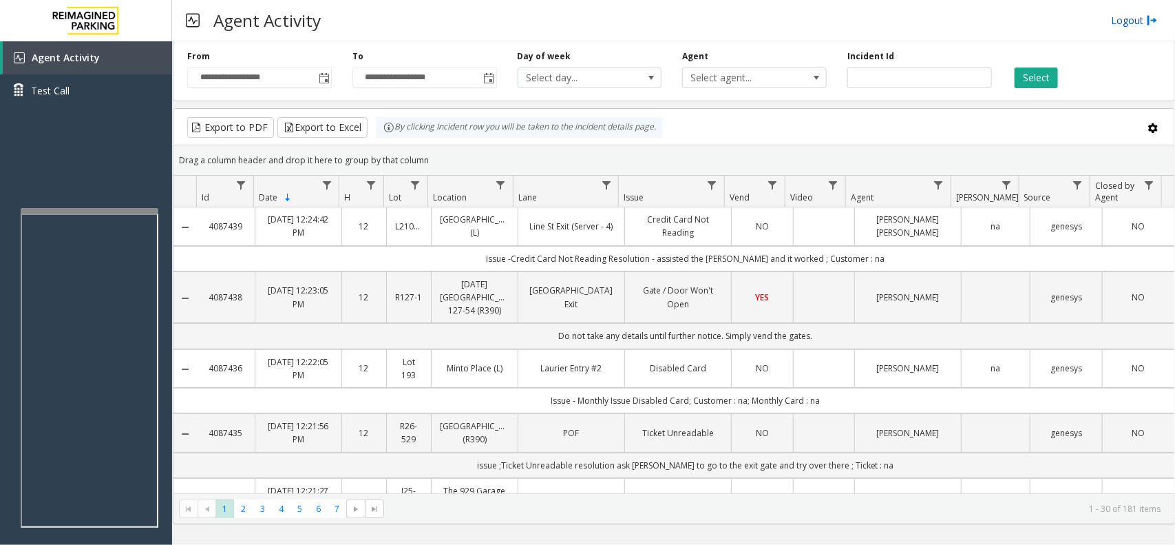
click at [1123, 15] on link "Logout" at bounding box center [1134, 20] width 47 height 14
